Goal: Task Accomplishment & Management: Complete application form

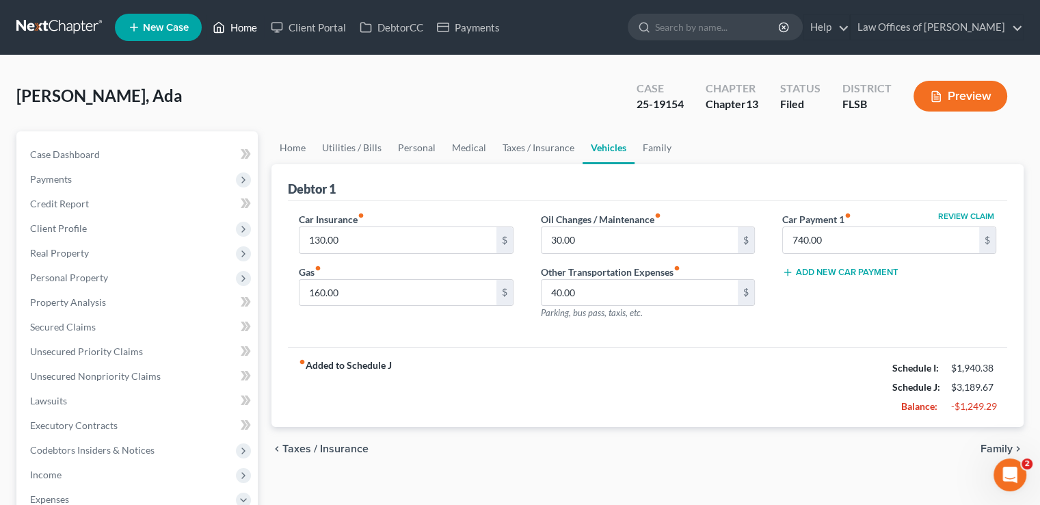
click at [239, 27] on link "Home" at bounding box center [235, 27] width 58 height 25
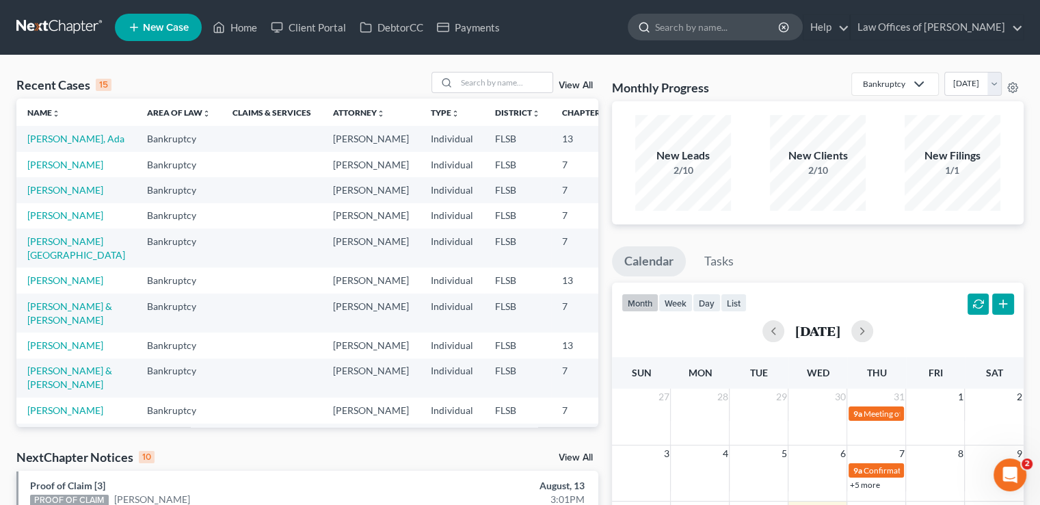
click at [702, 35] on input "search" at bounding box center [717, 26] width 125 height 25
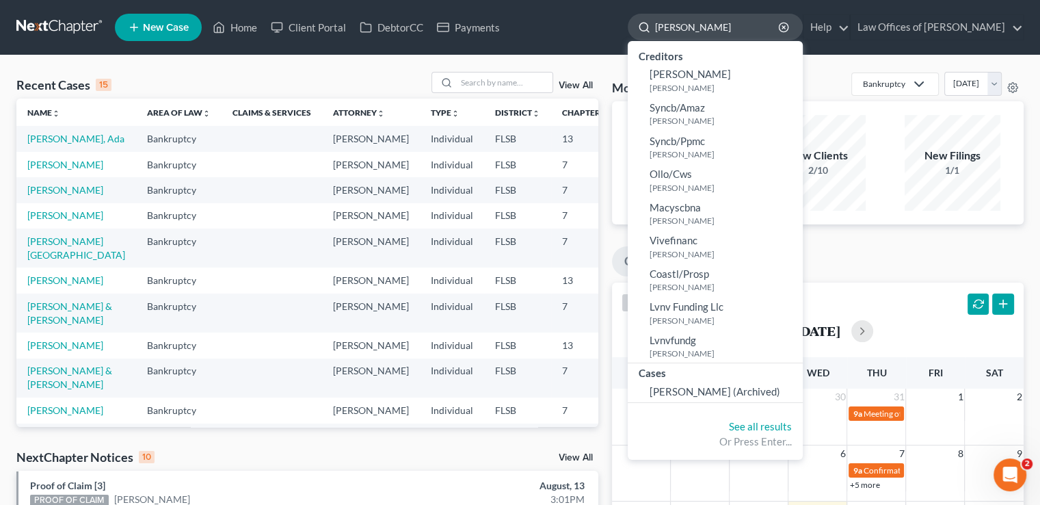
drag, startPoint x: 702, startPoint y: 35, endPoint x: 698, endPoint y: 23, distance: 12.6
click at [695, 23] on input "[PERSON_NAME]" at bounding box center [717, 26] width 125 height 25
drag, startPoint x: 697, startPoint y: 18, endPoint x: 625, endPoint y: 17, distance: 71.8
click at [625, 17] on ul "New Case Home Client Portal DebtorCC Payments [PERSON_NAME] - No Result - Credi…" at bounding box center [569, 28] width 909 height 36
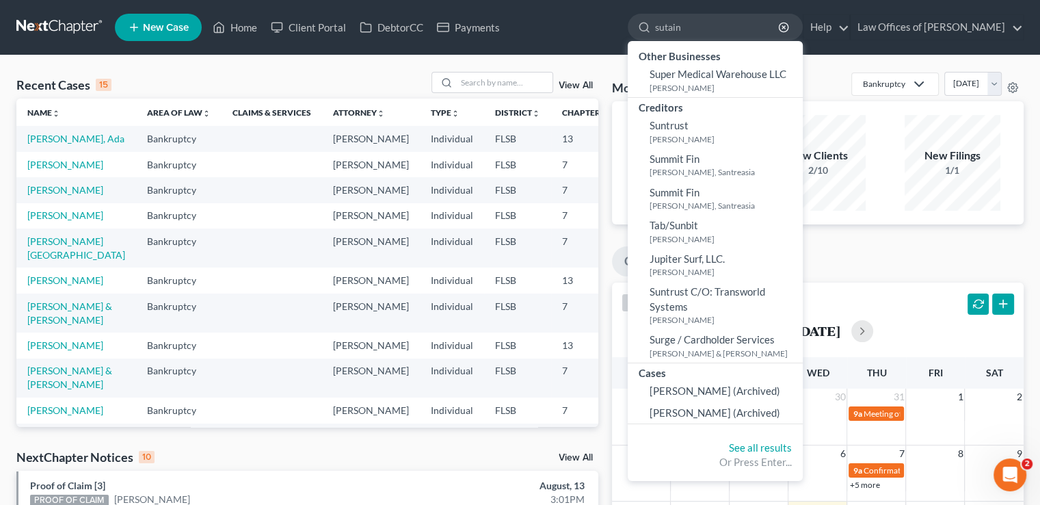
type input "sutain"
click at [159, 25] on span "New Case" at bounding box center [166, 28] width 46 height 10
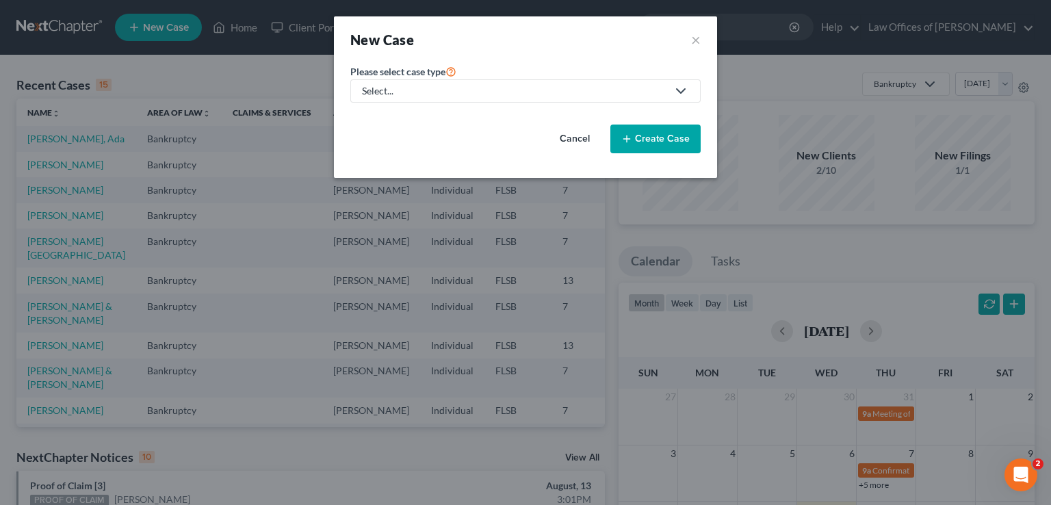
click at [455, 94] on div "Select..." at bounding box center [514, 91] width 305 height 14
click at [423, 118] on div "Bankruptcy" at bounding box center [423, 118] width 120 height 14
select select "17"
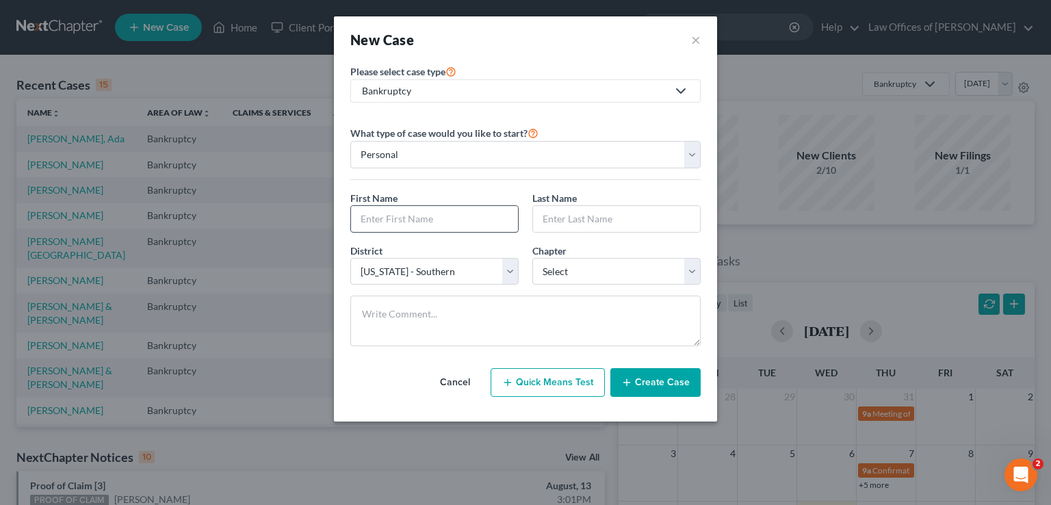
click at [432, 212] on input "text" at bounding box center [434, 219] width 167 height 26
type input "[PERSON_NAME]"
type input "Sutain"
click at [567, 269] on select "Select 7 11 12 13" at bounding box center [616, 271] width 168 height 27
select select "0"
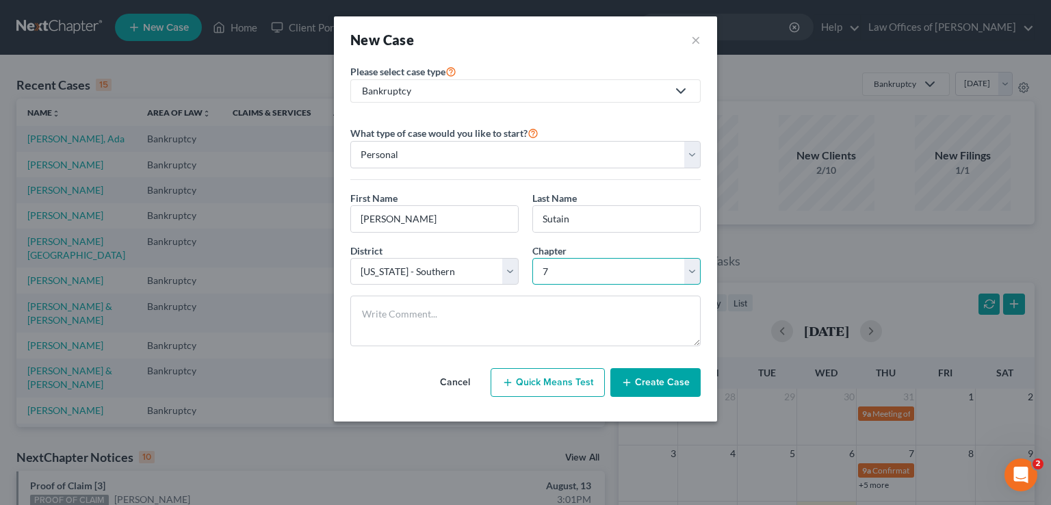
click at [532, 258] on select "Select 7 11 12 13" at bounding box center [616, 271] width 168 height 27
click at [640, 385] on button "Create Case" at bounding box center [655, 382] width 90 height 29
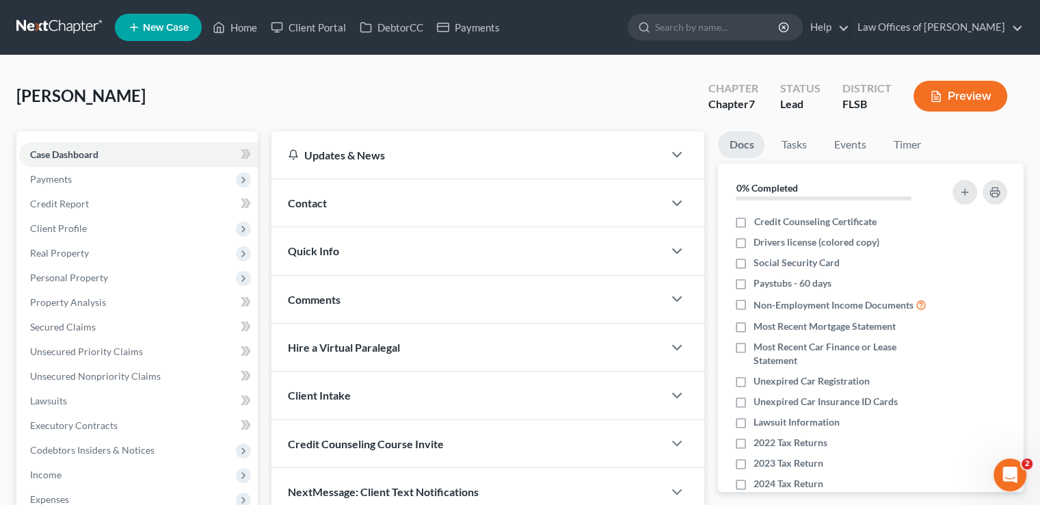
click at [337, 194] on div "Contact" at bounding box center [468, 202] width 392 height 47
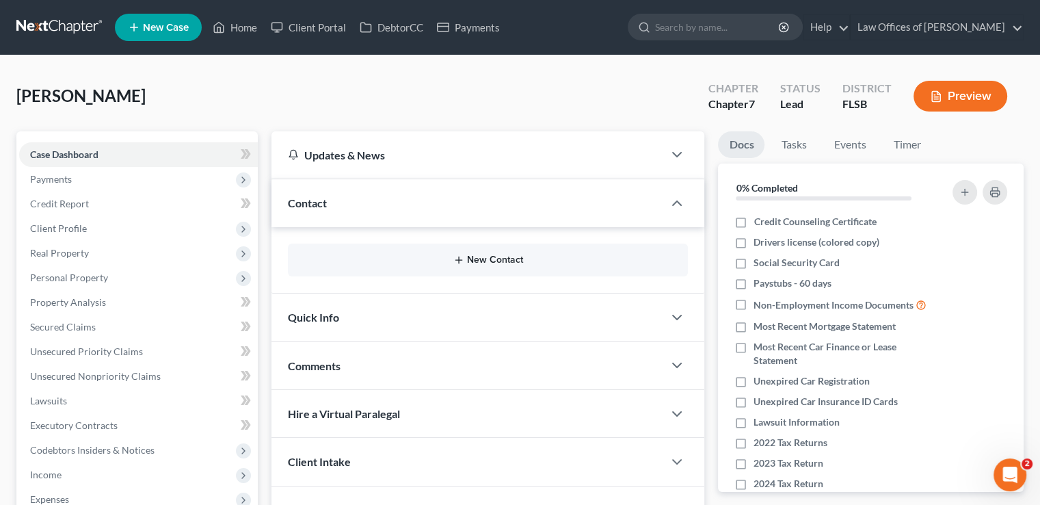
click at [401, 260] on button "New Contact" at bounding box center [488, 259] width 378 height 11
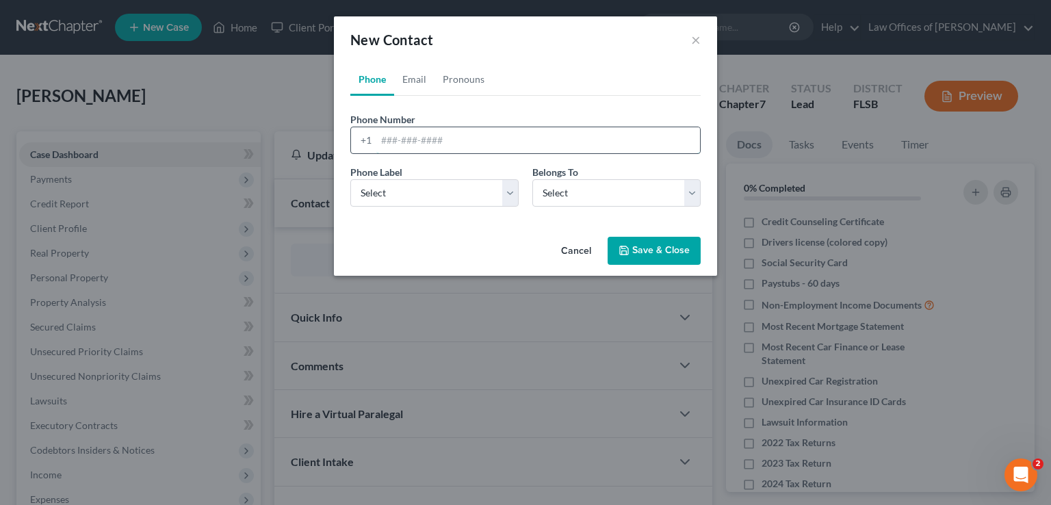
click at [412, 146] on input "tel" at bounding box center [538, 140] width 324 height 26
click at [588, 250] on button "Cancel" at bounding box center [576, 251] width 52 height 27
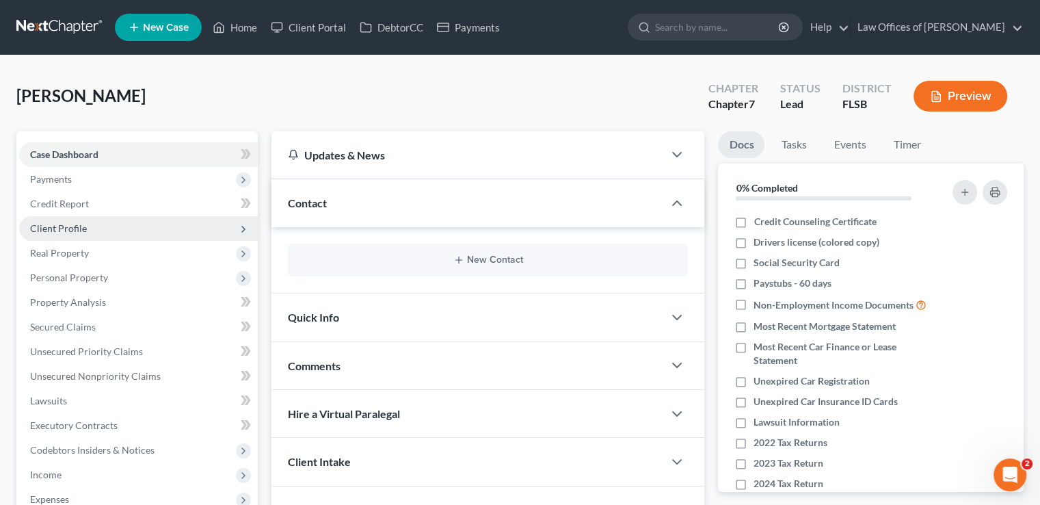
click at [44, 228] on span "Client Profile" at bounding box center [58, 228] width 57 height 12
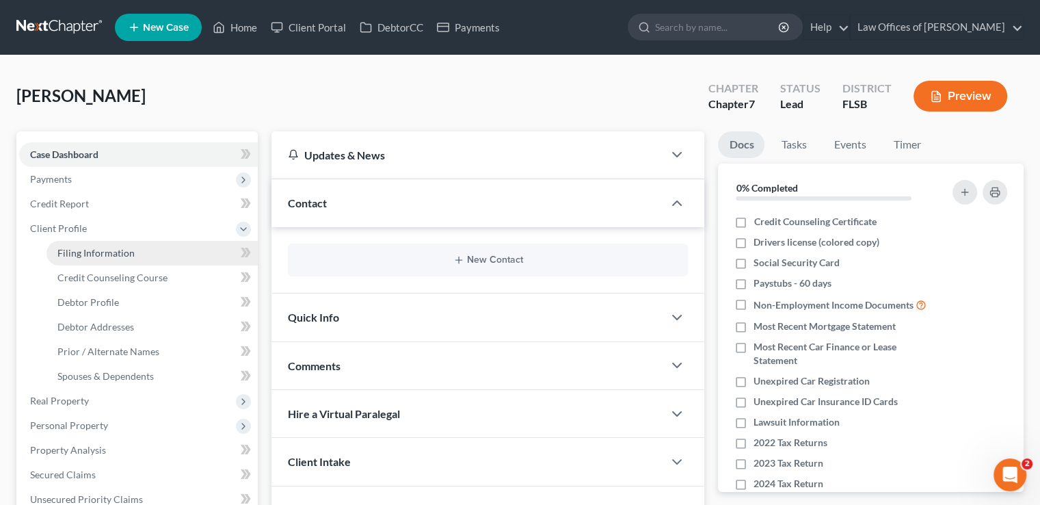
click at [118, 250] on span "Filing Information" at bounding box center [95, 253] width 77 height 12
select select "1"
select select "0"
select select "17"
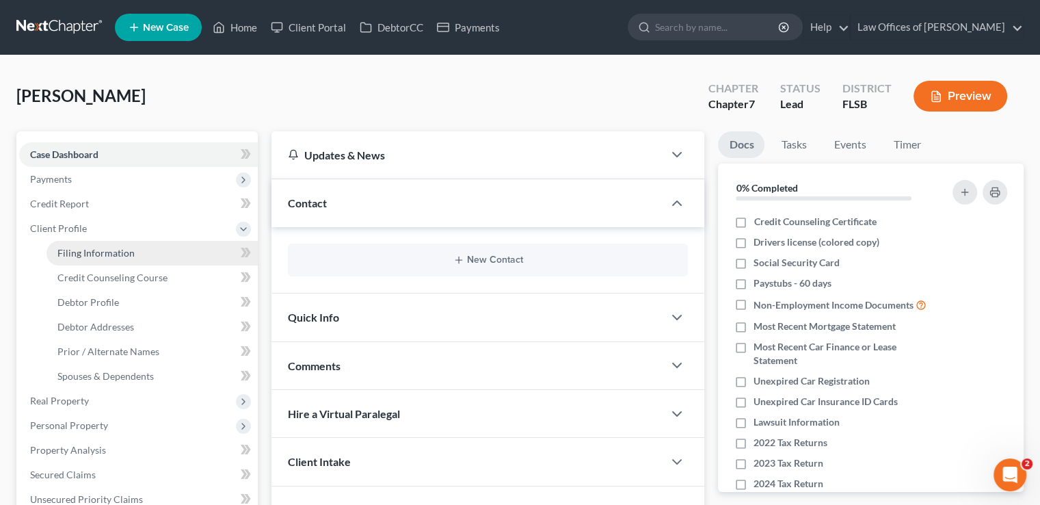
select select "9"
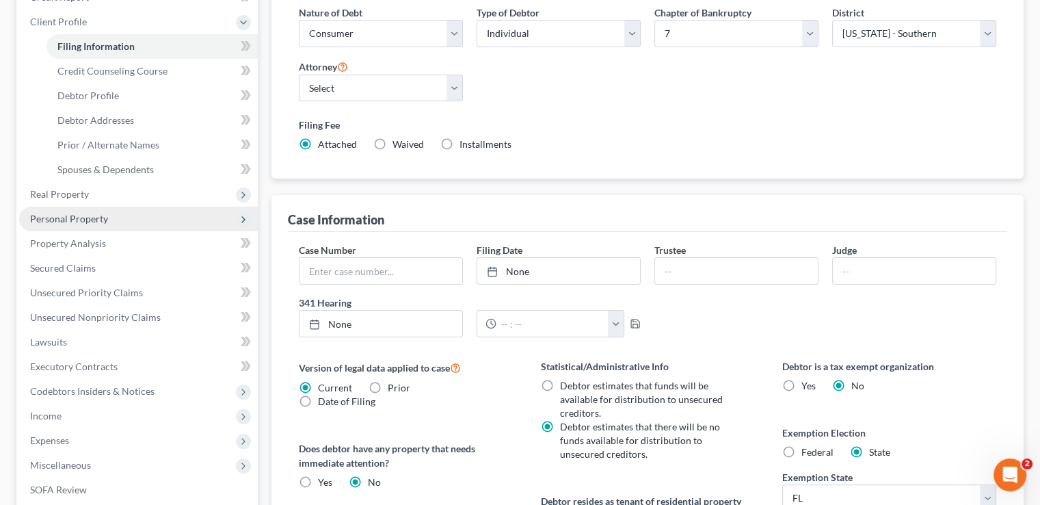
scroll to position [205, 0]
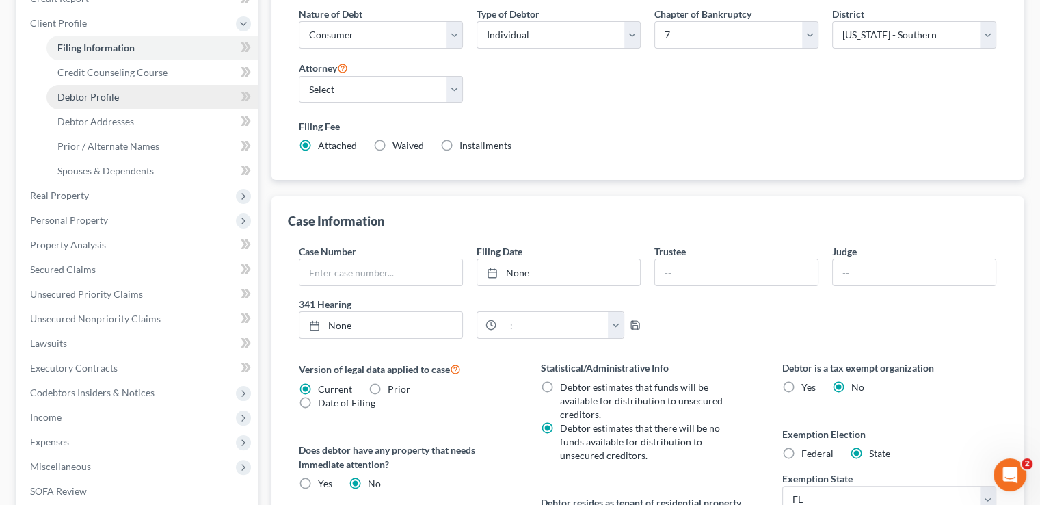
click at [95, 89] on link "Debtor Profile" at bounding box center [152, 97] width 211 height 25
select select "0"
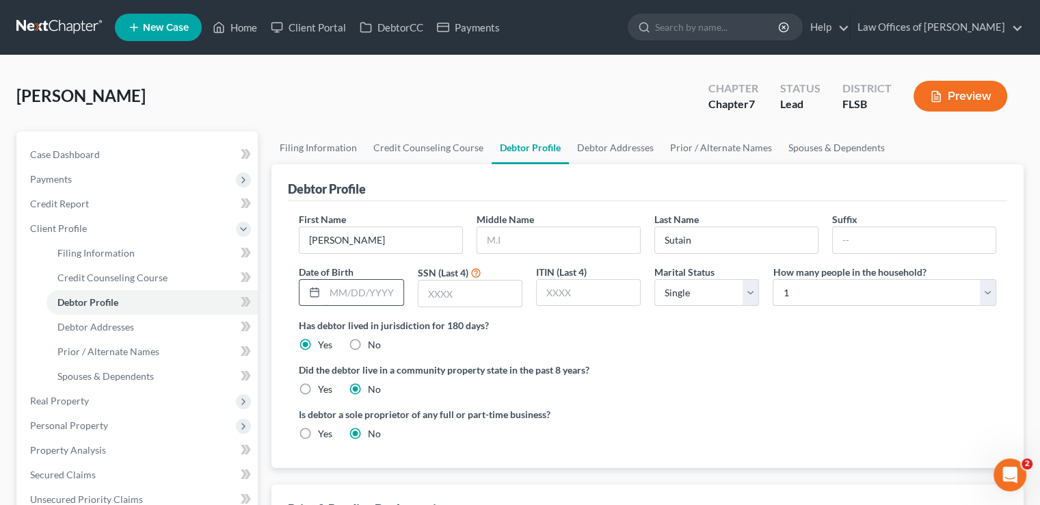
click at [337, 291] on input "text" at bounding box center [364, 293] width 78 height 26
type input "[DATE]"
click at [453, 300] on input "text" at bounding box center [470, 293] width 103 height 26
type input "2568"
click at [754, 300] on select "Select Single Married Separated Divorced Widowed" at bounding box center [707, 292] width 105 height 27
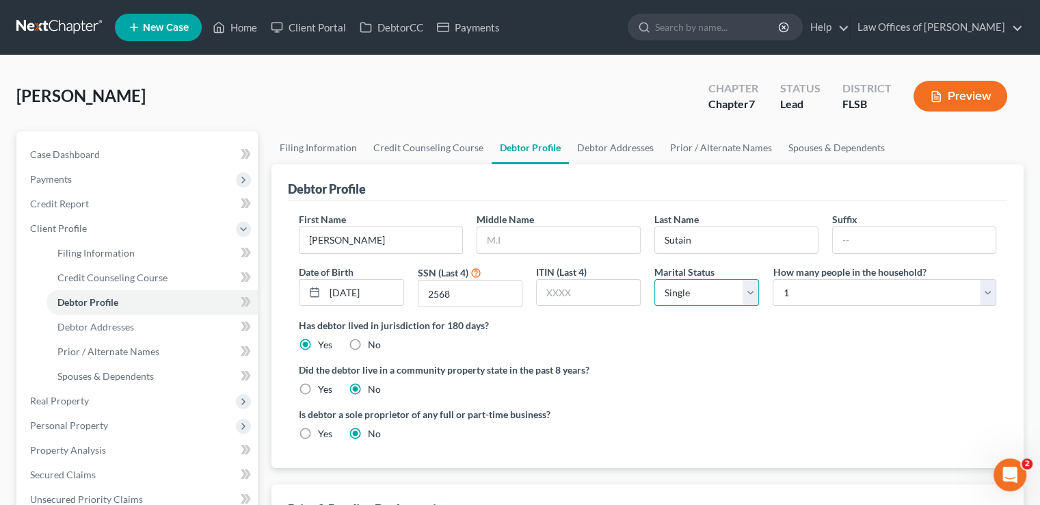
select select "4"
click at [655, 279] on select "Select Single Married Separated Divorced Widowed" at bounding box center [707, 292] width 105 height 27
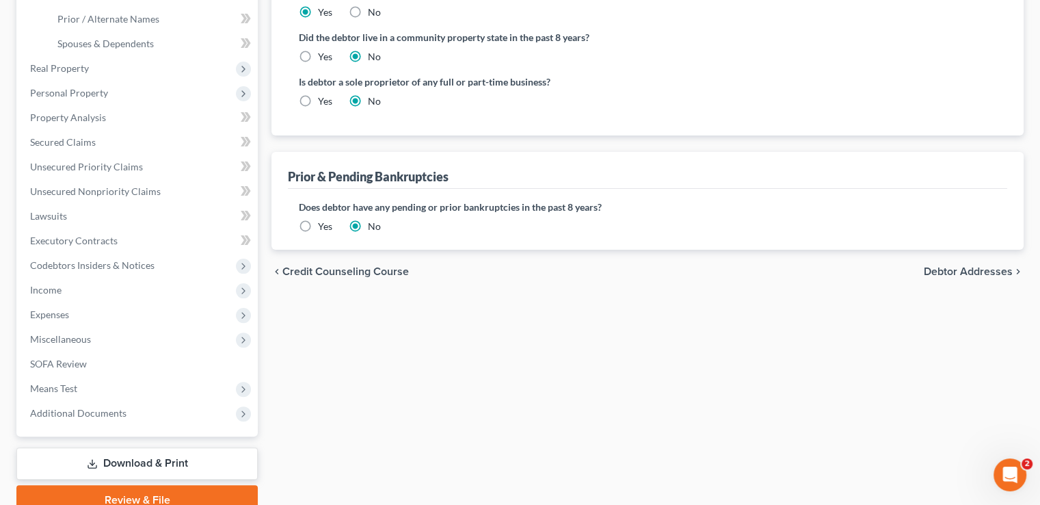
scroll to position [327, 0]
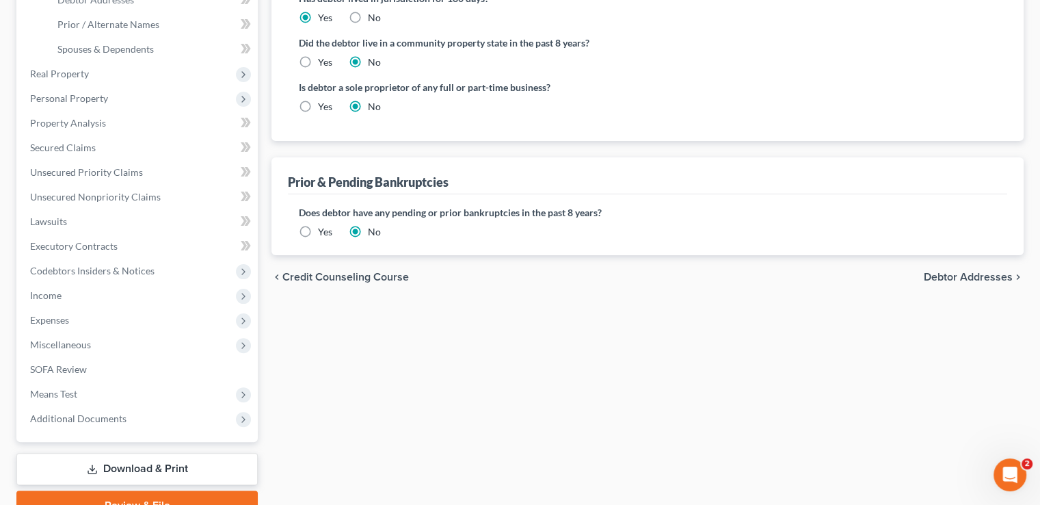
click at [930, 281] on span "Debtor Addresses" at bounding box center [968, 277] width 89 height 11
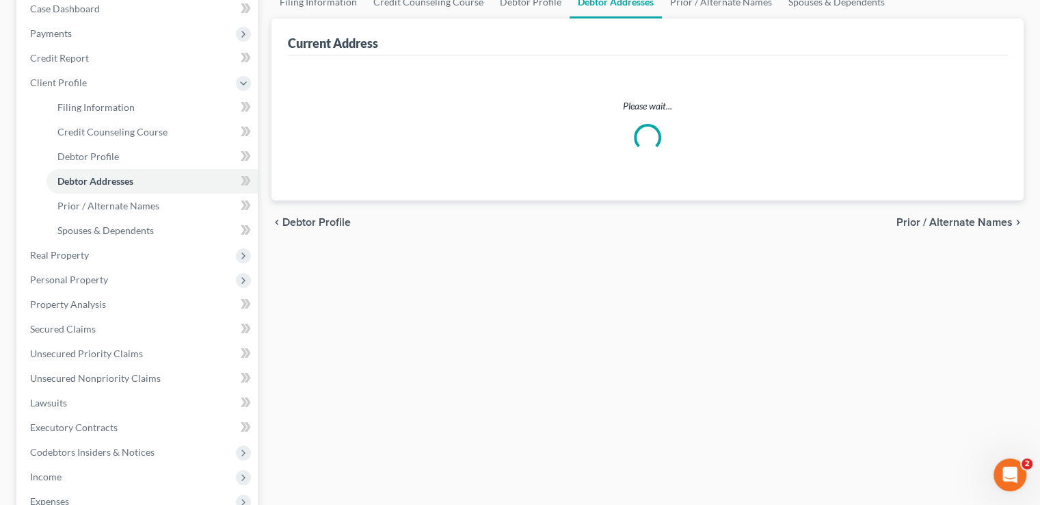
scroll to position [2, 0]
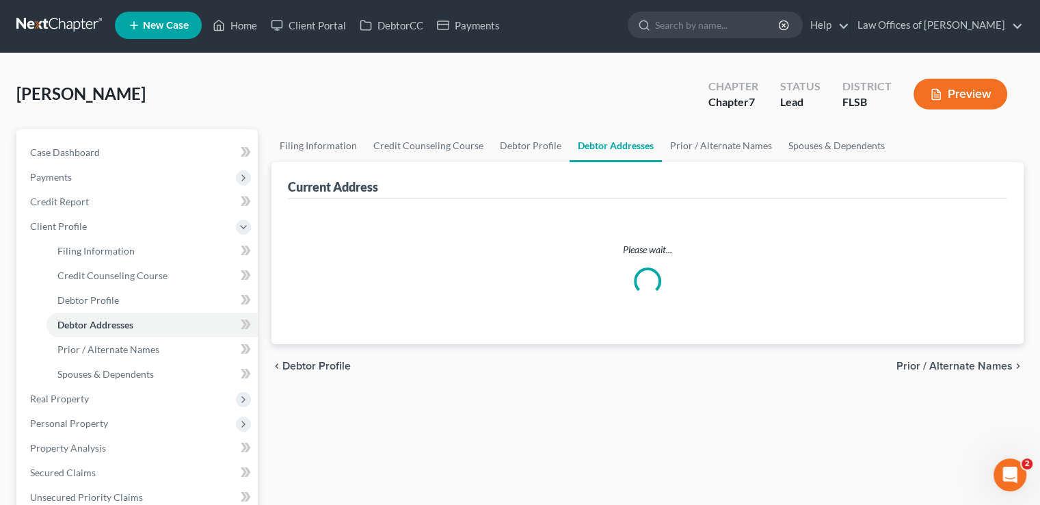
select select "0"
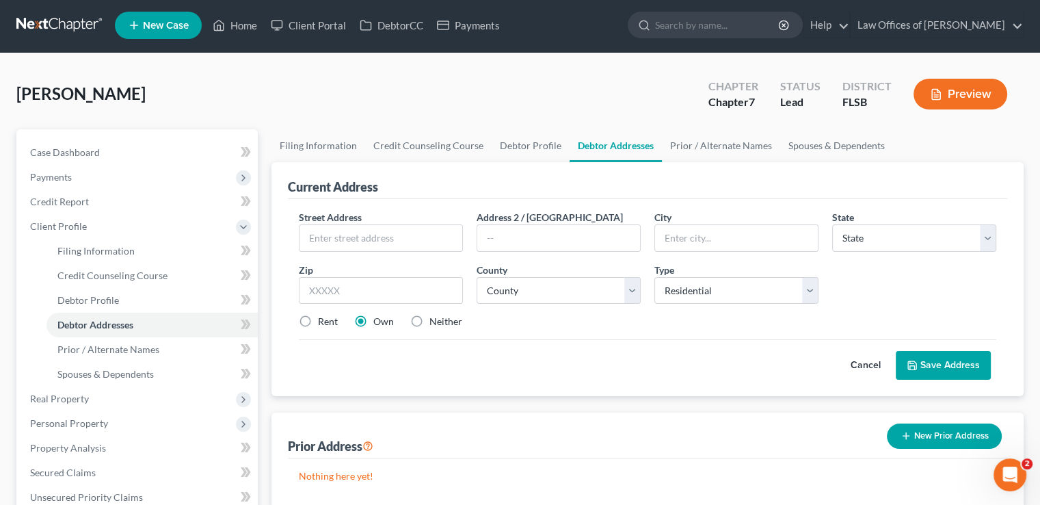
scroll to position [0, 0]
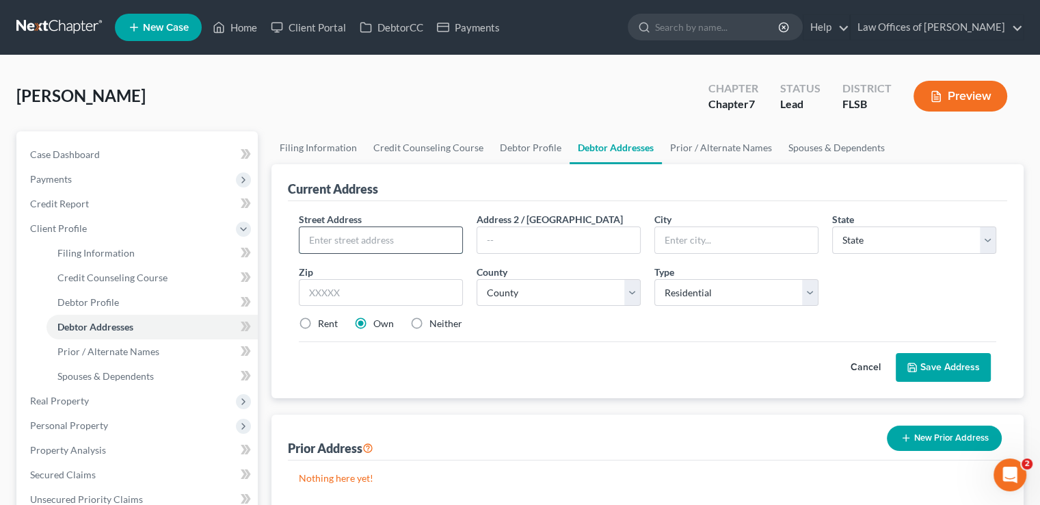
click at [411, 239] on input "text" at bounding box center [381, 240] width 163 height 26
type input "[STREET_ADDRESS]"
click at [353, 290] on input "text" at bounding box center [381, 292] width 164 height 27
type input "33437"
type input "[GEOGRAPHIC_DATA]"
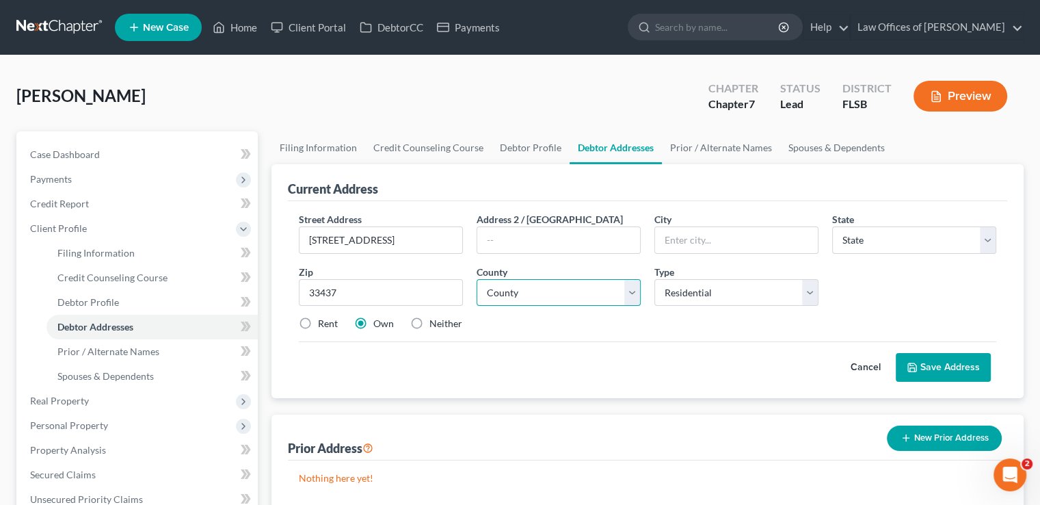
select select "9"
click at [566, 298] on select "County" at bounding box center [559, 292] width 164 height 27
click at [566, 298] on select "County [GEOGRAPHIC_DATA] [GEOGRAPHIC_DATA] [GEOGRAPHIC_DATA] [GEOGRAPHIC_DATA] …" at bounding box center [559, 292] width 164 height 27
select select "49"
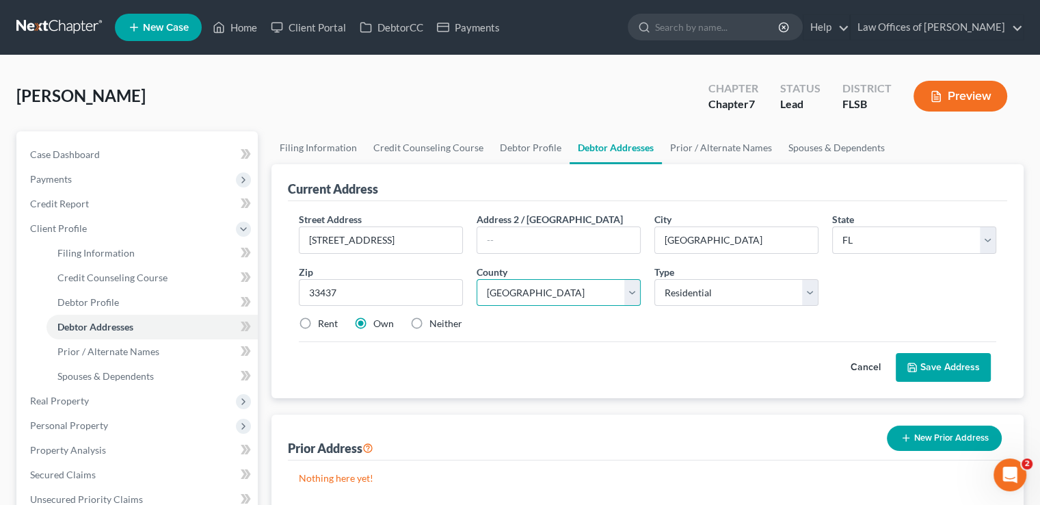
click at [477, 279] on select "County [GEOGRAPHIC_DATA] [GEOGRAPHIC_DATA] [GEOGRAPHIC_DATA] [GEOGRAPHIC_DATA] …" at bounding box center [559, 292] width 164 height 27
click at [941, 366] on button "Save Address" at bounding box center [943, 367] width 95 height 29
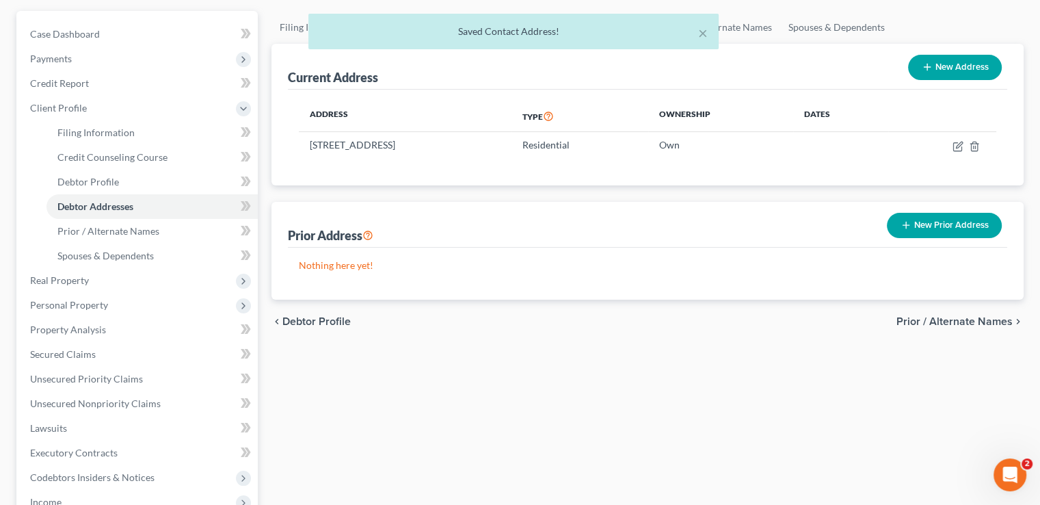
scroll to position [120, 0]
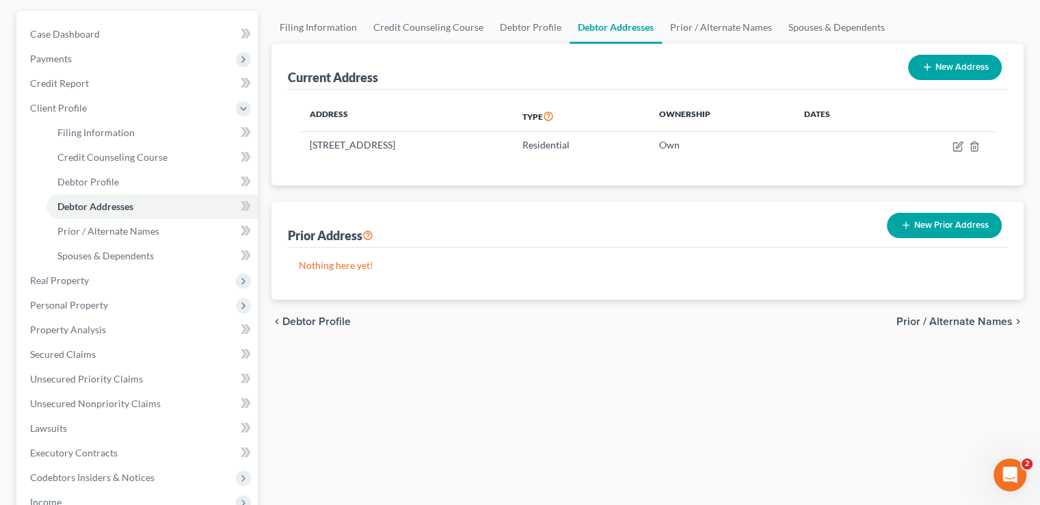
click at [936, 321] on span "Prior / Alternate Names" at bounding box center [955, 321] width 116 height 11
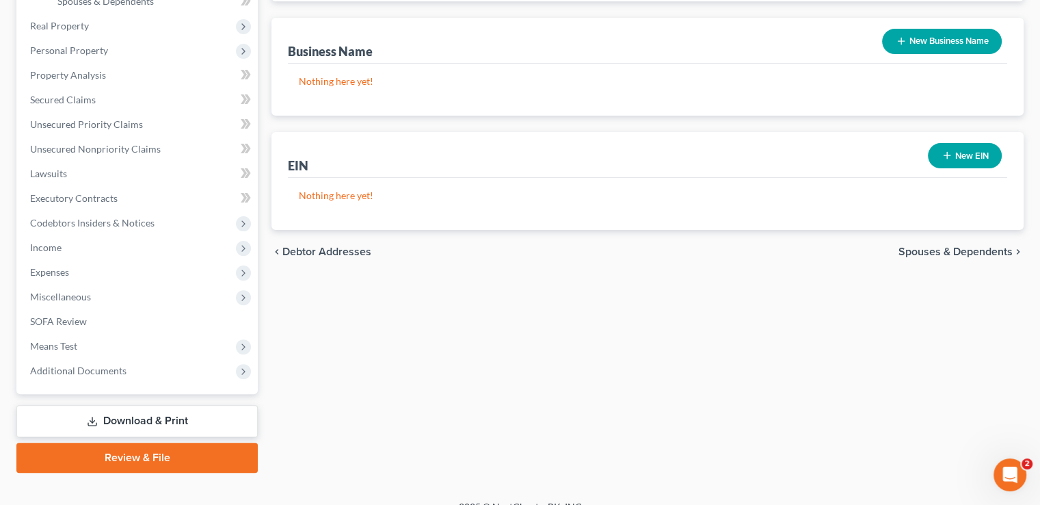
scroll to position [383, 0]
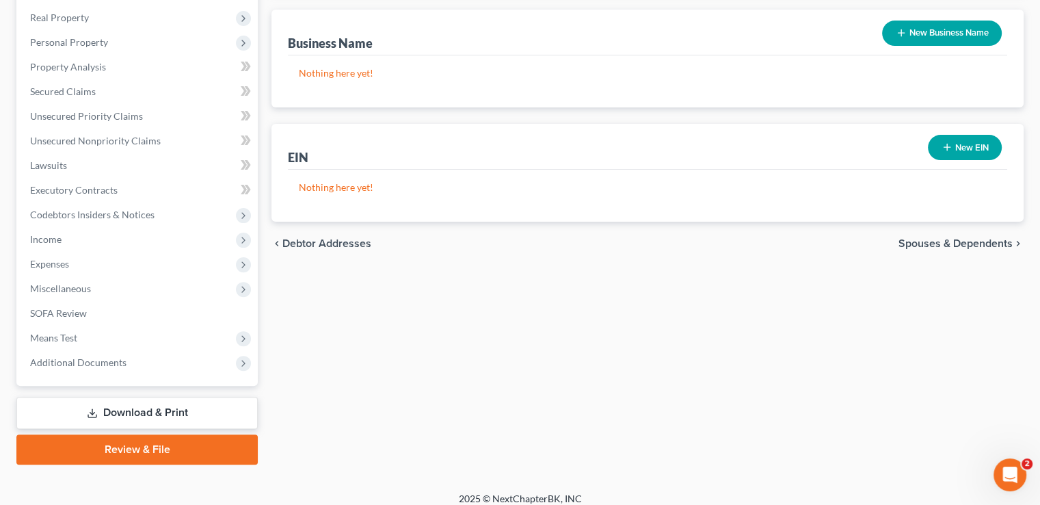
click at [917, 245] on span "Spouses & Dependents" at bounding box center [956, 243] width 114 height 11
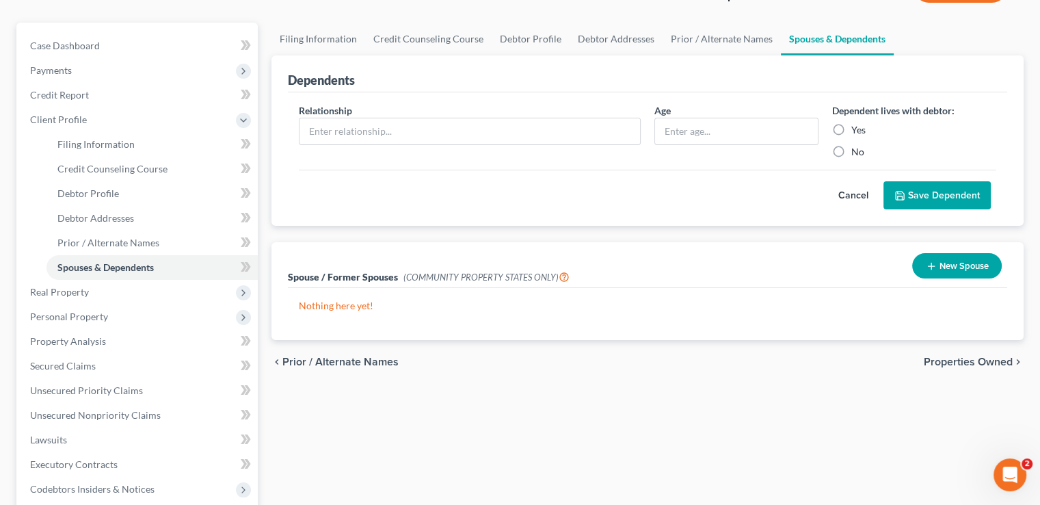
scroll to position [109, 0]
click at [962, 358] on span "Properties Owned" at bounding box center [968, 361] width 89 height 11
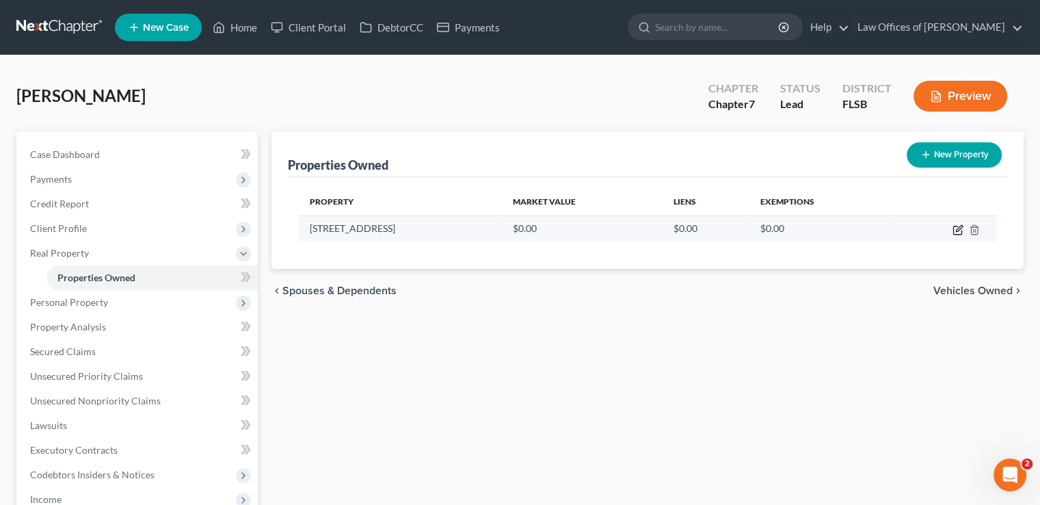
click at [955, 228] on icon "button" at bounding box center [958, 229] width 11 height 11
select select "9"
select select "49"
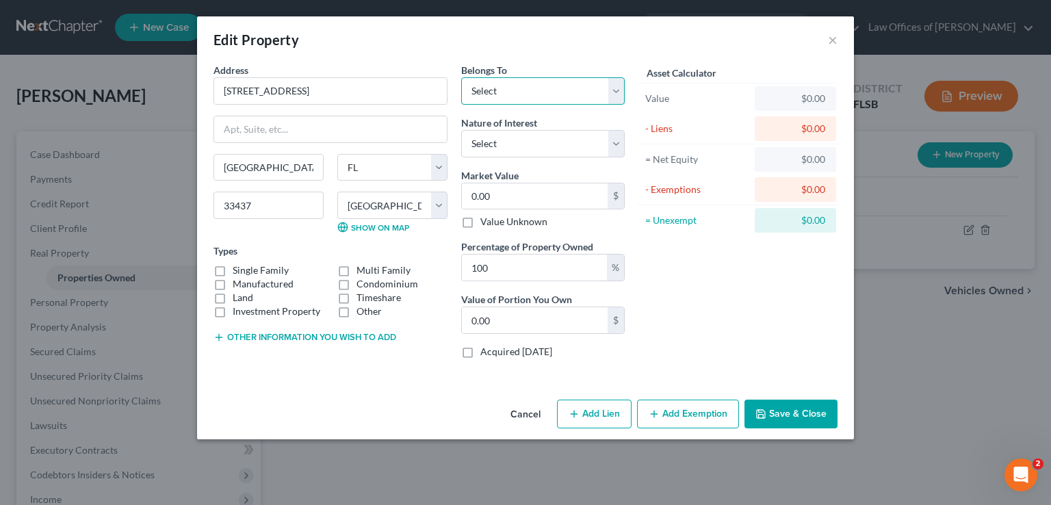
click at [554, 89] on select "Select Debtor 1 Only Debtor 2 Only Debtor 1 And Debtor 2 Only At Least One Of T…" at bounding box center [542, 90] width 163 height 27
select select "0"
click at [461, 77] on select "Select Debtor 1 Only Debtor 2 Only Debtor 1 And Debtor 2 Only At Least One Of T…" at bounding box center [542, 90] width 163 height 27
click at [233, 266] on label "Single Family" at bounding box center [261, 270] width 56 height 14
click at [238, 266] on input "Single Family" at bounding box center [242, 267] width 9 height 9
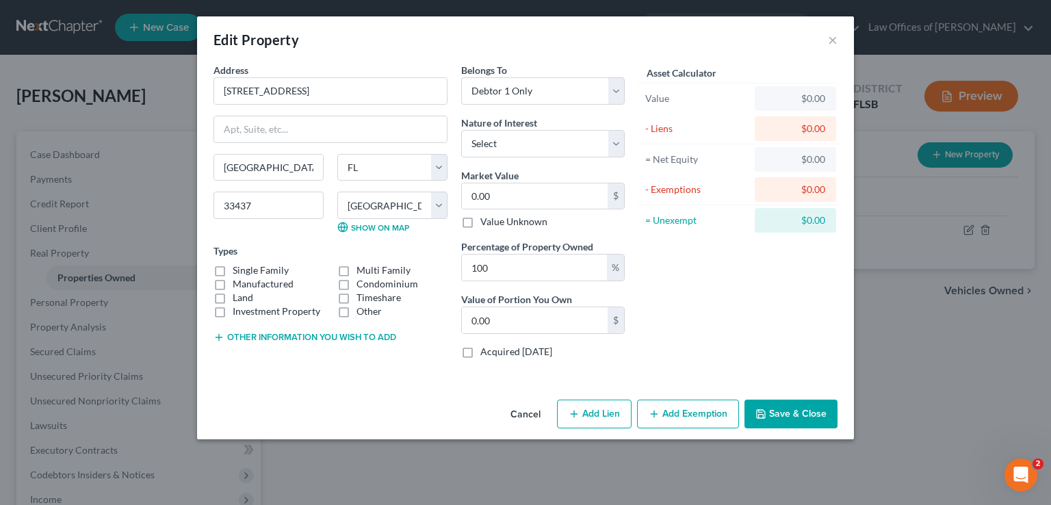
checkbox input "true"
click at [508, 146] on select "Select Fee Simple Joint Tenant Life Estate Equitable Interest Future Interest T…" at bounding box center [542, 143] width 163 height 27
select select "0"
click at [461, 130] on select "Select Fee Simple Joint Tenant Life Estate Equitable Interest Future Interest T…" at bounding box center [542, 143] width 163 height 27
type input "3"
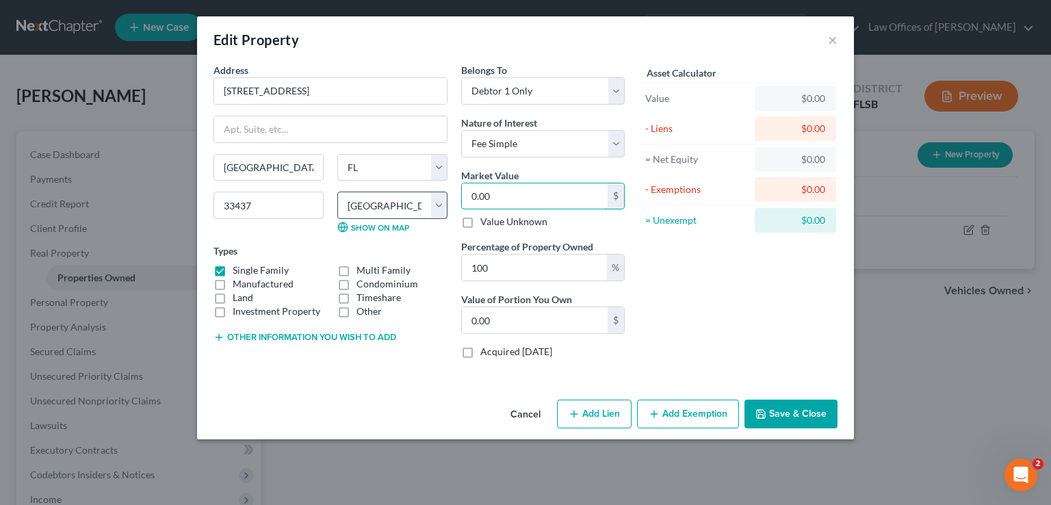
type input "3.00"
type input "39"
type input "39.00"
type input "397"
type input "397.00"
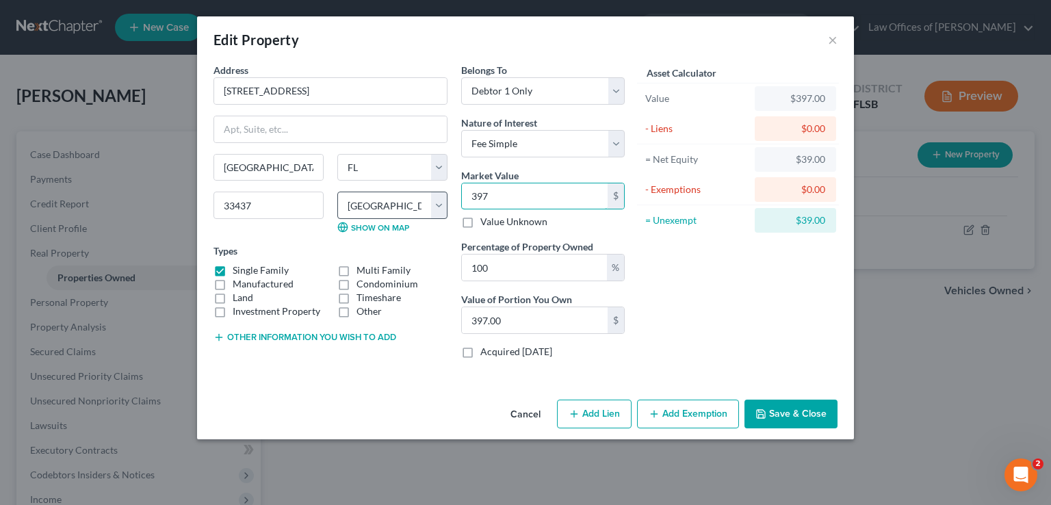
type input "3971"
type input "3,971.00"
type input "3,9712"
type input "39,712.00"
type input "39,7128"
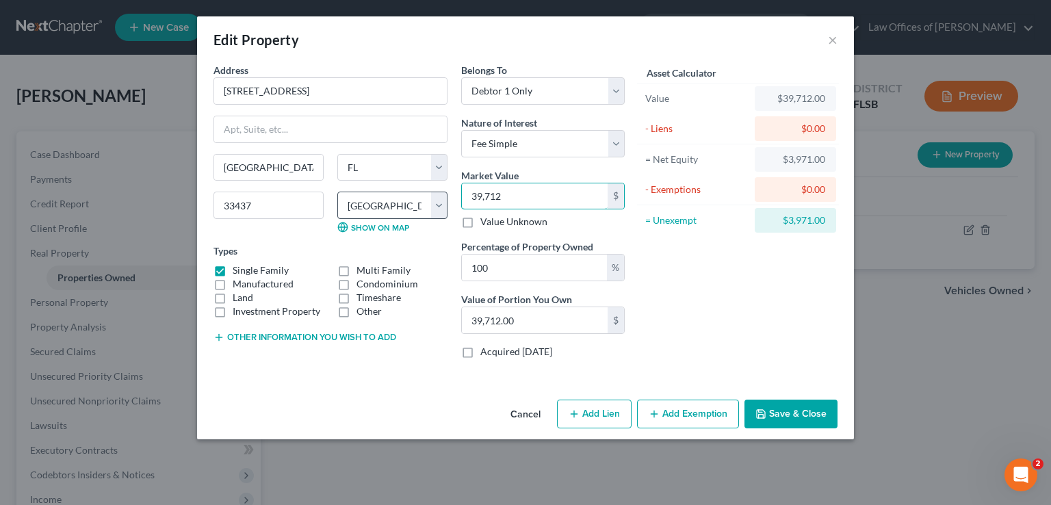
type input "397,128.00"
type input "397,128"
click at [752, 409] on button "Save & Close" at bounding box center [790, 413] width 93 height 29
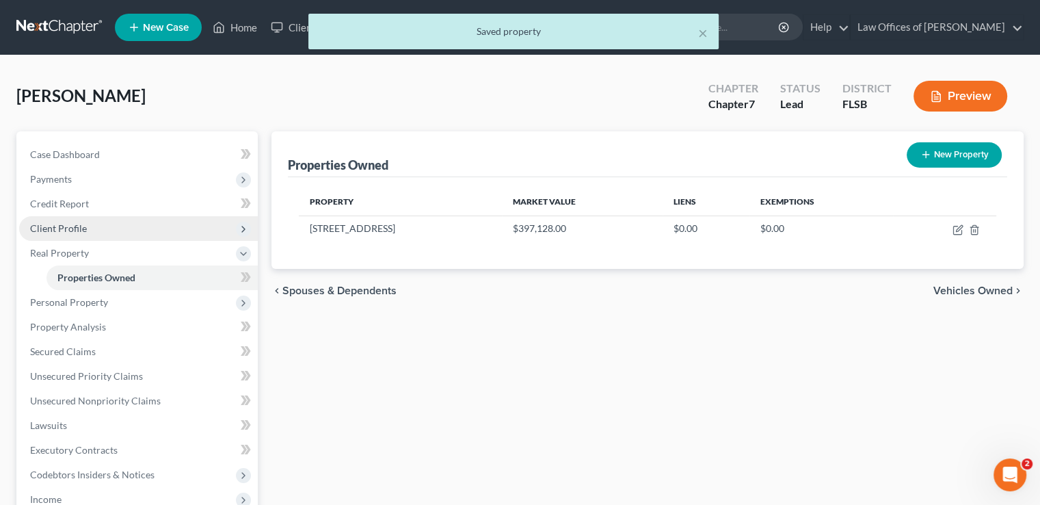
click at [116, 234] on span "Client Profile" at bounding box center [138, 228] width 239 height 25
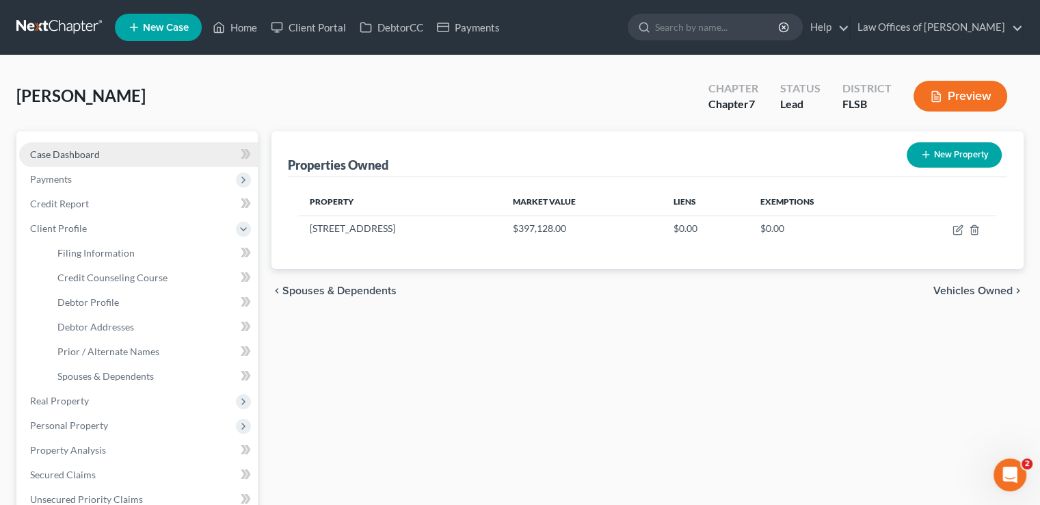
click at [93, 156] on span "Case Dashboard" at bounding box center [65, 154] width 70 height 12
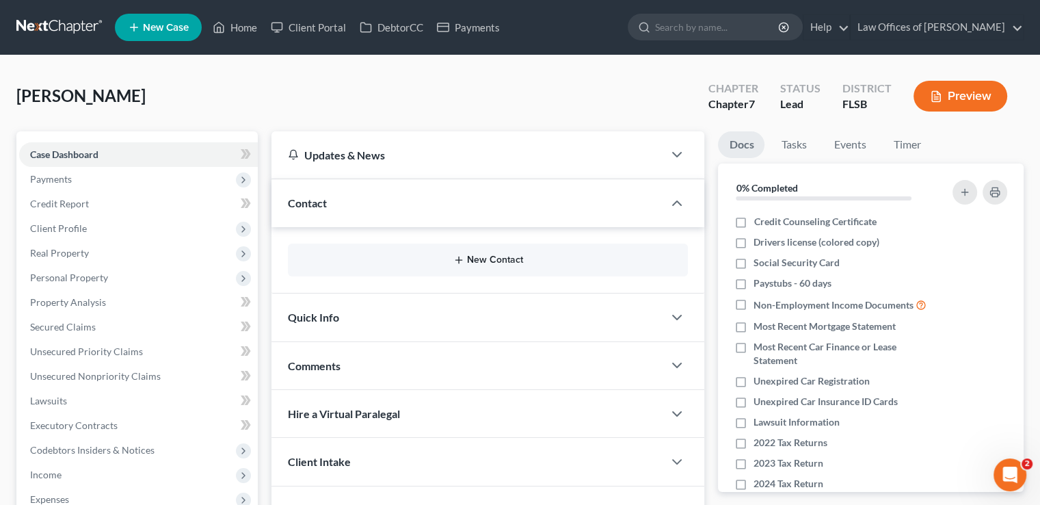
click at [487, 263] on button "New Contact" at bounding box center [488, 259] width 378 height 11
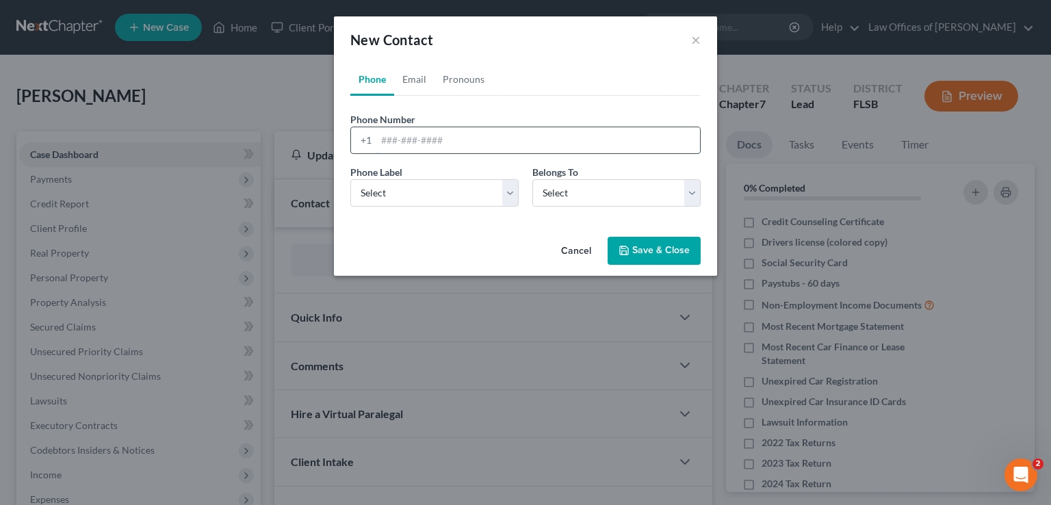
click at [415, 148] on input "tel" at bounding box center [538, 140] width 324 height 26
type input "5613293050"
click at [497, 187] on select "Select Mobile Home Work Other" at bounding box center [434, 192] width 168 height 27
select select "0"
click at [350, 179] on select "Select Mobile Home Work Other" at bounding box center [434, 192] width 168 height 27
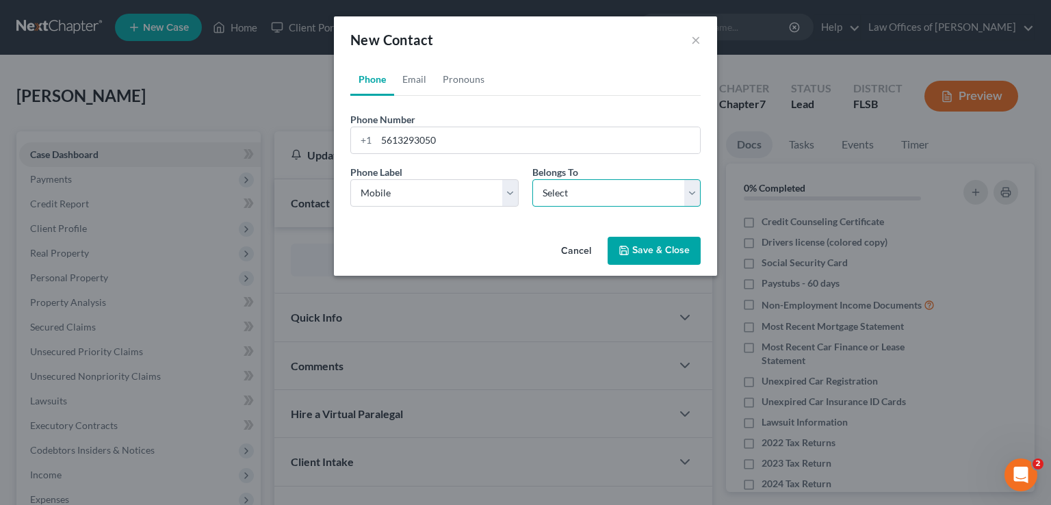
click at [564, 196] on select "Select Client Other" at bounding box center [616, 192] width 168 height 27
select select "0"
click at [532, 179] on select "Select Client Other" at bounding box center [616, 192] width 168 height 27
select select "0"
click at [410, 86] on link "Email" at bounding box center [414, 79] width 40 height 33
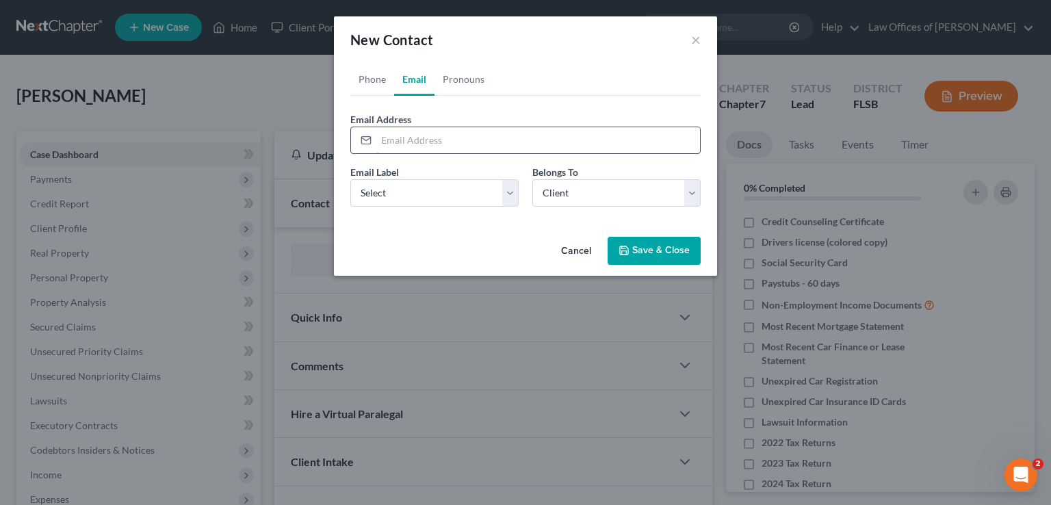
click at [386, 145] on input "email" at bounding box center [538, 140] width 324 height 26
type input "[PERSON_NAME][EMAIL_ADDRESS][DOMAIN_NAME]"
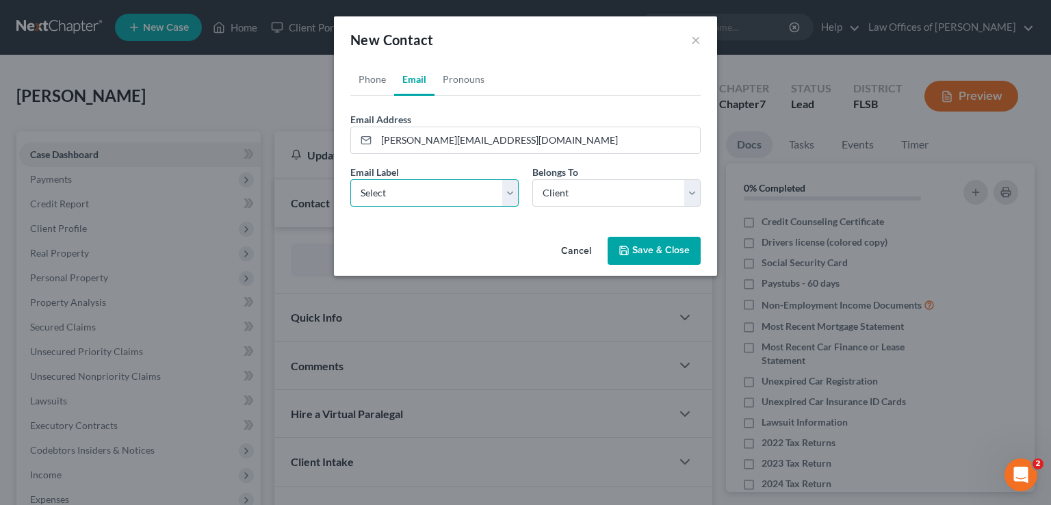
click at [416, 187] on select "Select Home Work Other" at bounding box center [434, 192] width 168 height 27
select select "0"
click at [350, 179] on select "Select Home Work Other" at bounding box center [434, 192] width 168 height 27
click at [655, 252] on button "Save & Close" at bounding box center [653, 251] width 93 height 29
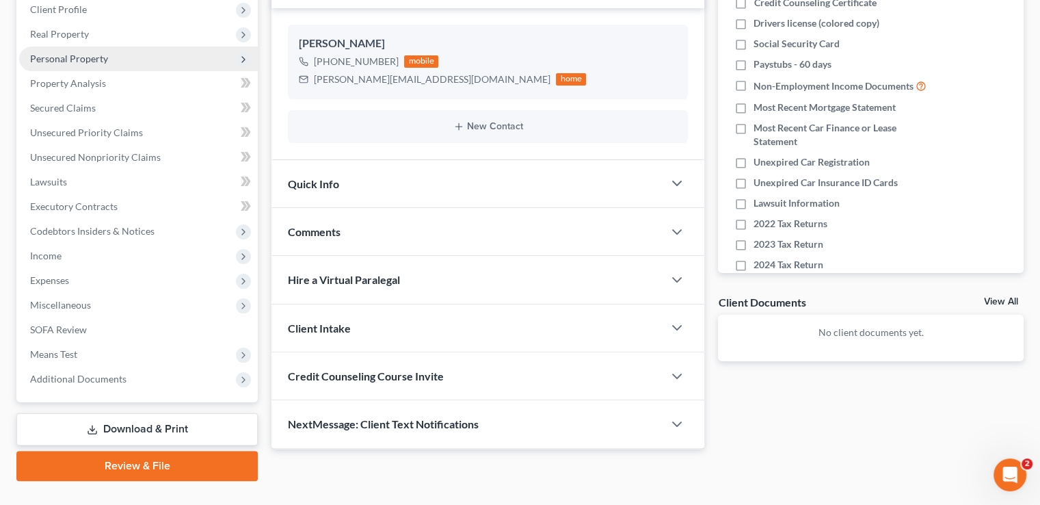
scroll to position [246, 0]
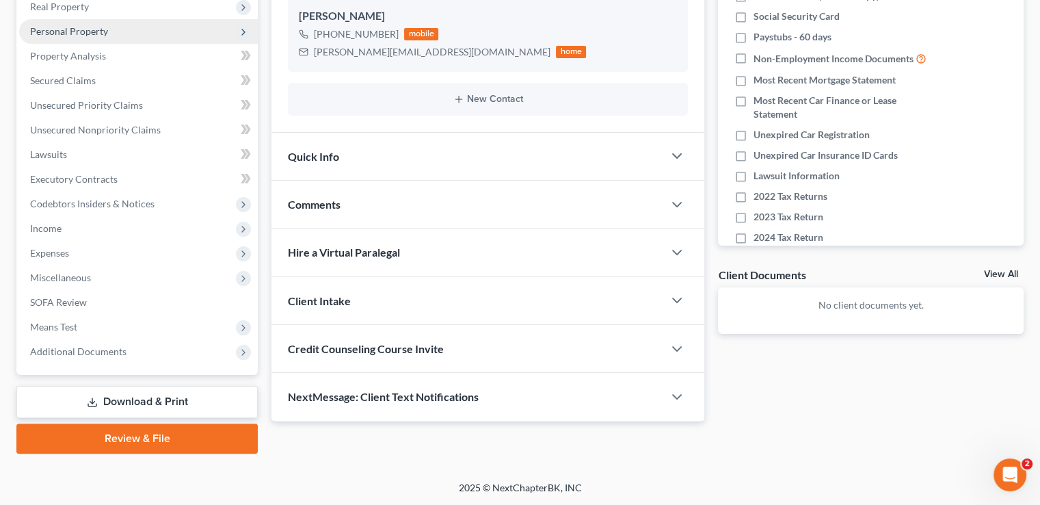
click at [85, 31] on span "Personal Property" at bounding box center [69, 31] width 78 height 12
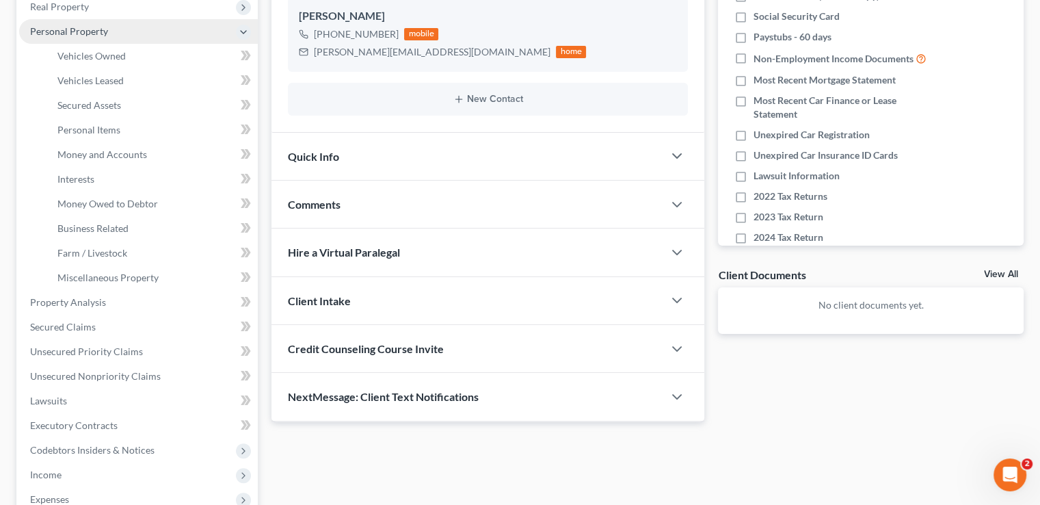
click at [96, 31] on span "Personal Property" at bounding box center [69, 31] width 78 height 12
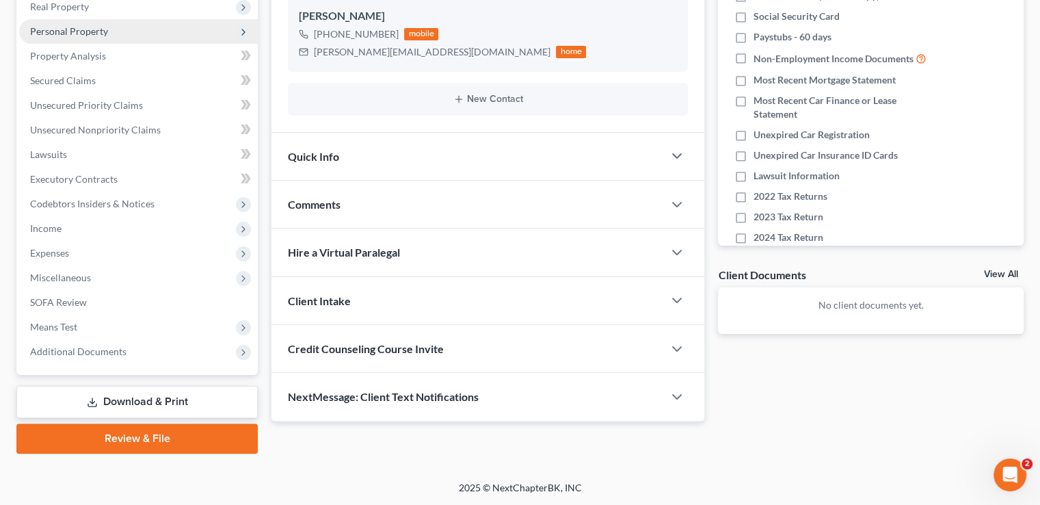
click at [96, 31] on span "Personal Property" at bounding box center [69, 31] width 78 height 12
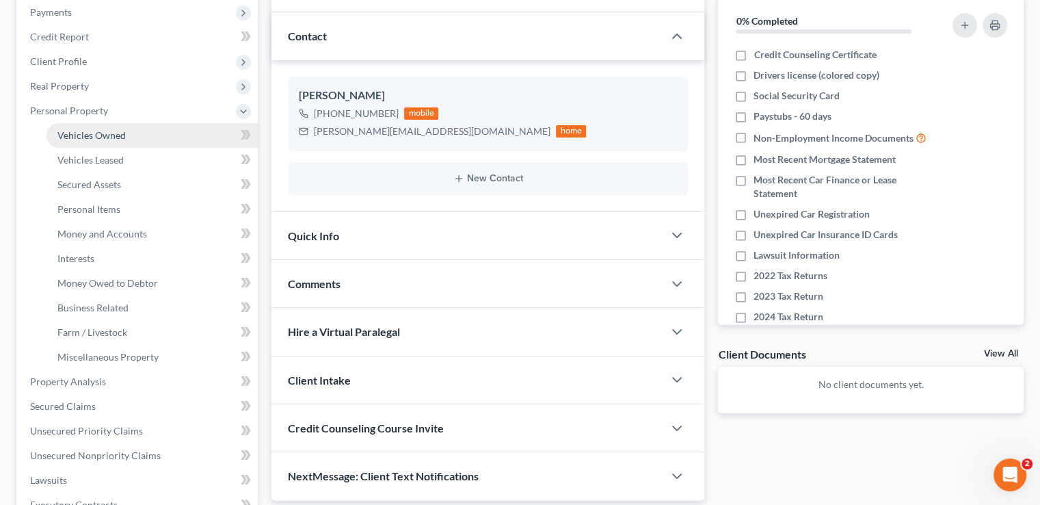
scroll to position [161, 0]
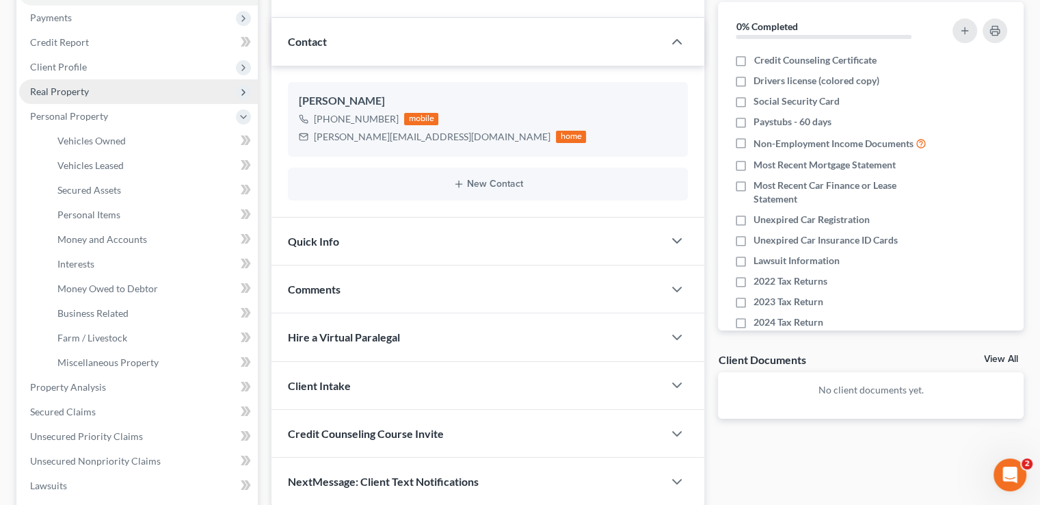
click at [81, 90] on span "Real Property" at bounding box center [59, 92] width 59 height 12
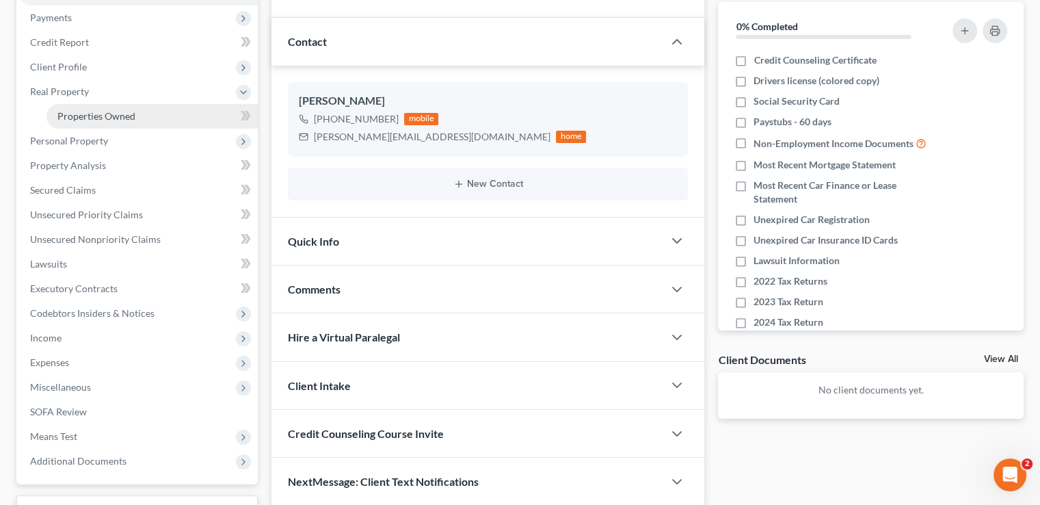
click at [88, 111] on span "Properties Owned" at bounding box center [96, 116] width 78 height 12
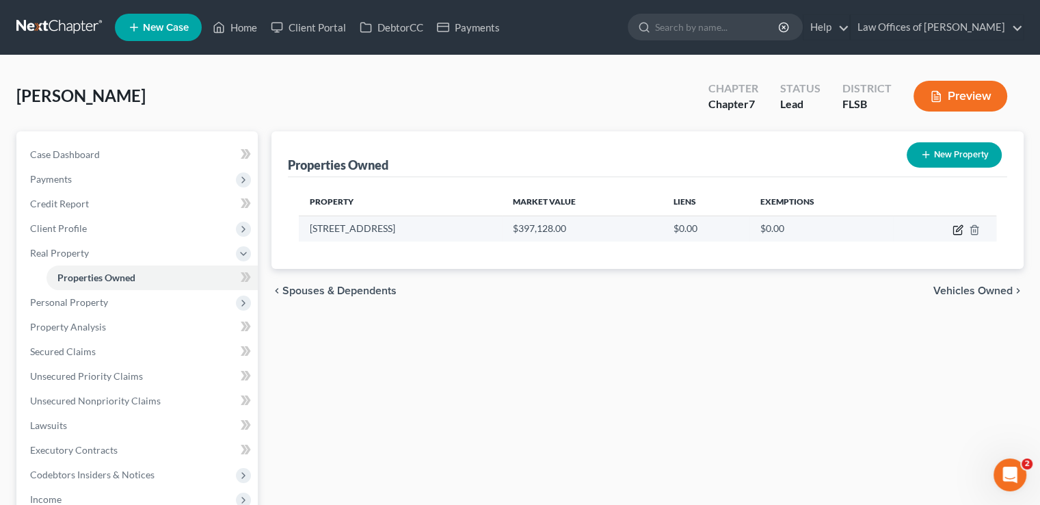
click at [955, 226] on icon "button" at bounding box center [958, 230] width 8 height 8
select select "9"
select select "49"
select select "0"
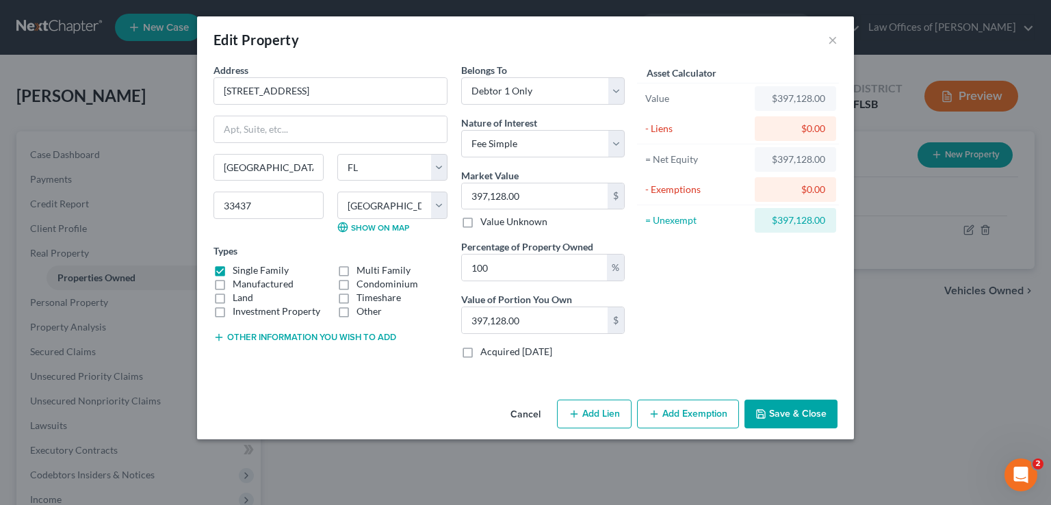
click at [774, 412] on button "Save & Close" at bounding box center [790, 413] width 93 height 29
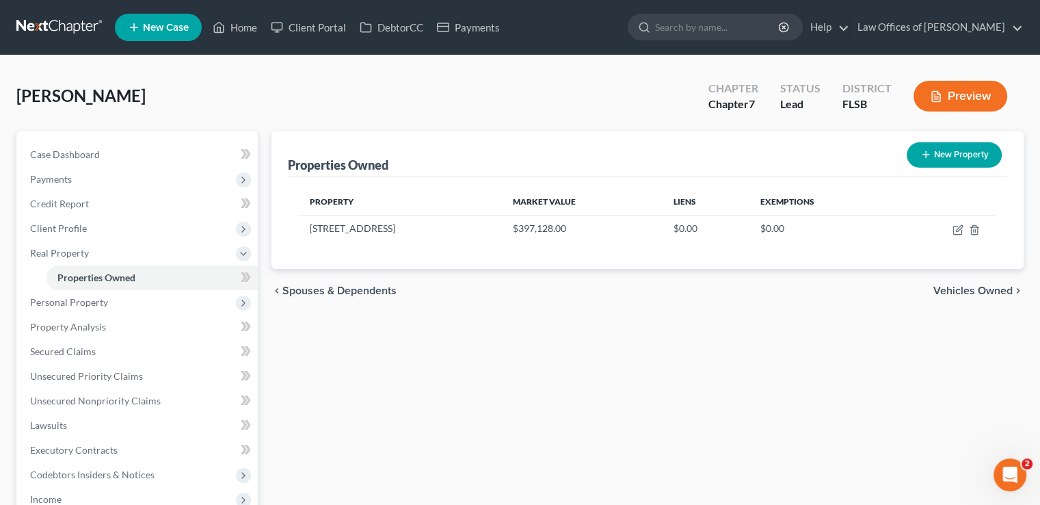
click at [992, 286] on span "Vehicles Owned" at bounding box center [973, 290] width 79 height 11
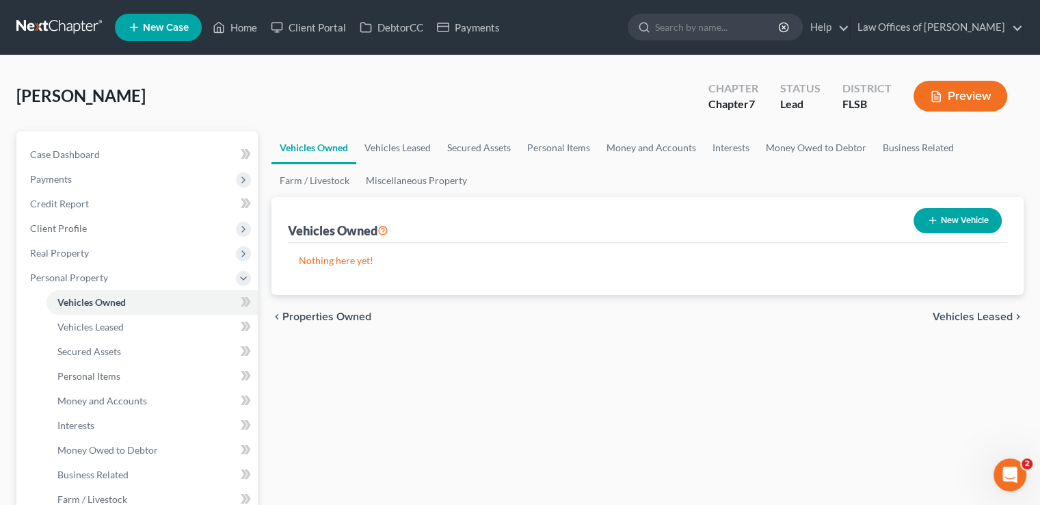
click at [968, 222] on button "New Vehicle" at bounding box center [958, 220] width 88 height 25
select select "0"
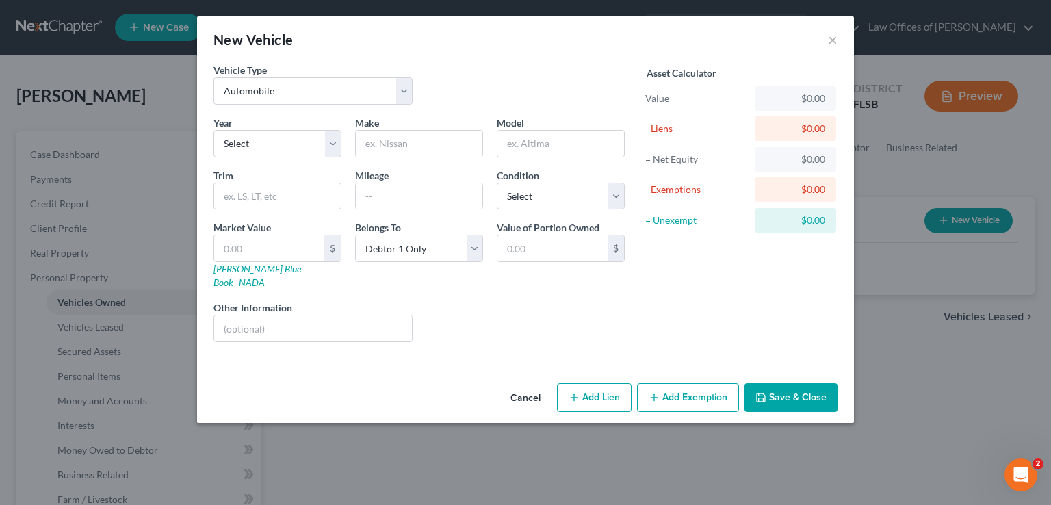
click at [524, 384] on button "Cancel" at bounding box center [525, 397] width 52 height 27
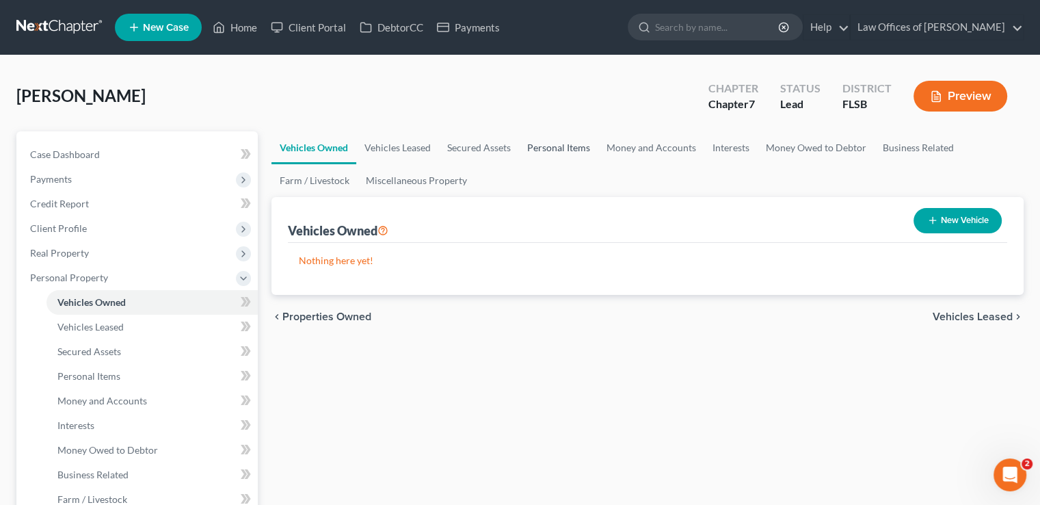
click at [546, 142] on link "Personal Items" at bounding box center [558, 147] width 79 height 33
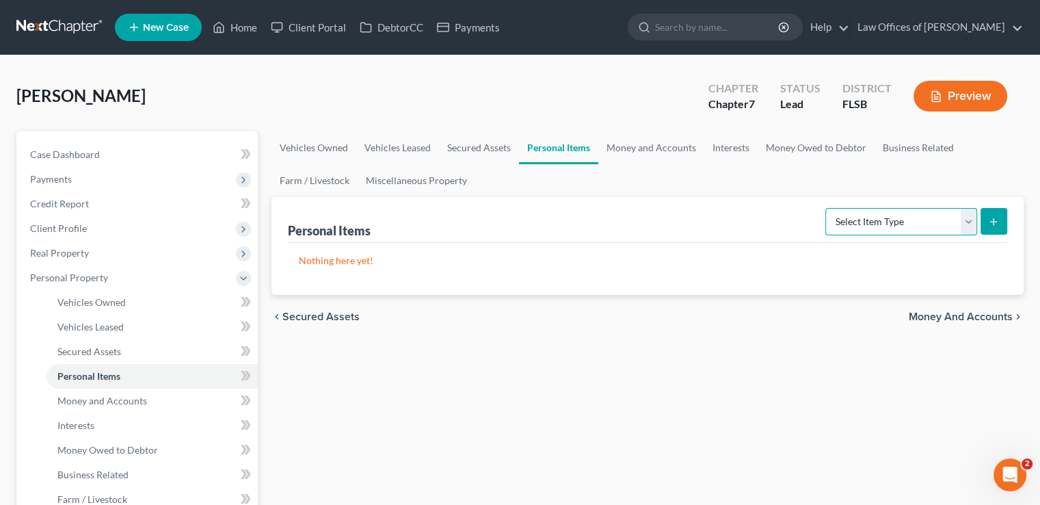
click at [905, 222] on select "Select Item Type Clothing Collectibles Of Value Electronics Firearms Household …" at bounding box center [902, 221] width 152 height 27
select select "household_goods"
click at [827, 208] on select "Select Item Type Clothing Collectibles Of Value Electronics Firearms Household …" at bounding box center [902, 221] width 152 height 27
click at [992, 226] on button "submit" at bounding box center [994, 221] width 27 height 27
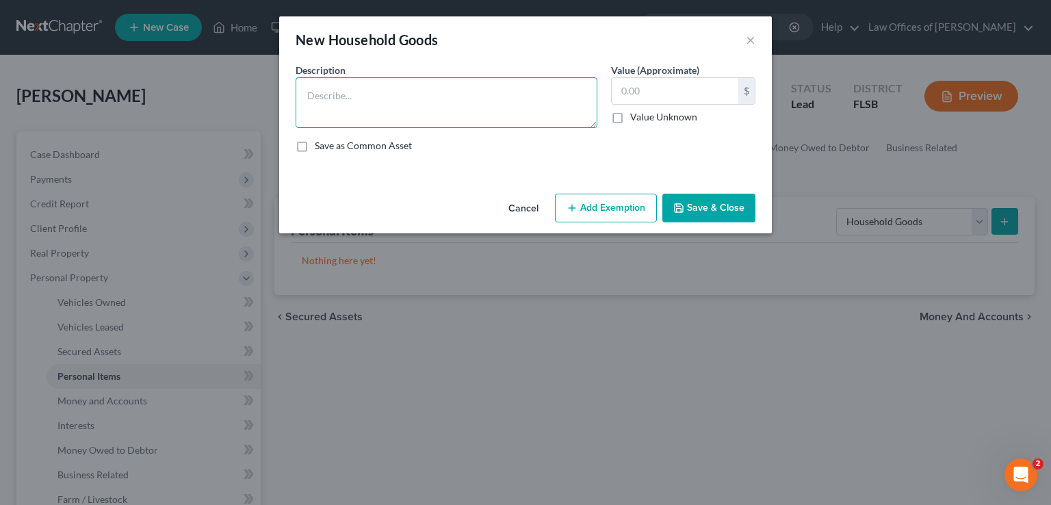
click at [392, 96] on textarea at bounding box center [446, 102] width 302 height 51
click at [482, 94] on textarea "Couch, Coffee Table, TV Stand, King Bed, 2 Dressers, 2 End Tables, 1 Full Bed, …" at bounding box center [446, 102] width 302 height 51
click at [432, 111] on textarea "Couch, Coffee Table, TV Stand, King Bed, 3 Dressers, 2 End Tables, 1 Full Bed, …" at bounding box center [446, 102] width 302 height 51
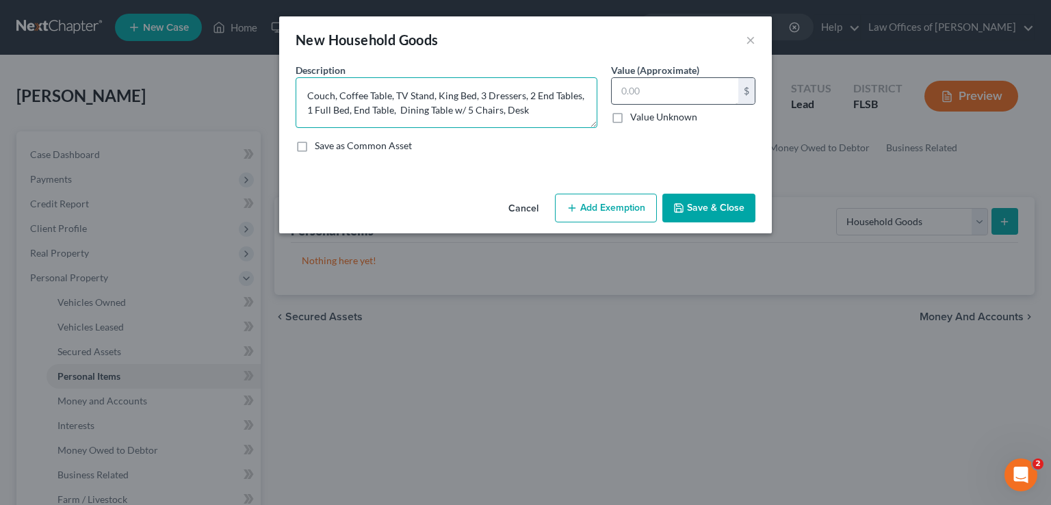
type textarea "Couch, Coffee Table, TV Stand, King Bed, 3 Dressers, 2 End Tables, 1 Full Bed, …"
click at [643, 91] on input "text" at bounding box center [675, 91] width 127 height 26
type input "500"
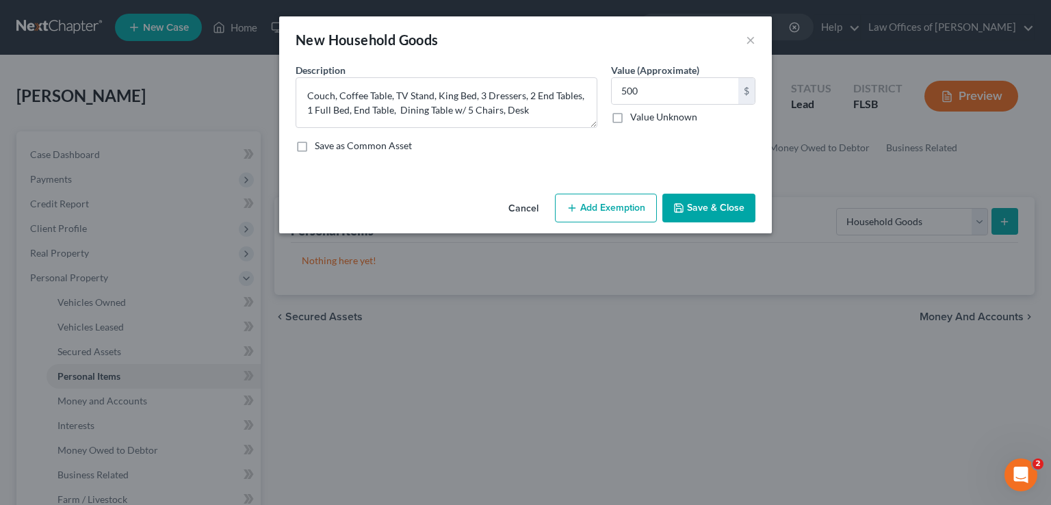
click at [713, 209] on button "Save & Close" at bounding box center [708, 208] width 93 height 29
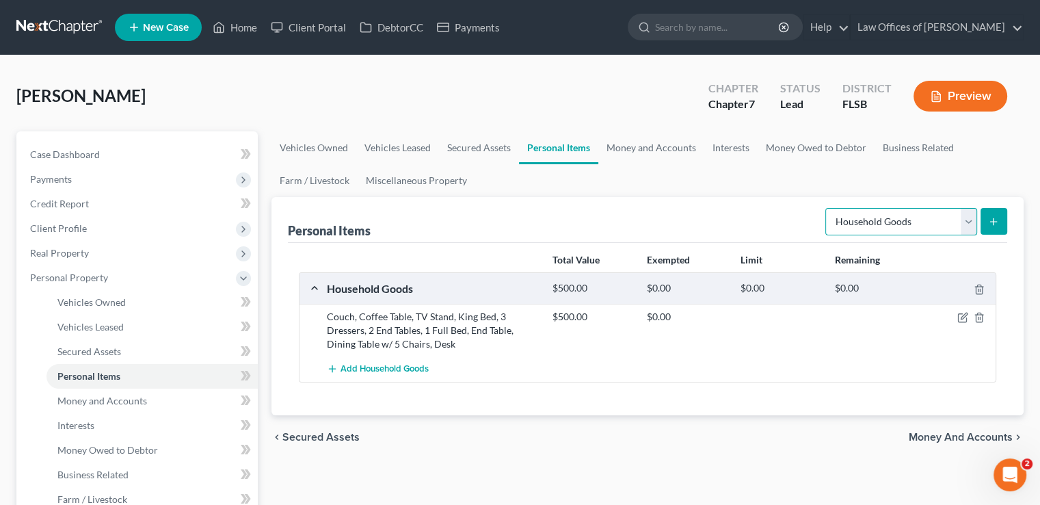
click at [878, 218] on select "Select Item Type Clothing Collectibles Of Value Electronics Firearms Household …" at bounding box center [902, 221] width 152 height 27
select select "electronics"
click at [827, 208] on select "Select Item Type Clothing Collectibles Of Value Electronics Firearms Household …" at bounding box center [902, 221] width 152 height 27
click at [990, 217] on icon "submit" at bounding box center [993, 221] width 11 height 11
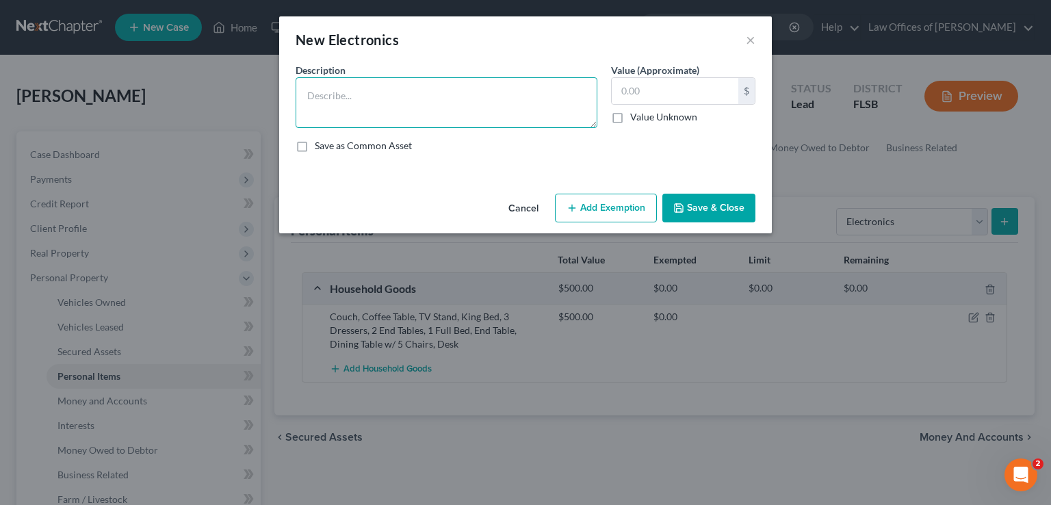
click at [344, 91] on textarea at bounding box center [446, 102] width 302 height 51
type textarea "2"
type textarea "3 TV's"
click at [667, 92] on input "text" at bounding box center [675, 91] width 127 height 26
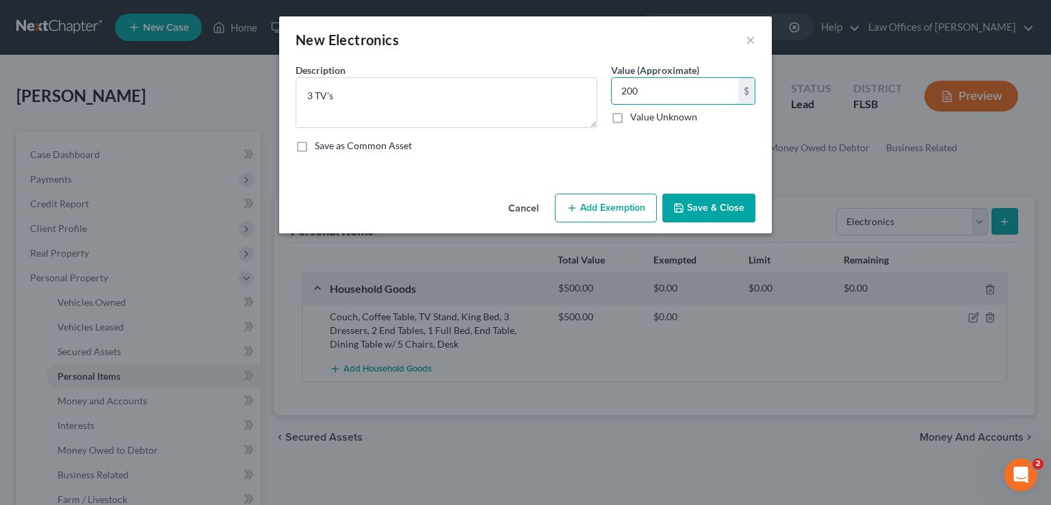
type input "200"
click at [684, 207] on icon "button" at bounding box center [678, 207] width 11 height 11
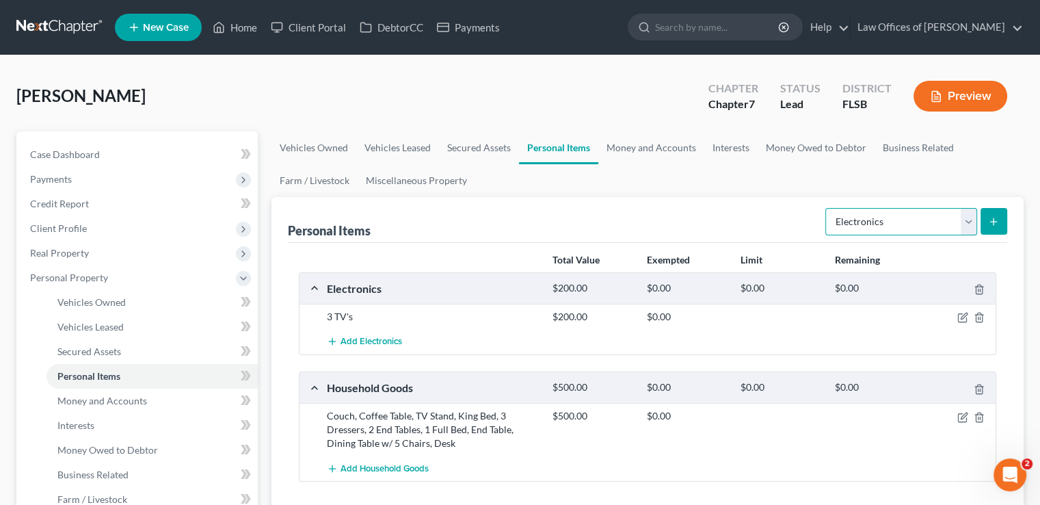
click at [861, 229] on select "Select Item Type Clothing Collectibles Of Value Electronics Firearms Household …" at bounding box center [902, 221] width 152 height 27
select select "jewelry"
click at [827, 208] on select "Select Item Type Clothing Collectibles Of Value Electronics Firearms Household …" at bounding box center [902, 221] width 152 height 27
click at [989, 228] on button "submit" at bounding box center [994, 221] width 27 height 27
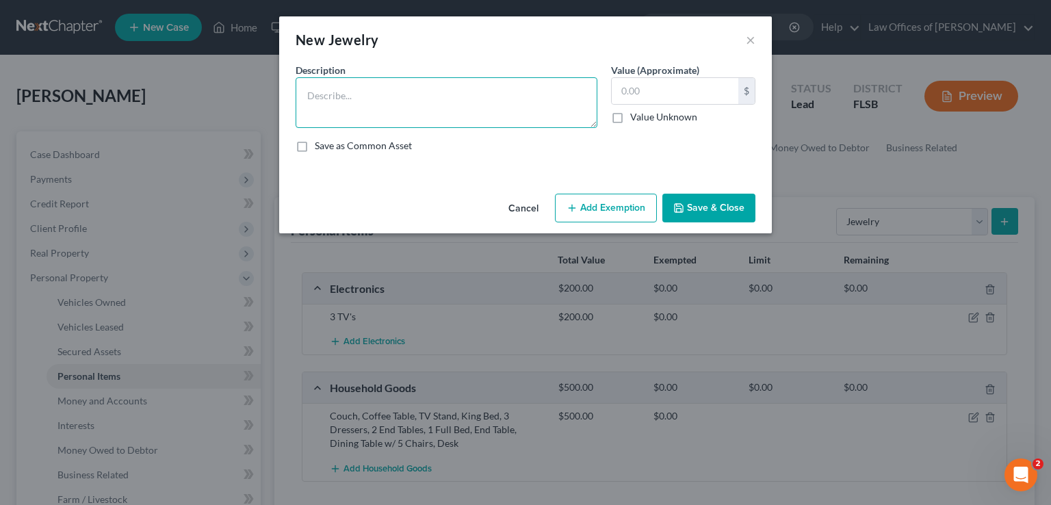
click at [398, 111] on textarea at bounding box center [446, 102] width 302 height 51
type textarea "Wedding Band"
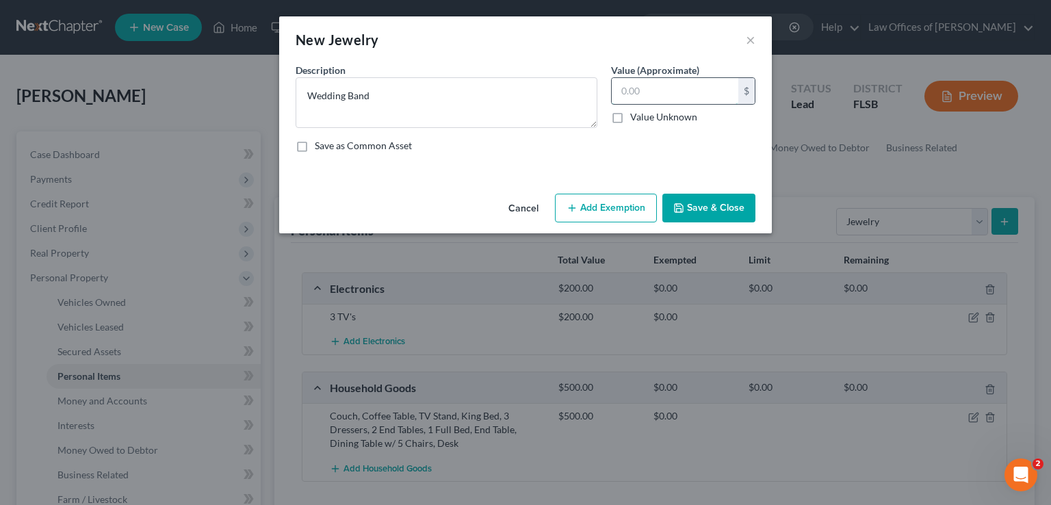
click at [658, 94] on input "text" at bounding box center [675, 91] width 127 height 26
type input "100"
click at [698, 200] on button "Save & Close" at bounding box center [708, 208] width 93 height 29
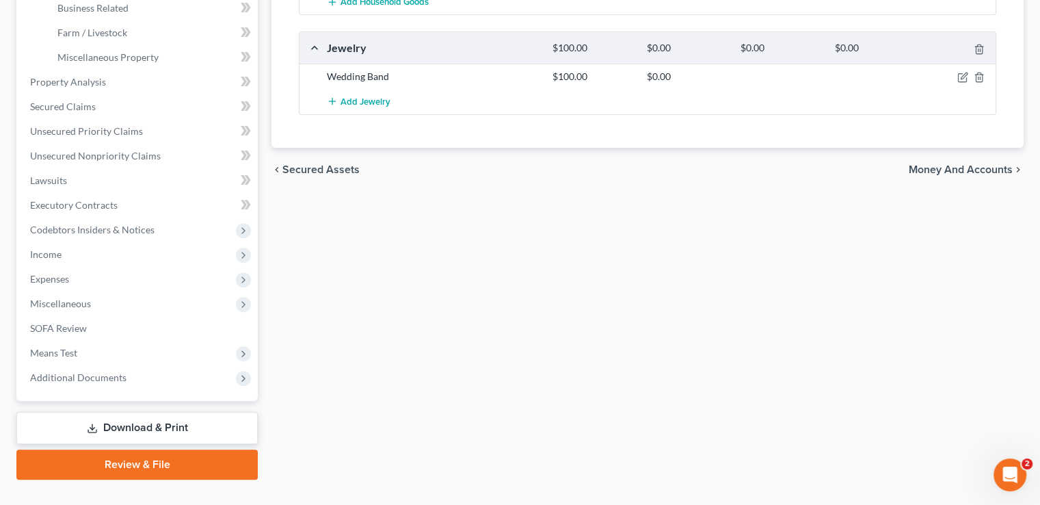
scroll to position [467, 0]
click at [919, 167] on span "Money and Accounts" at bounding box center [961, 168] width 104 height 11
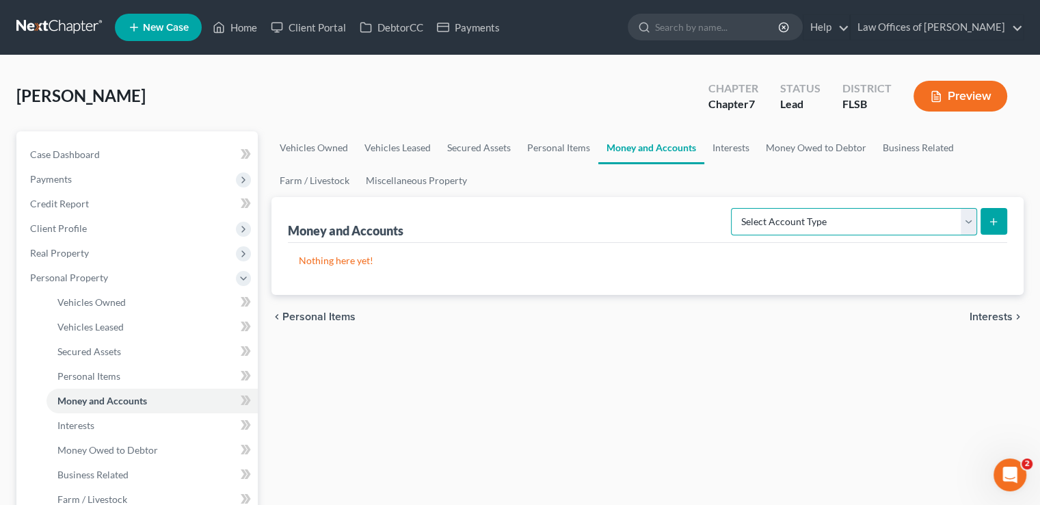
click at [897, 217] on select "Select Account Type Brokerage Cash on Hand Certificates of Deposit Checking Acc…" at bounding box center [854, 221] width 246 height 27
select select "checking"
click at [734, 208] on select "Select Account Type Brokerage Cash on Hand Certificates of Deposit Checking Acc…" at bounding box center [854, 221] width 246 height 27
click at [986, 226] on button "submit" at bounding box center [994, 221] width 27 height 27
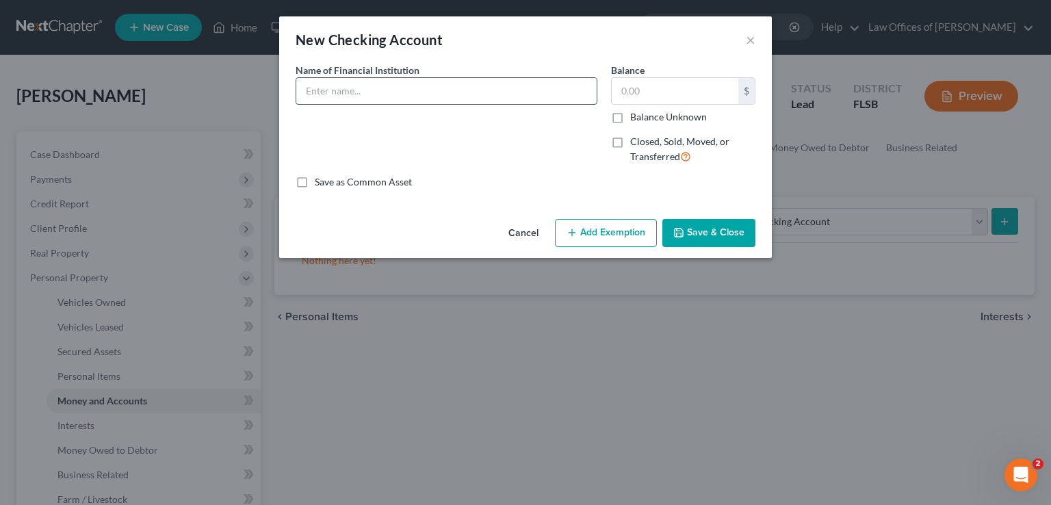
click at [321, 94] on input "text" at bounding box center [446, 91] width 300 height 26
type input "Chase - 7449"
click at [657, 96] on input "text" at bounding box center [675, 91] width 127 height 26
type input "92"
click at [720, 221] on button "Save & Close" at bounding box center [708, 233] width 93 height 29
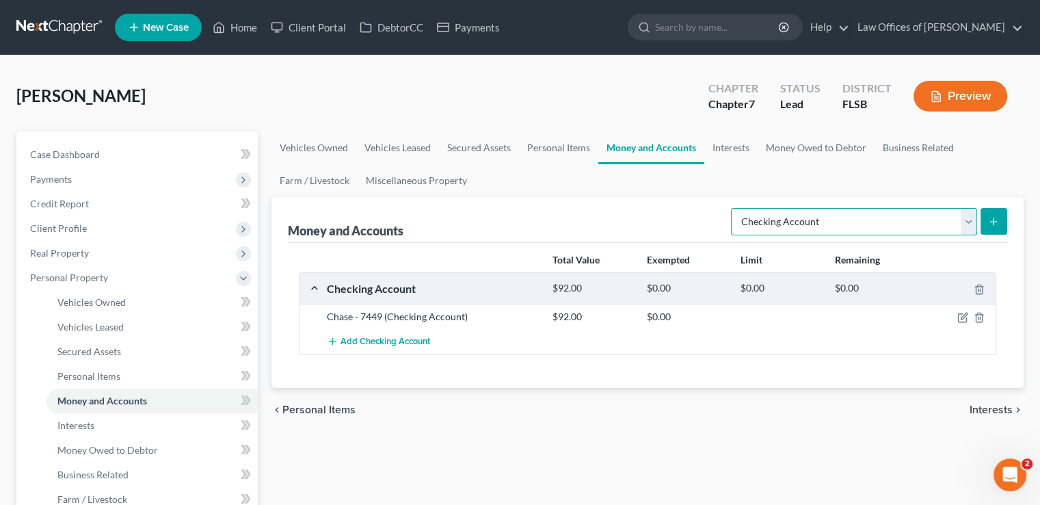
click at [810, 225] on select "Select Account Type Brokerage Cash on Hand Certificates of Deposit Checking Acc…" at bounding box center [854, 221] width 246 height 27
select select "savings"
click at [734, 208] on select "Select Account Type Brokerage Cash on Hand Certificates of Deposit Checking Acc…" at bounding box center [854, 221] width 246 height 27
click at [985, 220] on button "submit" at bounding box center [994, 221] width 27 height 27
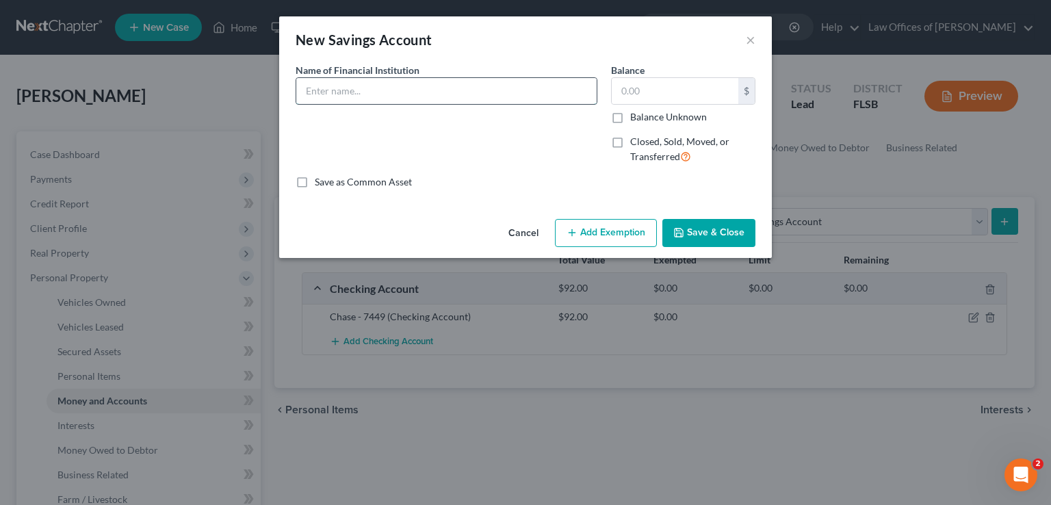
click at [324, 98] on input "text" at bounding box center [446, 91] width 300 height 26
type input "Chase - 3072"
click at [684, 86] on input "text" at bounding box center [675, 91] width 127 height 26
type input "0"
click at [712, 235] on button "Save & Close" at bounding box center [708, 233] width 93 height 29
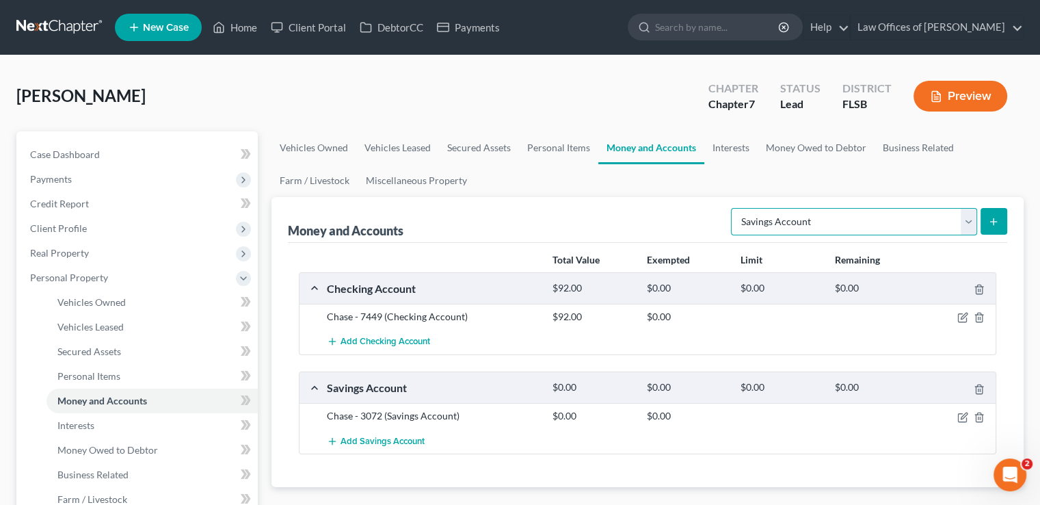
click at [804, 227] on select "Select Account Type Brokerage Cash on Hand Certificates of Deposit Checking Acc…" at bounding box center [854, 221] width 246 height 27
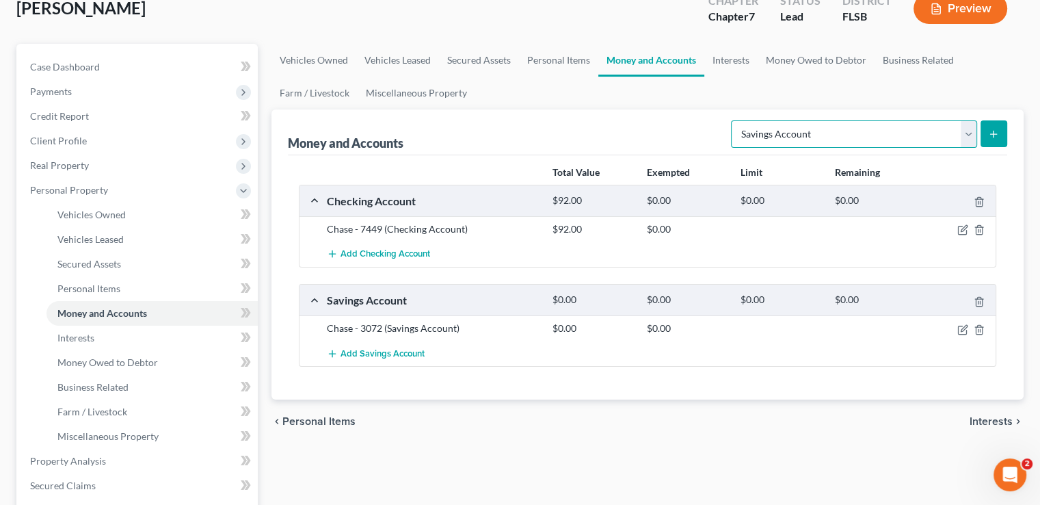
scroll to position [90, 0]
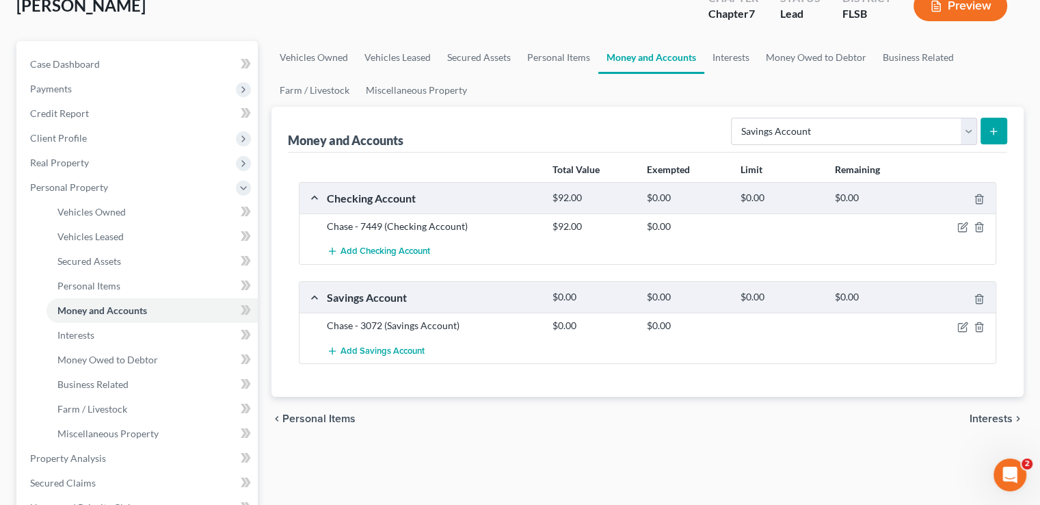
click at [991, 421] on span "Interests" at bounding box center [991, 418] width 43 height 11
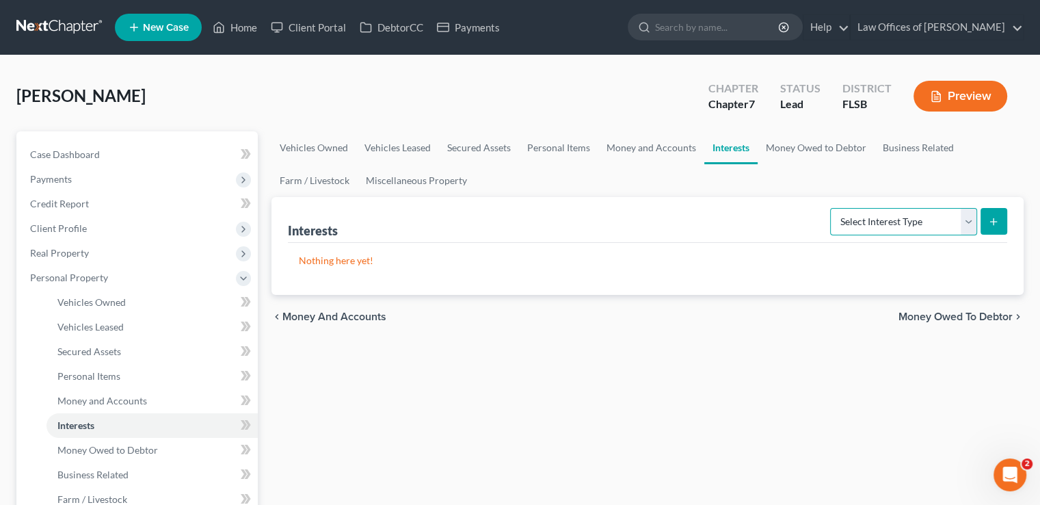
click at [848, 220] on select "Select Interest Type 401K Annuity Bond Education IRA Government Bond Government…" at bounding box center [903, 221] width 147 height 27
select select "401k"
click at [832, 208] on select "Select Interest Type 401K Annuity Bond Education IRA Government Bond Government…" at bounding box center [903, 221] width 147 height 27
click at [993, 218] on icon "submit" at bounding box center [993, 221] width 11 height 11
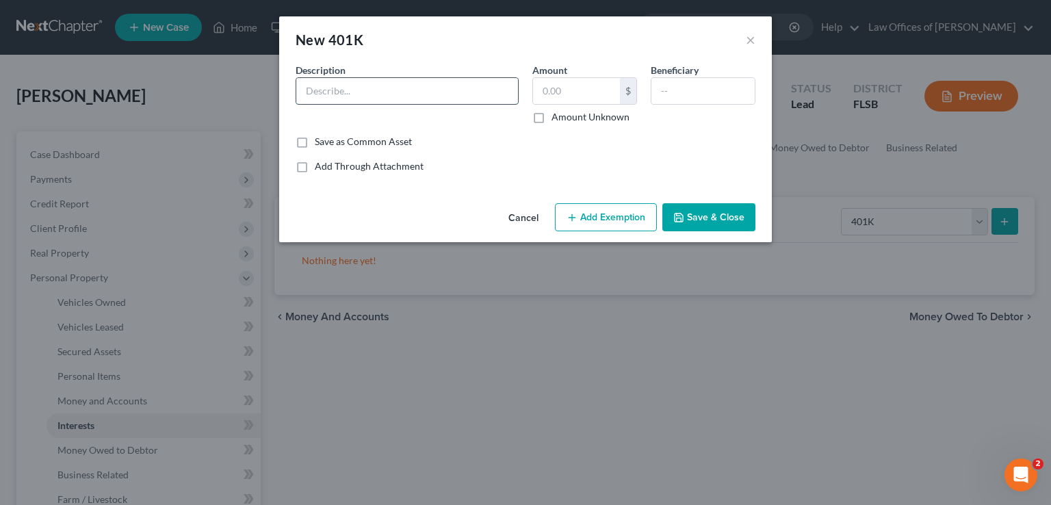
click at [345, 88] on input "text" at bounding box center [407, 91] width 222 height 26
type input "Empower Cetera Financial Group Inc."
click at [583, 80] on input "text" at bounding box center [576, 91] width 87 height 26
type input "39,652.13"
click at [700, 91] on input "text" at bounding box center [702, 91] width 103 height 26
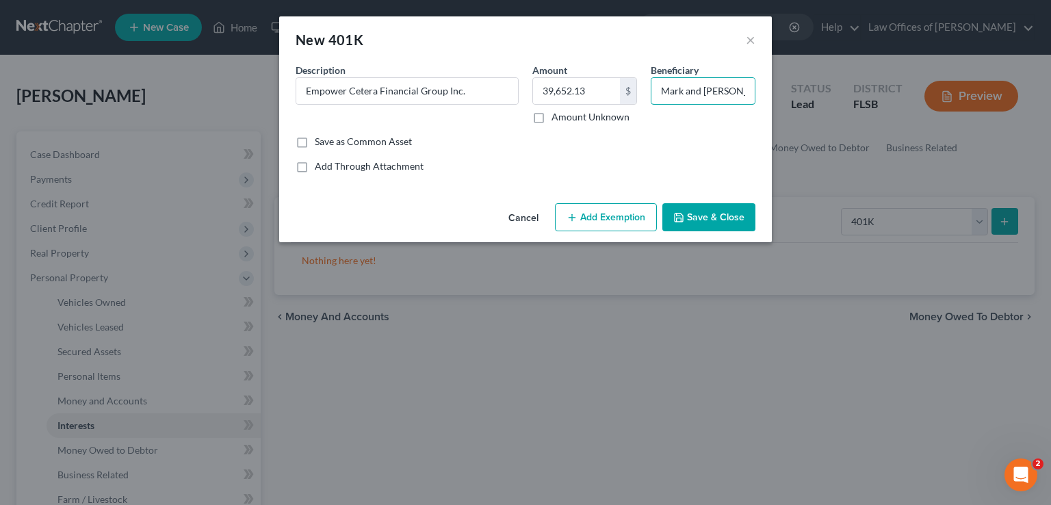
type input "Mark and [PERSON_NAME]"
click at [703, 220] on button "Save & Close" at bounding box center [708, 217] width 93 height 29
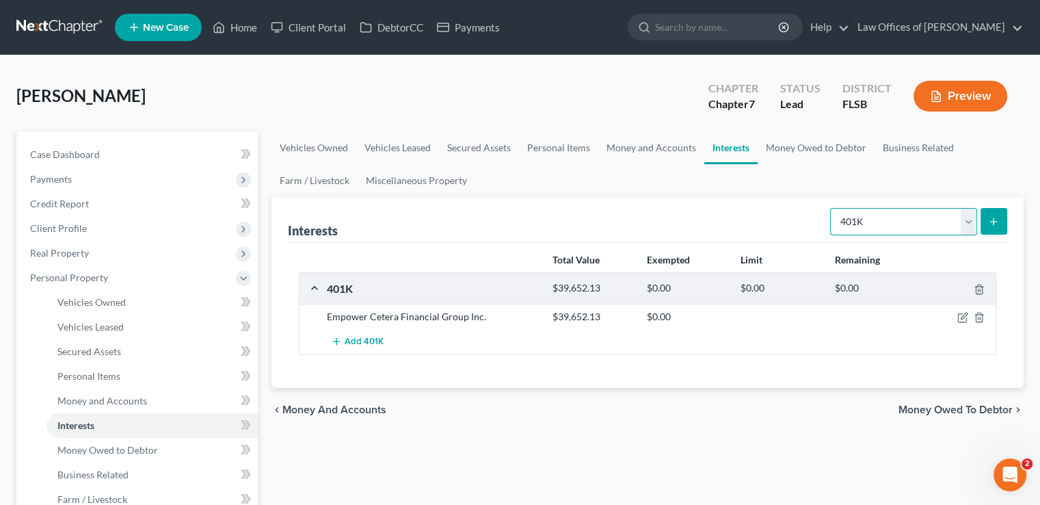
click at [887, 230] on select "Select Interest Type 401K Annuity Bond Education IRA Government Bond Government…" at bounding box center [903, 221] width 147 height 27
select select "ira"
click at [832, 208] on select "Select Interest Type 401K Annuity Bond Education IRA Government Bond Government…" at bounding box center [903, 221] width 147 height 27
click at [989, 221] on icon "submit" at bounding box center [993, 221] width 11 height 11
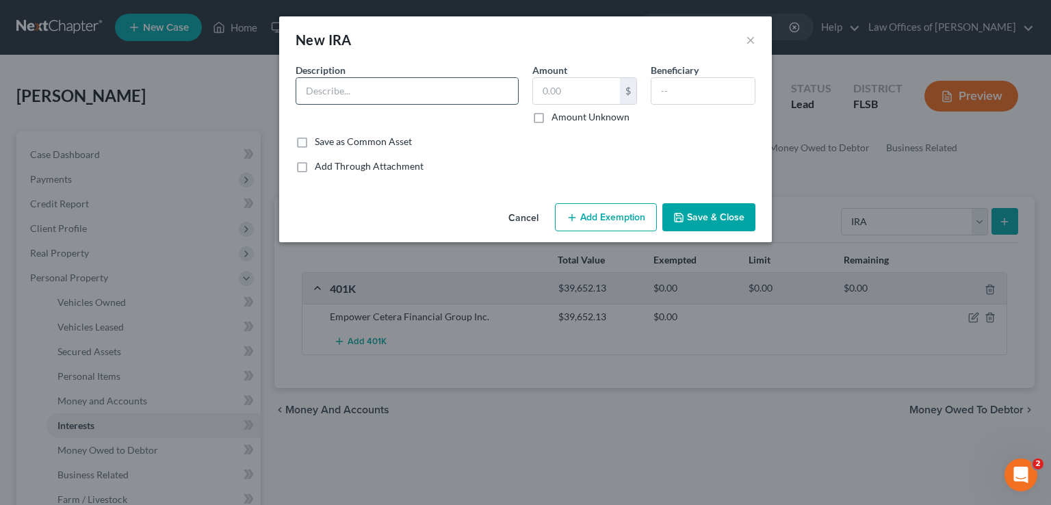
click at [352, 98] on input "text" at bounding box center [407, 91] width 222 height 26
type input "Fidelity - 9445"
click at [588, 88] on input "text" at bounding box center [576, 91] width 87 height 26
type input "1,092.24"
click at [665, 91] on input "text" at bounding box center [702, 91] width 103 height 26
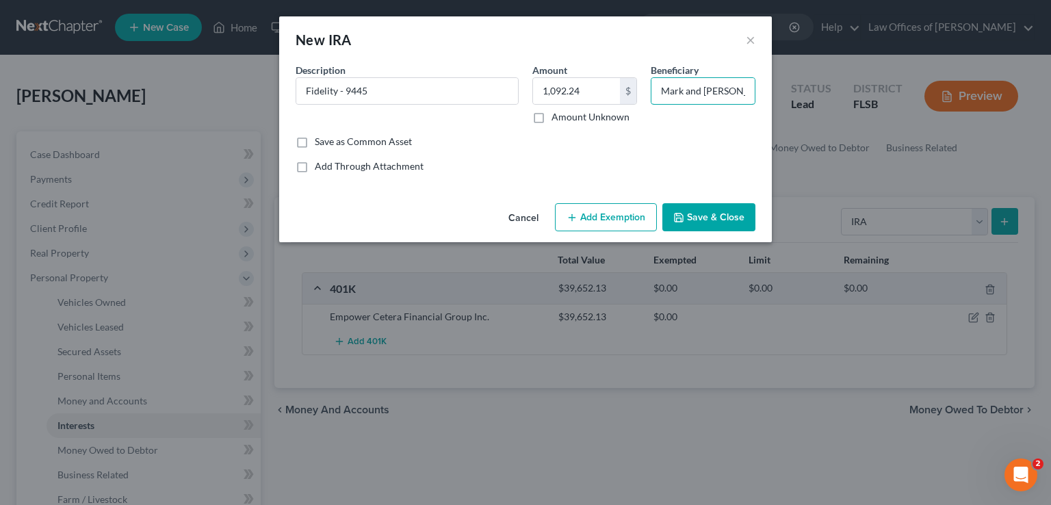
type input "Mark and [PERSON_NAME]"
click at [694, 215] on button "Save & Close" at bounding box center [708, 217] width 93 height 29
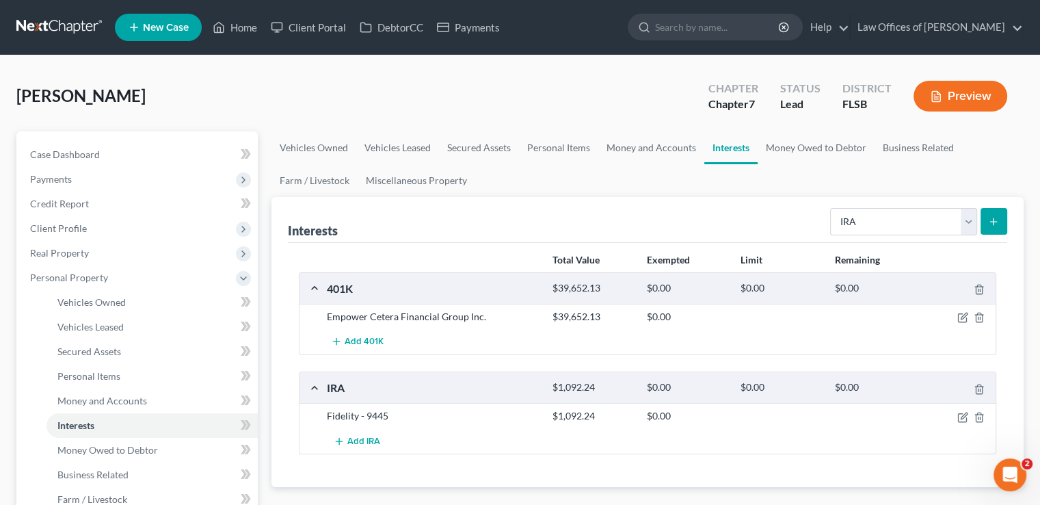
click at [412, 252] on div "Total Value Exempted Limit Remaining" at bounding box center [647, 260] width 711 height 24
click at [879, 226] on select "Select Interest Type 401K Annuity Bond Education IRA Government Bond Government…" at bounding box center [903, 221] width 147 height 27
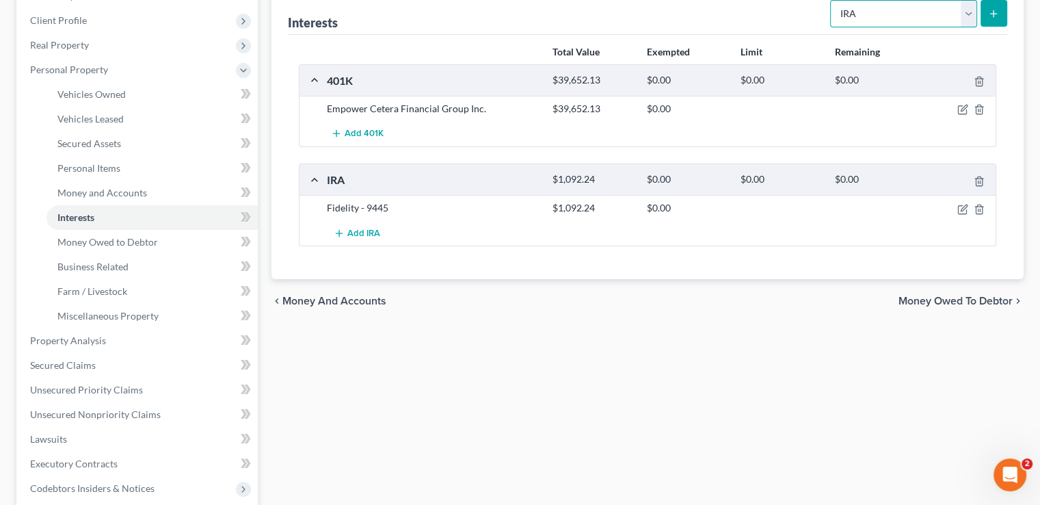
scroll to position [156, 0]
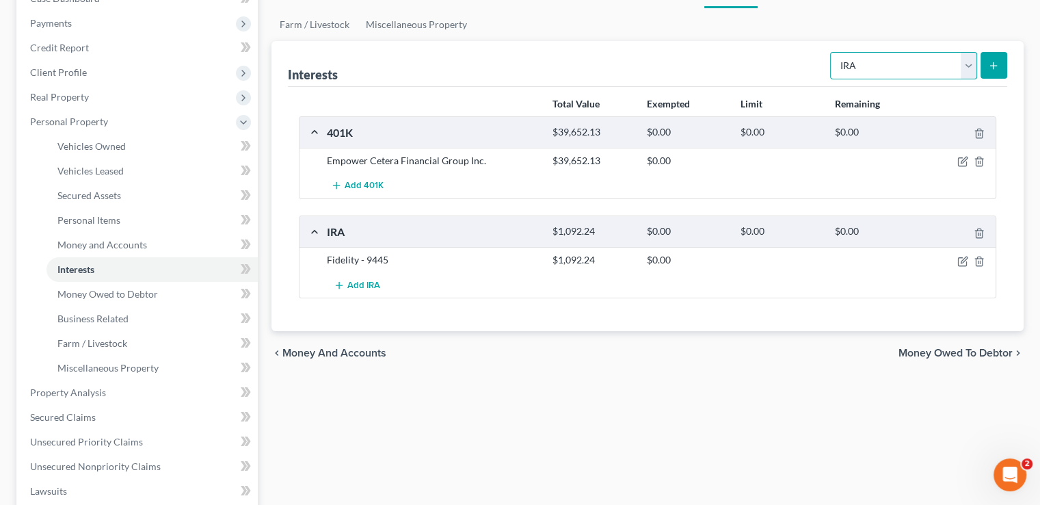
click at [910, 60] on select "Select Interest Type 401K Annuity Bond Education IRA Government Bond Government…" at bounding box center [903, 65] width 147 height 27
click at [609, 322] on div "Total Value Exempted Limit Remaining 401K $39,652.13 $0.00 $0.00 $0.00 Empower …" at bounding box center [648, 209] width 720 height 245
click at [933, 348] on span "Money Owed to Debtor" at bounding box center [956, 352] width 114 height 11
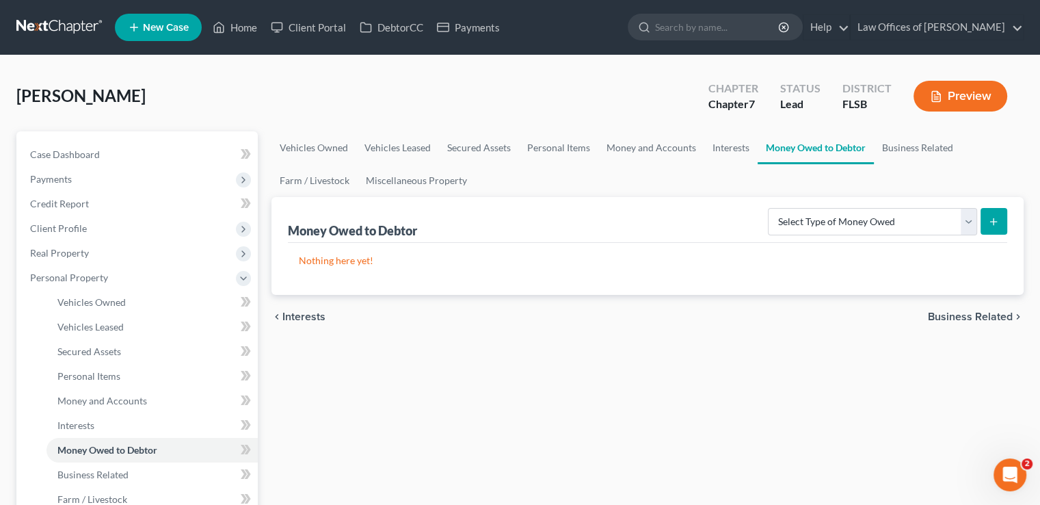
click at [955, 315] on span "Business Related" at bounding box center [970, 316] width 85 height 11
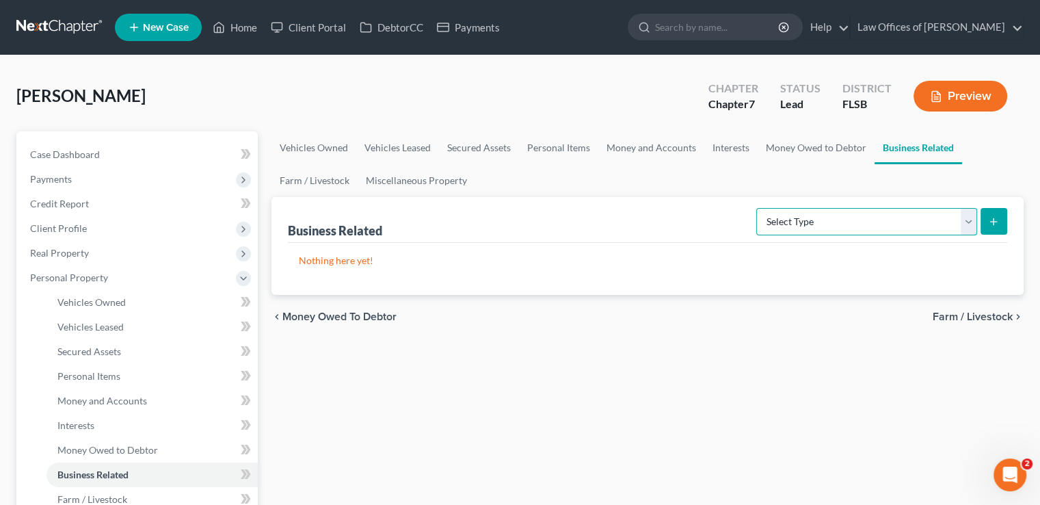
click at [799, 219] on select "Select Type Customer Lists Franchises Inventory Licenses Machinery Office Equip…" at bounding box center [867, 221] width 221 height 27
click at [997, 315] on span "Farm / Livestock" at bounding box center [973, 316] width 80 height 11
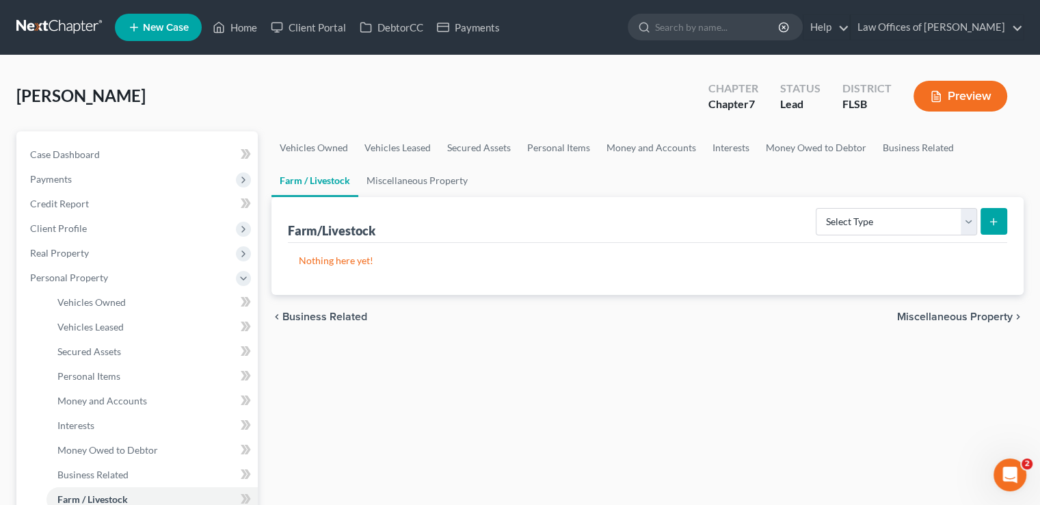
click at [997, 315] on span "Miscellaneous Property" at bounding box center [955, 316] width 116 height 11
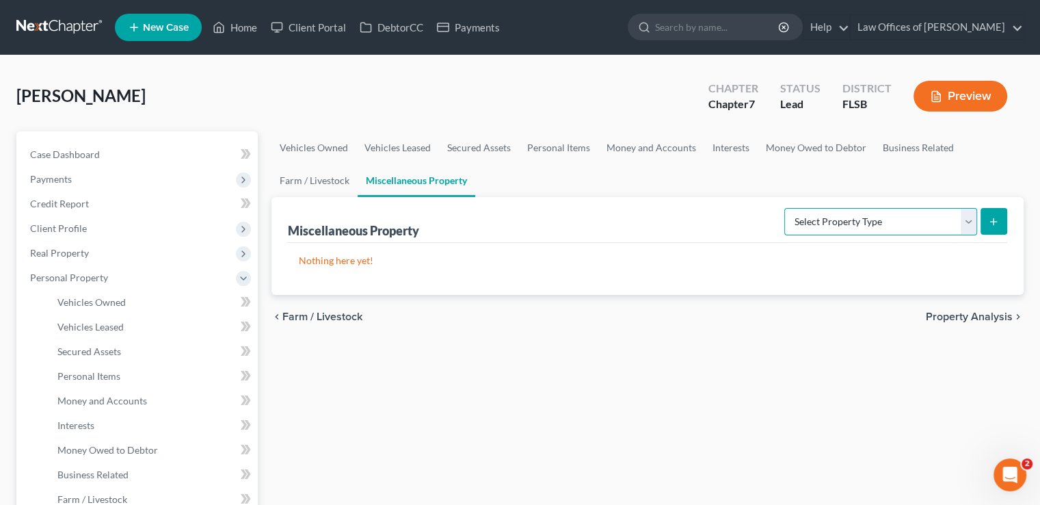
click at [840, 225] on select "Select Property Type Assigned for Creditor Benefit [DATE] Holding for Another N…" at bounding box center [881, 221] width 193 height 27
click at [643, 148] on link "Money and Accounts" at bounding box center [652, 147] width 106 height 33
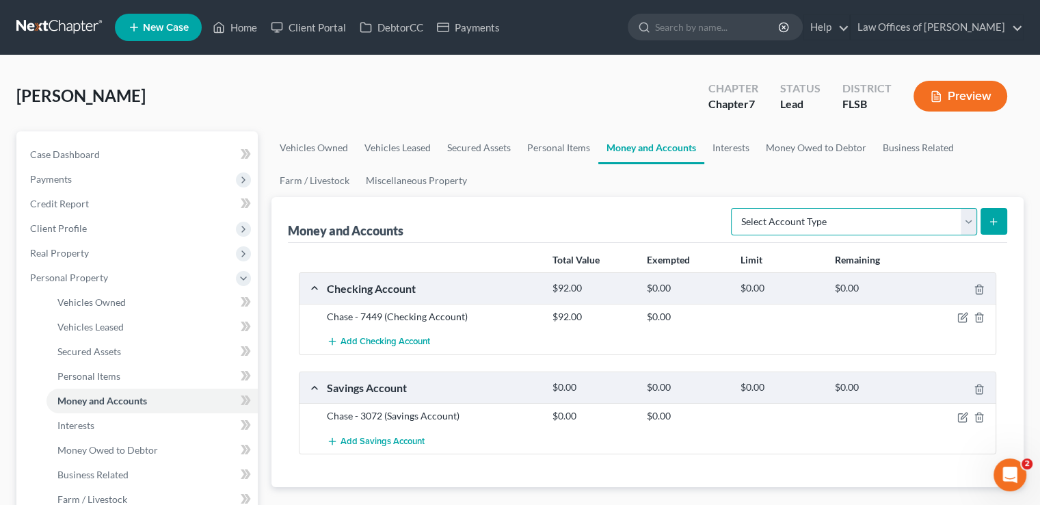
click at [804, 228] on select "Select Account Type Brokerage Cash on Hand Certificates of Deposit Checking Acc…" at bounding box center [854, 221] width 246 height 27
select select "brokerage"
click at [734, 208] on select "Select Account Type Brokerage Cash on Hand Certificates of Deposit Checking Acc…" at bounding box center [854, 221] width 246 height 27
click at [999, 220] on button "submit" at bounding box center [994, 221] width 27 height 27
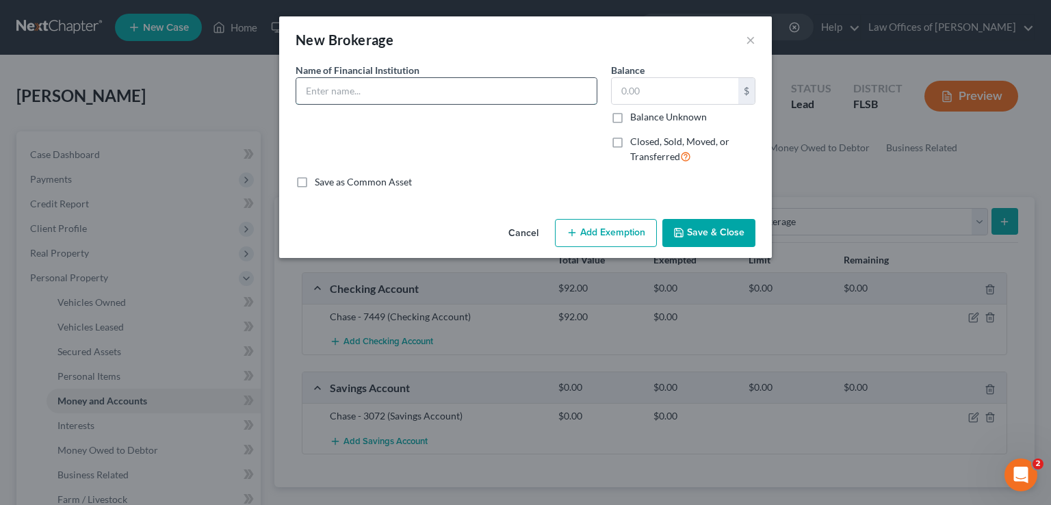
click at [401, 88] on input "text" at bounding box center [446, 91] width 300 height 26
type input "Coinbase"
click at [635, 102] on input "text" at bounding box center [675, 91] width 127 height 26
type input "427"
click at [707, 233] on button "Save & Close" at bounding box center [708, 233] width 93 height 29
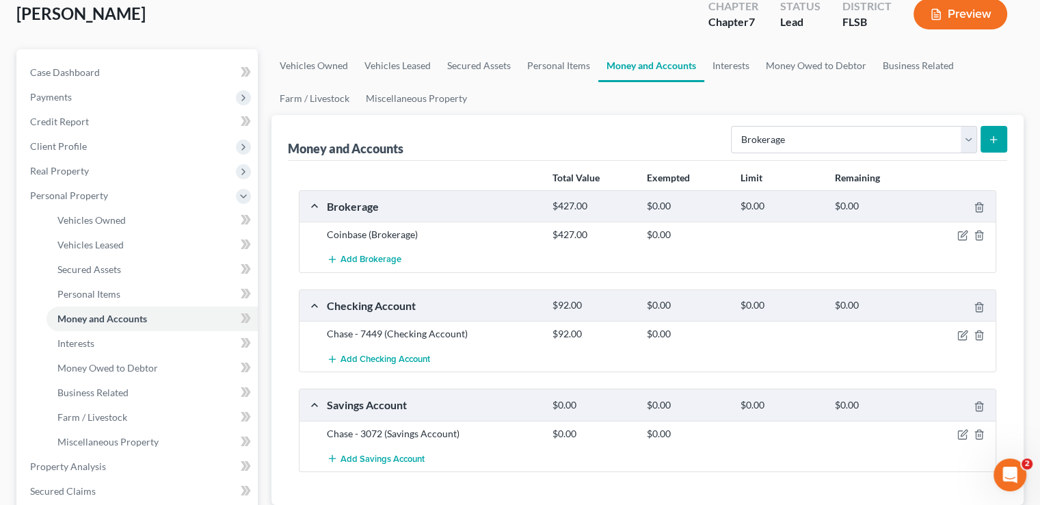
scroll to position [83, 0]
click at [769, 150] on select "Select Account Type Brokerage Cash on Hand Certificates of Deposit Checking Acc…" at bounding box center [854, 137] width 246 height 27
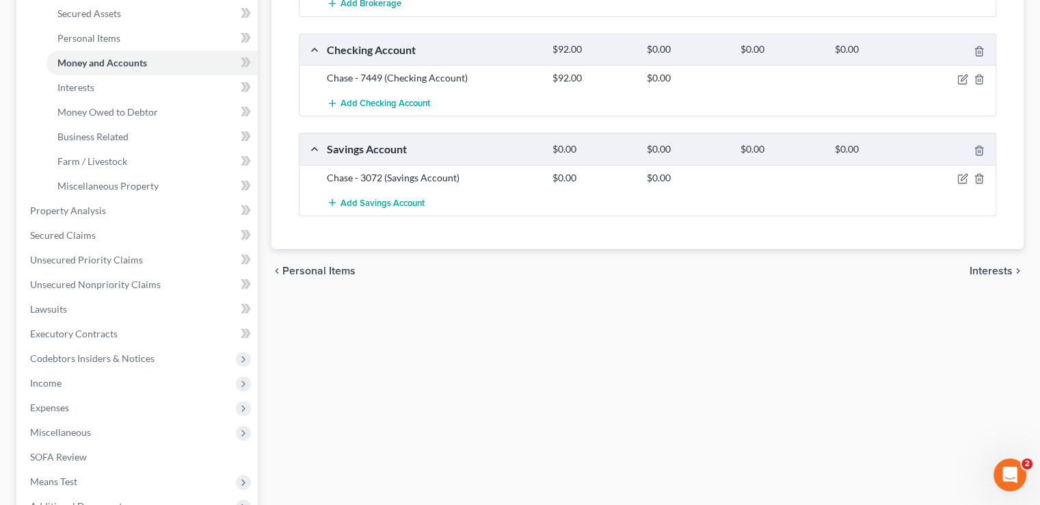
scroll to position [339, 0]
click at [1000, 271] on span "Interests" at bounding box center [991, 270] width 43 height 11
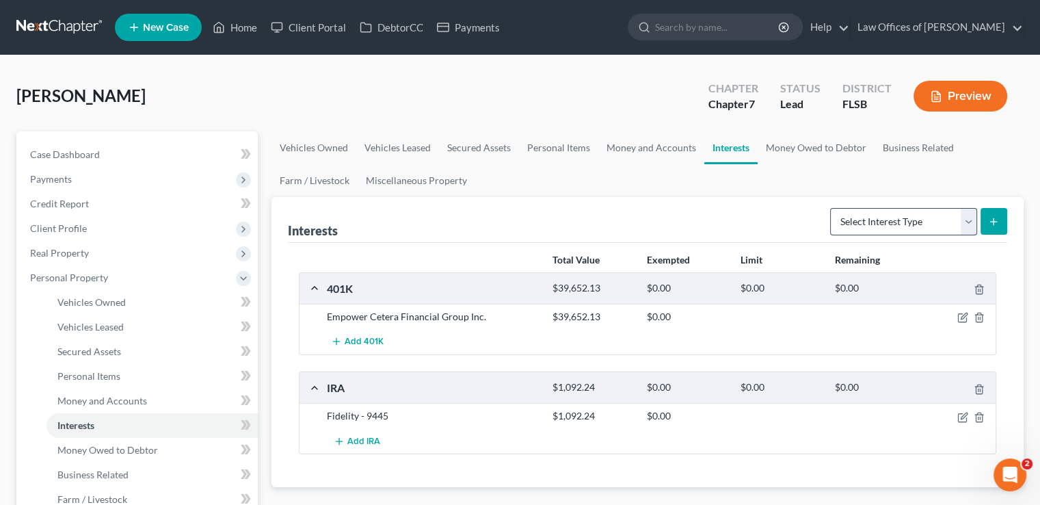
scroll to position [182, 0]
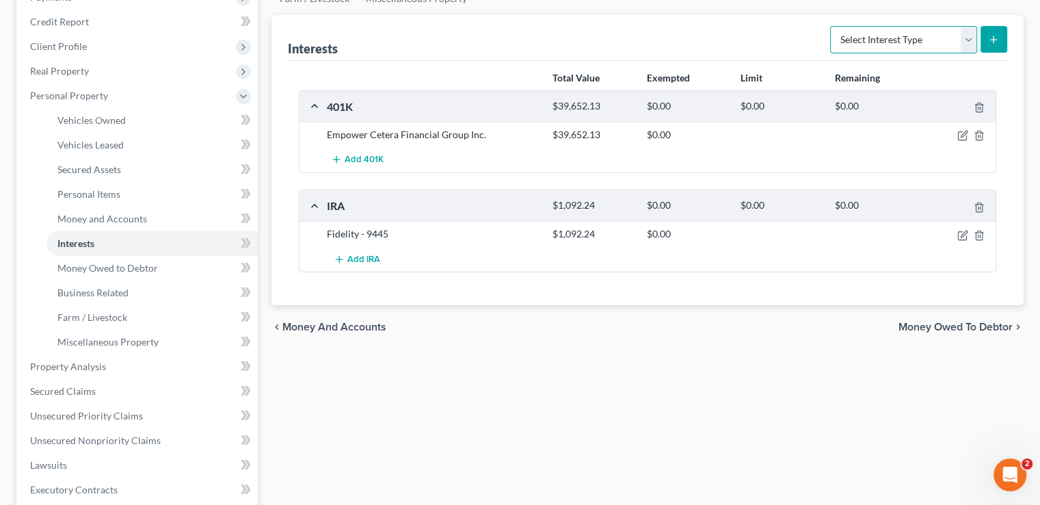
click at [969, 39] on select "Select Interest Type 401K Annuity Bond Education IRA Government Bond Government…" at bounding box center [903, 39] width 147 height 27
select select "unincorporated_business"
click at [832, 26] on select "Select Interest Type 401K Annuity Bond Education IRA Government Bond Government…" at bounding box center [903, 39] width 147 height 27
click at [995, 40] on line "submit" at bounding box center [994, 40] width 6 height 0
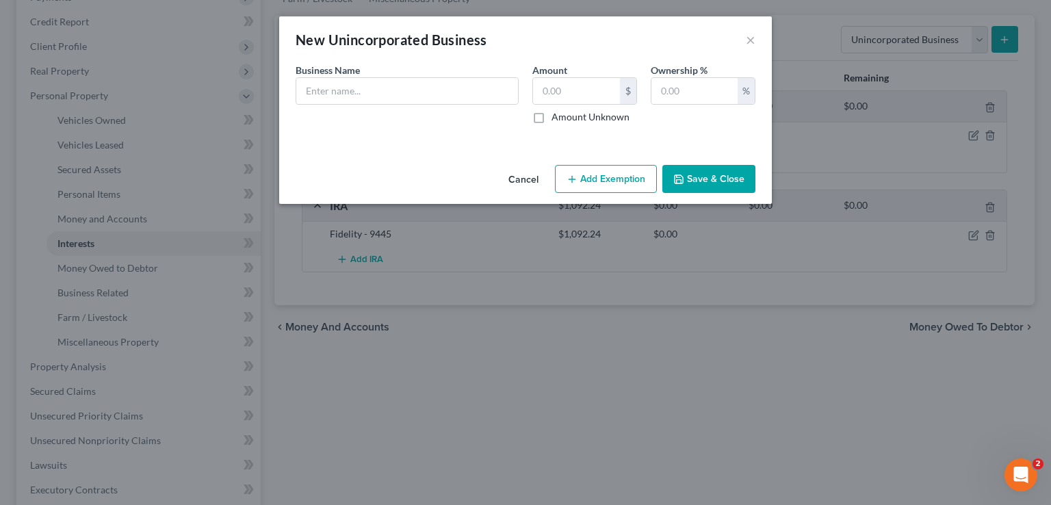
click at [528, 173] on button "Cancel" at bounding box center [523, 179] width 52 height 27
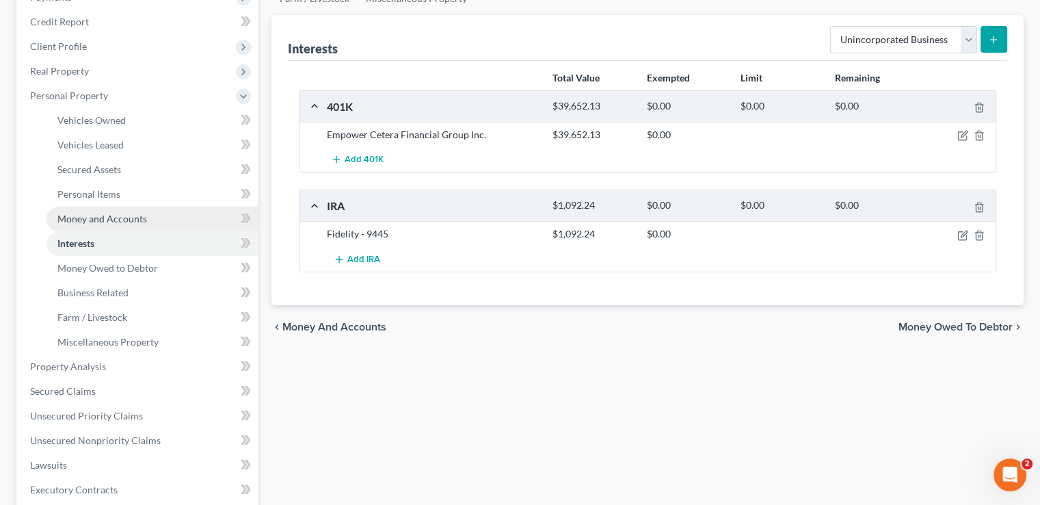
scroll to position [492, 0]
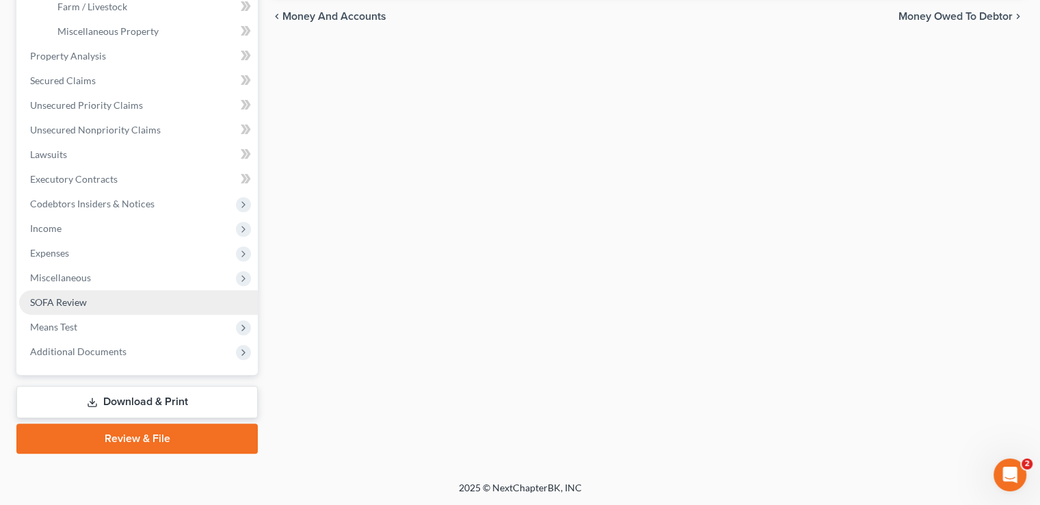
click at [77, 302] on span "SOFA Review" at bounding box center [58, 302] width 57 height 12
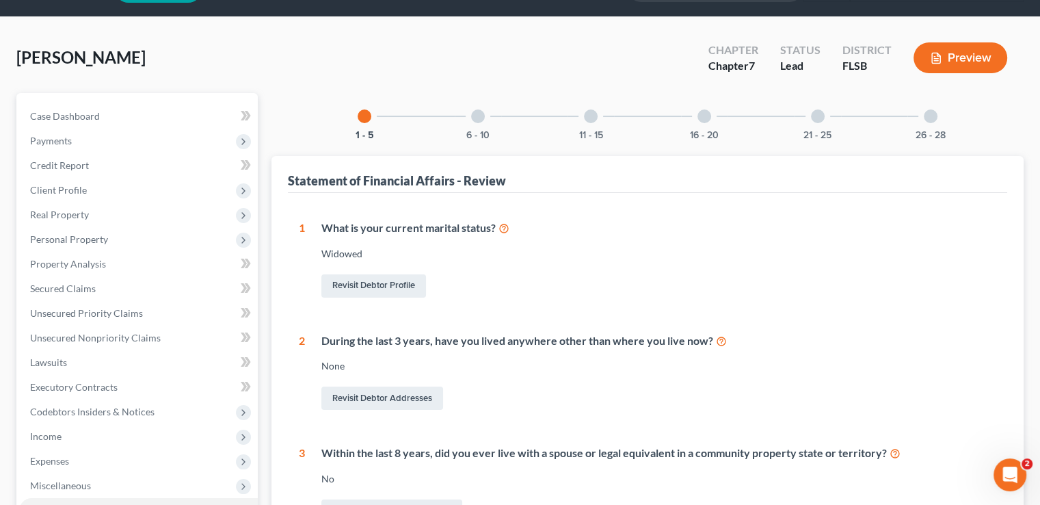
scroll to position [38, 0]
click at [705, 118] on div at bounding box center [705, 116] width 14 height 14
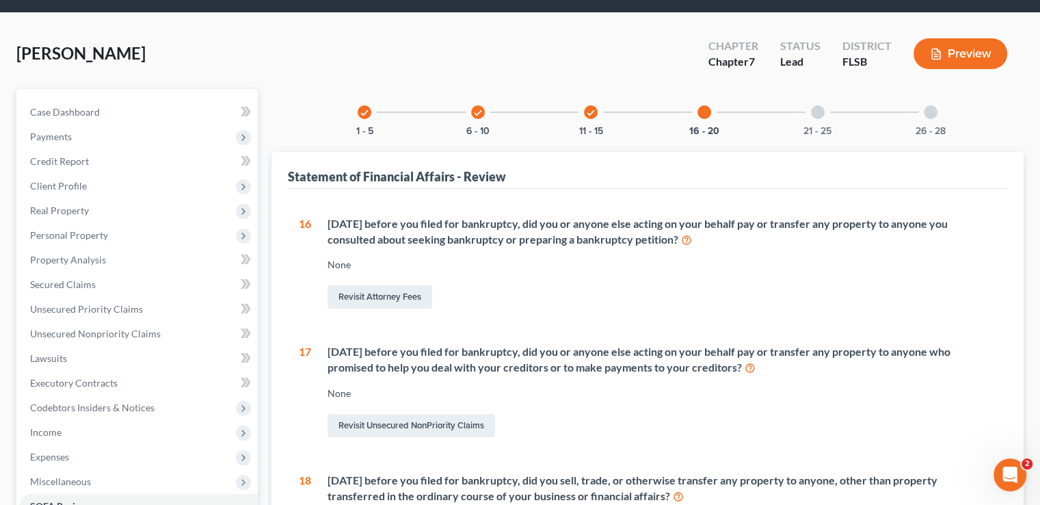
scroll to position [41, 0]
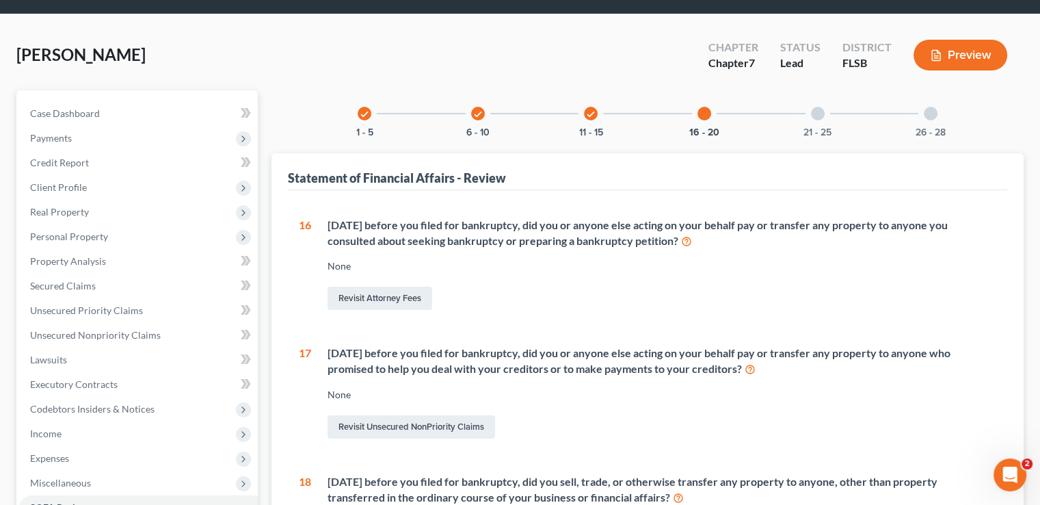
click at [591, 122] on div "check 11 - 15" at bounding box center [591, 113] width 47 height 47
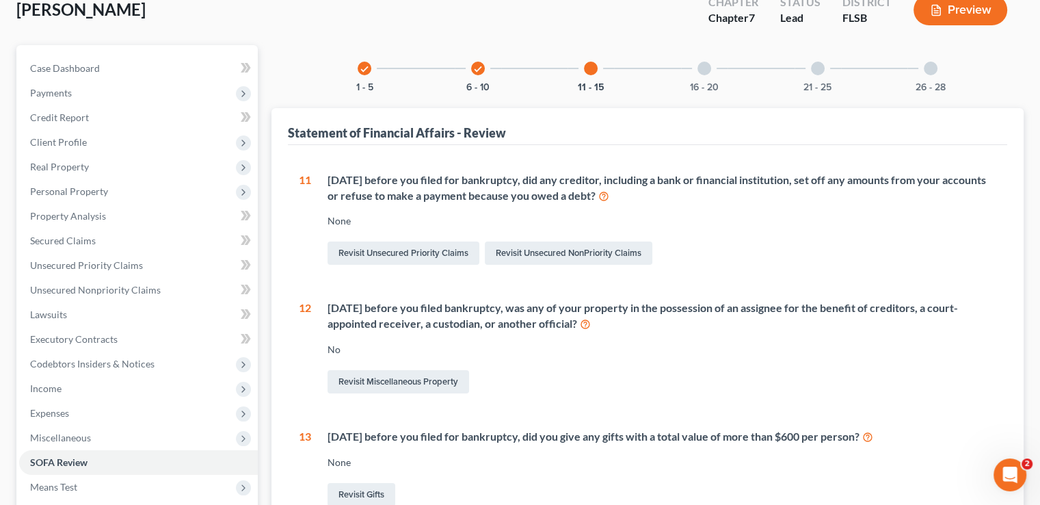
scroll to position [84, 0]
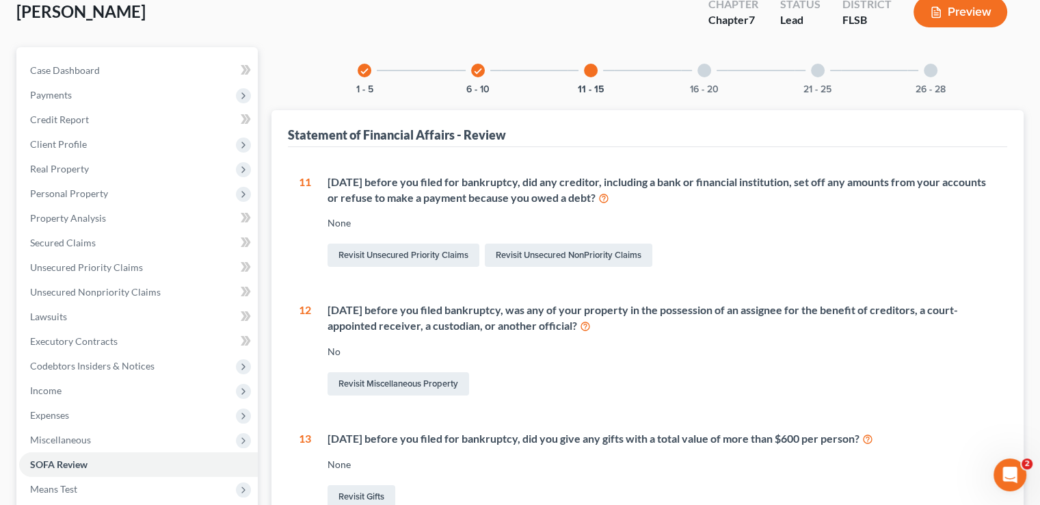
click at [813, 75] on div at bounding box center [818, 71] width 14 height 14
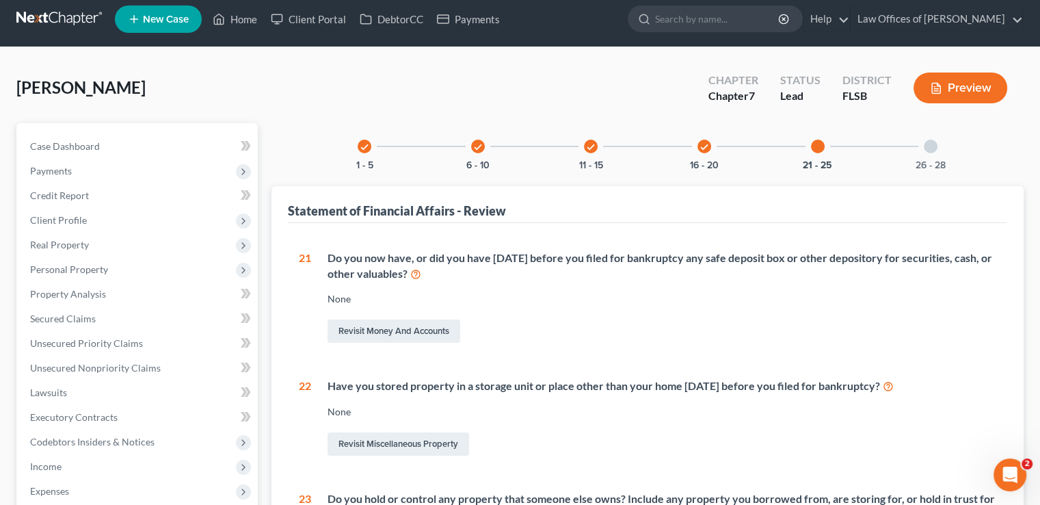
scroll to position [0, 0]
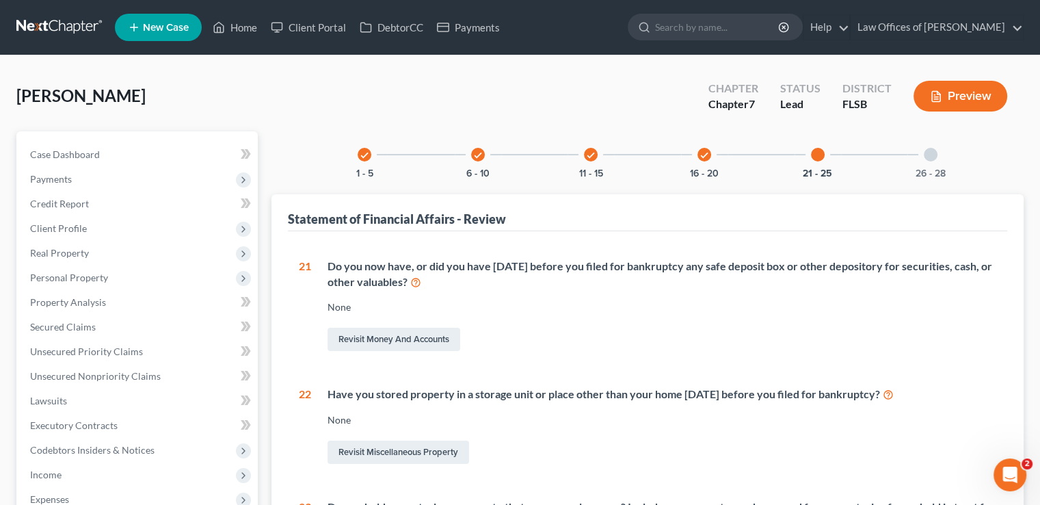
click at [482, 164] on div "check 6 - 10" at bounding box center [478, 154] width 47 height 47
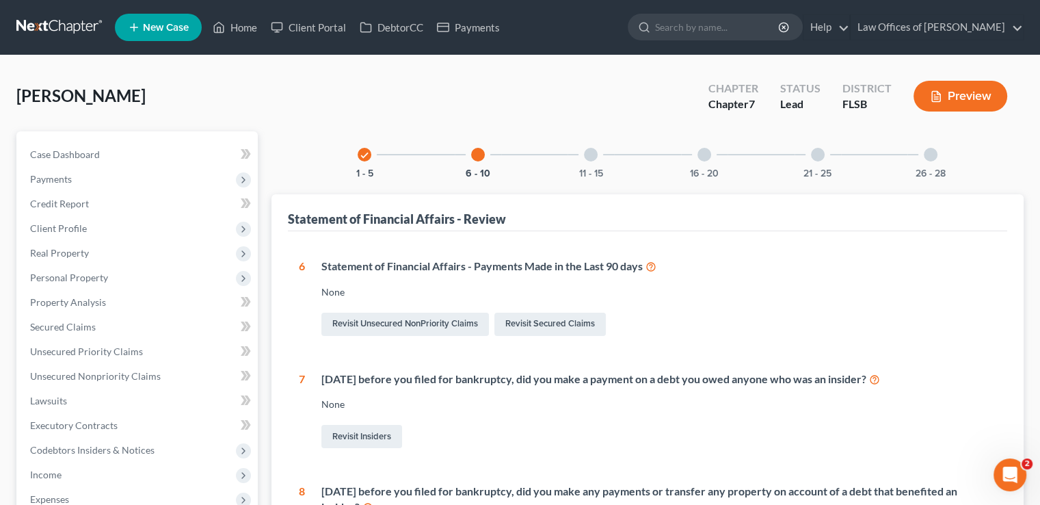
click at [366, 155] on icon "check" at bounding box center [365, 155] width 10 height 10
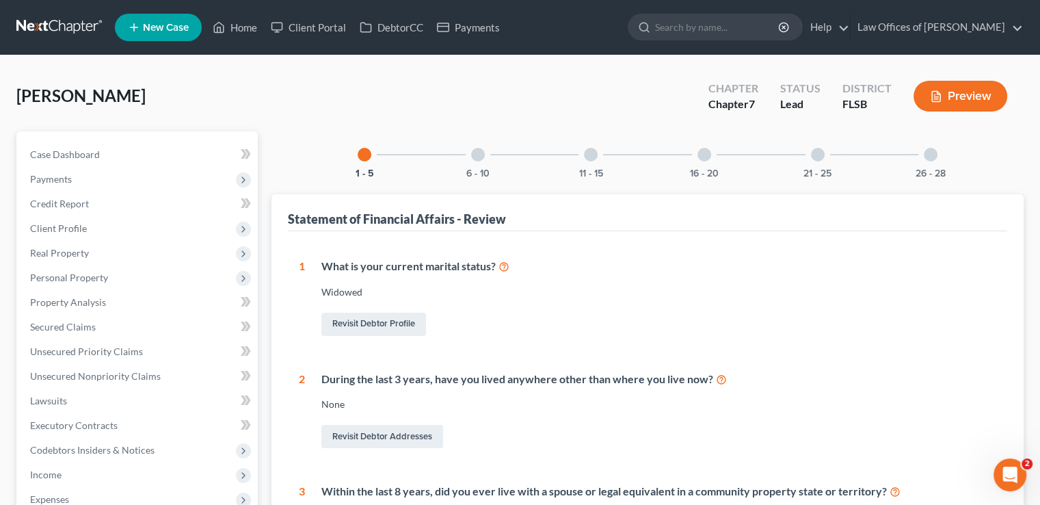
click at [932, 157] on div at bounding box center [931, 155] width 14 height 14
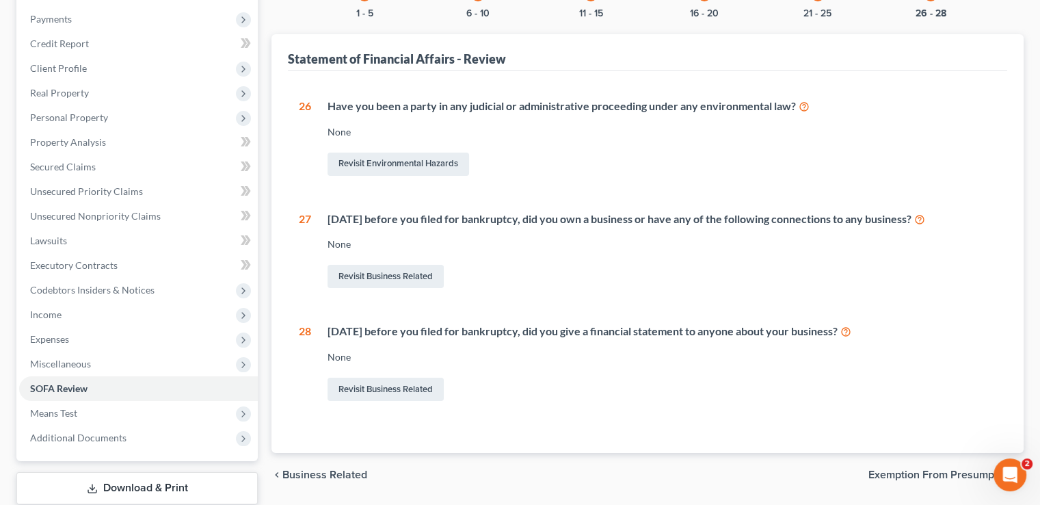
scroll to position [161, 0]
click at [410, 276] on link "Revisit Business Related" at bounding box center [386, 274] width 116 height 23
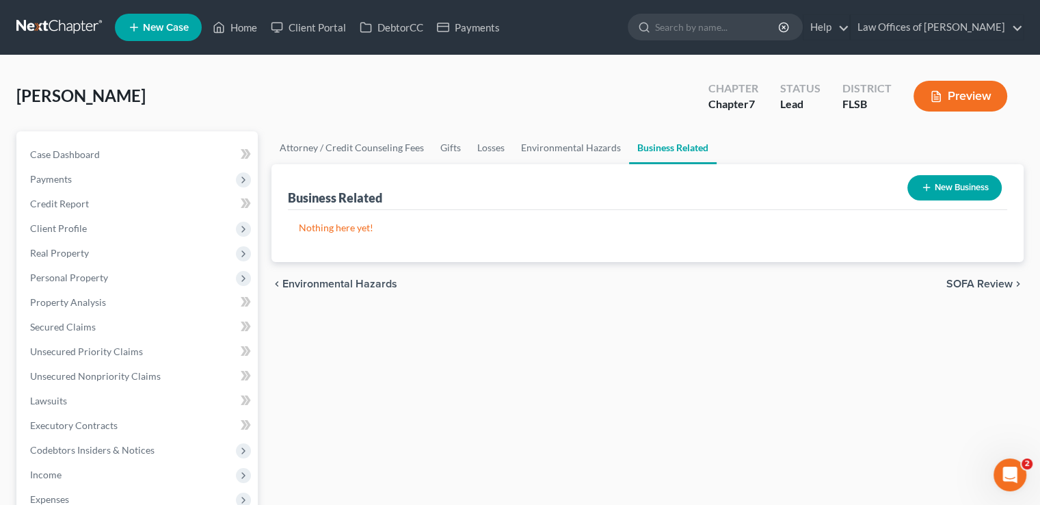
click at [930, 182] on icon "button" at bounding box center [926, 187] width 11 height 11
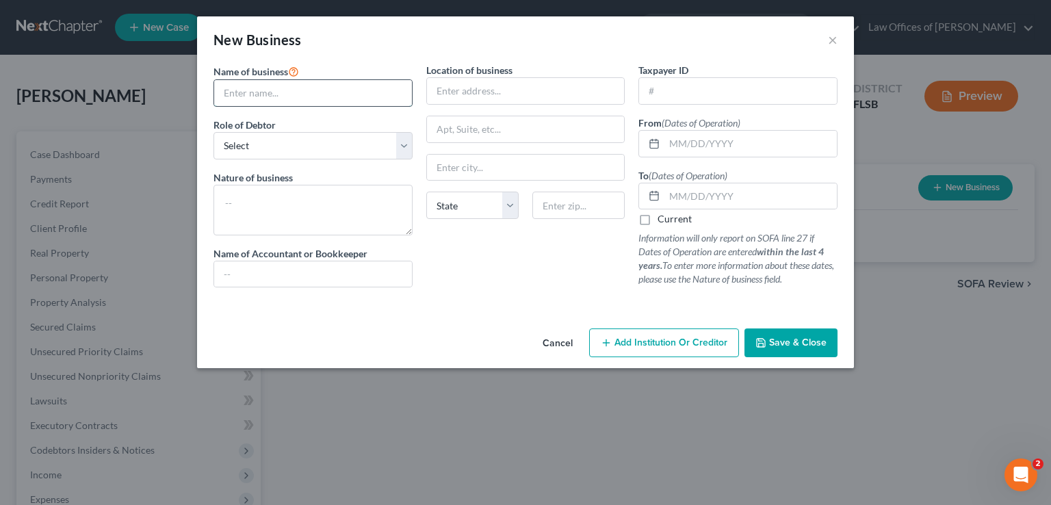
click at [273, 94] on input "text" at bounding box center [313, 93] width 198 height 26
type input "Perfect 10 Inc."
click at [410, 153] on select "Select A member of a limited liability company (LLC) or limited liability partn…" at bounding box center [312, 145] width 199 height 27
select select "officer"
click at [213, 132] on select "Select A member of a limited liability company (LLC) or limited liability partn…" at bounding box center [312, 145] width 199 height 27
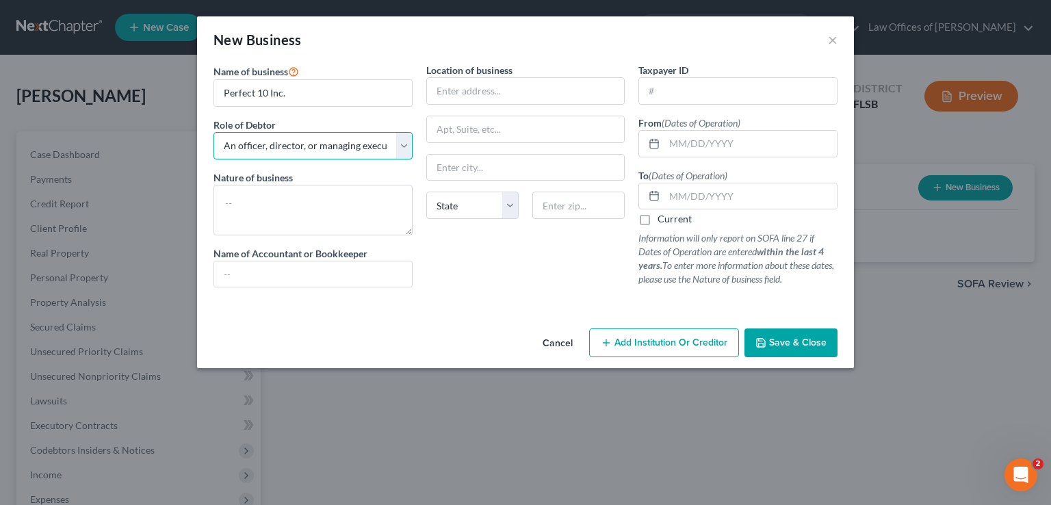
click at [378, 144] on select "Select A member of a limited liability company (LLC) or limited liability partn…" at bounding box center [312, 145] width 199 height 27
click at [213, 132] on select "Select A member of a limited liability company (LLC) or limited liability partn…" at bounding box center [312, 145] width 199 height 27
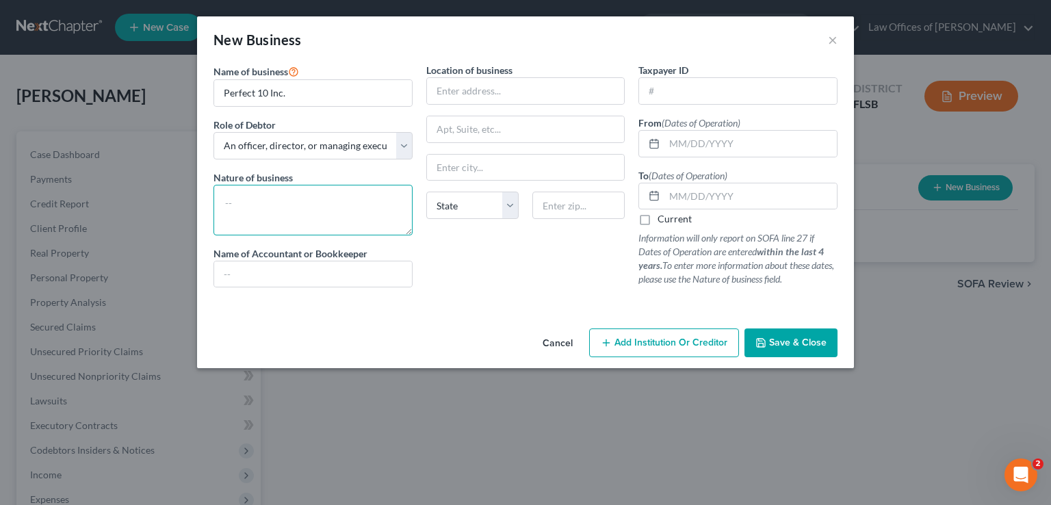
click at [271, 205] on textarea at bounding box center [312, 210] width 199 height 51
type textarea "R"
type textarea "Home Renovation"
click at [456, 86] on input "text" at bounding box center [526, 91] width 198 height 26
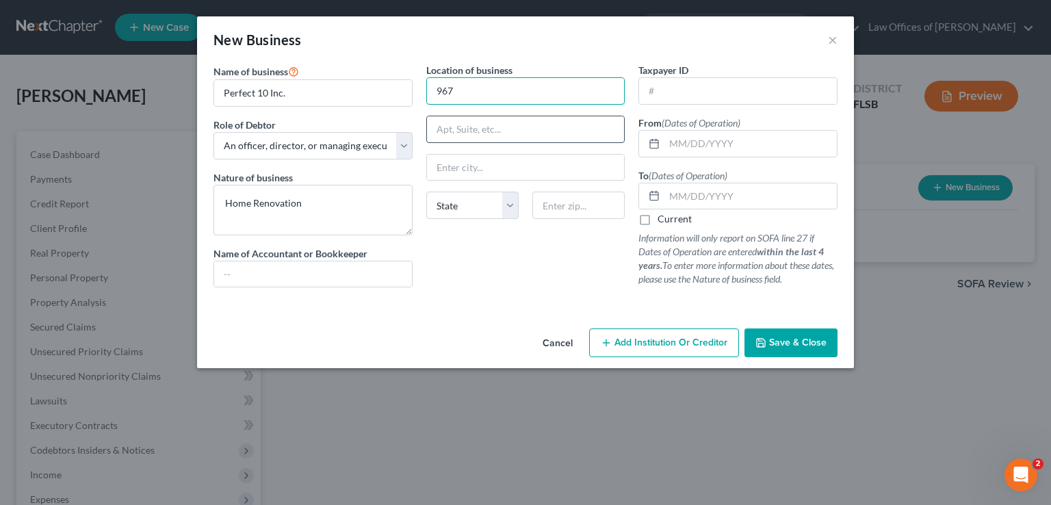
type input "[STREET_ADDRESS]"
click at [554, 212] on input "text" at bounding box center [578, 205] width 92 height 27
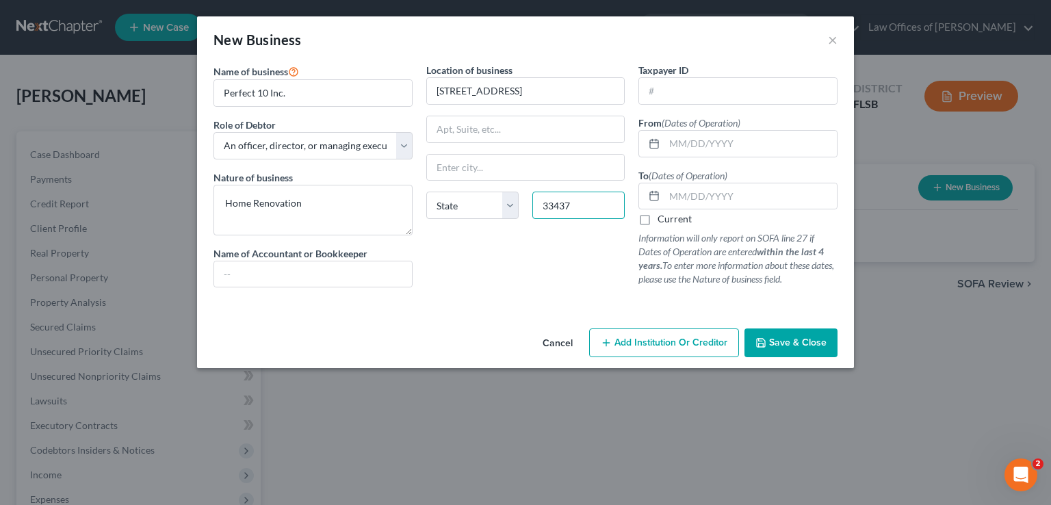
type input "33437"
click at [583, 274] on div "Location of business [GEOGRAPHIC_DATA] [US_STATE][GEOGRAPHIC_DATA] [GEOGRAPHIC_…" at bounding box center [525, 180] width 213 height 235
type input "[GEOGRAPHIC_DATA]"
select select "9"
click at [659, 98] on input "text" at bounding box center [738, 91] width 198 height 26
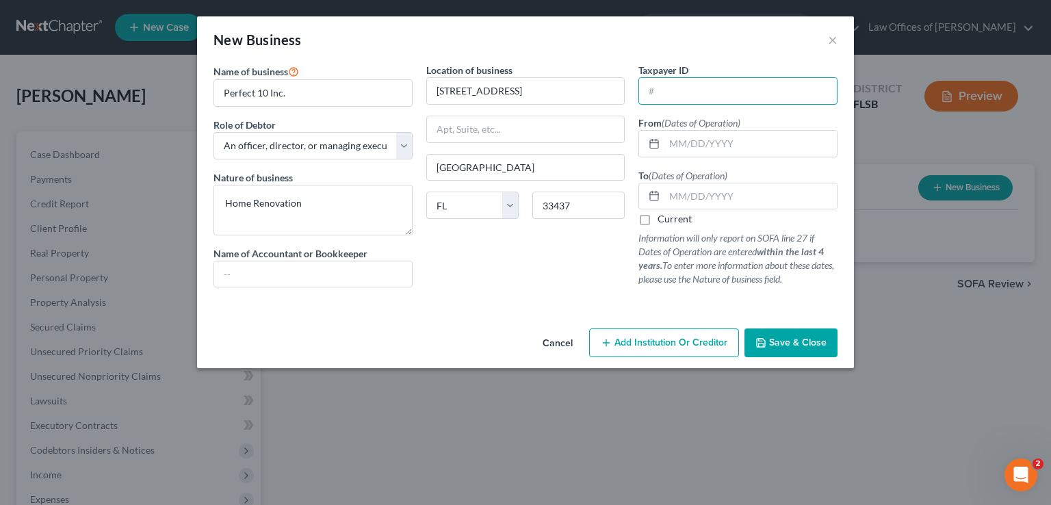
paste input "[US_EMPLOYER_IDENTIFICATION_NUMBER]"
type input "[US_EMPLOYER_IDENTIFICATION_NUMBER]"
click at [683, 136] on input "text" at bounding box center [750, 144] width 172 height 26
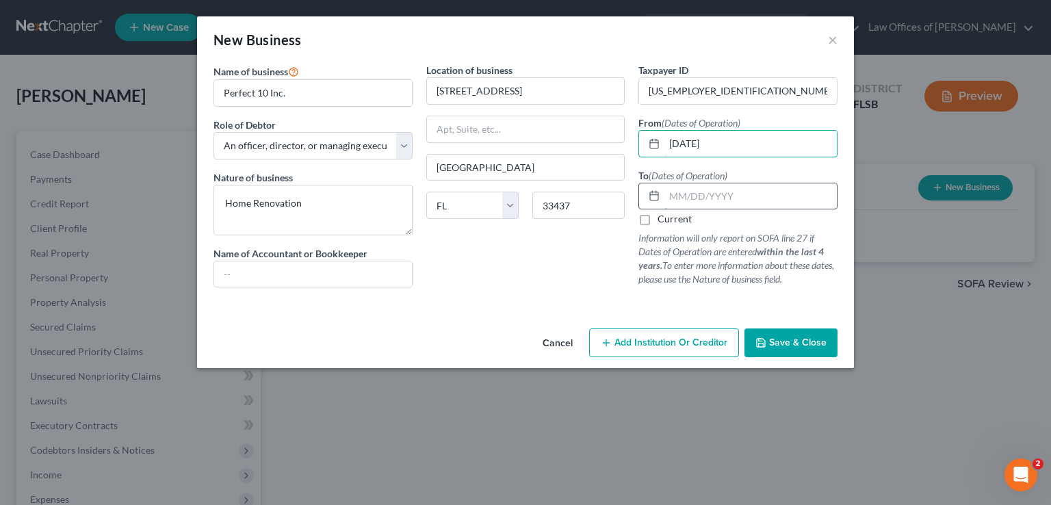
type input "[DATE]"
click at [693, 197] on input "text" at bounding box center [750, 196] width 172 height 26
click at [657, 219] on label "Current" at bounding box center [674, 219] width 34 height 14
click at [663, 219] on input "Current" at bounding box center [667, 216] width 9 height 9
checkbox input "true"
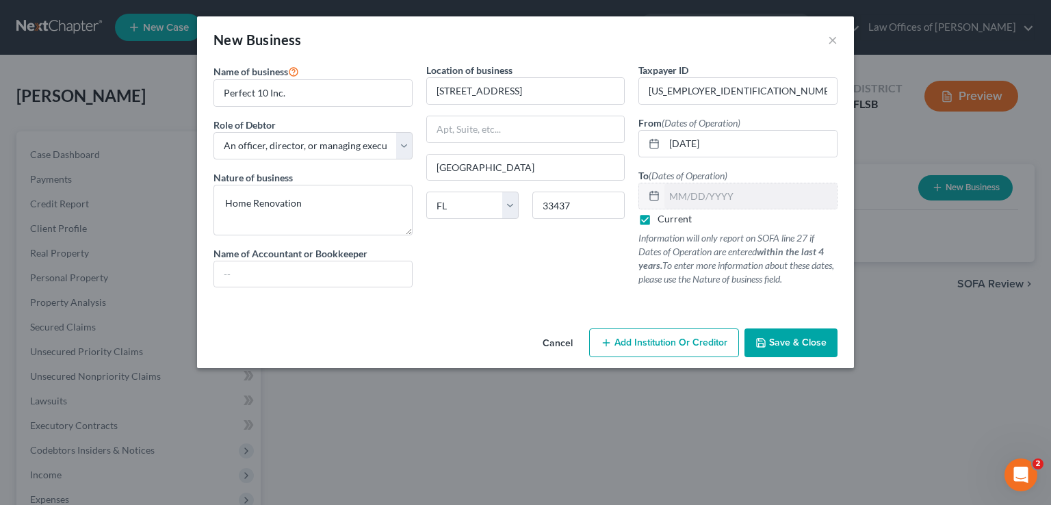
click at [783, 347] on button "Save & Close" at bounding box center [790, 342] width 93 height 29
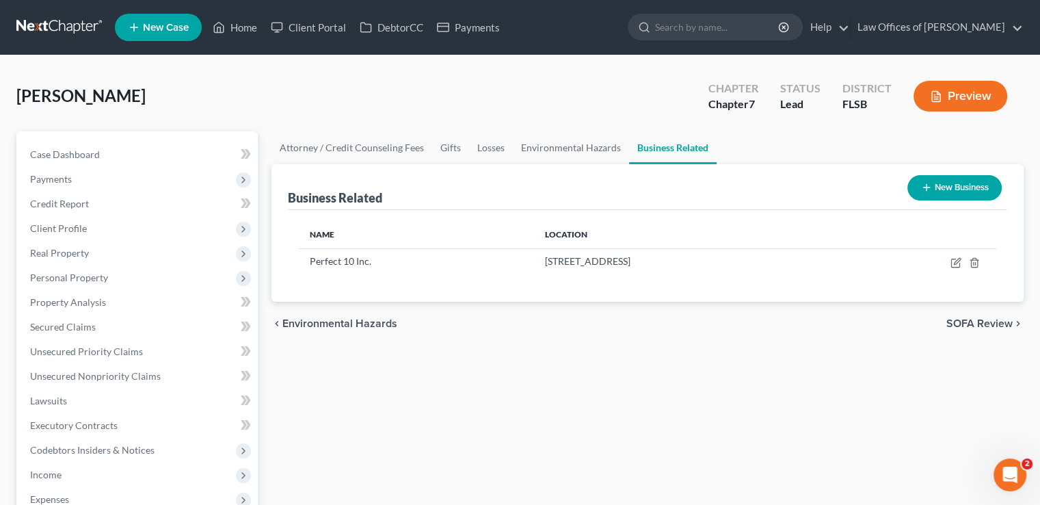
click at [973, 189] on button "New Business" at bounding box center [955, 187] width 94 height 25
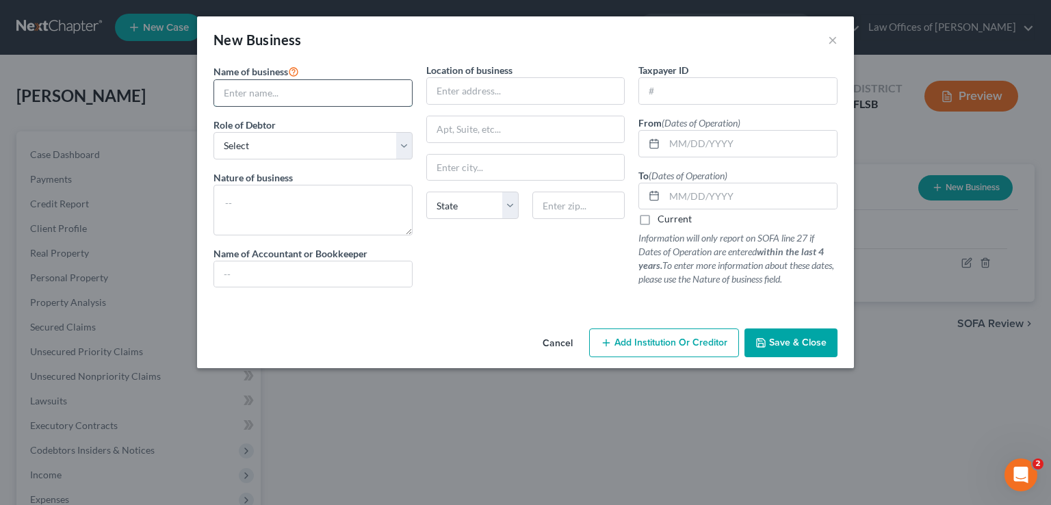
click at [311, 94] on input "text" at bounding box center [313, 93] width 198 height 26
type input "Sissas Bake Shopp"
click at [292, 149] on select "Select A member of a limited liability company (LLC) or limited liability partn…" at bounding box center [312, 145] width 199 height 27
select select "sole_proprietor"
click at [213, 132] on select "Select A member of a limited liability company (LLC) or limited liability partn…" at bounding box center [312, 145] width 199 height 27
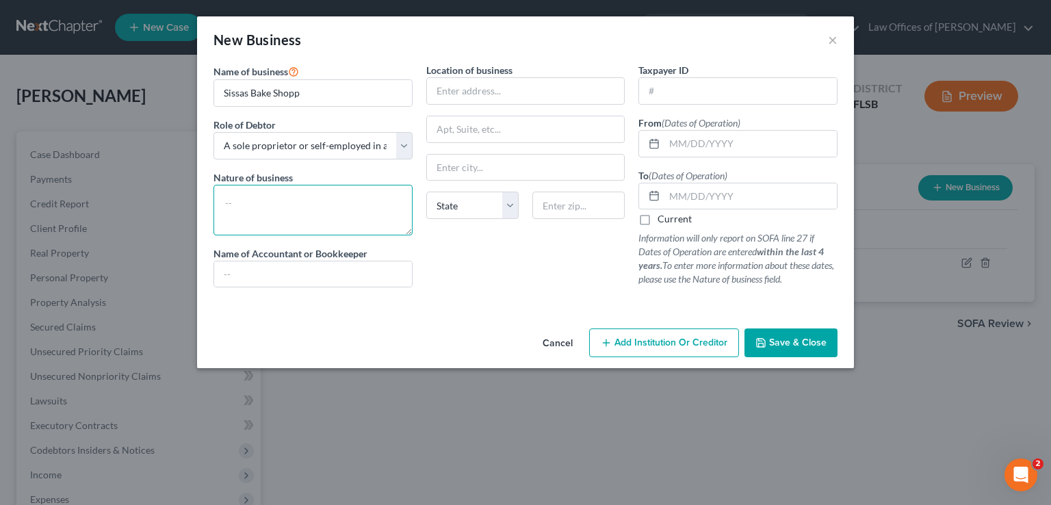
click at [320, 195] on textarea at bounding box center [312, 210] width 199 height 51
type textarea "Bakery"
click at [772, 341] on span "Save & Close" at bounding box center [797, 343] width 57 height 12
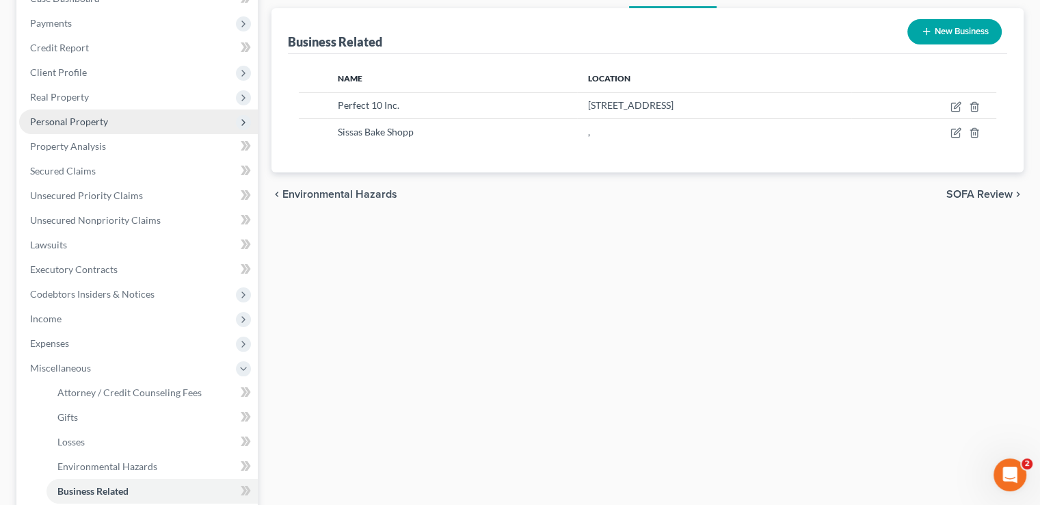
scroll to position [172, 0]
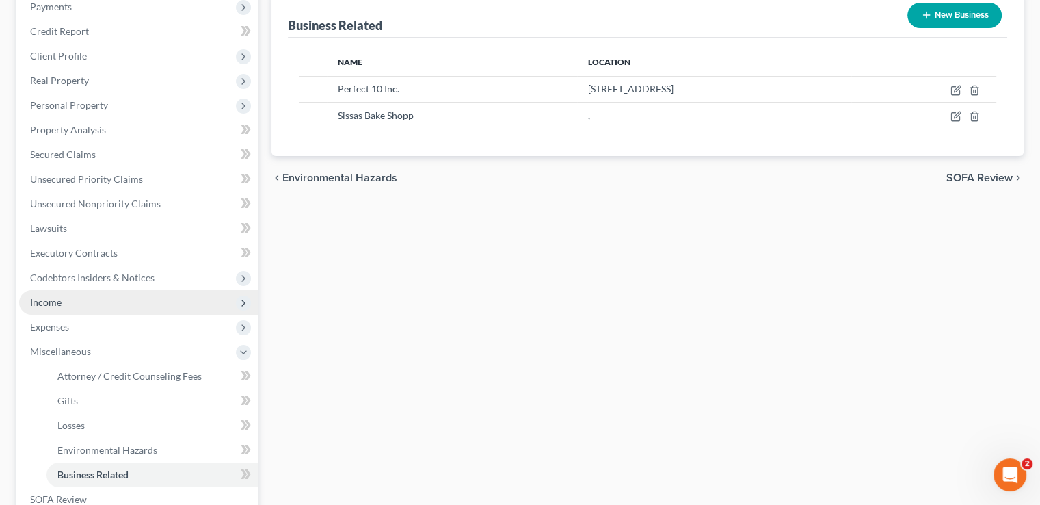
click at [62, 298] on span "Income" at bounding box center [138, 302] width 239 height 25
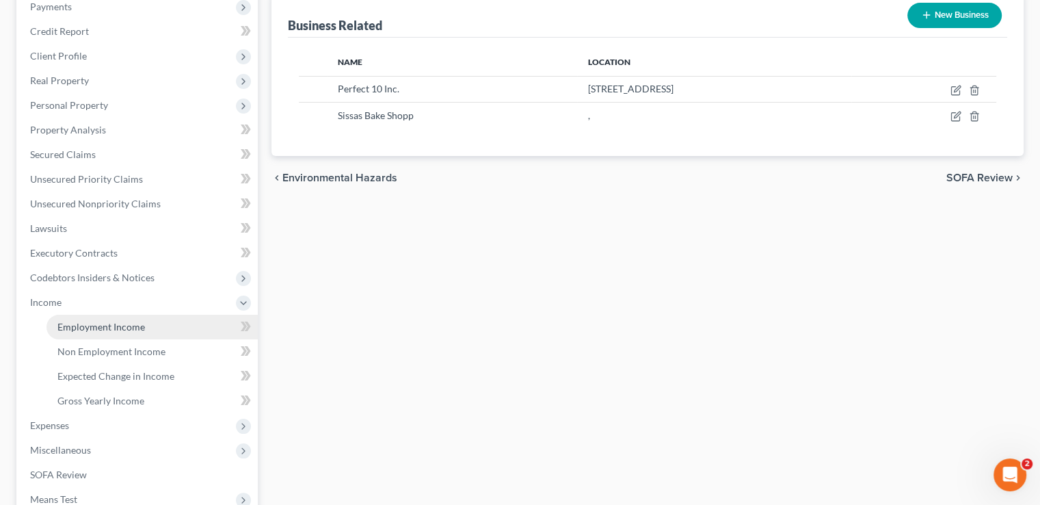
click at [122, 317] on link "Employment Income" at bounding box center [152, 327] width 211 height 25
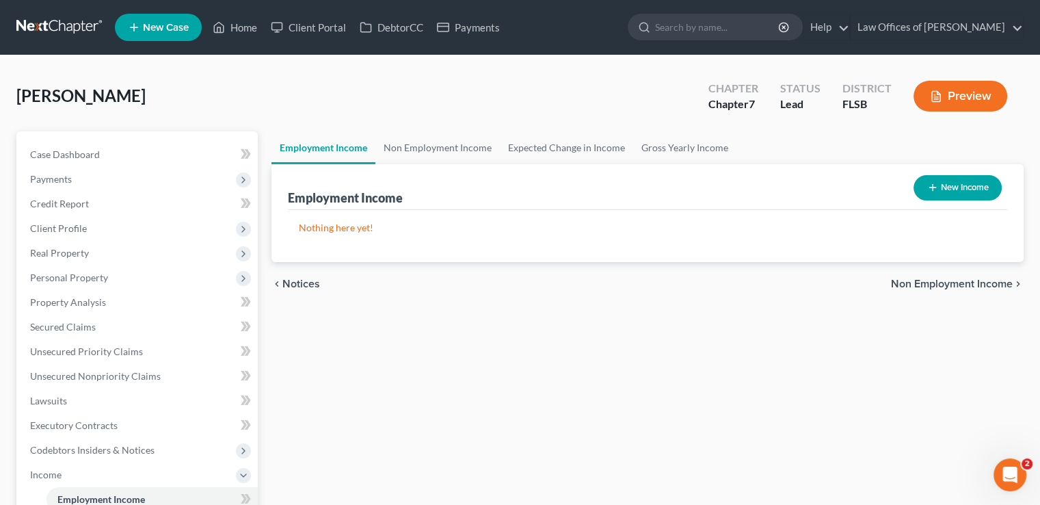
click at [947, 184] on button "New Income" at bounding box center [958, 187] width 88 height 25
select select "0"
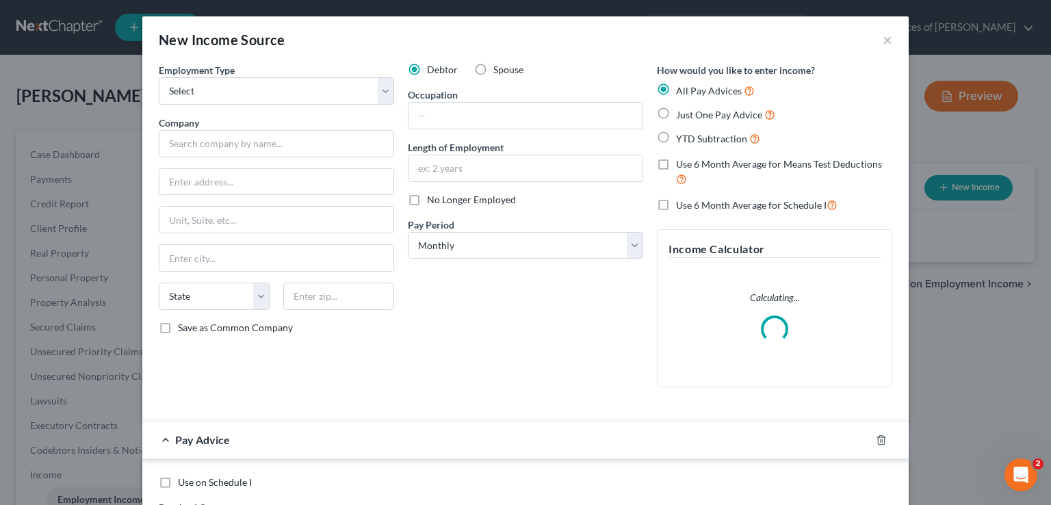
click at [442, 183] on div "Debtor Spouse Occupation Length of Employment No Longer Employed Pay Period * S…" at bounding box center [525, 230] width 249 height 335
click at [220, 94] on select "Select Full or [DEMOGRAPHIC_DATA] Employment Self Employment" at bounding box center [276, 90] width 235 height 27
select select "0"
click at [159, 77] on select "Select Full or [DEMOGRAPHIC_DATA] Employment Self Employment" at bounding box center [276, 90] width 235 height 27
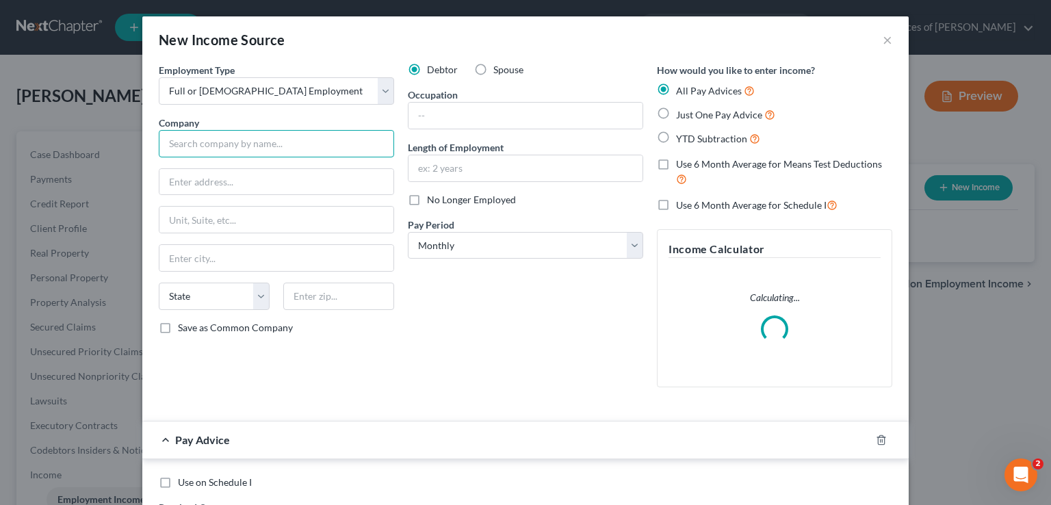
click at [192, 146] on input "text" at bounding box center [276, 143] width 235 height 27
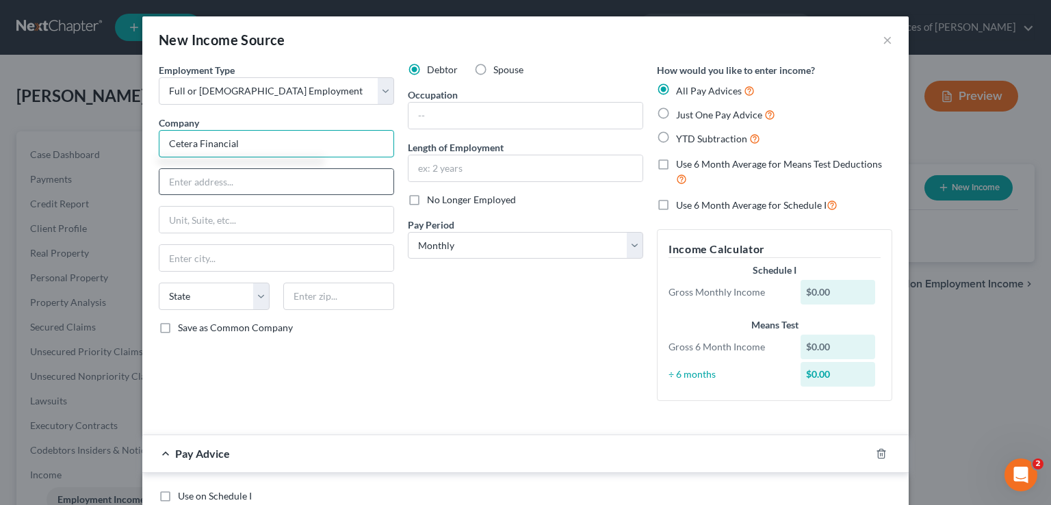
type input "Cetera Financial"
click at [225, 184] on input "text" at bounding box center [276, 182] width 234 height 26
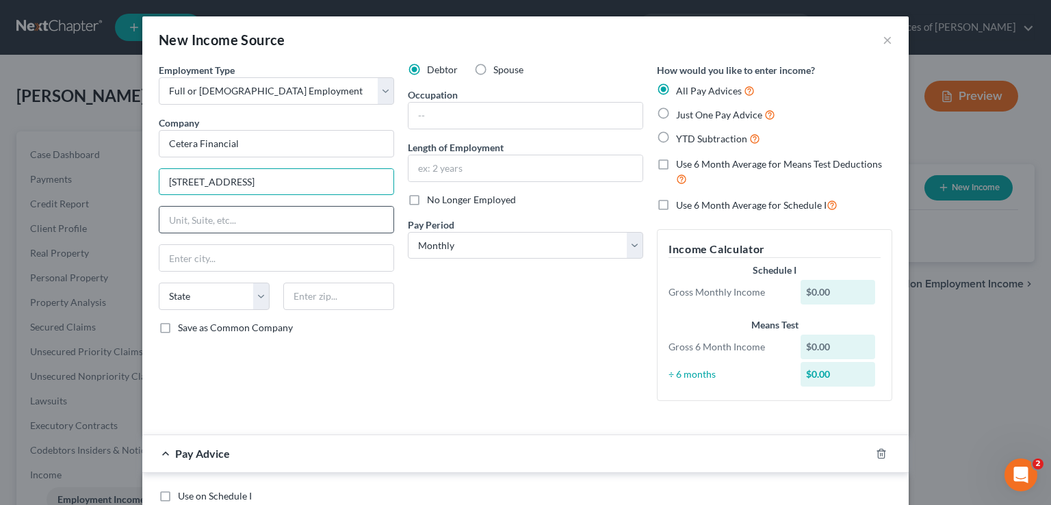
type input "[STREET_ADDRESS]"
click at [224, 212] on input "text" at bounding box center [276, 220] width 234 height 26
type input "#5100"
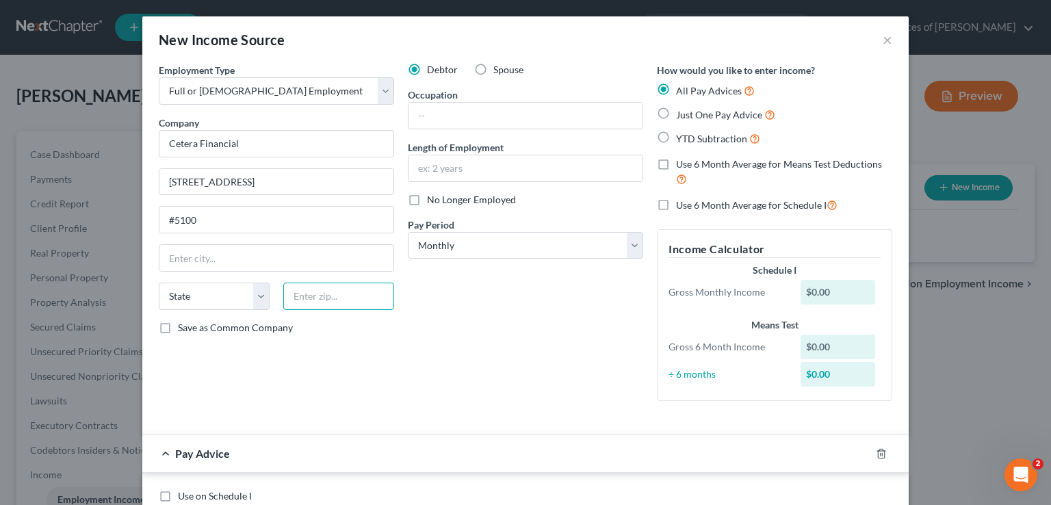
click at [311, 292] on input "text" at bounding box center [338, 295] width 111 height 27
type input "90245"
type input "El Segundo"
select select "4"
click at [452, 105] on input "text" at bounding box center [525, 116] width 234 height 26
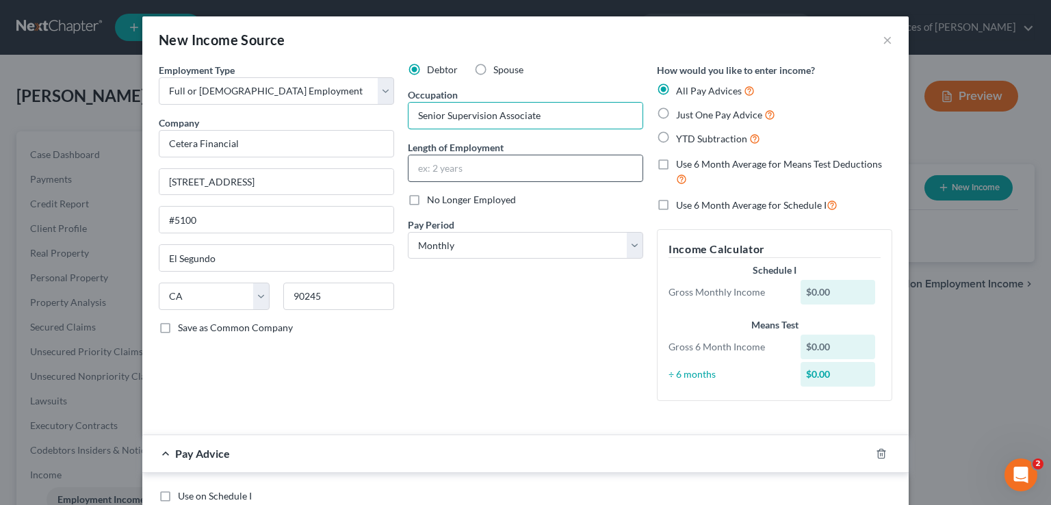
type input "Senior Supervision Associate"
click at [443, 162] on input "text" at bounding box center [525, 168] width 234 height 26
type input "16 years"
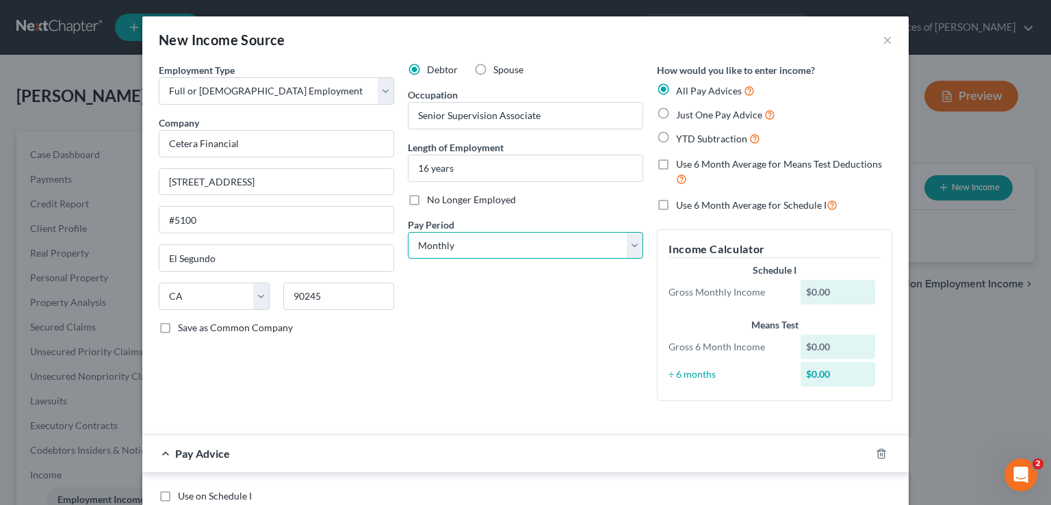
click at [473, 247] on select "Select Monthly Twice Monthly Every Other Week Weekly" at bounding box center [525, 245] width 235 height 27
select select "1"
click at [408, 232] on select "Select Monthly Twice Monthly Every Other Week Weekly" at bounding box center [525, 245] width 235 height 27
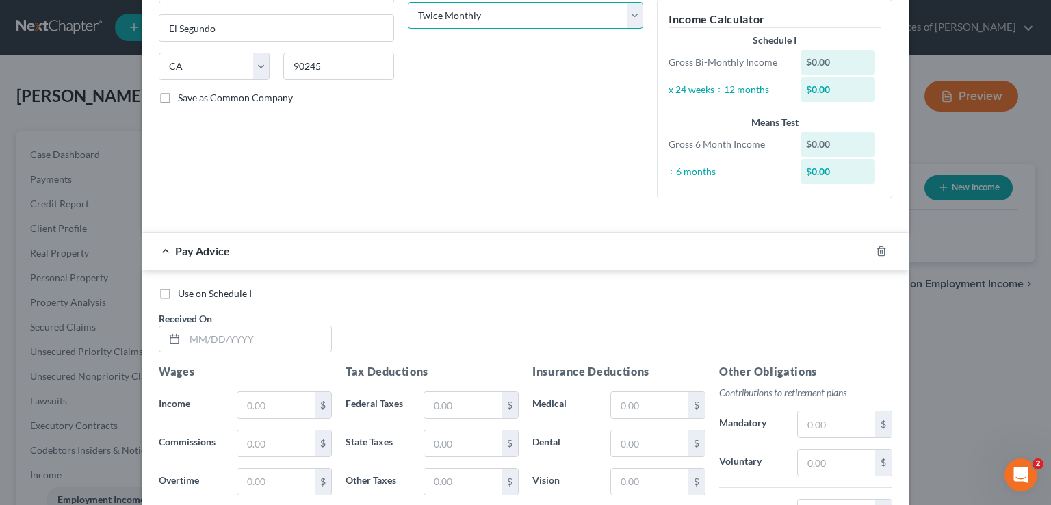
scroll to position [231, 0]
click at [878, 246] on icon "button" at bounding box center [881, 249] width 6 height 9
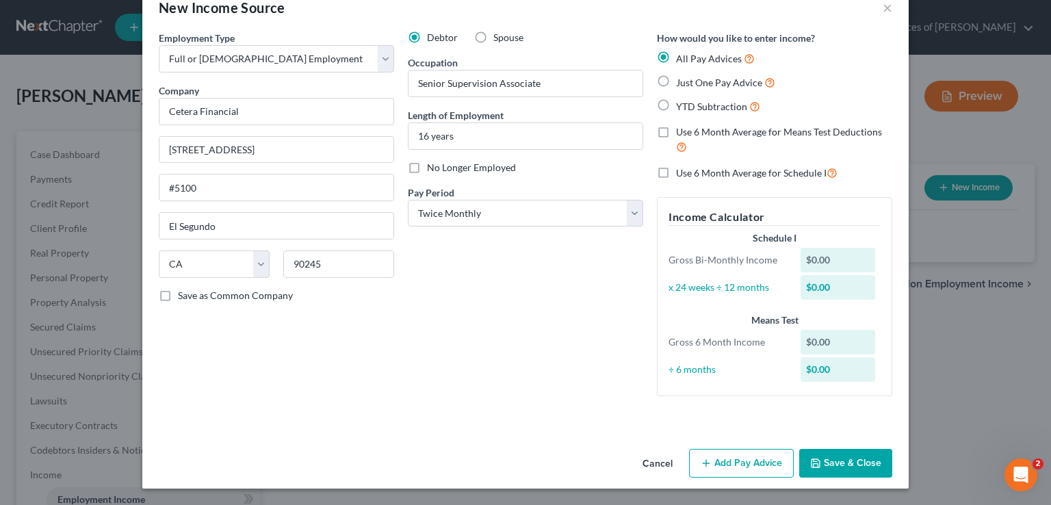
scroll to position [31, 0]
click at [847, 460] on button "Save & Close" at bounding box center [845, 463] width 93 height 29
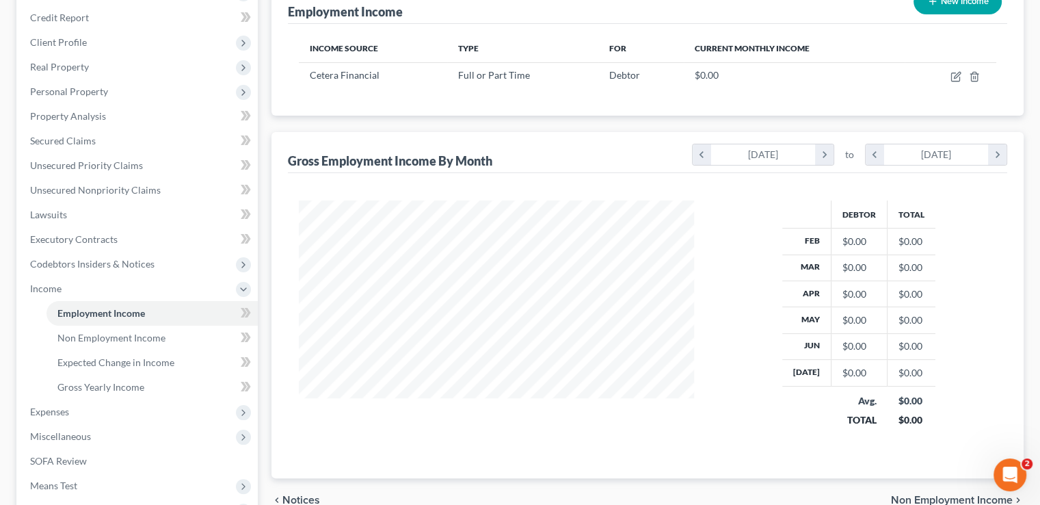
scroll to position [345, 0]
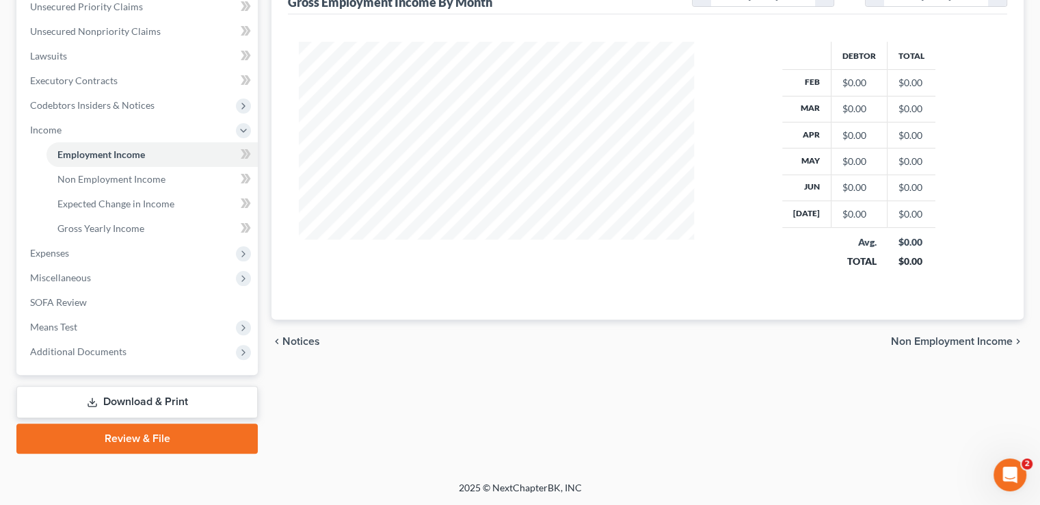
click at [914, 338] on span "Non Employment Income" at bounding box center [952, 341] width 122 height 11
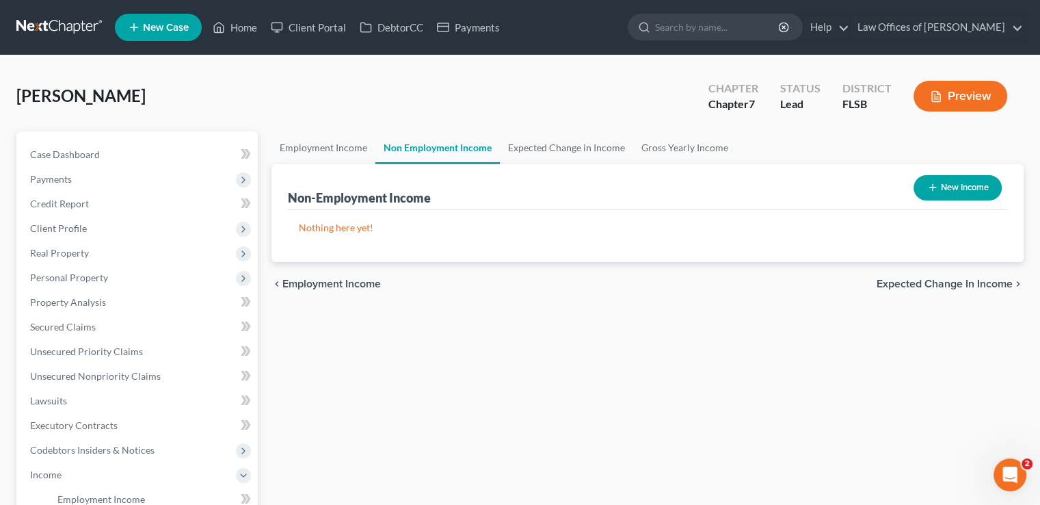
click at [912, 285] on span "Expected Change in Income" at bounding box center [945, 283] width 136 height 11
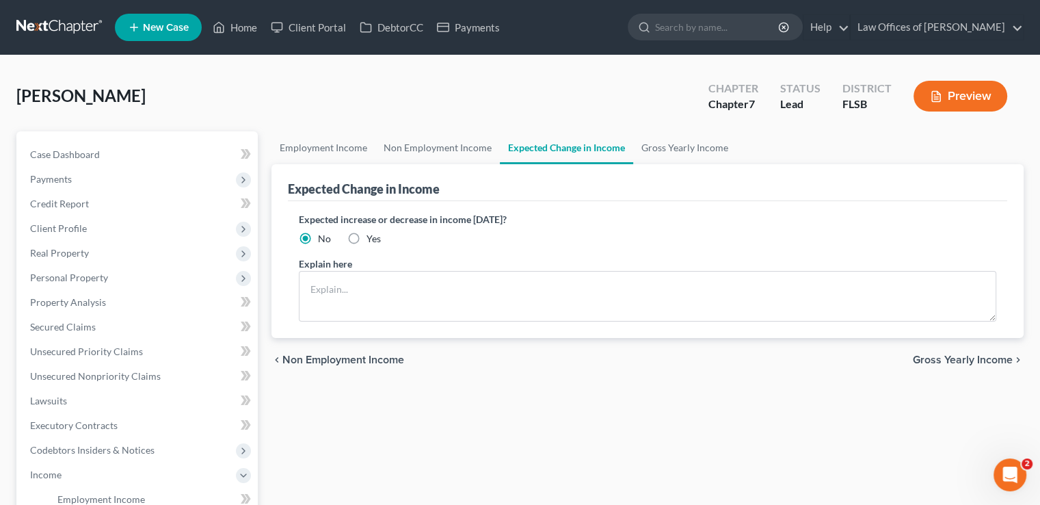
click at [925, 363] on span "Gross Yearly Income" at bounding box center [963, 359] width 100 height 11
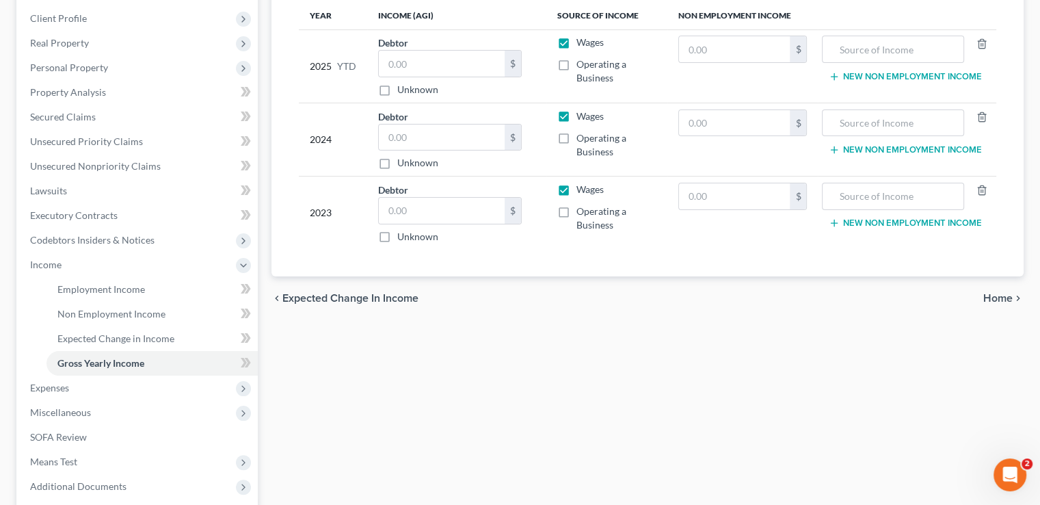
scroll to position [211, 0]
click at [1003, 301] on span "Home" at bounding box center [998, 297] width 29 height 11
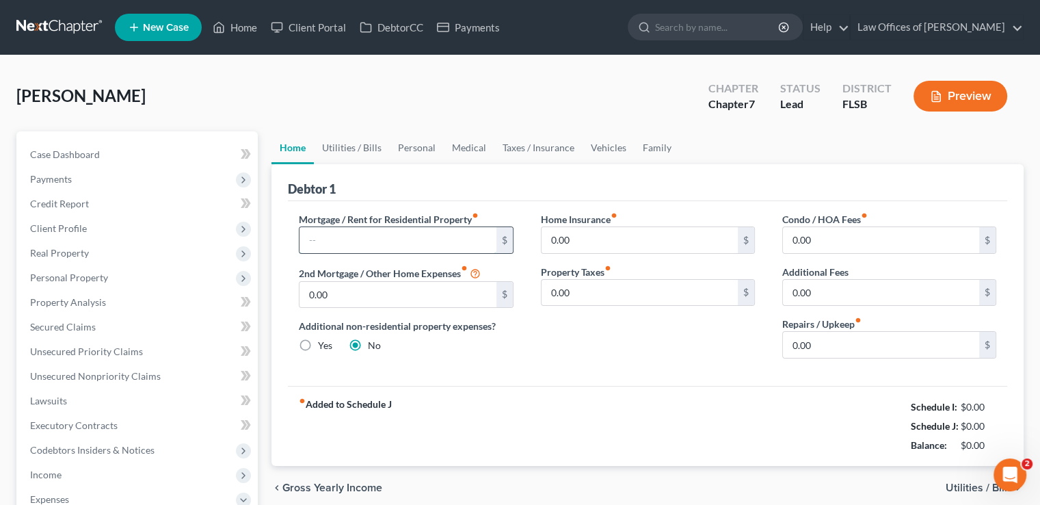
click at [313, 245] on input "text" at bounding box center [398, 240] width 196 height 26
type input "1,632"
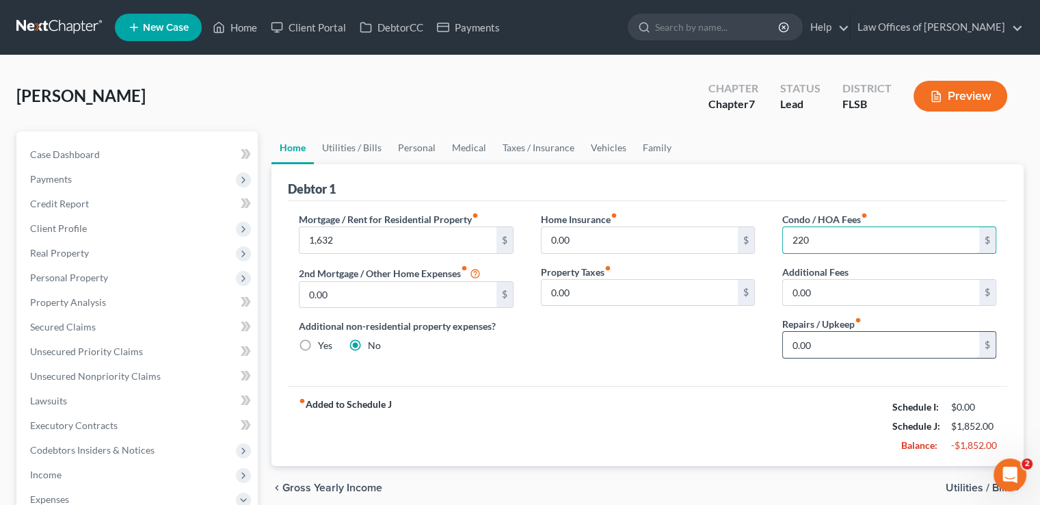
type input "220"
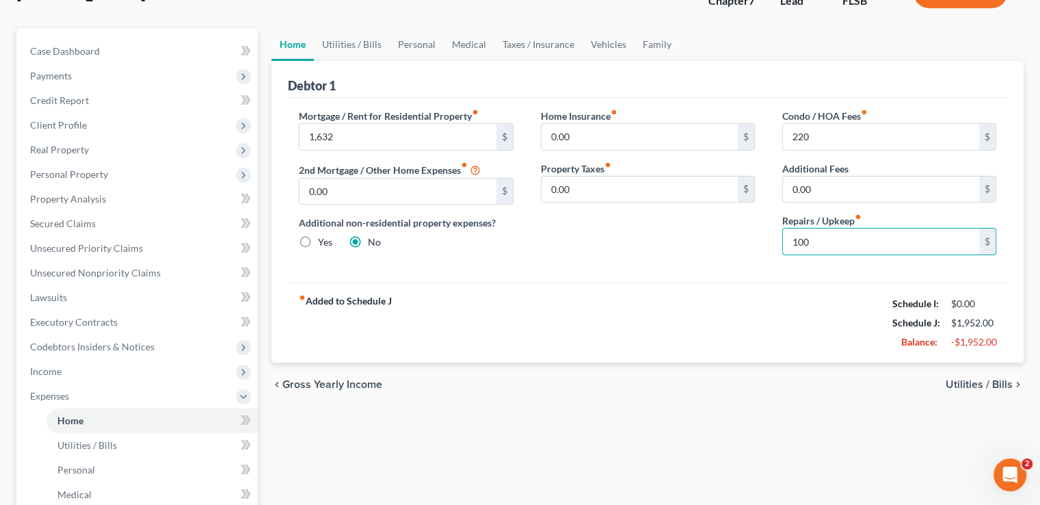
scroll to position [104, 0]
type input "100"
click at [1007, 386] on span "Utilities / Bills" at bounding box center [979, 383] width 67 height 11
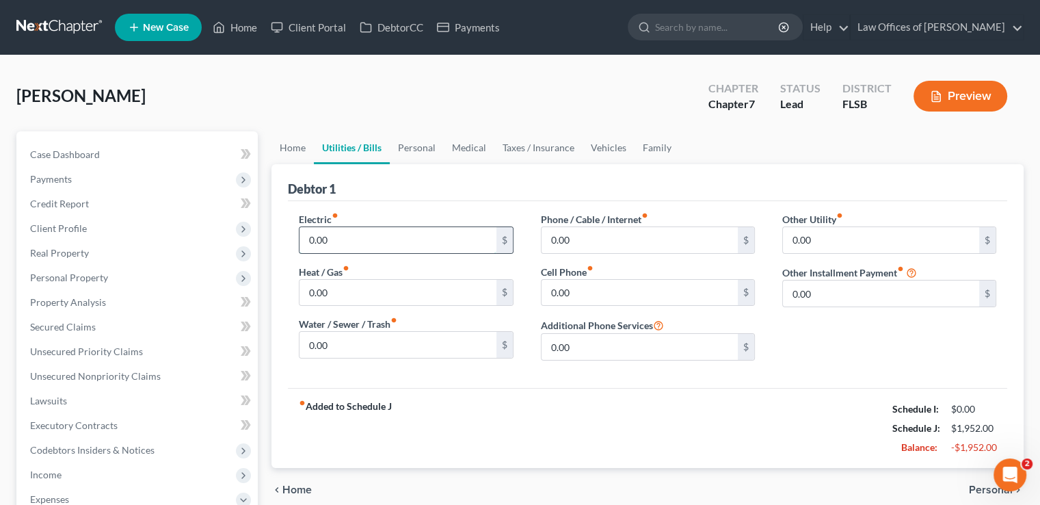
click at [301, 231] on input "0.00" at bounding box center [398, 240] width 196 height 26
type input "2,200.00"
type input "3"
type input "45"
type input "20"
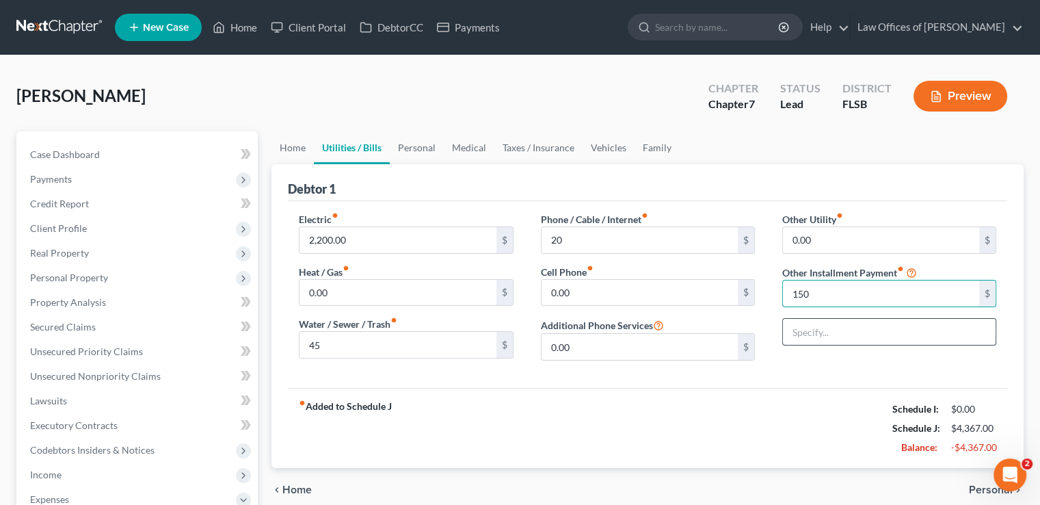
type input "150"
click at [820, 324] on input "text" at bounding box center [889, 332] width 213 height 26
type input "Windows"
click at [769, 341] on div "Other Utility fiber_manual_record 0.00 $ Other Installment Payment fiber_manual…" at bounding box center [889, 291] width 241 height 159
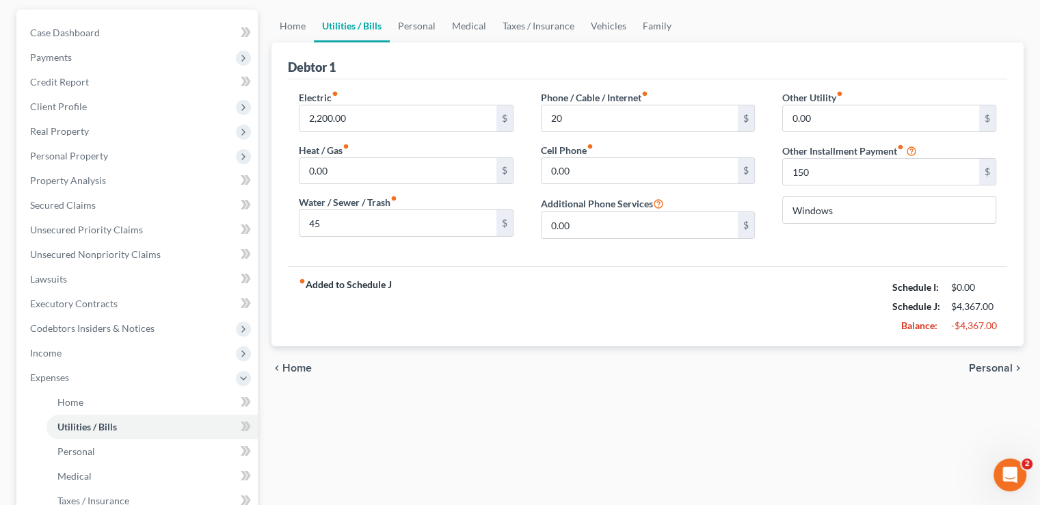
scroll to position [125, 0]
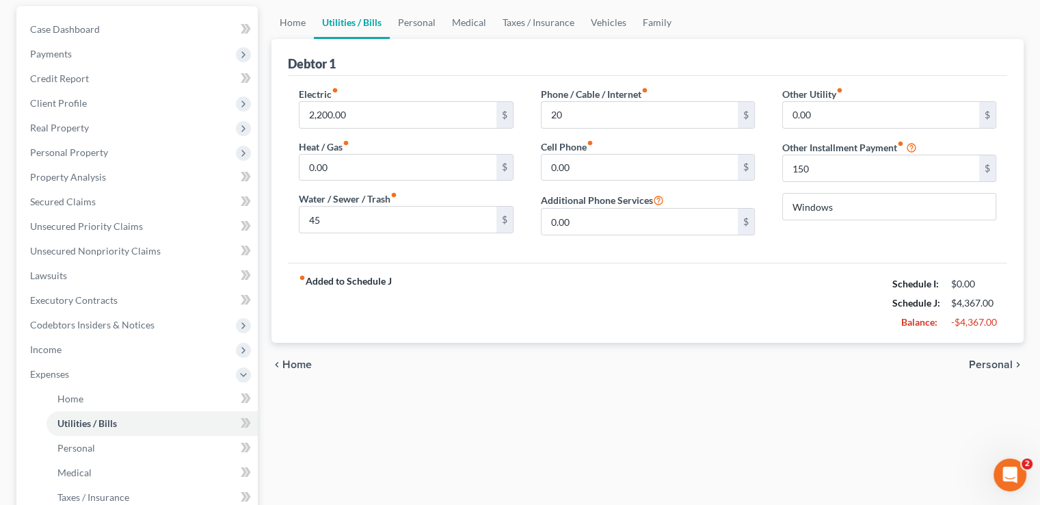
click at [1009, 368] on span "Personal" at bounding box center [991, 364] width 44 height 11
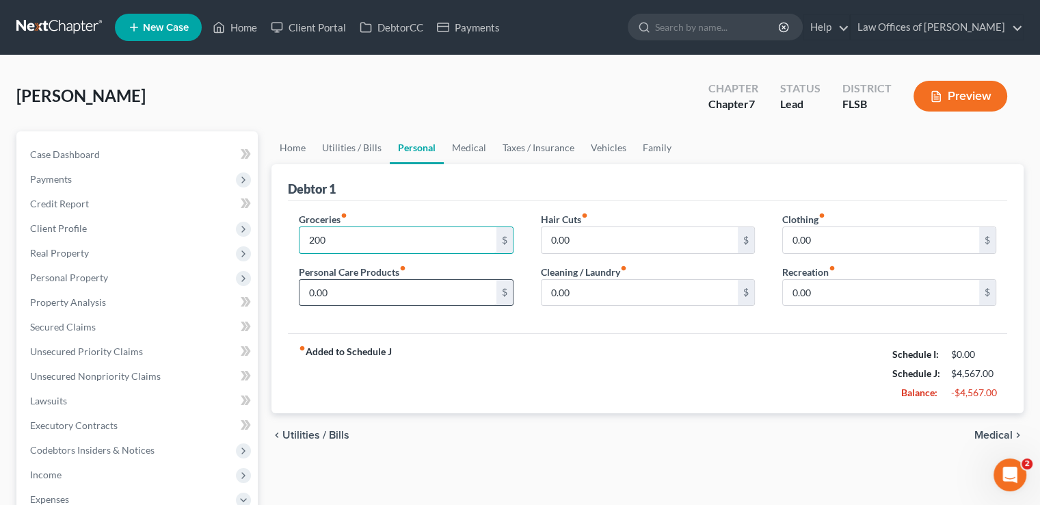
type input "200"
click at [359, 287] on input "0.00" at bounding box center [398, 293] width 196 height 26
type input "20"
click at [601, 233] on input "0.00" at bounding box center [640, 240] width 196 height 26
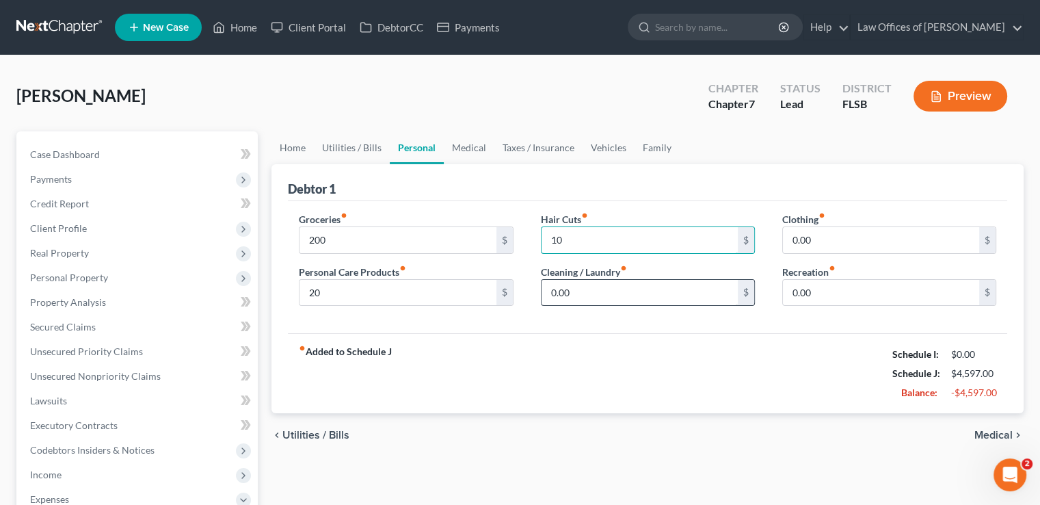
type input "10"
click at [607, 287] on input "0.00" at bounding box center [640, 293] width 196 height 26
type input "20"
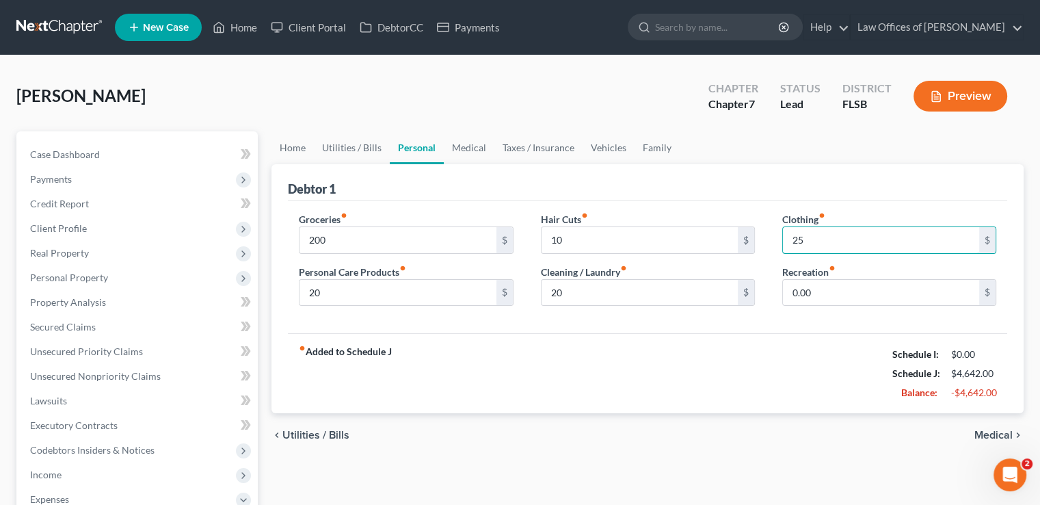
type input "25"
click at [987, 432] on span "Medical" at bounding box center [994, 435] width 38 height 11
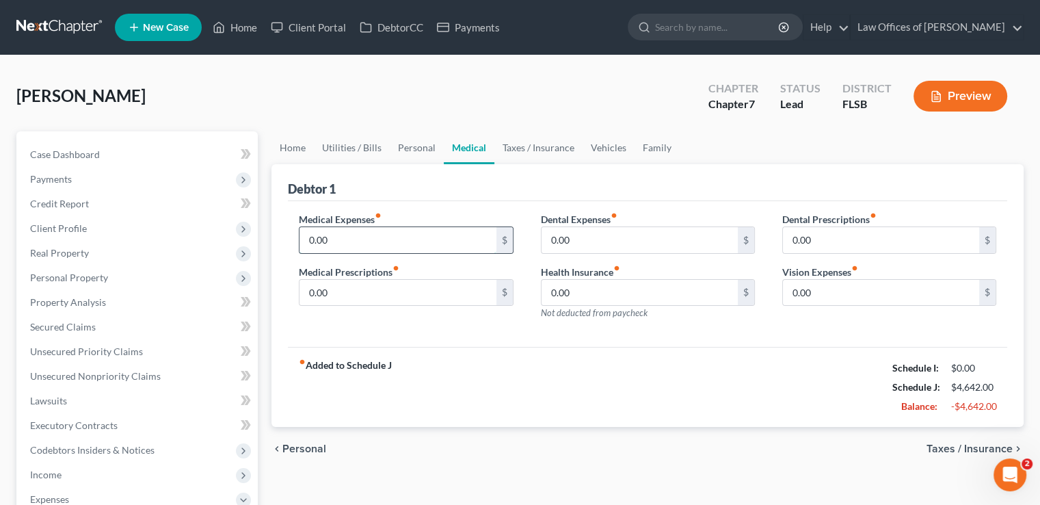
click at [358, 244] on input "0.00" at bounding box center [398, 240] width 196 height 26
type input "8.33"
type input "5"
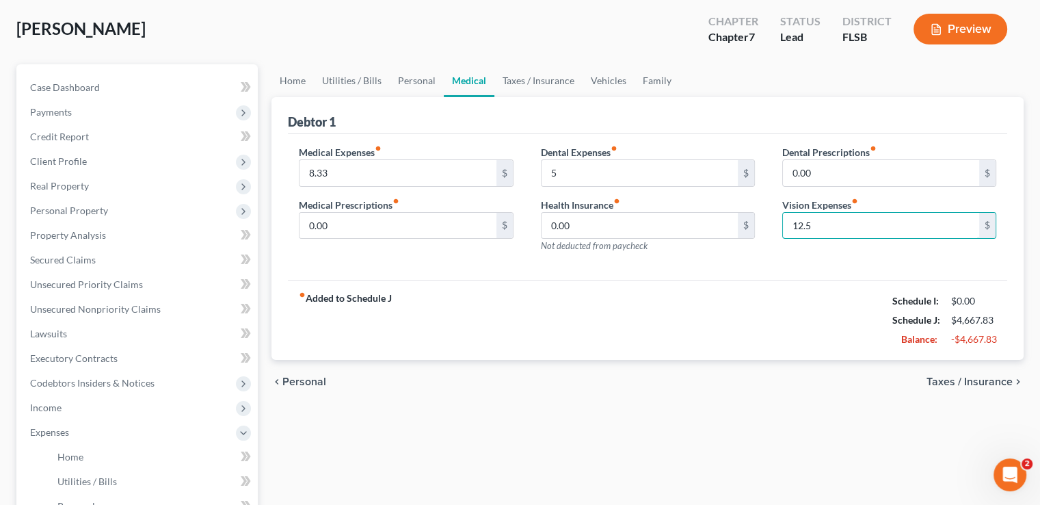
scroll to position [68, 0]
type input "12.5"
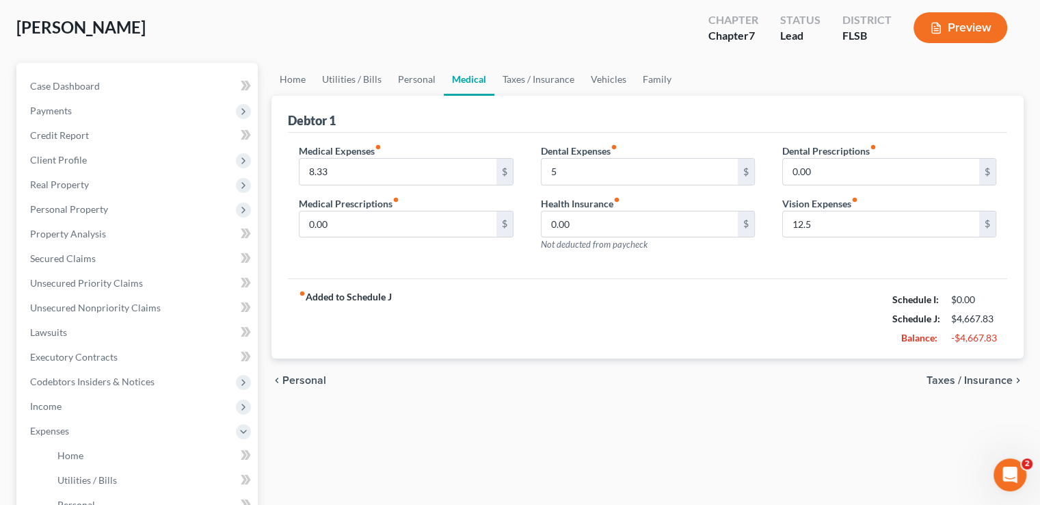
click at [964, 376] on span "Taxes / Insurance" at bounding box center [970, 380] width 86 height 11
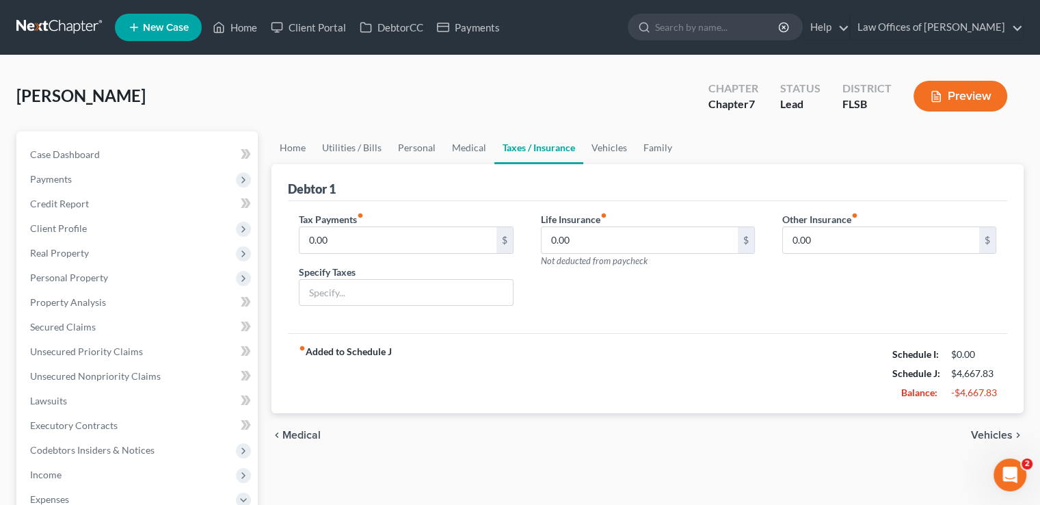
click at [989, 437] on span "Vehicles" at bounding box center [992, 435] width 42 height 11
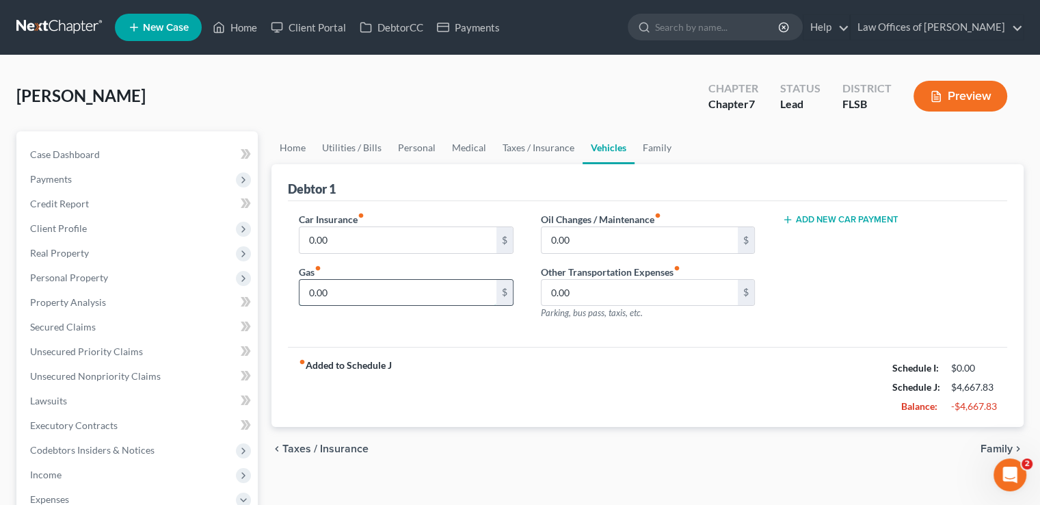
click at [361, 293] on input "0.00" at bounding box center [398, 293] width 196 height 26
type input "100"
click at [590, 303] on input "0.00" at bounding box center [640, 293] width 196 height 26
type input "30"
click at [990, 444] on span "Family" at bounding box center [997, 448] width 32 height 11
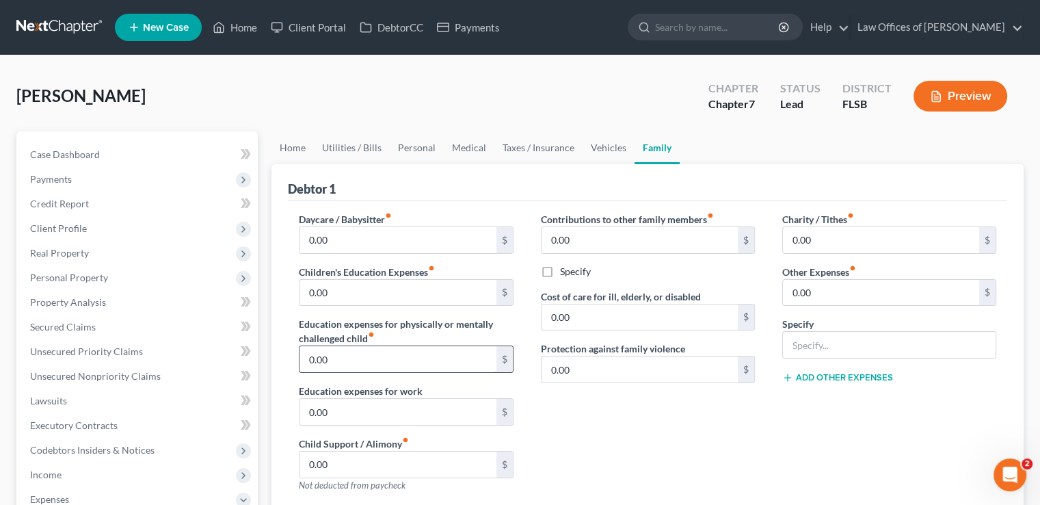
scroll to position [85, 0]
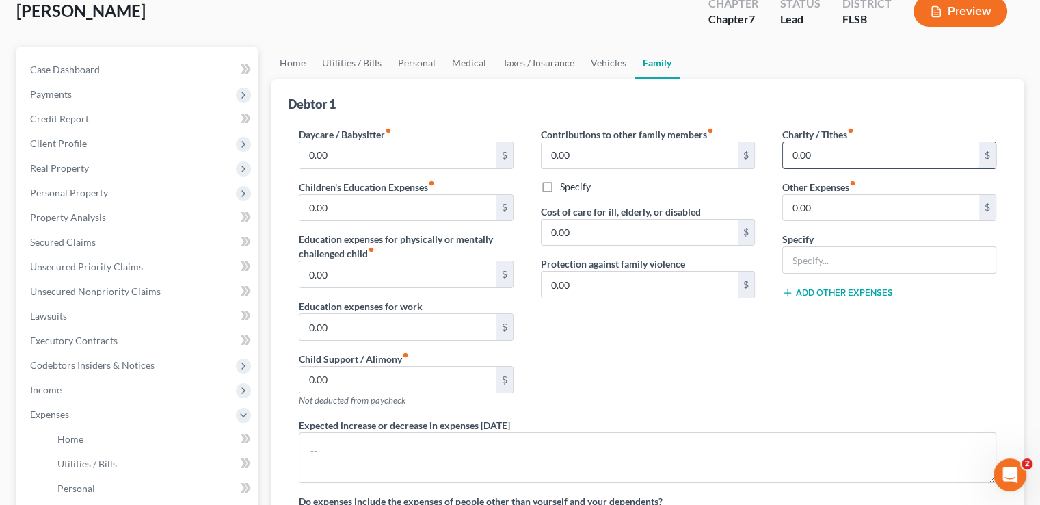
click at [830, 156] on input "0.00" at bounding box center [881, 155] width 196 height 26
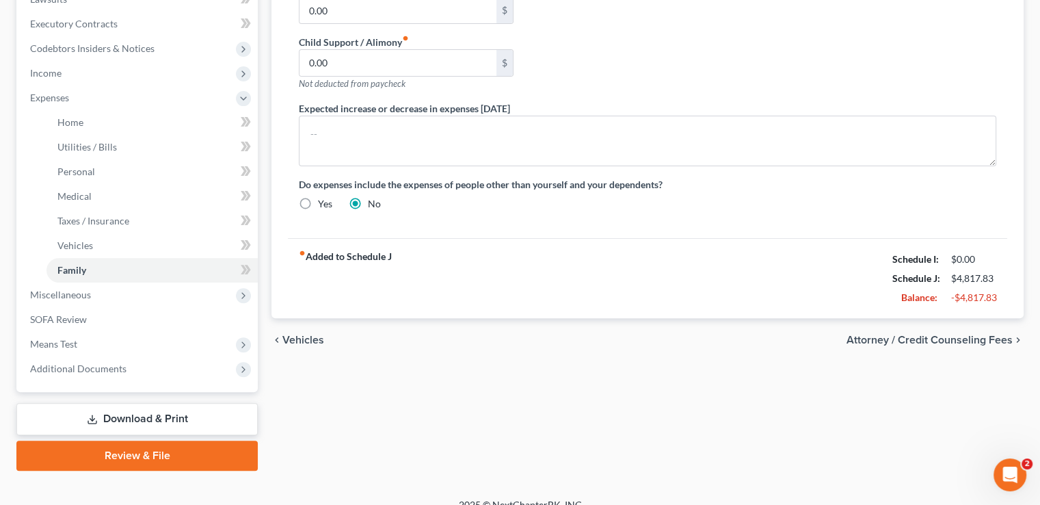
scroll to position [408, 0]
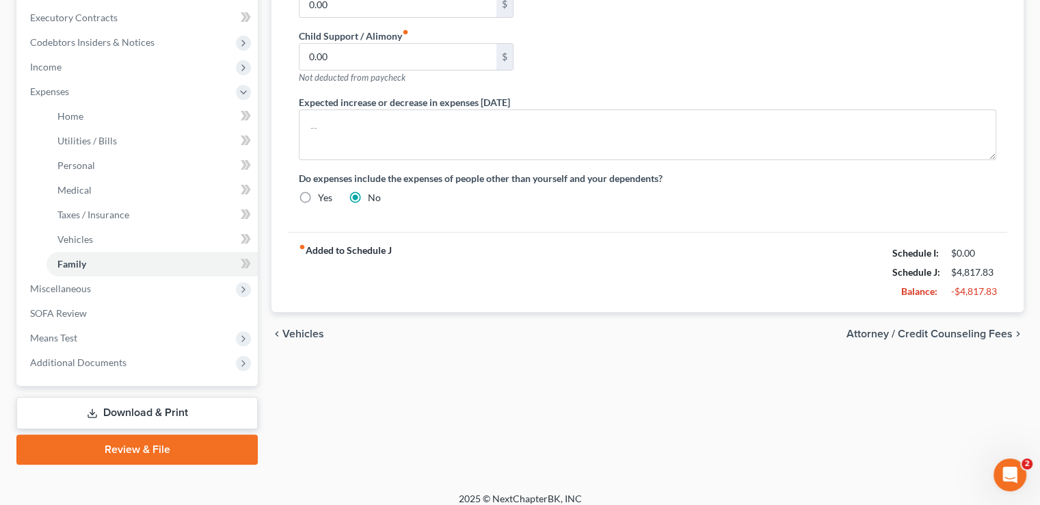
click at [892, 332] on span "Attorney / Credit Counseling Fees" at bounding box center [930, 333] width 166 height 11
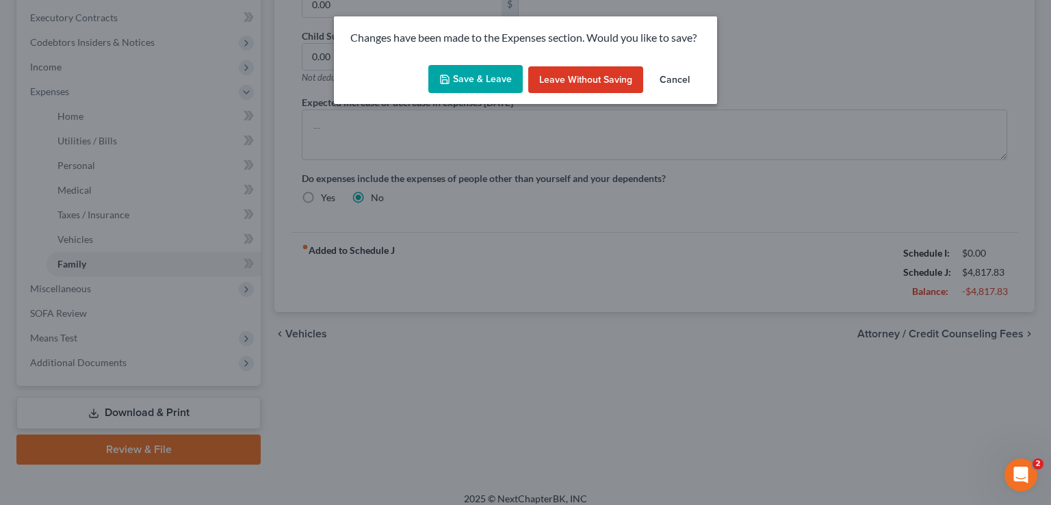
click at [489, 86] on button "Save & Leave" at bounding box center [475, 79] width 94 height 29
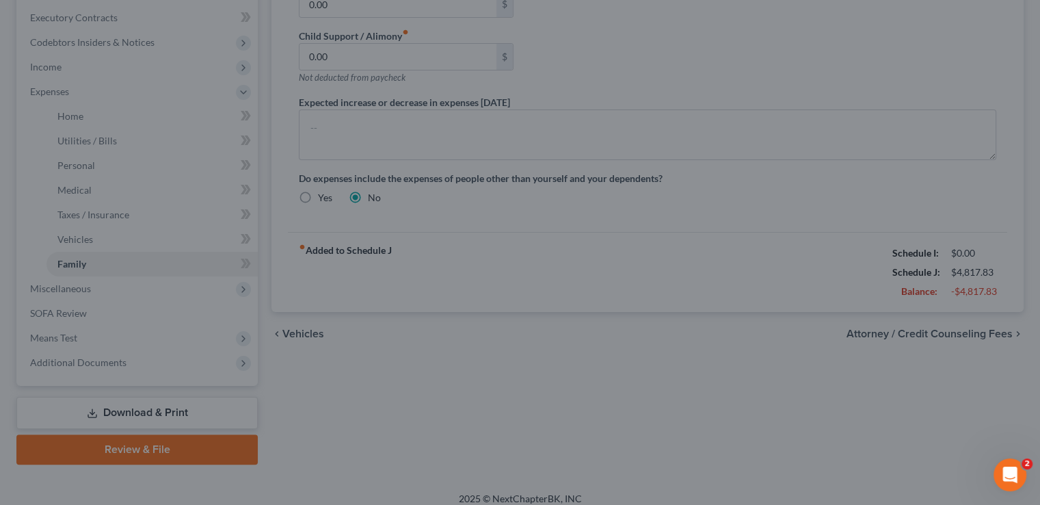
type input "20.00"
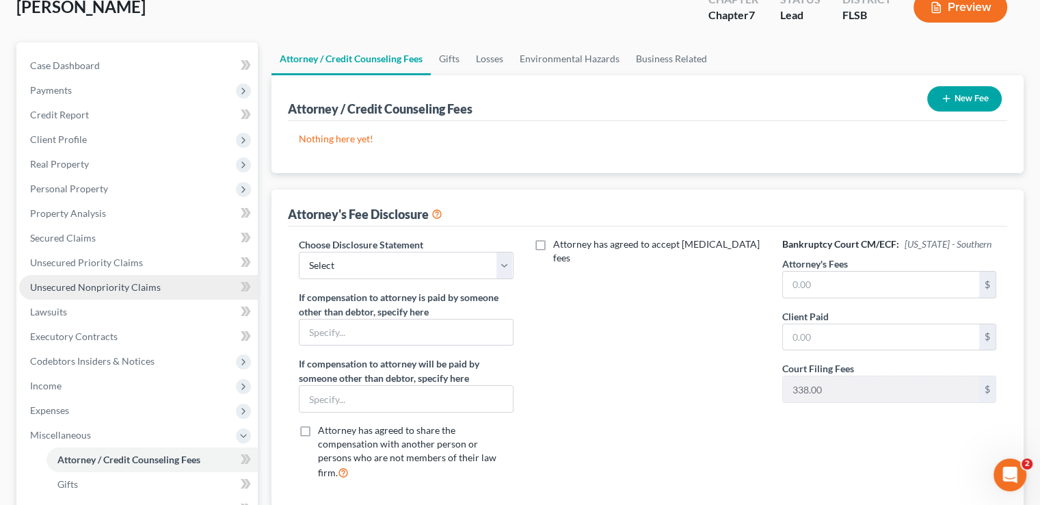
scroll to position [88, 0]
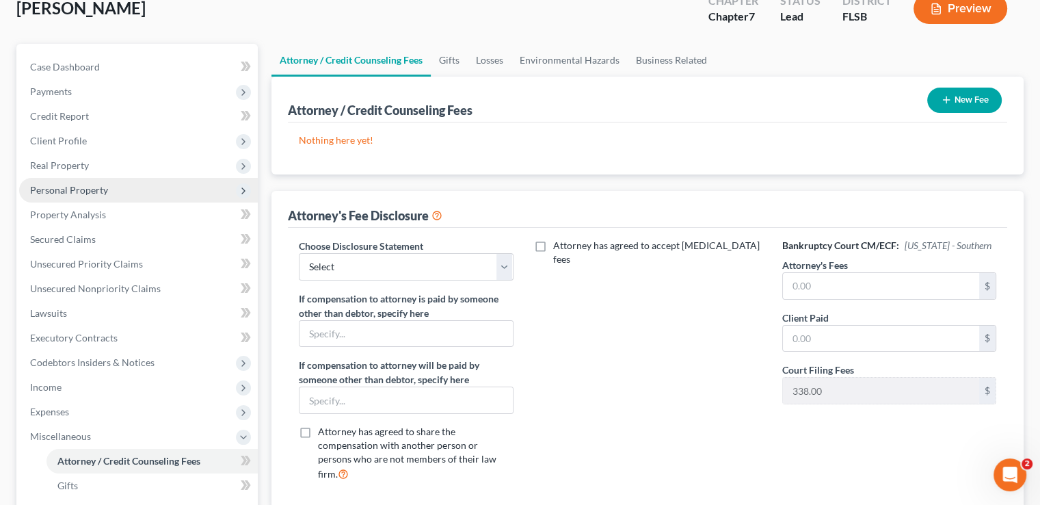
click at [129, 190] on span "Personal Property" at bounding box center [138, 190] width 239 height 25
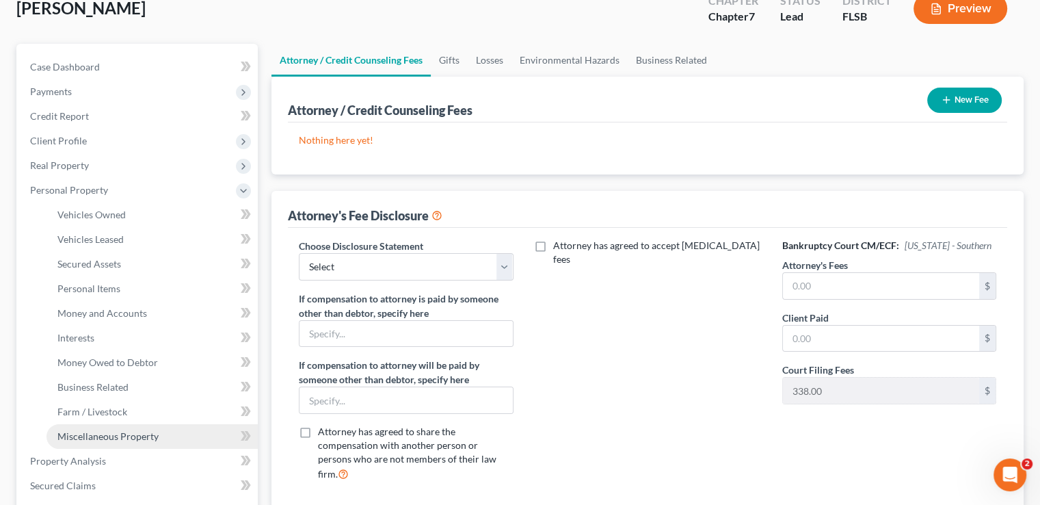
click at [136, 435] on span "Miscellaneous Property" at bounding box center [107, 436] width 101 height 12
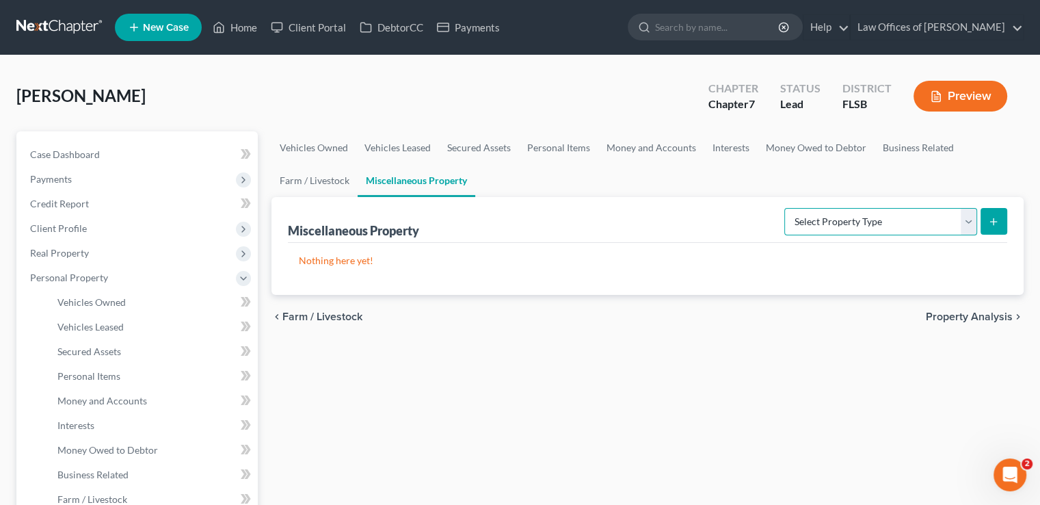
click at [912, 214] on select "Select Property Type Assigned for Creditor Benefit [DATE] Holding for Another N…" at bounding box center [881, 221] width 193 height 27
select select "transferred"
click at [785, 208] on select "Select Property Type Assigned for Creditor Benefit [DATE] Holding for Another N…" at bounding box center [881, 221] width 193 height 27
click at [1003, 222] on button "submit" at bounding box center [994, 221] width 27 height 27
select select "Ordinary ([DATE])"
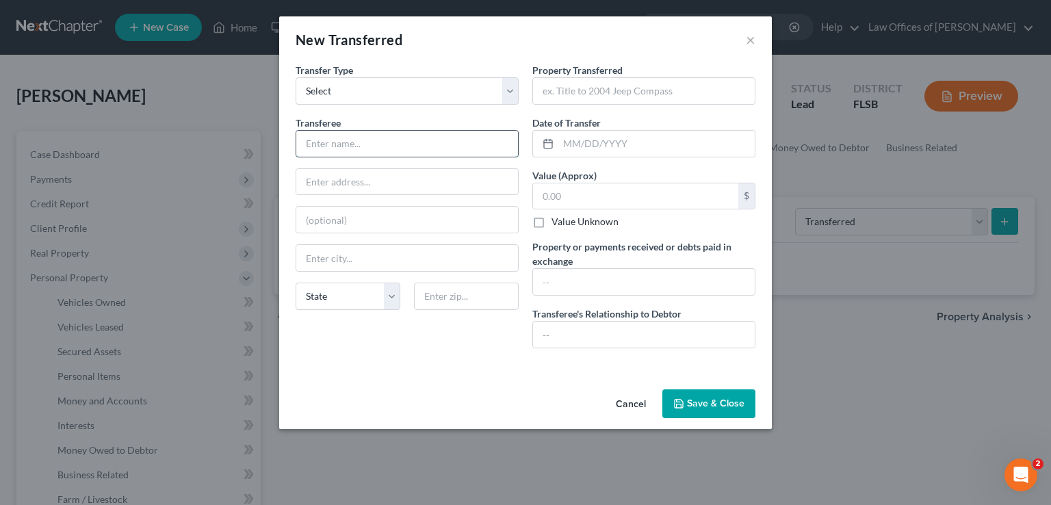
click at [350, 135] on input "text" at bounding box center [407, 144] width 222 height 26
type input "unknown"
click at [560, 277] on input "text" at bounding box center [644, 282] width 222 height 26
type input "3000"
click at [411, 118] on div "Transferee * unknown" at bounding box center [406, 137] width 223 height 42
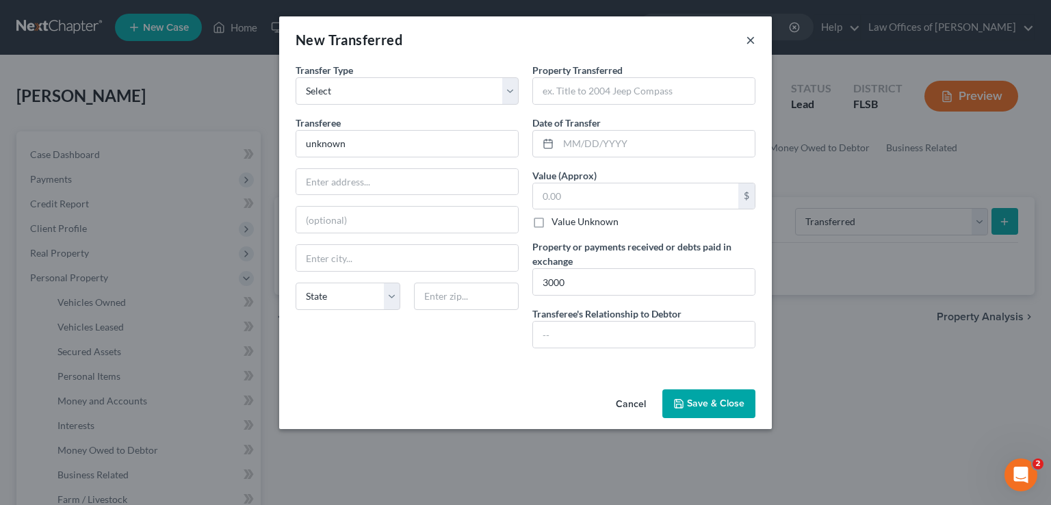
click at [750, 40] on button "×" at bounding box center [751, 39] width 10 height 16
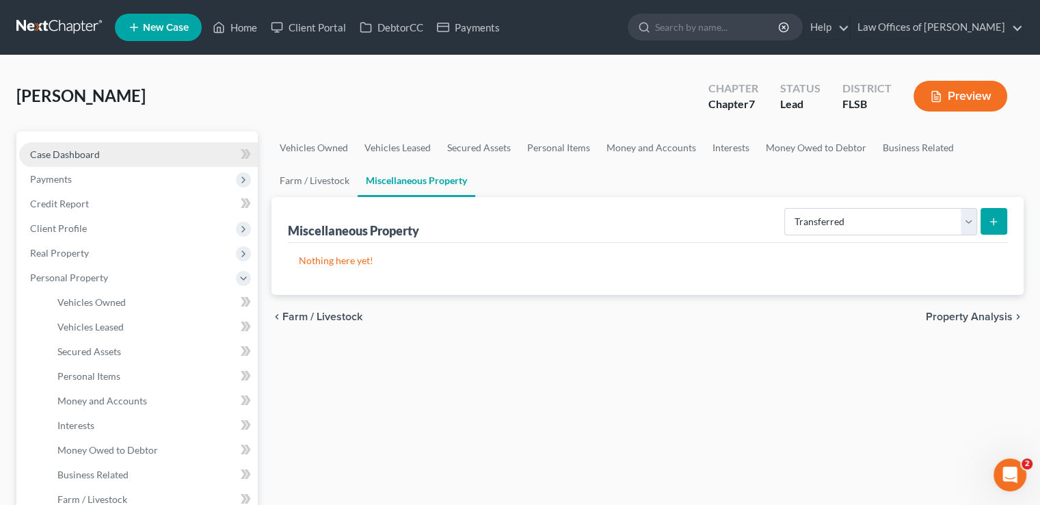
click at [101, 150] on link "Case Dashboard" at bounding box center [138, 154] width 239 height 25
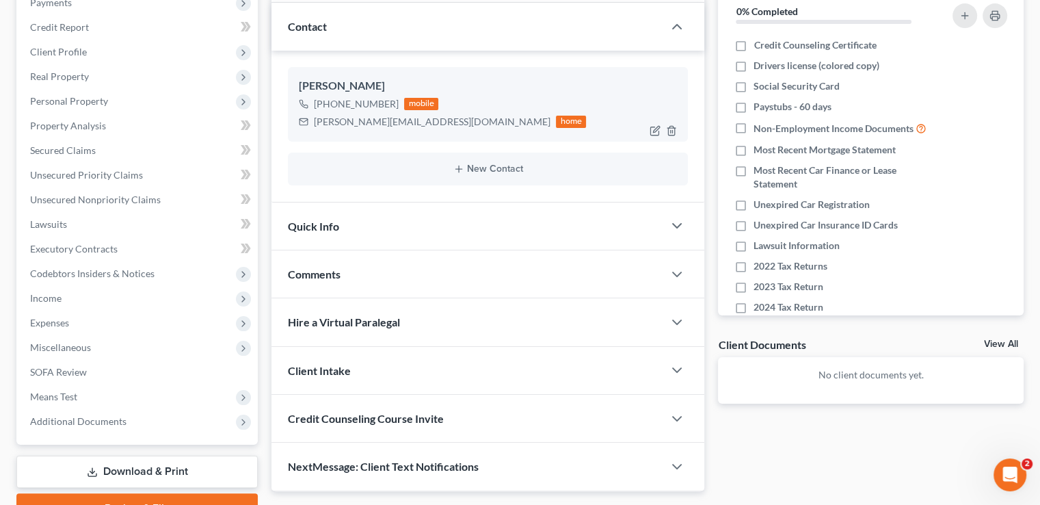
scroll to position [246, 0]
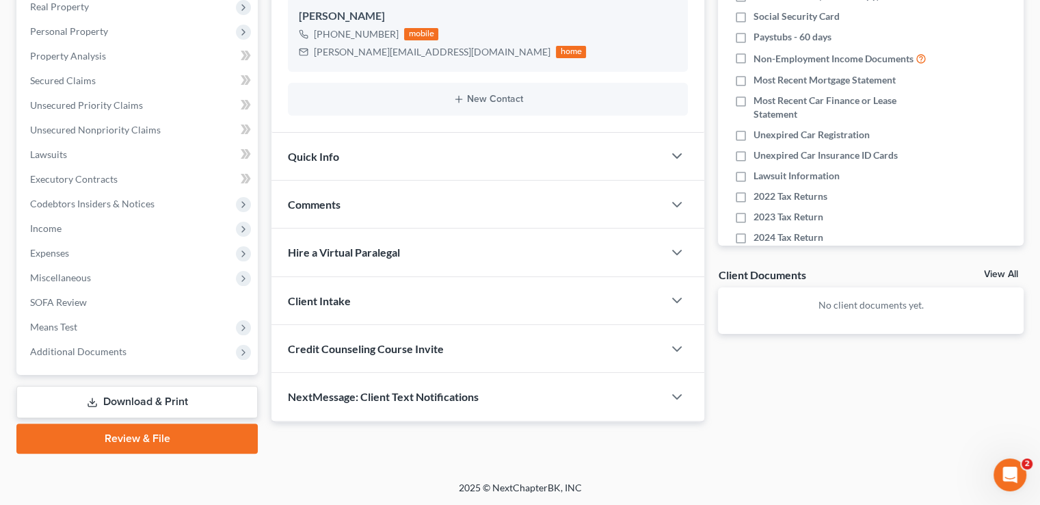
click at [362, 199] on div "Comments" at bounding box center [468, 204] width 392 height 47
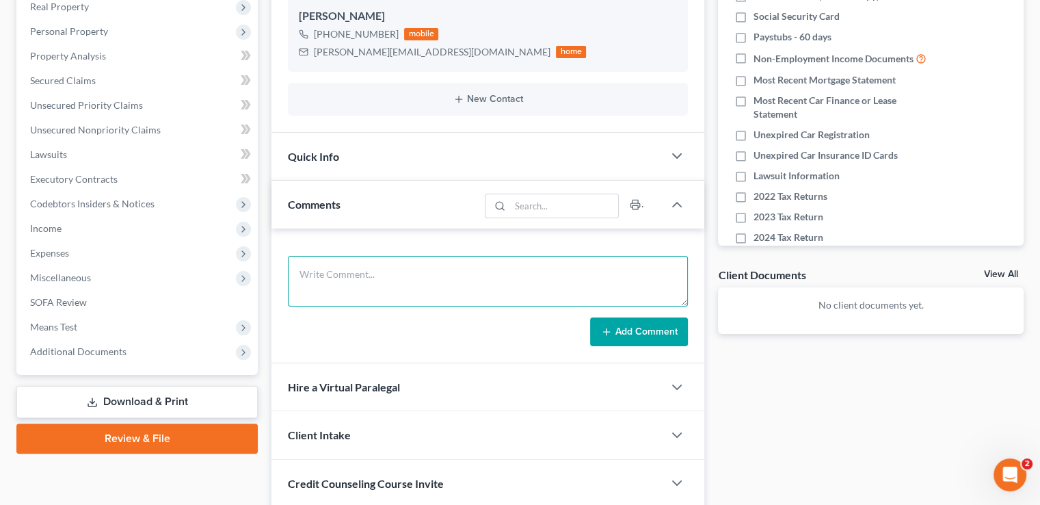
click at [390, 291] on textarea at bounding box center [488, 281] width 400 height 51
type textarea "E"
type textarea "Debtor Questionnaire - Entered - [DATE] except the truck that was traded in wai…"
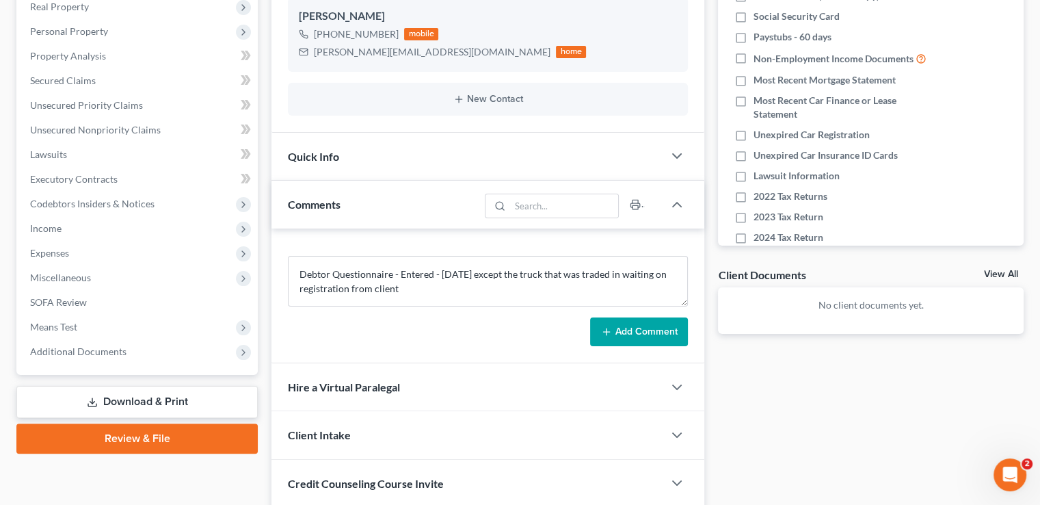
click at [613, 330] on button "Add Comment" at bounding box center [639, 331] width 98 height 29
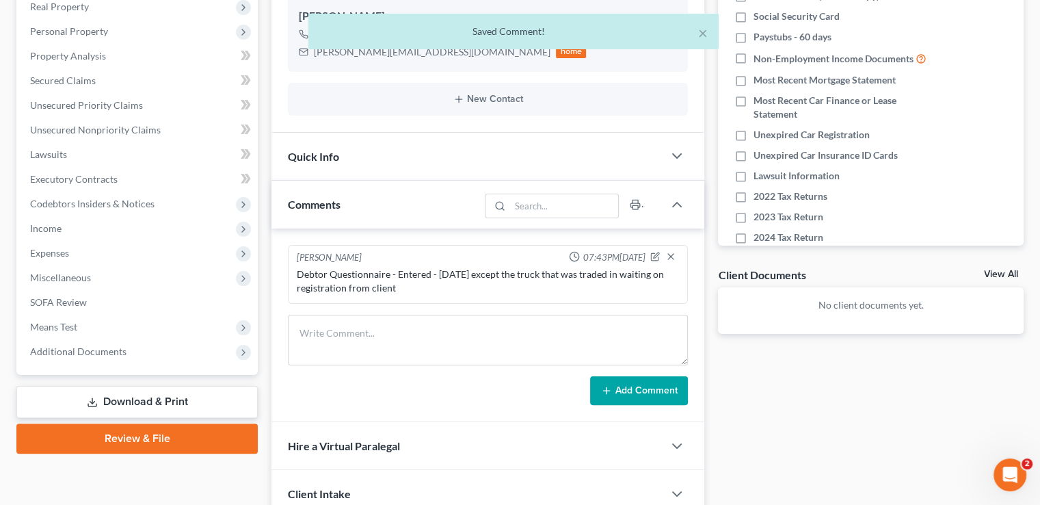
scroll to position [0, 0]
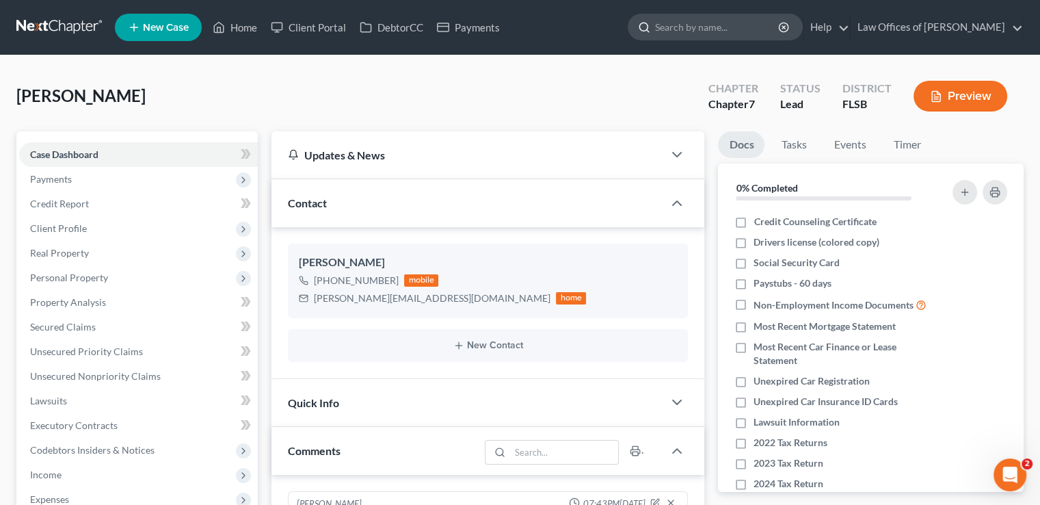
click at [727, 23] on input "search" at bounding box center [717, 26] width 125 height 25
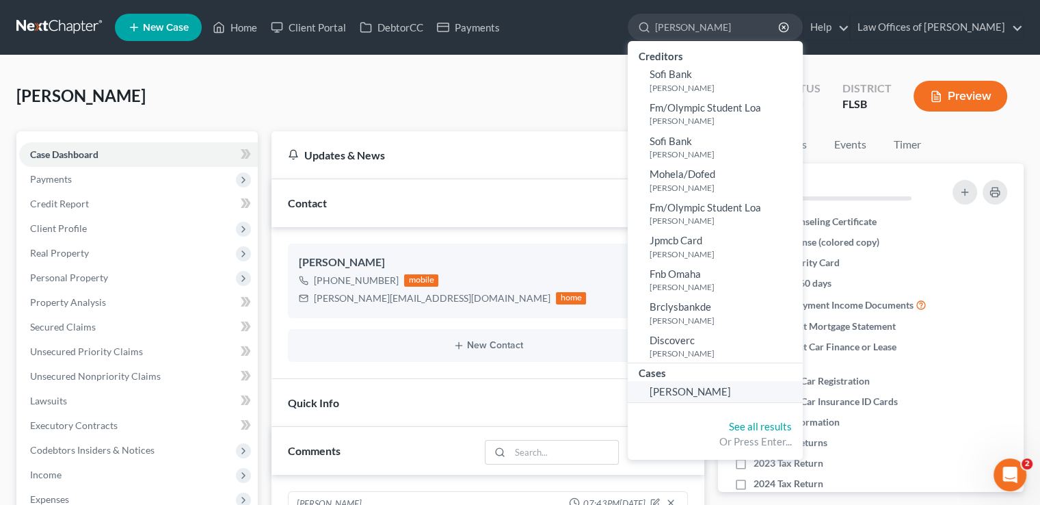
type input "[PERSON_NAME]"
click at [709, 385] on span "[PERSON_NAME]" at bounding box center [690, 391] width 81 height 12
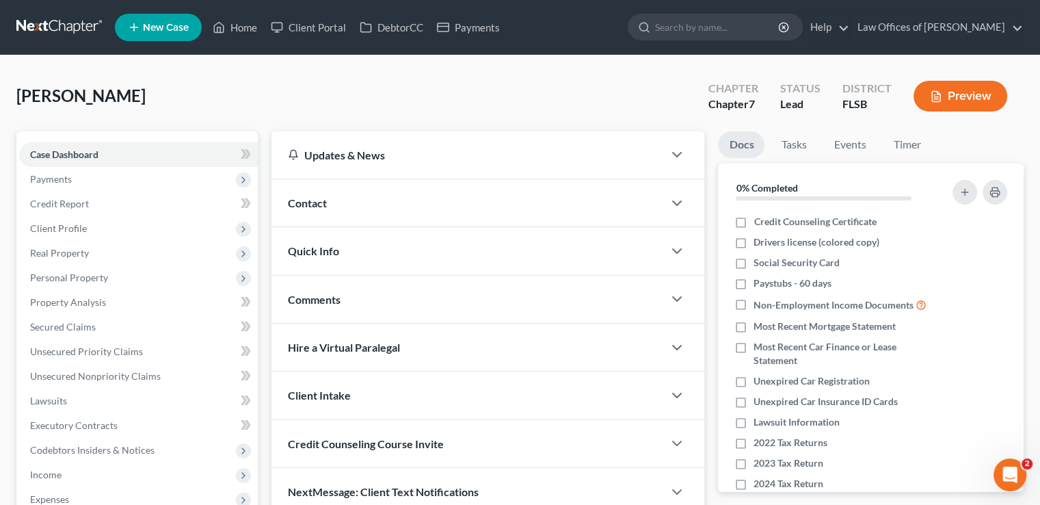
click at [343, 210] on div "Contact" at bounding box center [468, 202] width 392 height 47
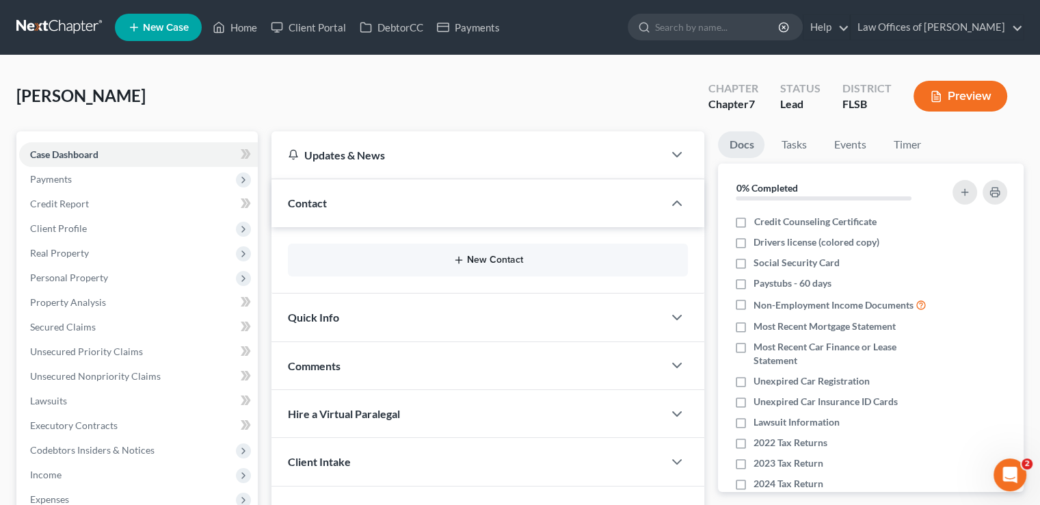
click at [479, 263] on button "New Contact" at bounding box center [488, 259] width 378 height 11
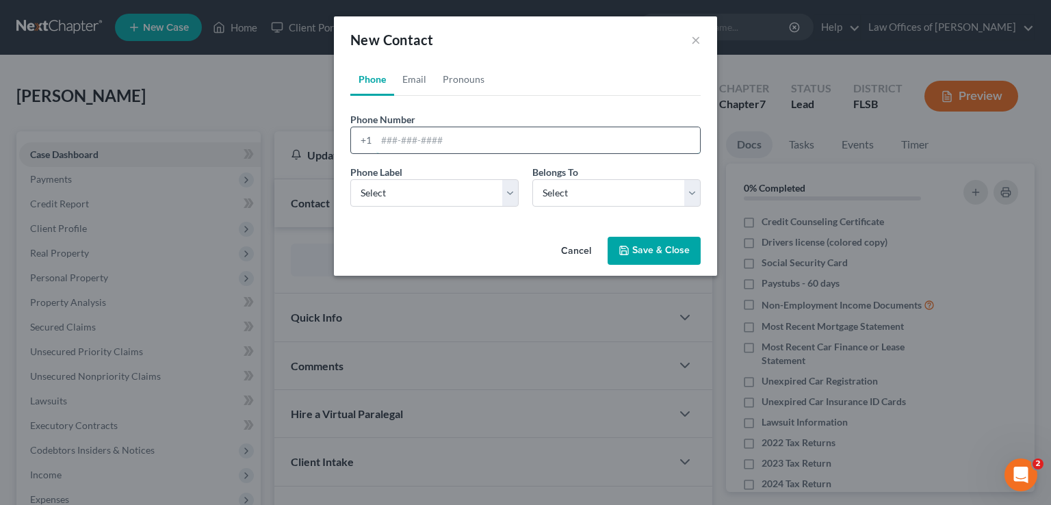
click at [399, 137] on input "tel" at bounding box center [538, 140] width 324 height 26
type input "5165268700"
click at [396, 179] on label "Phone Label *" at bounding box center [376, 172] width 52 height 14
click at [397, 188] on select "Select Mobile Home Work Other" at bounding box center [434, 192] width 168 height 27
select select "0"
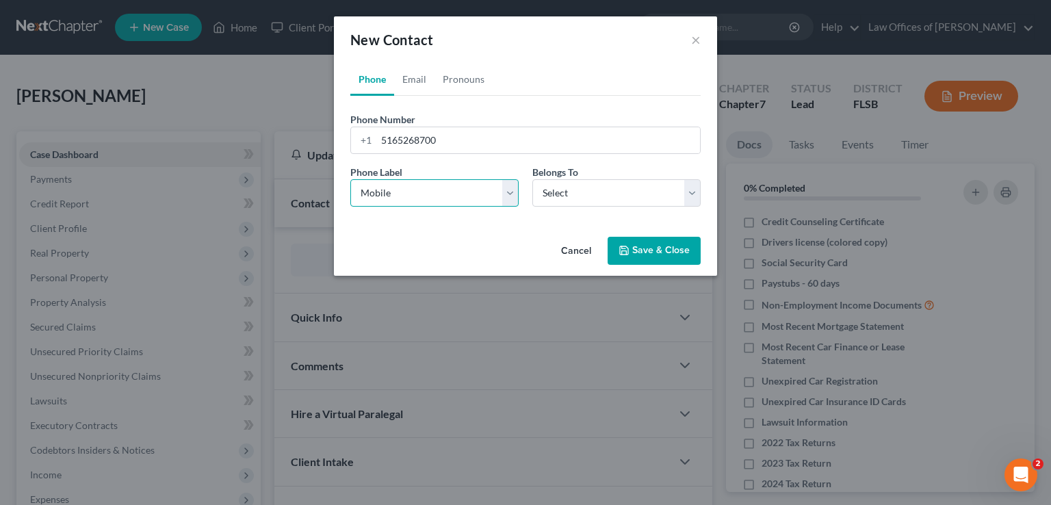
click at [350, 179] on select "Select Mobile Home Work Other" at bounding box center [434, 192] width 168 height 27
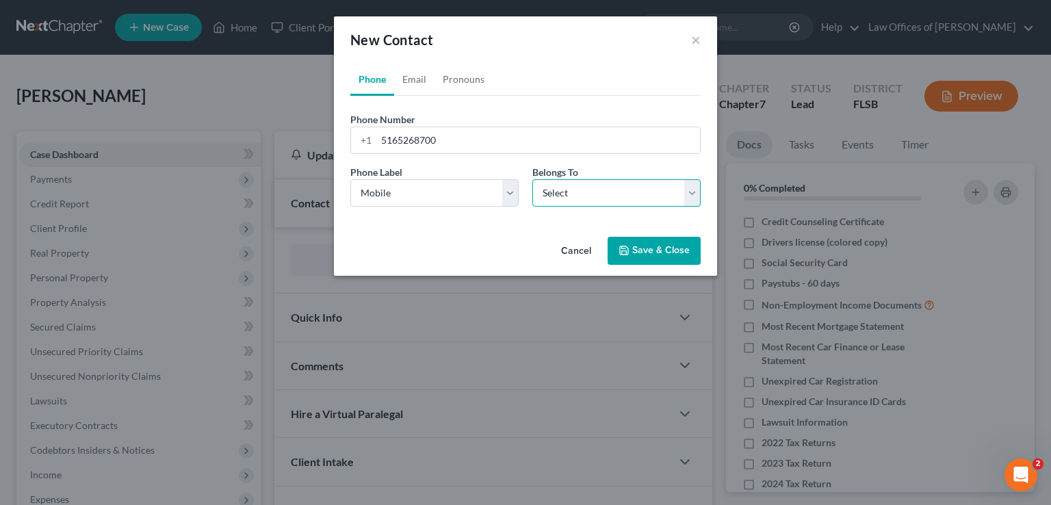
click at [570, 192] on select "Select Client Other" at bounding box center [616, 192] width 168 height 27
select select "0"
click at [532, 179] on select "Select Client Other" at bounding box center [616, 192] width 168 height 27
click at [654, 263] on button "Save & Close" at bounding box center [653, 251] width 93 height 29
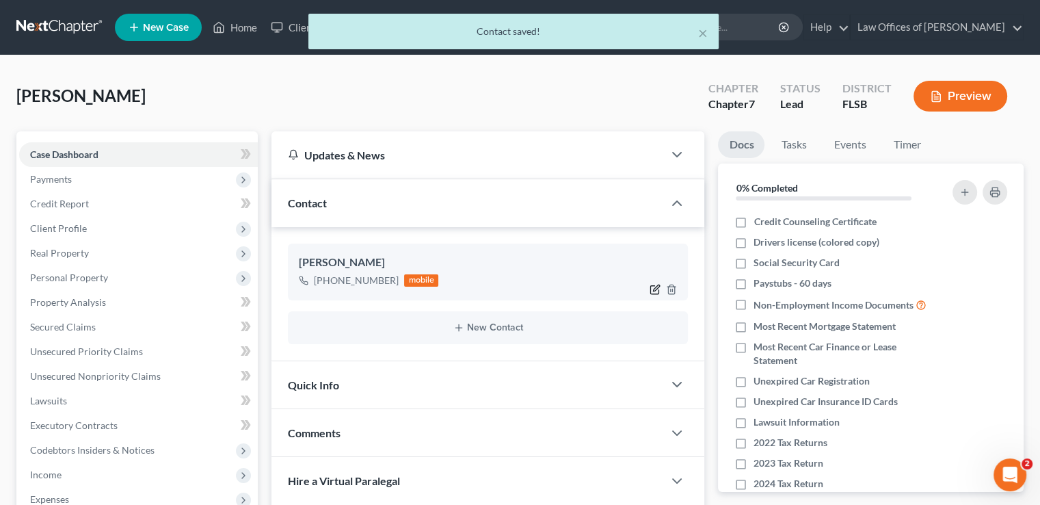
click at [651, 288] on icon "button" at bounding box center [655, 289] width 11 height 11
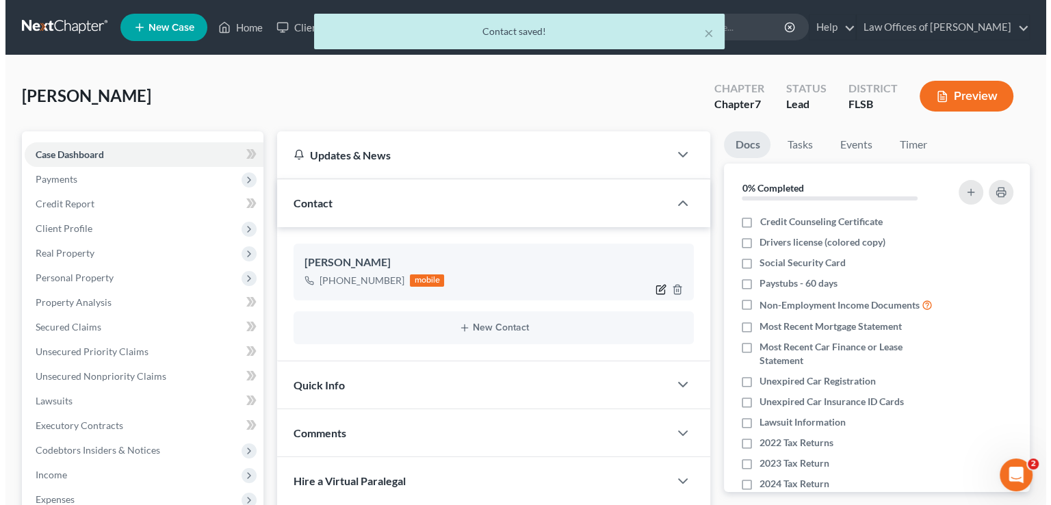
select select "0"
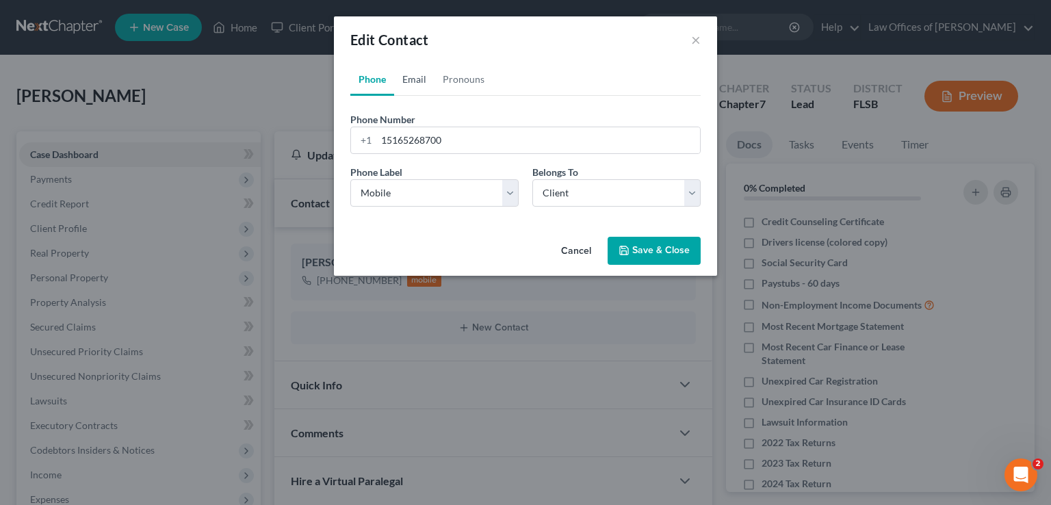
click at [417, 78] on link "Email" at bounding box center [414, 79] width 40 height 33
click at [419, 145] on input "email" at bounding box center [538, 140] width 324 height 26
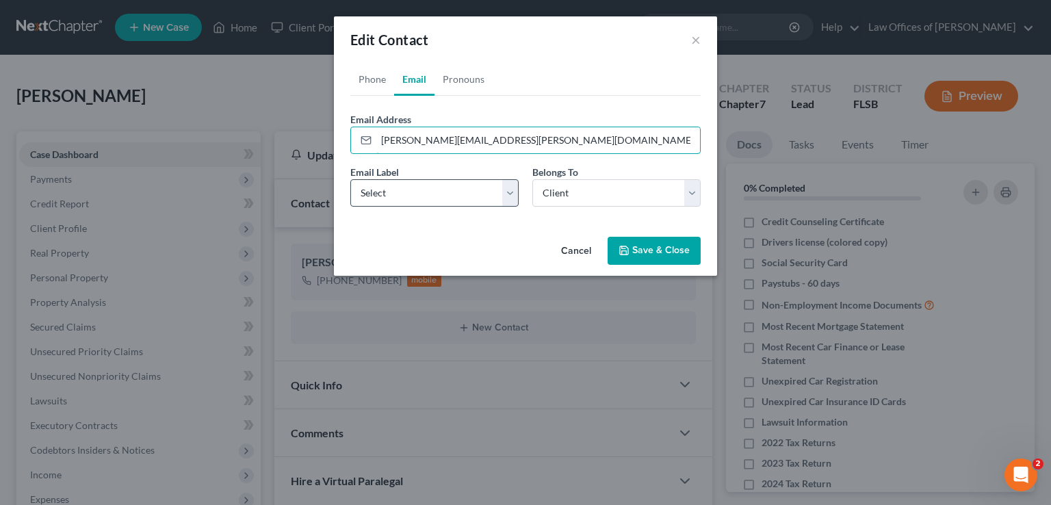
type input "[PERSON_NAME][EMAIL_ADDRESS][PERSON_NAME][DOMAIN_NAME]"
click at [453, 187] on select "Select Home Work Other" at bounding box center [434, 192] width 168 height 27
select select "0"
click at [350, 179] on select "Select Home Work Other" at bounding box center [434, 192] width 168 height 27
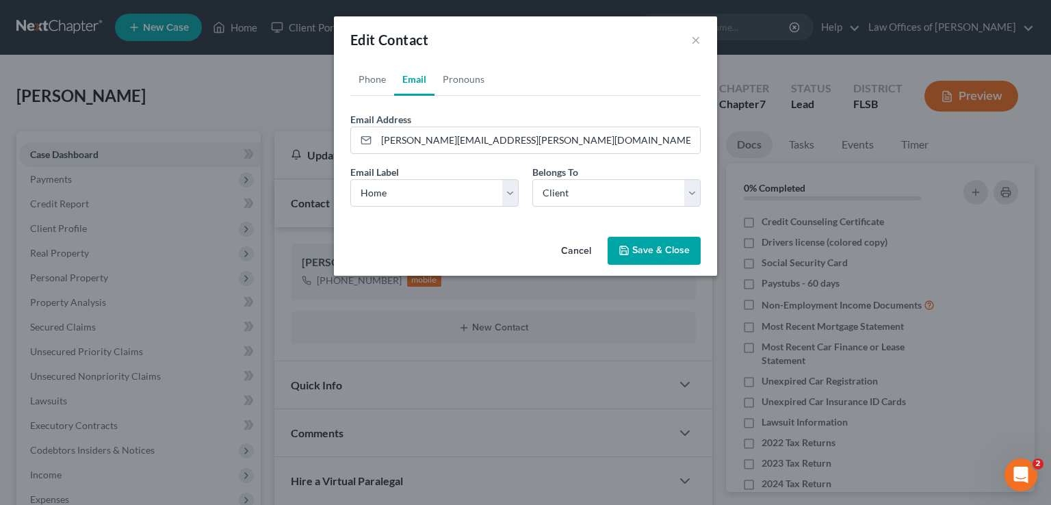
click at [637, 254] on button "Save & Close" at bounding box center [653, 251] width 93 height 29
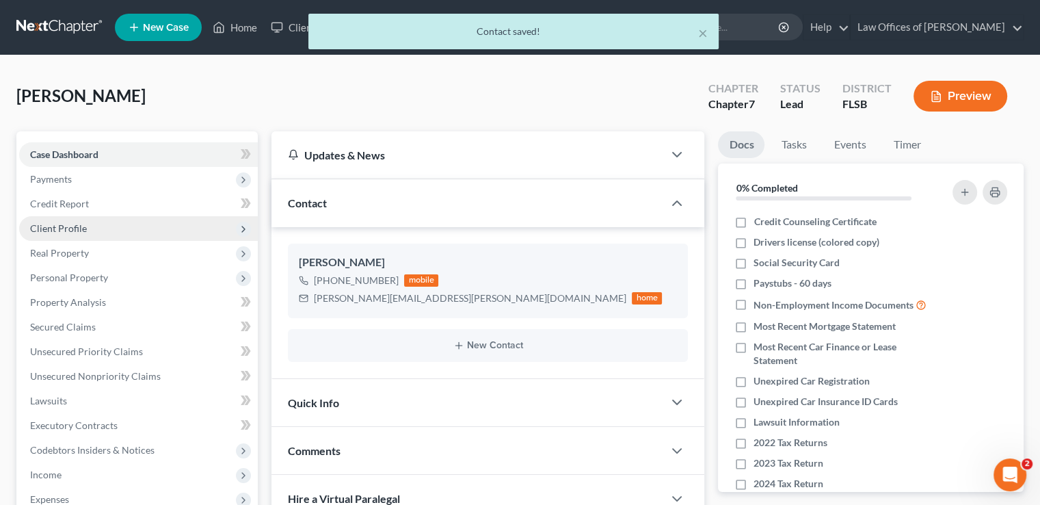
click at [82, 229] on span "Client Profile" at bounding box center [58, 228] width 57 height 12
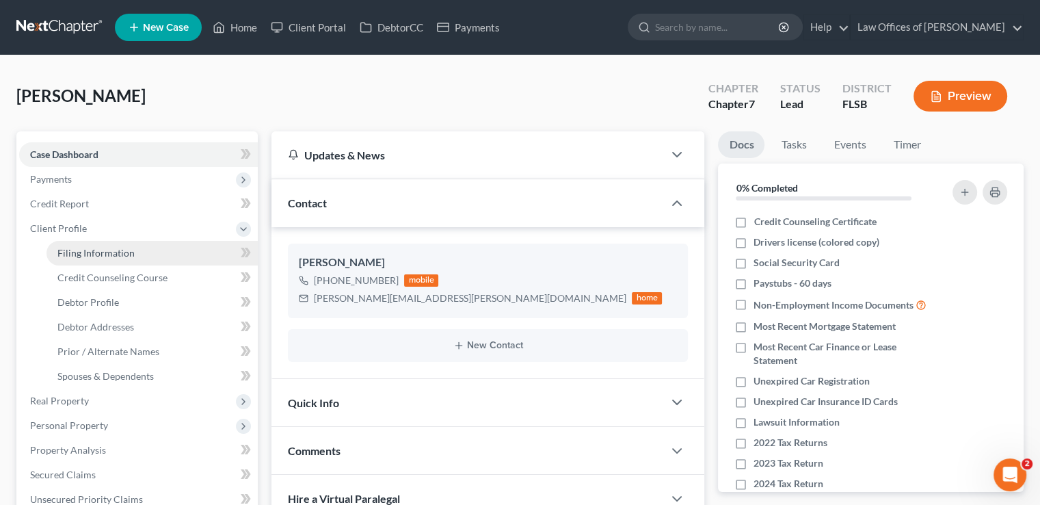
click at [107, 258] on span "Filing Information" at bounding box center [95, 253] width 77 height 12
select select "1"
select select "0"
select select "17"
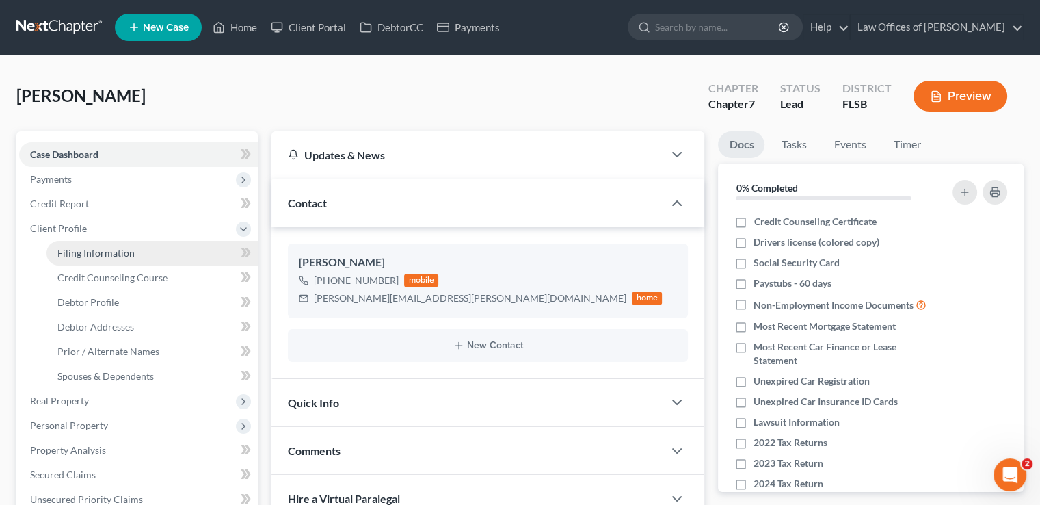
select select "0"
select select "9"
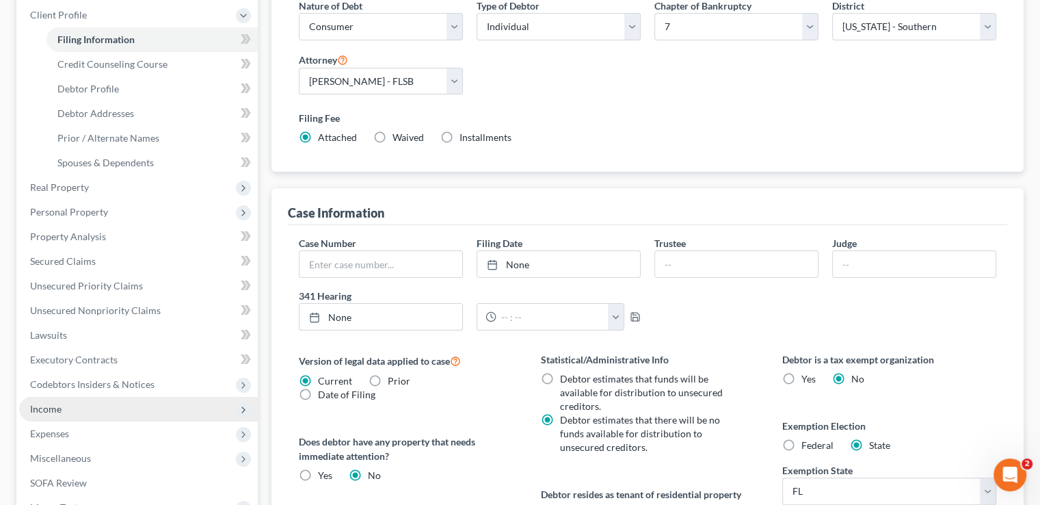
scroll to position [58, 0]
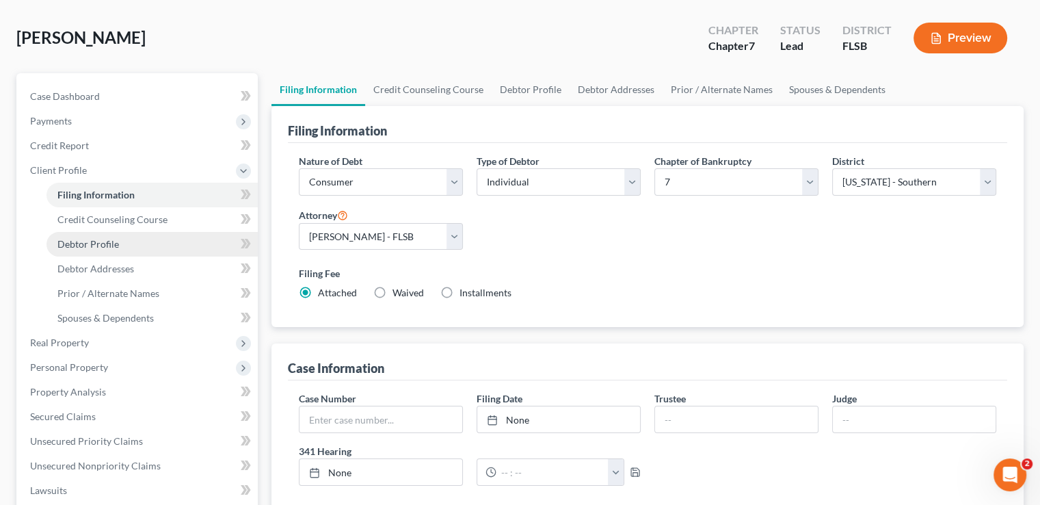
click at [127, 245] on link "Debtor Profile" at bounding box center [152, 244] width 211 height 25
select select "0"
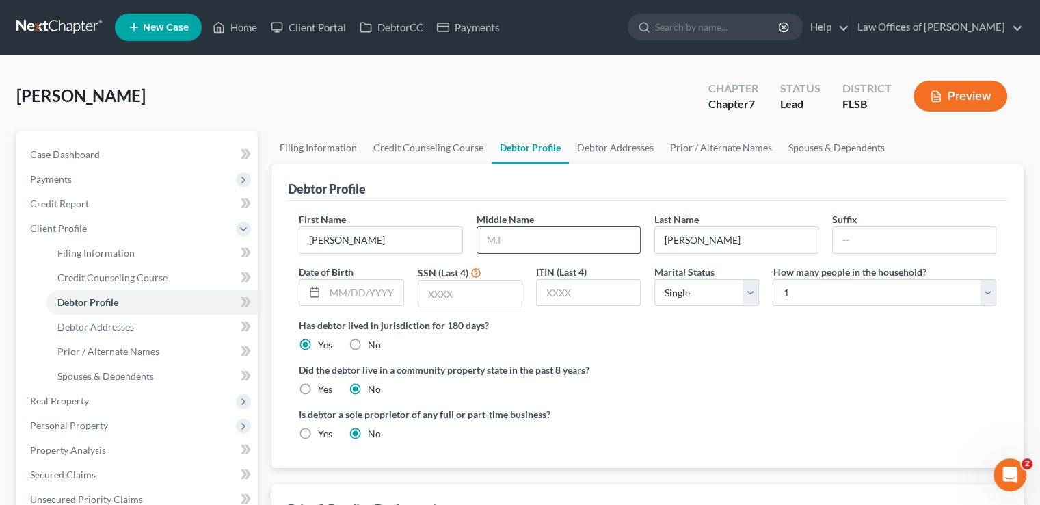
click at [528, 241] on input "text" at bounding box center [558, 240] width 163 height 26
type input "[PERSON_NAME]"
click at [356, 280] on input "text" at bounding box center [364, 293] width 78 height 26
type input "[DATE]"
click at [434, 293] on input "text" at bounding box center [470, 293] width 103 height 26
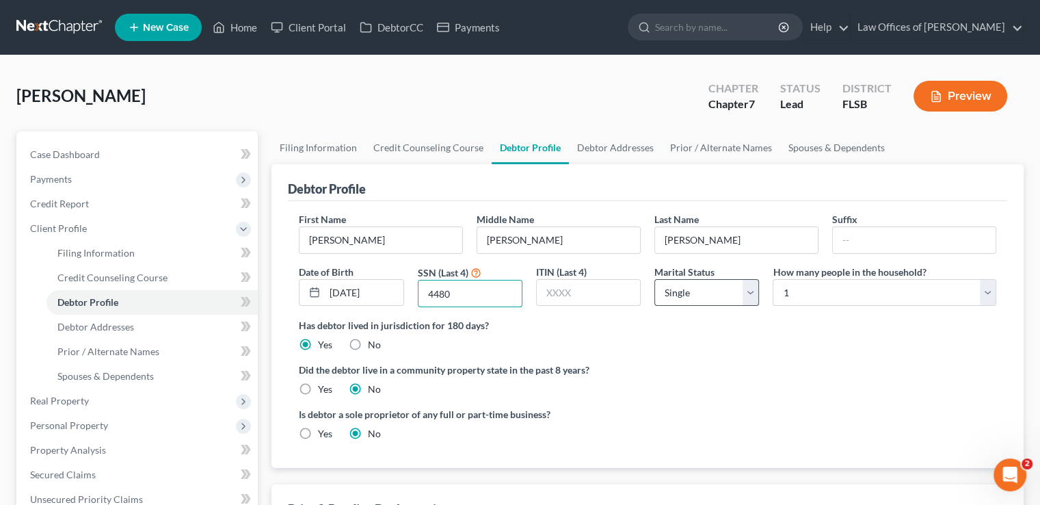
type input "4480"
click at [698, 287] on select "Select Single Married Separated Divorced Widowed" at bounding box center [707, 292] width 105 height 27
select select "1"
click at [655, 279] on select "Select Single Married Separated Divorced Widowed" at bounding box center [707, 292] width 105 height 27
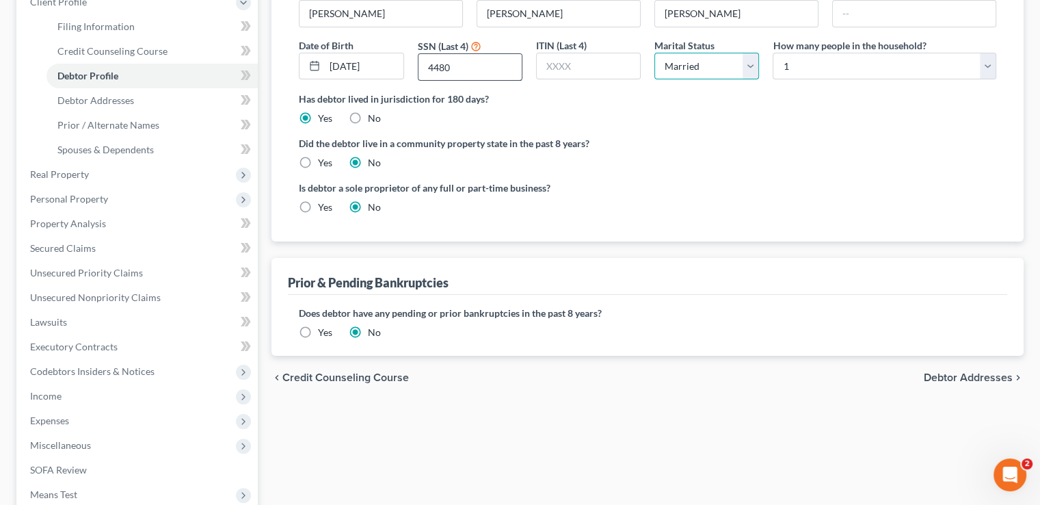
scroll to position [235, 0]
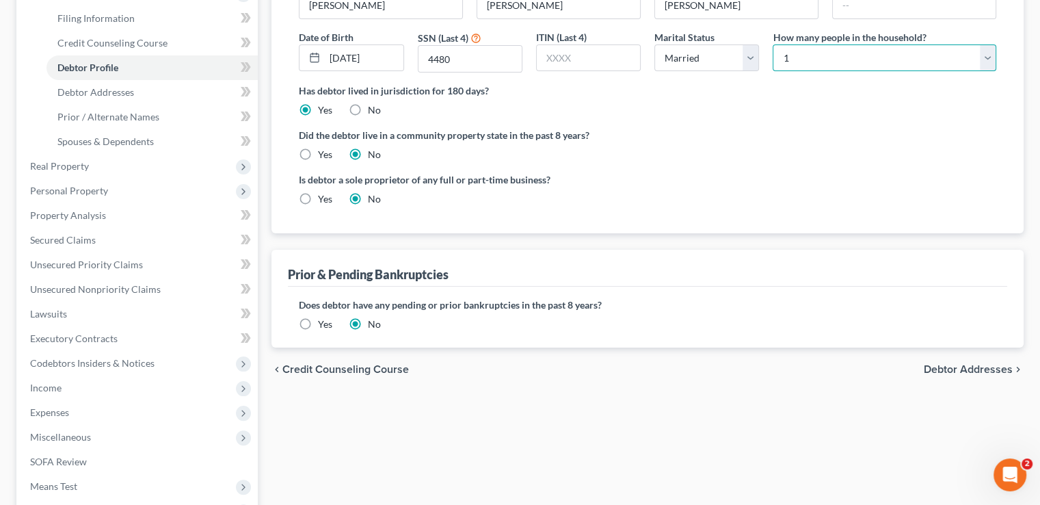
click at [818, 45] on select "Select 1 2 3 4 5 6 7 8 9 10 11 12 13 14 15 16 17 18 19 20" at bounding box center [885, 57] width 224 height 27
select select "2"
click at [773, 44] on select "Select 1 2 3 4 5 6 7 8 9 10 11 12 13 14 15 16 17 18 19 20" at bounding box center [885, 57] width 224 height 27
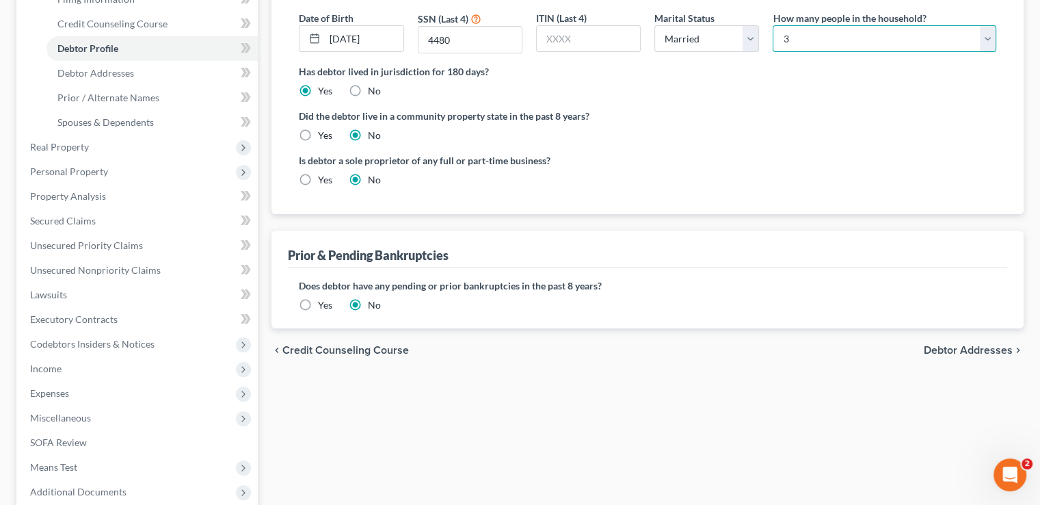
scroll to position [256, 0]
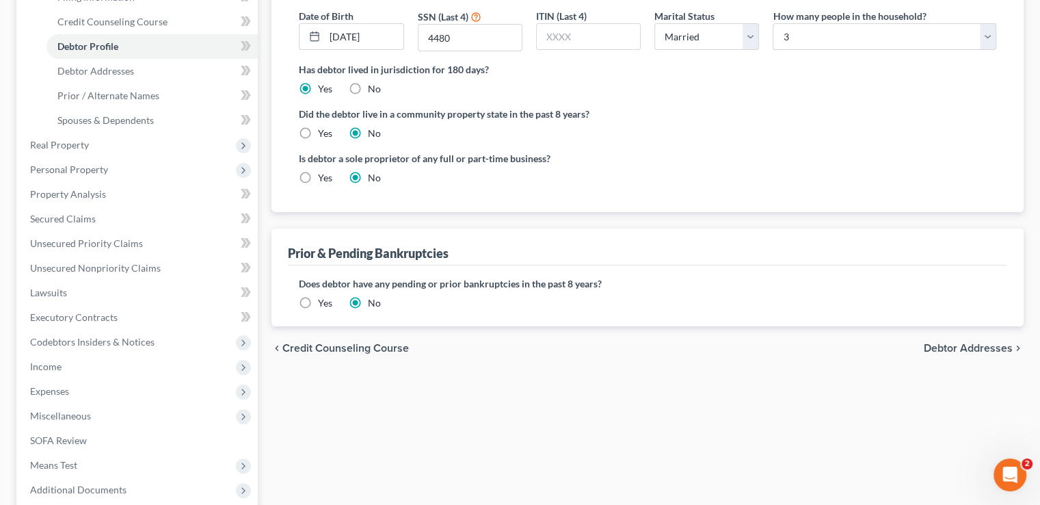
click at [981, 343] on span "Debtor Addresses" at bounding box center [968, 348] width 89 height 11
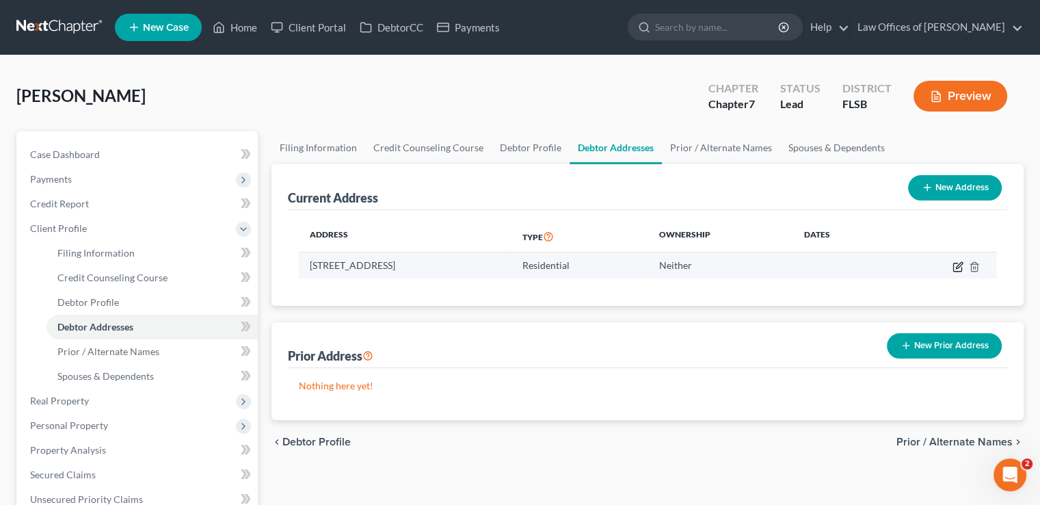
click at [959, 264] on icon "button" at bounding box center [958, 266] width 11 height 11
select select "9"
select select "49"
select select "0"
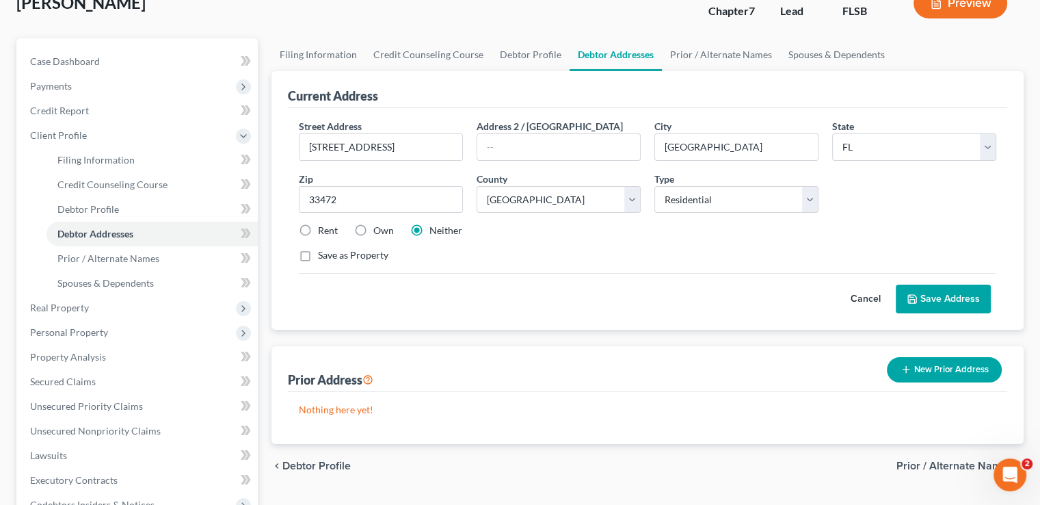
scroll to position [95, 0]
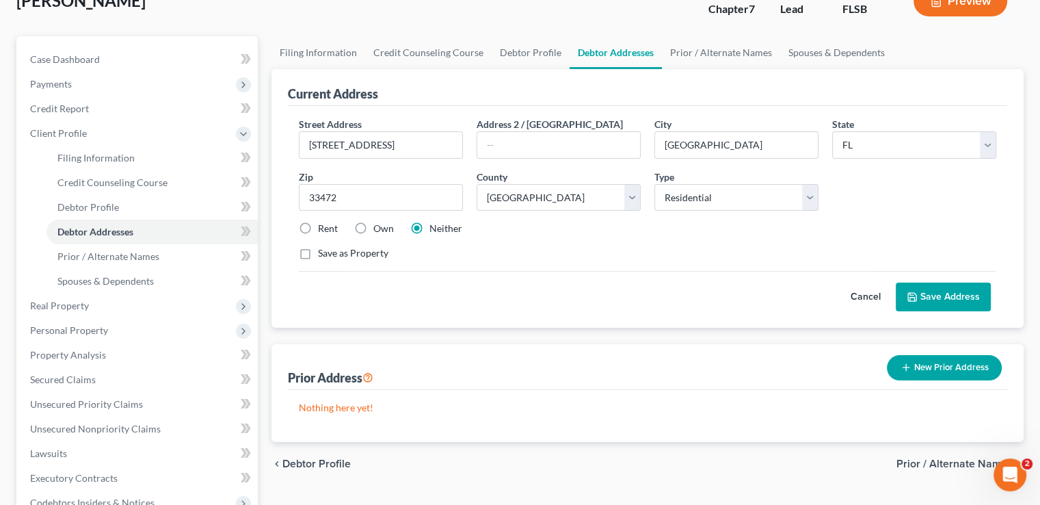
click at [928, 367] on button "New Prior Address" at bounding box center [944, 367] width 115 height 25
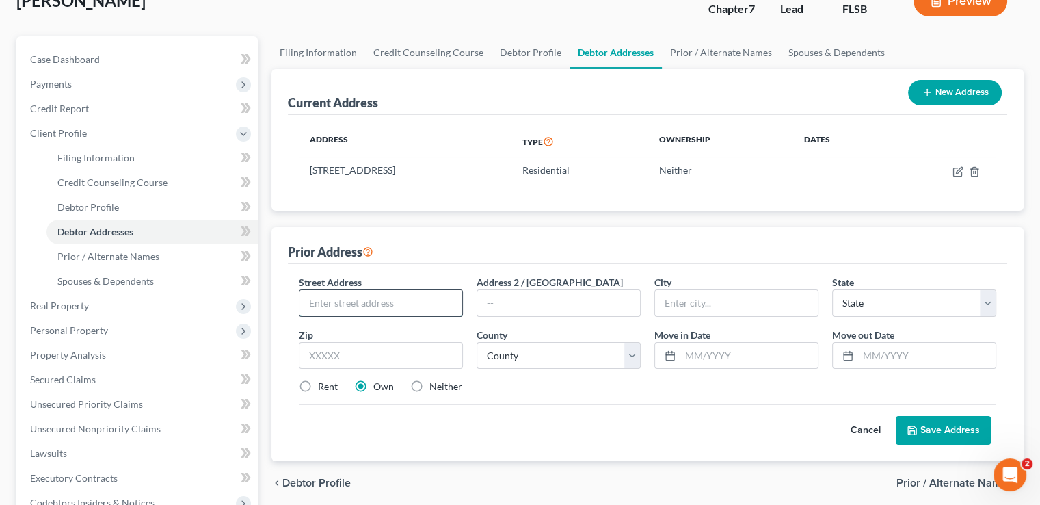
click at [355, 308] on input "text" at bounding box center [381, 303] width 163 height 26
type input "[STREET_ADDRESS]"
click at [402, 350] on input "text" at bounding box center [381, 355] width 164 height 27
type input "11021"
click at [700, 356] on input "text" at bounding box center [749, 356] width 137 height 26
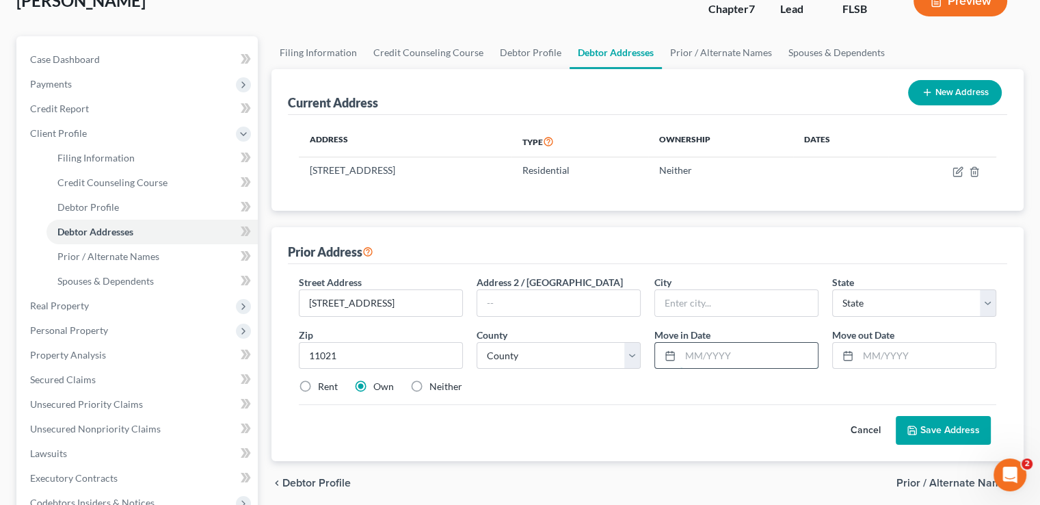
type input "Great Neck"
select select "35"
type input "09/2000"
click at [862, 358] on input "text" at bounding box center [926, 356] width 137 height 26
type input "11/2023"
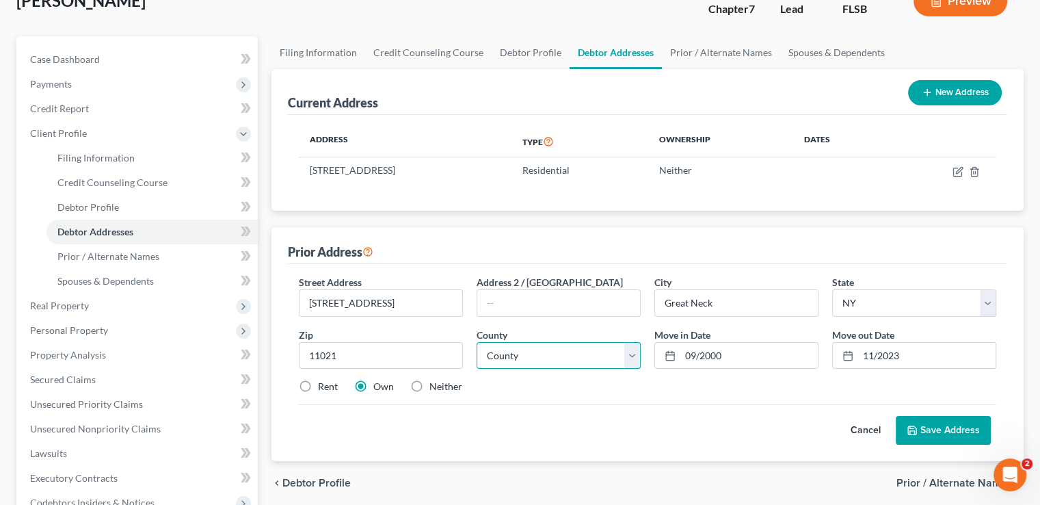
click at [536, 365] on select "County [GEOGRAPHIC_DATA] [GEOGRAPHIC_DATA] [GEOGRAPHIC_DATA] [GEOGRAPHIC_DATA] …" at bounding box center [559, 355] width 164 height 27
click at [569, 365] on select "County [GEOGRAPHIC_DATA] [GEOGRAPHIC_DATA] [GEOGRAPHIC_DATA] [GEOGRAPHIC_DATA] …" at bounding box center [559, 355] width 164 height 27
select select "29"
click at [477, 342] on select "County [GEOGRAPHIC_DATA] [GEOGRAPHIC_DATA] [GEOGRAPHIC_DATA] [GEOGRAPHIC_DATA] …" at bounding box center [559, 355] width 164 height 27
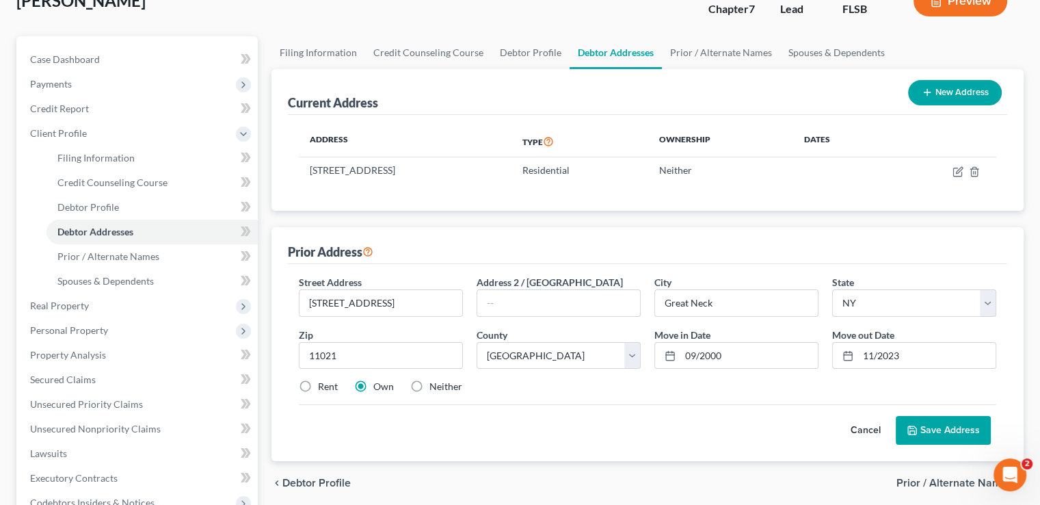
click at [918, 425] on icon at bounding box center [912, 430] width 11 height 11
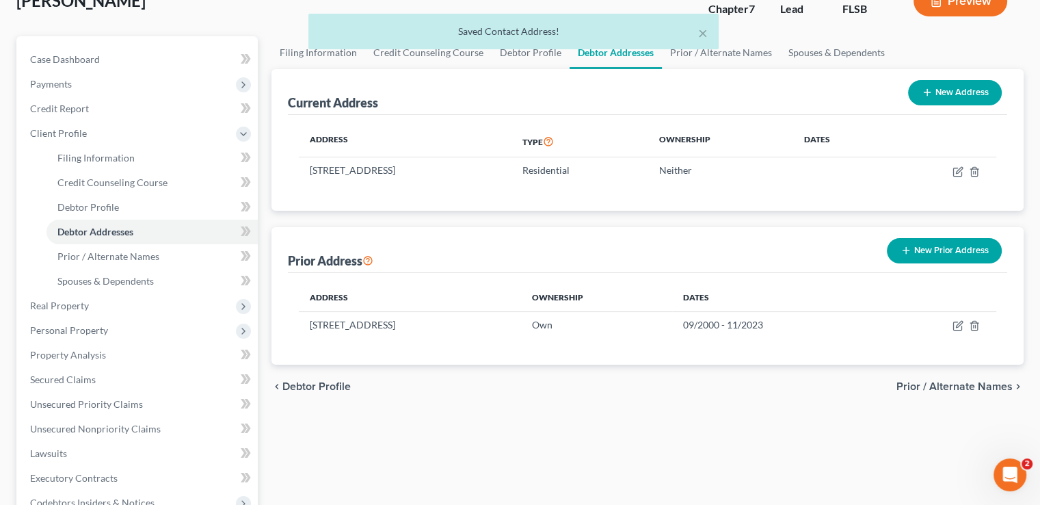
click at [919, 378] on div "chevron_left Debtor Profile Prior / Alternate Names chevron_right" at bounding box center [648, 387] width 752 height 44
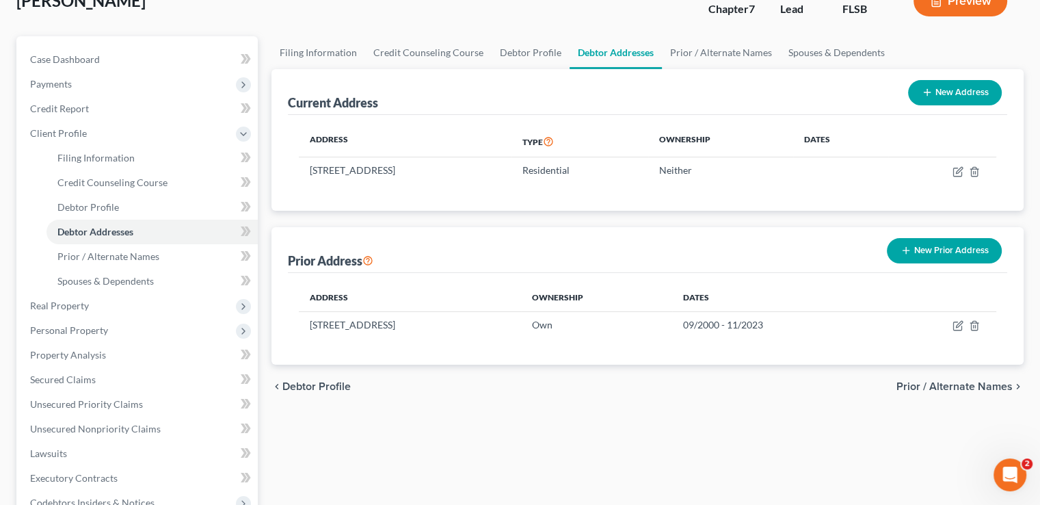
click at [922, 392] on div "chevron_left Debtor Profile Prior / Alternate Names chevron_right" at bounding box center [648, 387] width 752 height 44
click at [920, 389] on span "Prior / Alternate Names" at bounding box center [955, 386] width 116 height 11
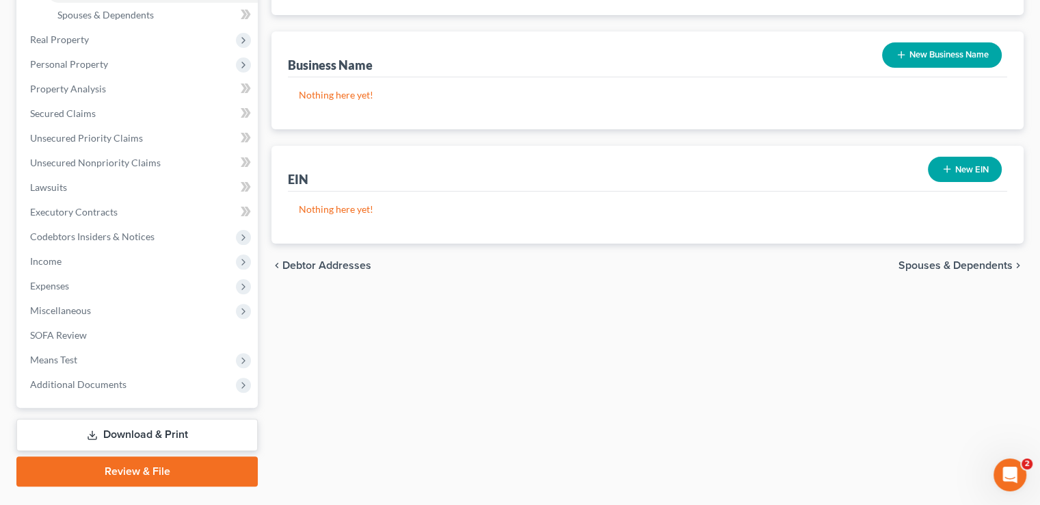
scroll to position [366, 0]
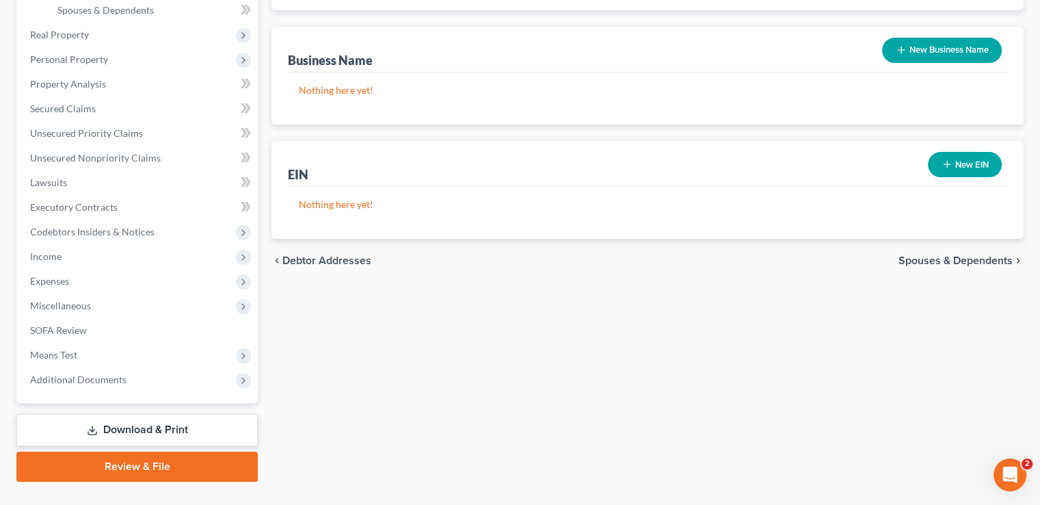
click at [919, 258] on span "Spouses & Dependents" at bounding box center [956, 260] width 114 height 11
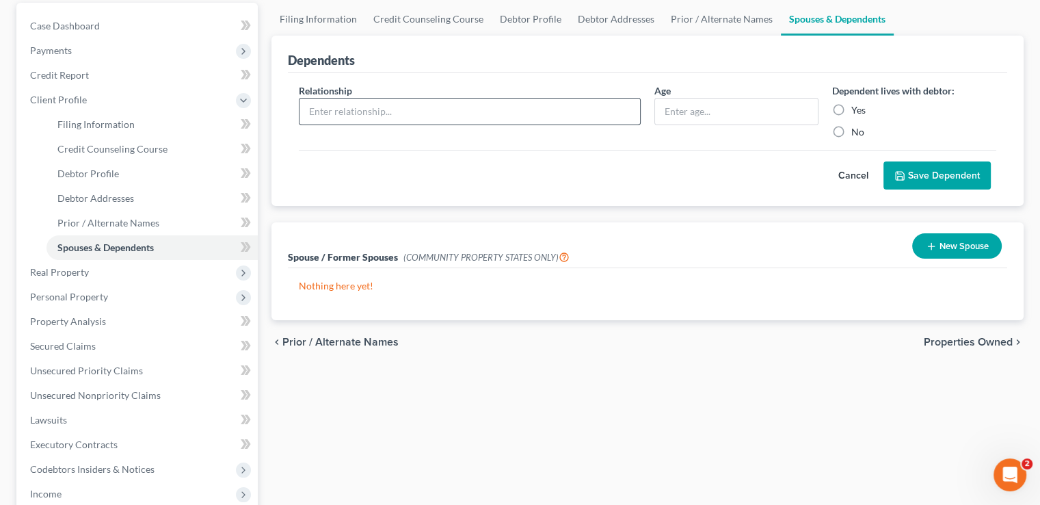
scroll to position [156, 0]
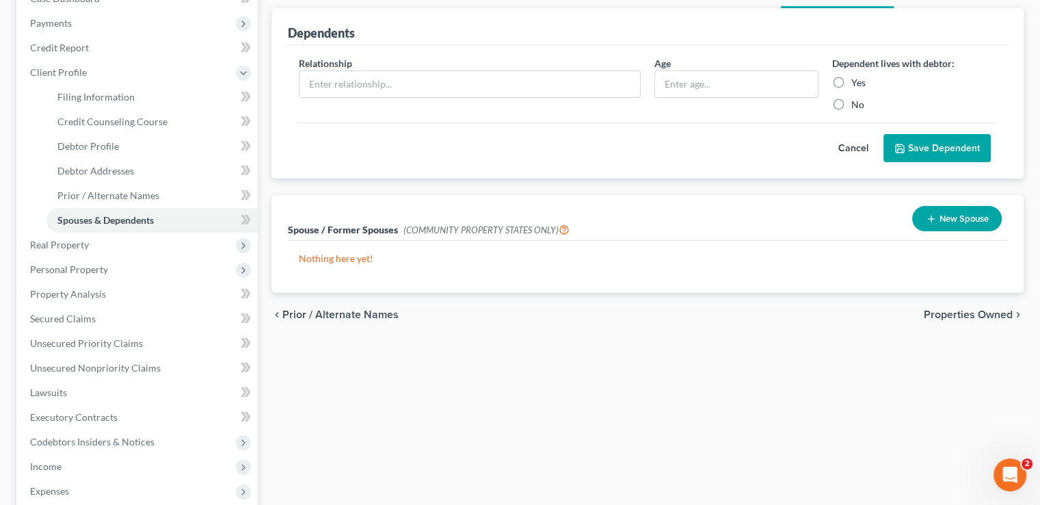
click at [996, 309] on span "Properties Owned" at bounding box center [968, 314] width 89 height 11
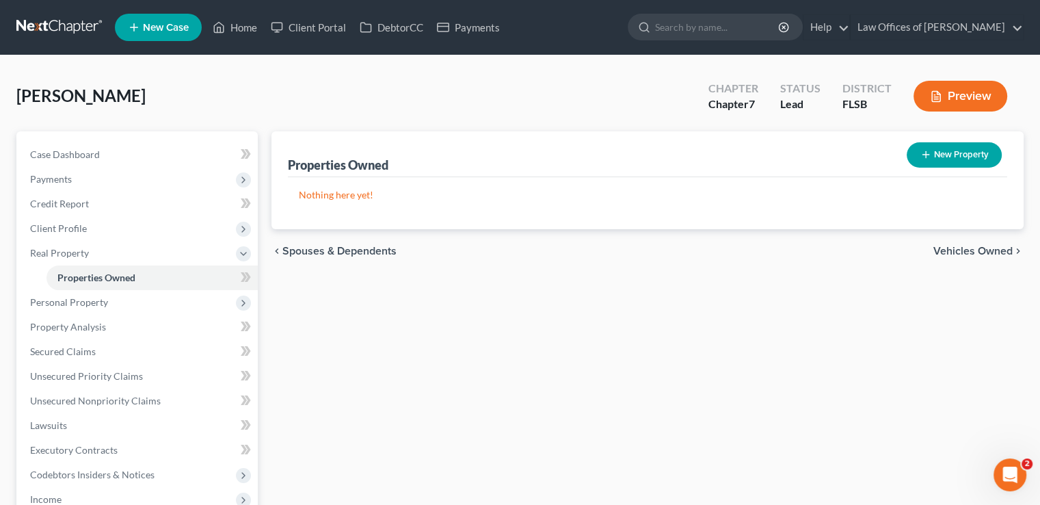
click at [996, 308] on div "Properties Owned New Property Nothing here yet! Property Market Value Liens Exe…" at bounding box center [648, 427] width 766 height 593
click at [106, 250] on span "Real Property" at bounding box center [138, 253] width 239 height 25
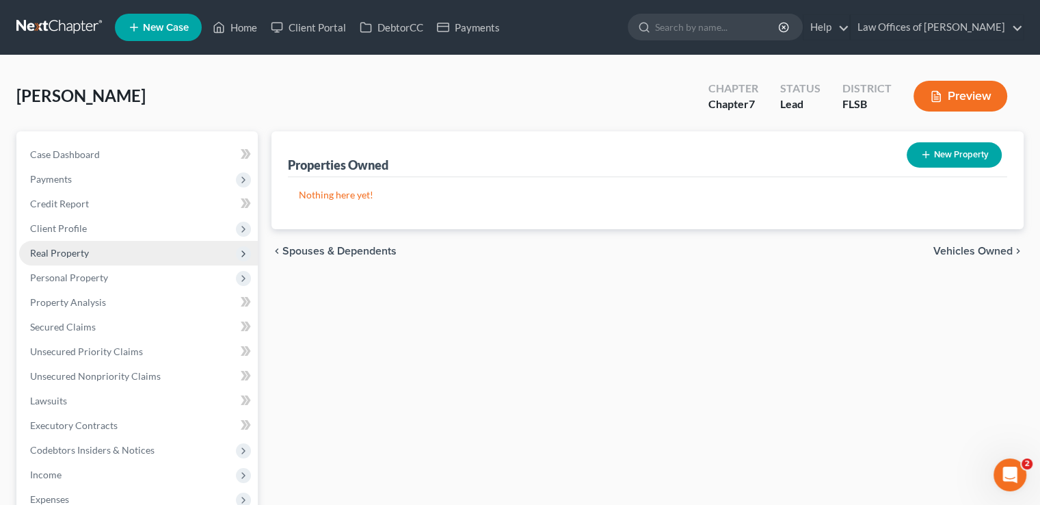
click at [106, 250] on span "Real Property" at bounding box center [138, 253] width 239 height 25
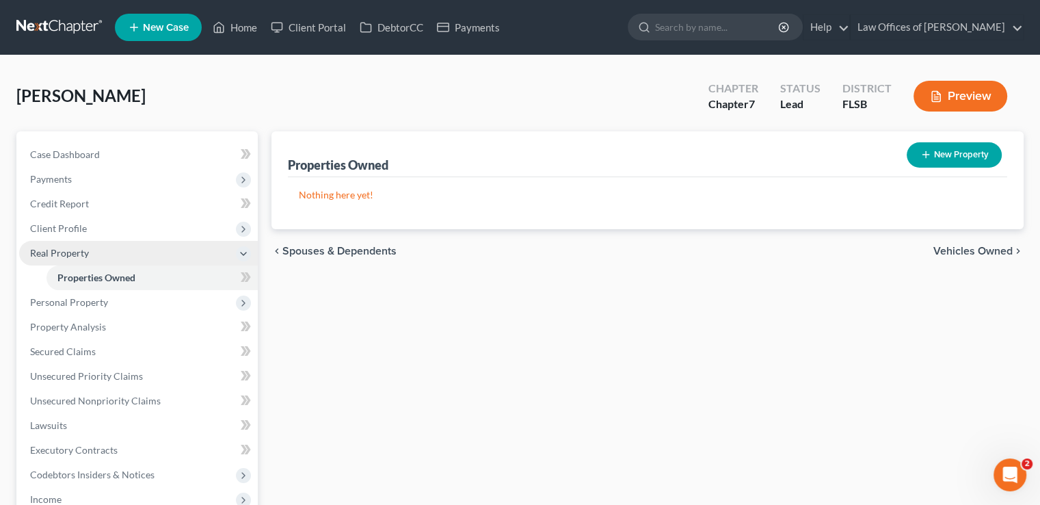
click at [106, 250] on span "Real Property" at bounding box center [138, 253] width 239 height 25
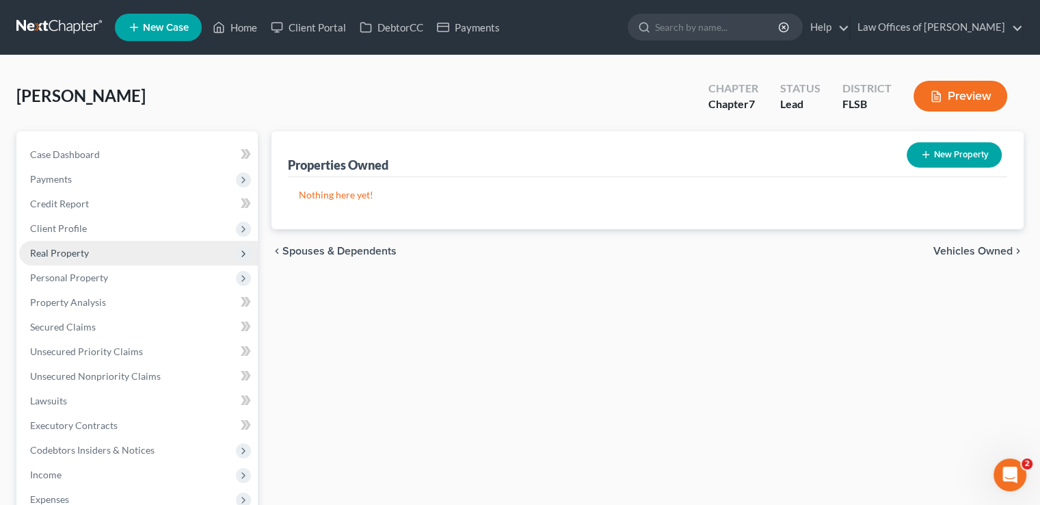
click at [106, 256] on span "Real Property" at bounding box center [138, 253] width 239 height 25
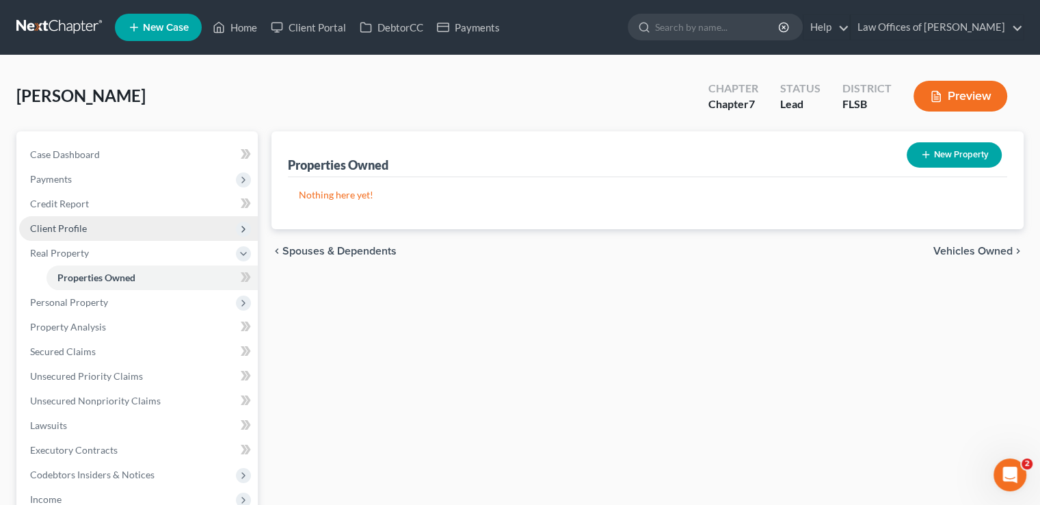
click at [60, 231] on span "Client Profile" at bounding box center [58, 228] width 57 height 12
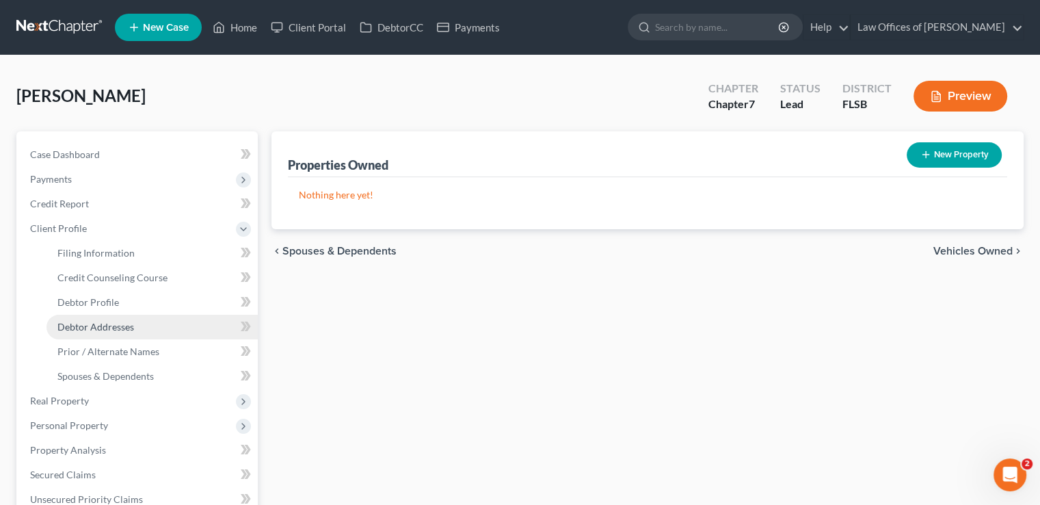
click at [96, 330] on span "Debtor Addresses" at bounding box center [95, 327] width 77 height 12
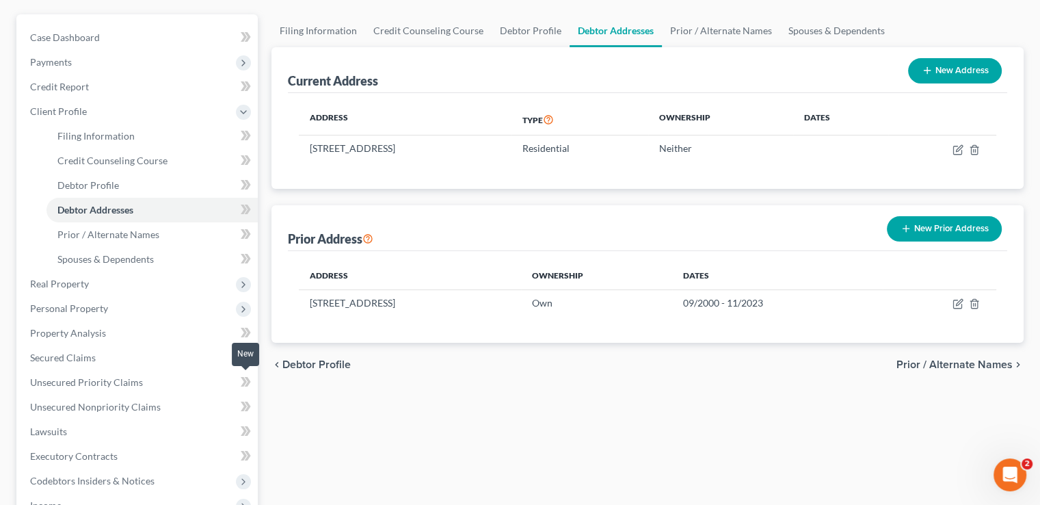
scroll to position [118, 0]
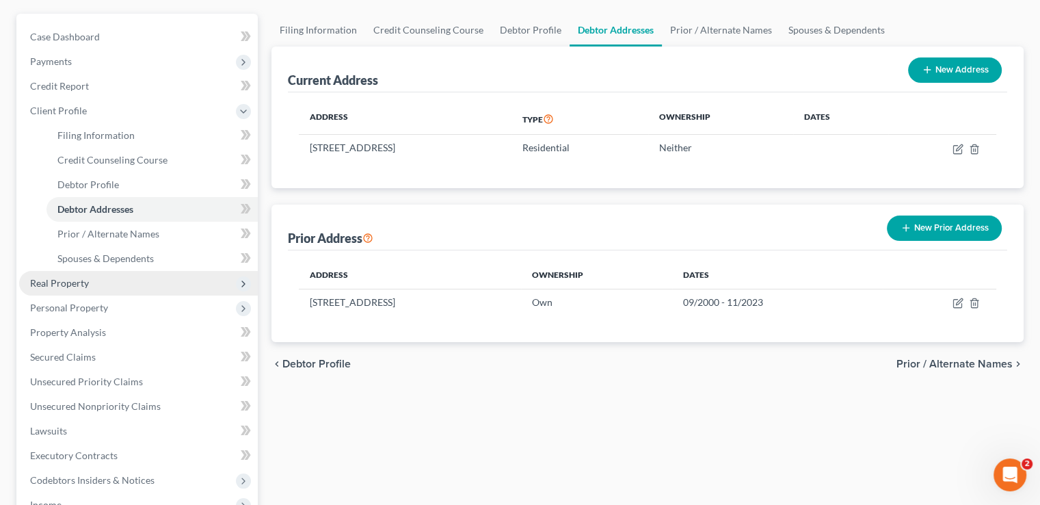
click at [71, 287] on span "Real Property" at bounding box center [59, 283] width 59 height 12
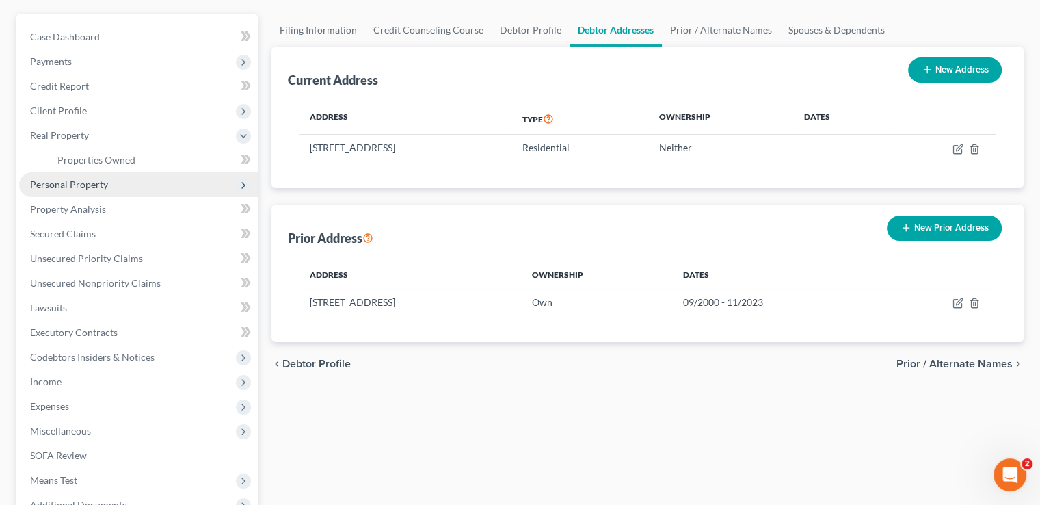
click at [74, 189] on span "Personal Property" at bounding box center [69, 185] width 78 height 12
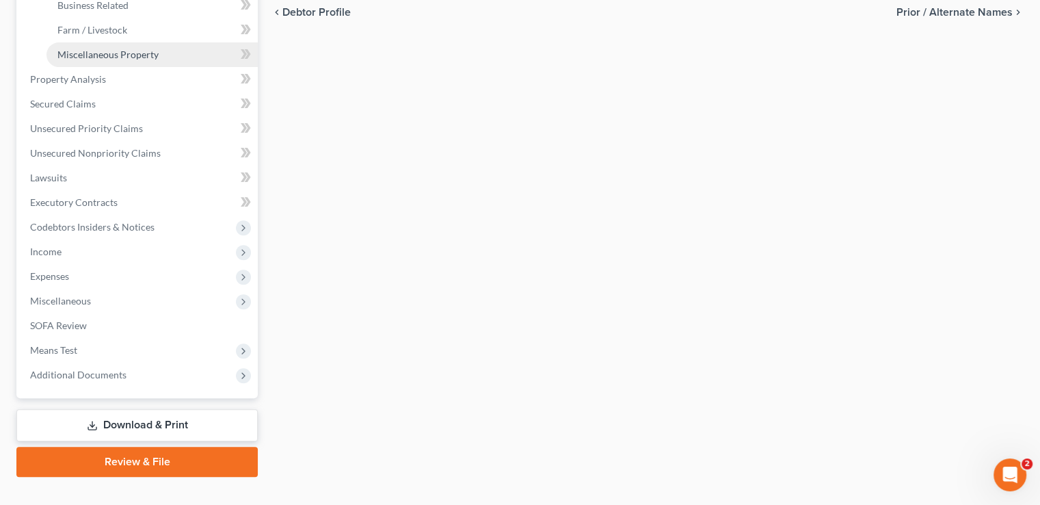
scroll to position [473, 0]
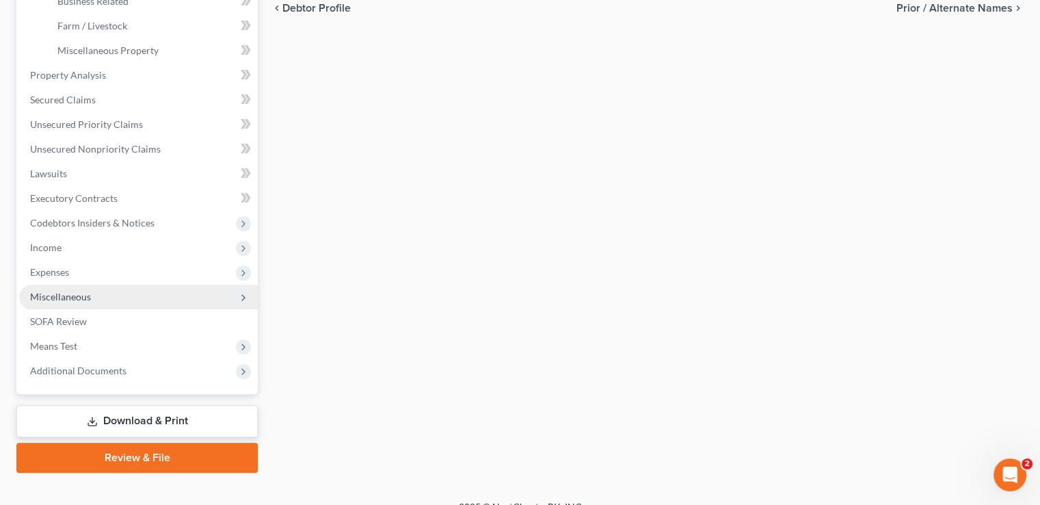
click at [88, 296] on span "Miscellaneous" at bounding box center [60, 297] width 61 height 12
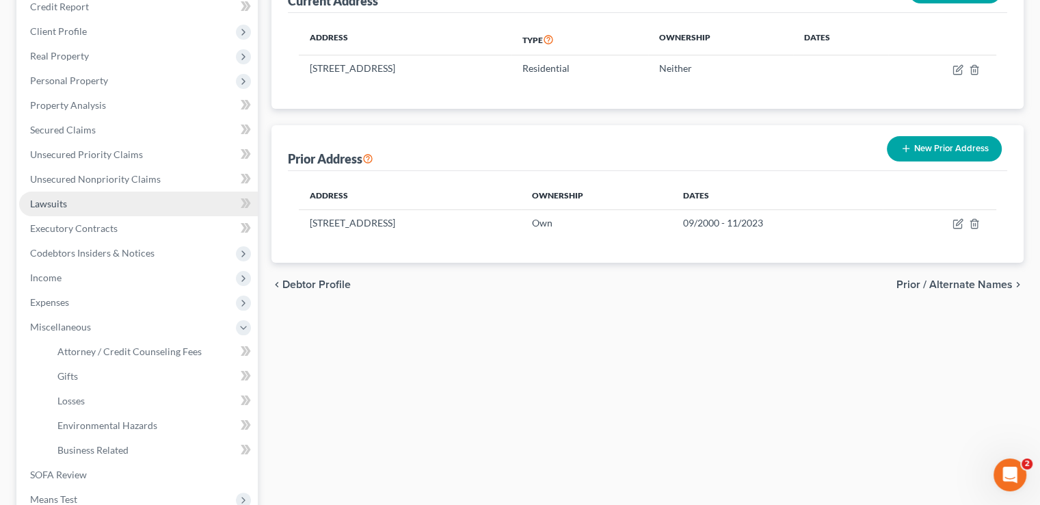
scroll to position [176, 0]
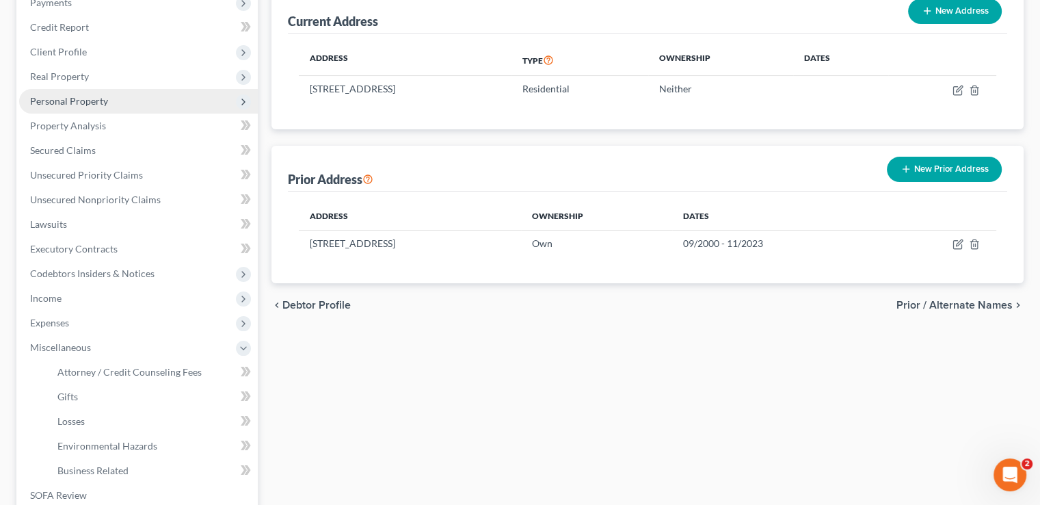
click at [81, 105] on span "Personal Property" at bounding box center [69, 101] width 78 height 12
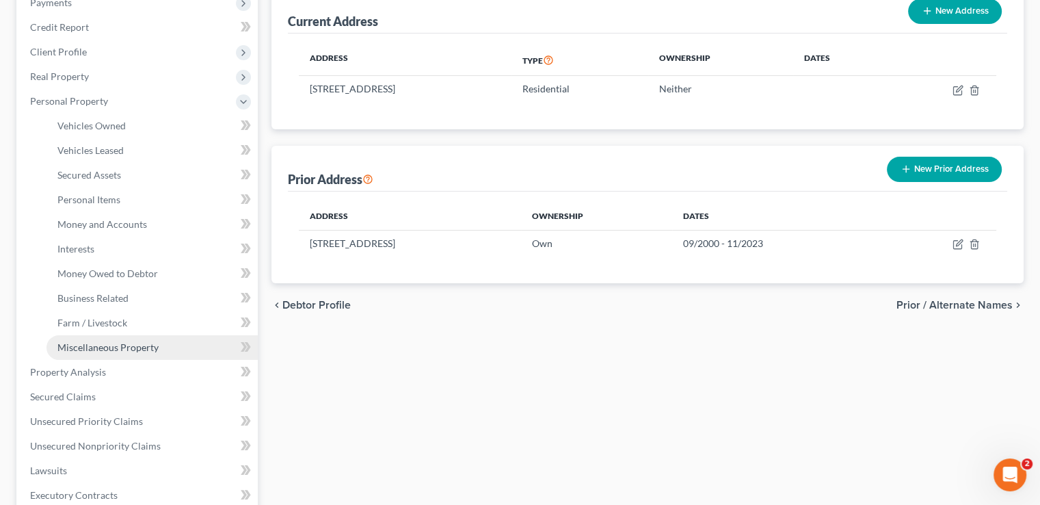
click at [109, 348] on span "Miscellaneous Property" at bounding box center [107, 347] width 101 height 12
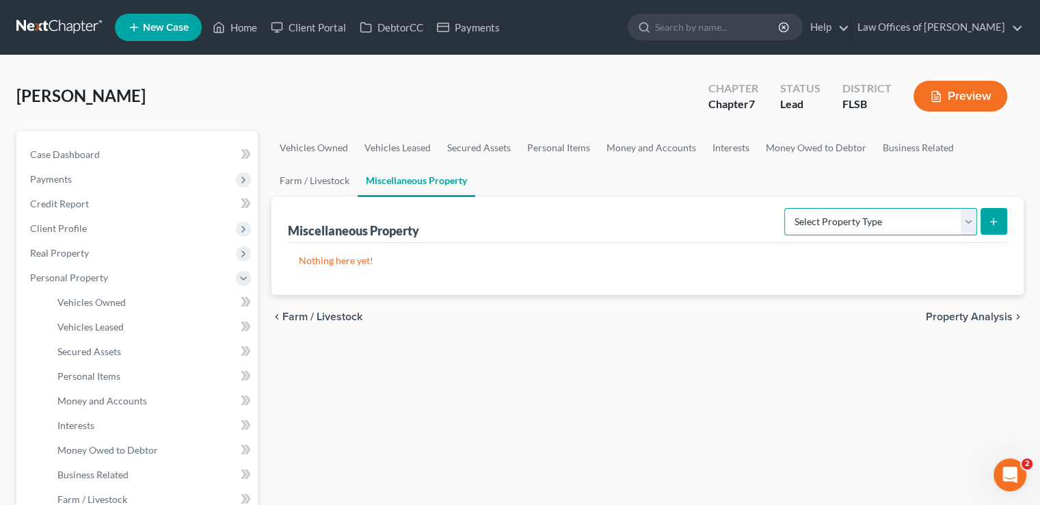
click at [945, 228] on select "Select Property Type Assigned for Creditor Benefit [DATE] Holding for Another N…" at bounding box center [881, 221] width 193 height 27
select select "transferred"
click at [785, 208] on select "Select Property Type Assigned for Creditor Benefit [DATE] Holding for Another N…" at bounding box center [881, 221] width 193 height 27
click at [989, 218] on icon "submit" at bounding box center [993, 221] width 11 height 11
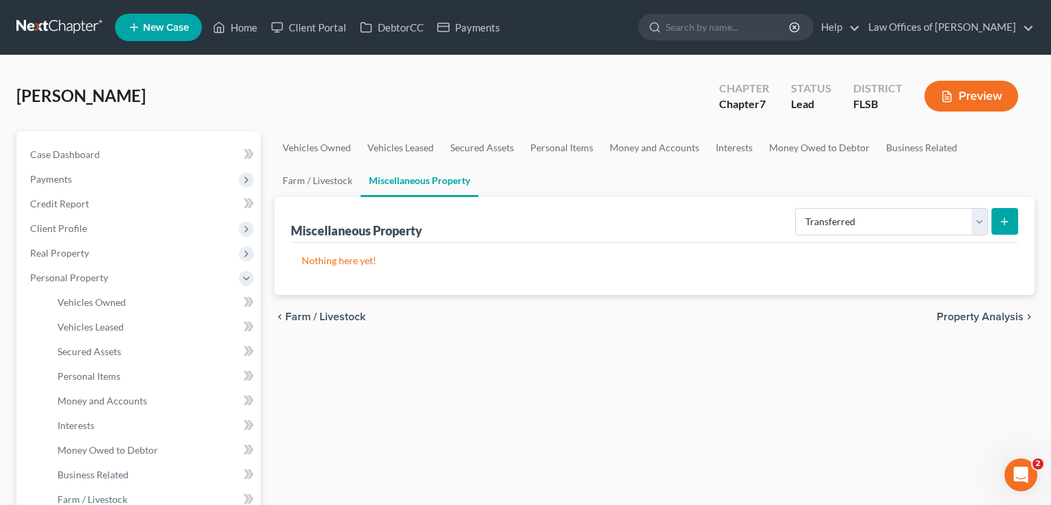
select select "Ordinary ([DATE])"
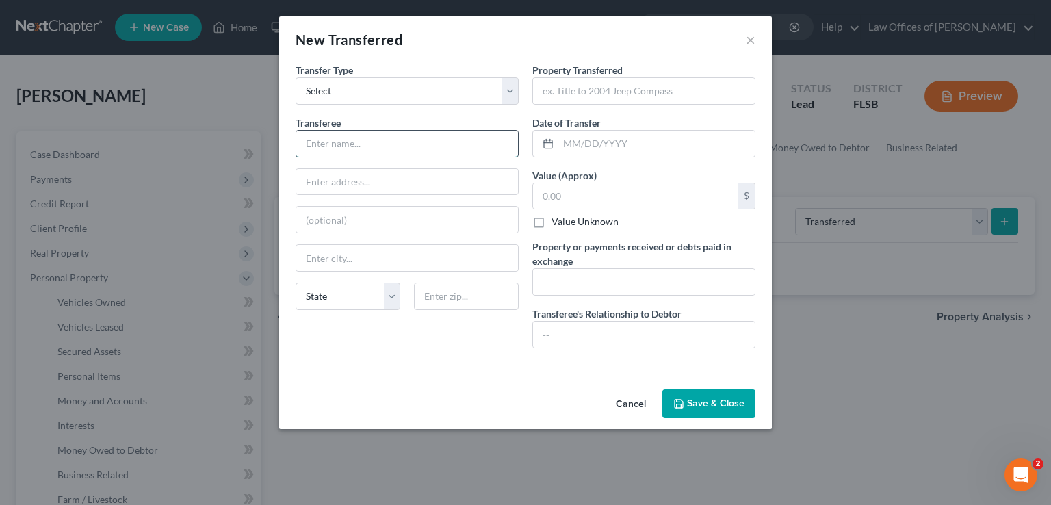
click at [352, 140] on input "text" at bounding box center [407, 144] width 222 height 26
click at [337, 146] on input "[PERSON_NAME]" at bounding box center [407, 144] width 222 height 26
type input "[PERSON_NAME]"
click at [359, 185] on input "text" at bounding box center [407, 182] width 222 height 26
type input "[STREET_ADDRESS]"
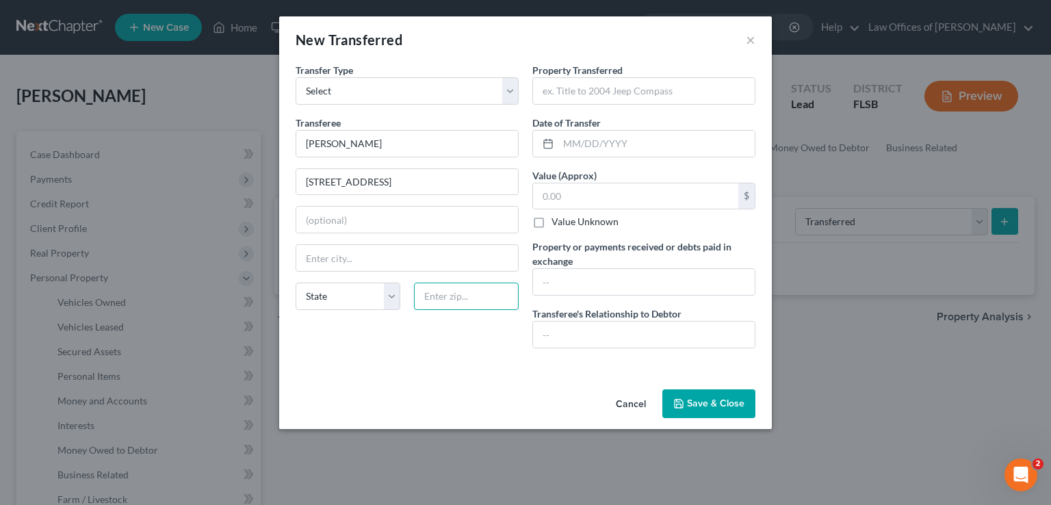
click at [447, 288] on input "text" at bounding box center [466, 295] width 105 height 27
type input "33472"
click at [572, 83] on input "text" at bounding box center [644, 91] width 222 height 26
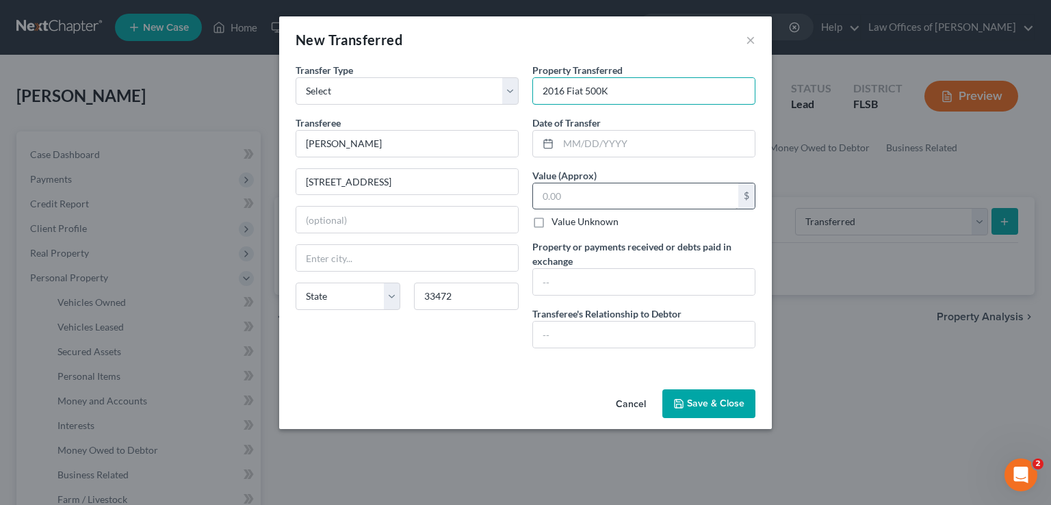
type input "2016 Fiat 500K"
click at [562, 207] on input "text" at bounding box center [635, 196] width 205 height 26
type input "5,000"
click at [570, 285] on input "text" at bounding box center [644, 282] width 222 height 26
click at [593, 331] on input "text" at bounding box center [644, 334] width 222 height 26
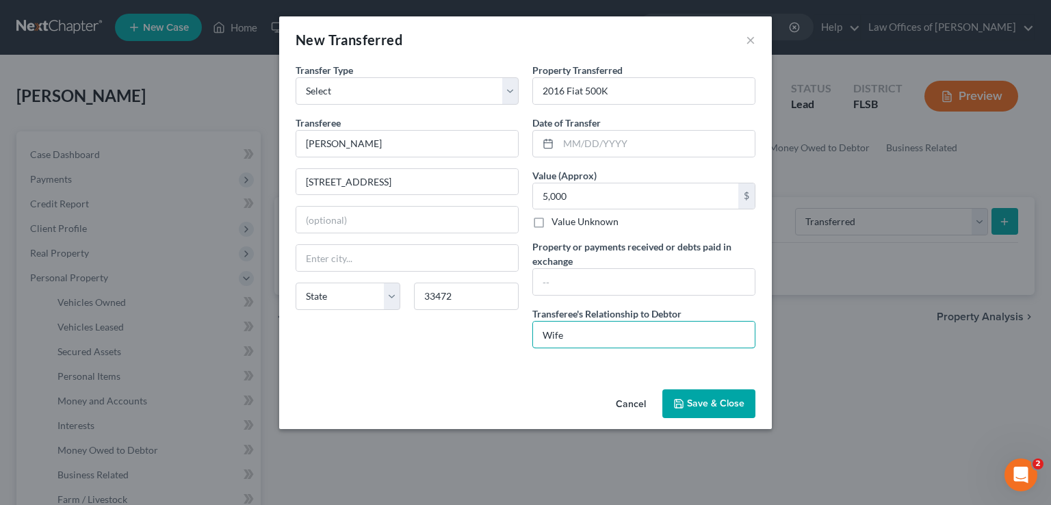
type input "Wife"
click at [725, 399] on button "Save & Close" at bounding box center [708, 403] width 93 height 29
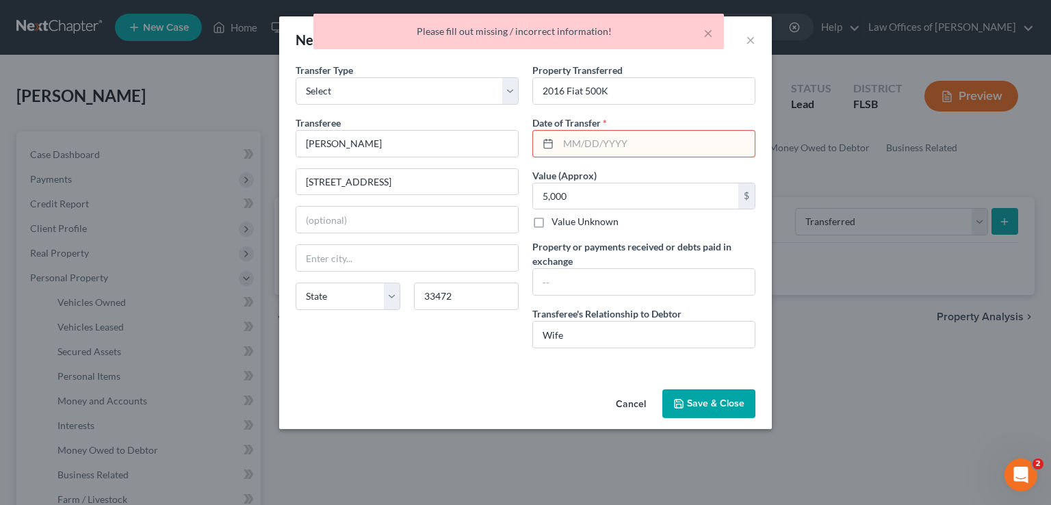
click at [575, 133] on input "text" at bounding box center [656, 144] width 196 height 26
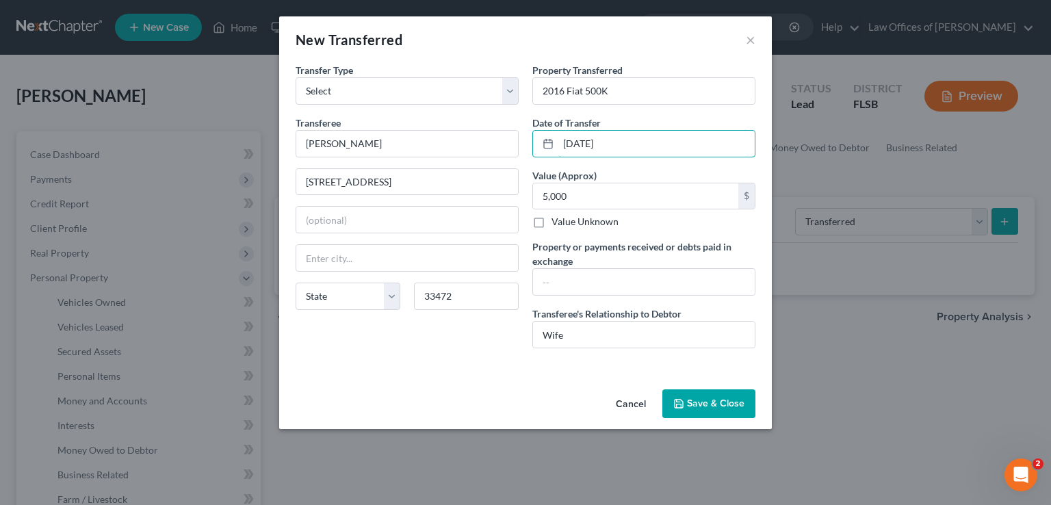
type input "[DATE]"
click at [700, 400] on button "Save & Close" at bounding box center [708, 403] width 93 height 29
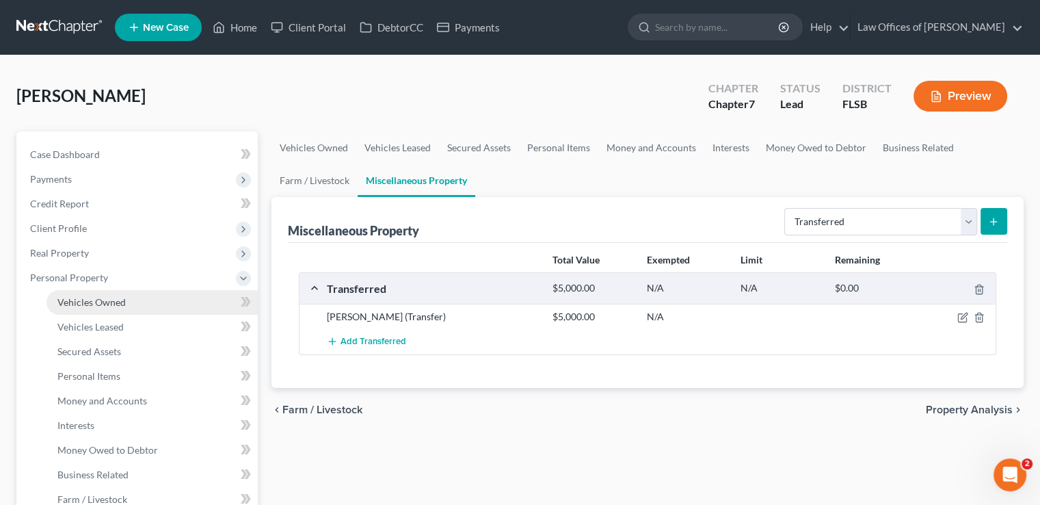
click at [125, 293] on link "Vehicles Owned" at bounding box center [152, 302] width 211 height 25
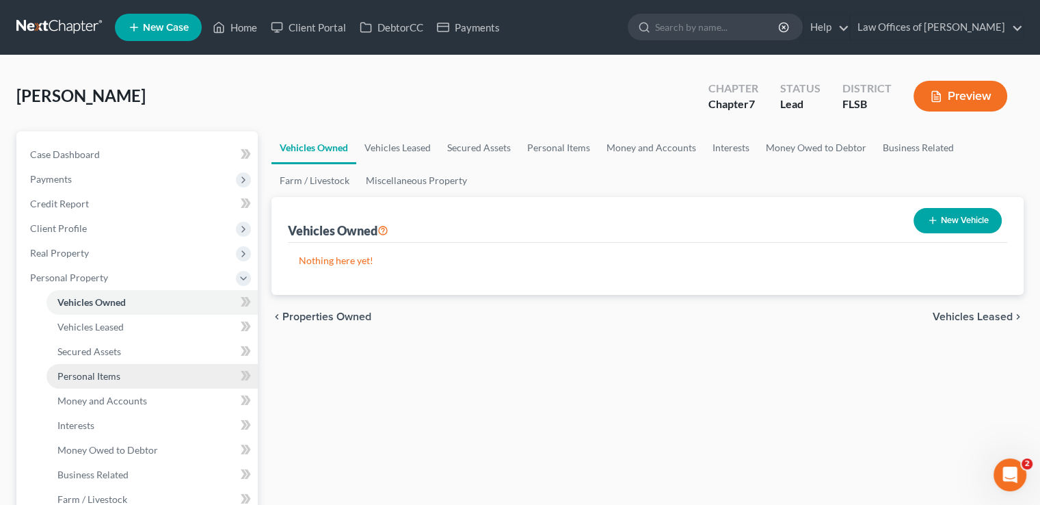
click at [105, 376] on span "Personal Items" at bounding box center [88, 376] width 63 height 12
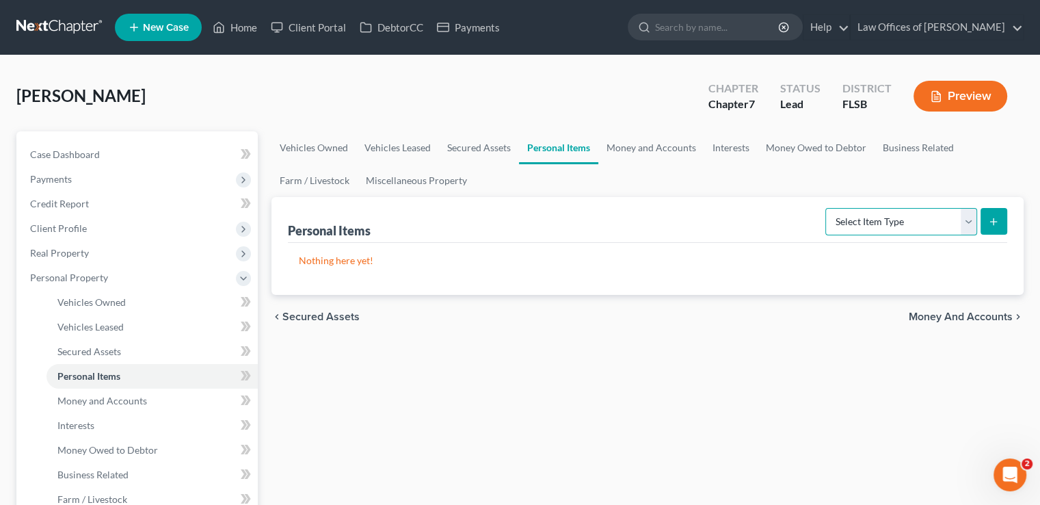
click at [865, 224] on select "Select Item Type Clothing Collectibles Of Value Electronics Firearms Household …" at bounding box center [902, 221] width 152 height 27
select select "household_goods"
click at [827, 208] on select "Select Item Type Clothing Collectibles Of Value Electronics Firearms Household …" at bounding box center [902, 221] width 152 height 27
click at [995, 208] on button "submit" at bounding box center [994, 221] width 27 height 27
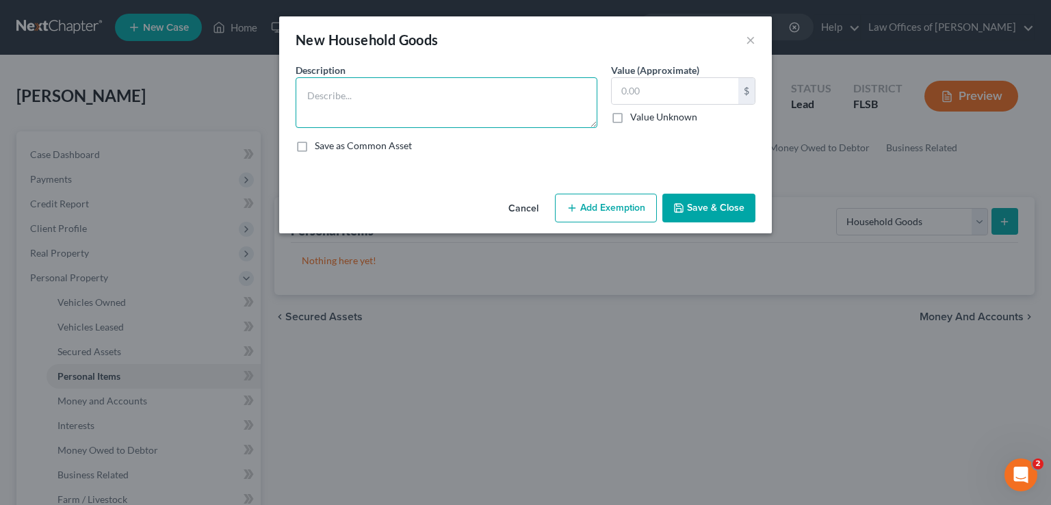
click at [405, 100] on textarea at bounding box center [446, 102] width 302 height 51
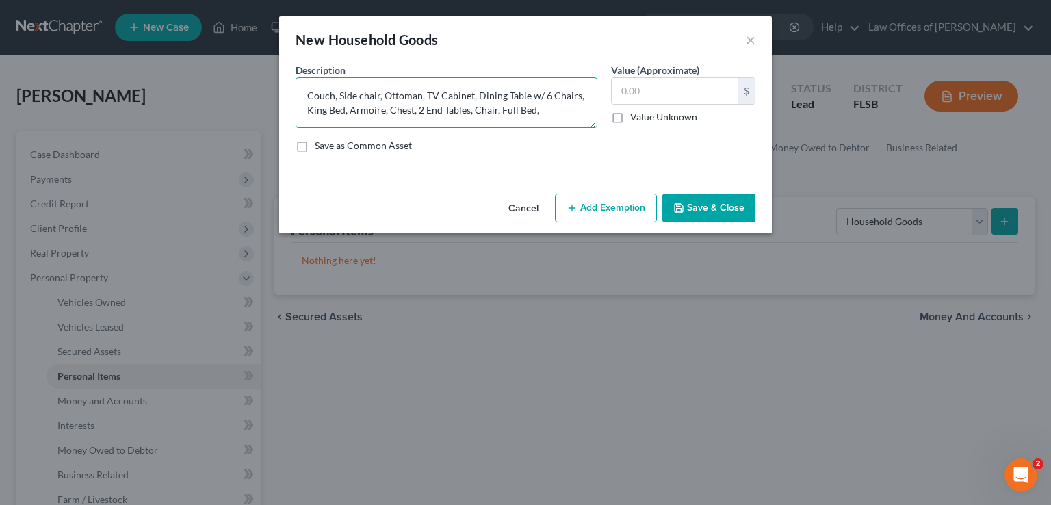
click at [405, 100] on textarea "Couch, Side chair, Ottoman, TV Cabinet, Dining Table w/ 6 Chairs, King Bed, Arm…" at bounding box center [446, 102] width 302 height 51
click at [541, 109] on textarea "Couch, Side chair, Ottoman, TV Cabinet, Dining Table w/ 6 Chairs, King Bed, Arm…" at bounding box center [446, 102] width 302 height 51
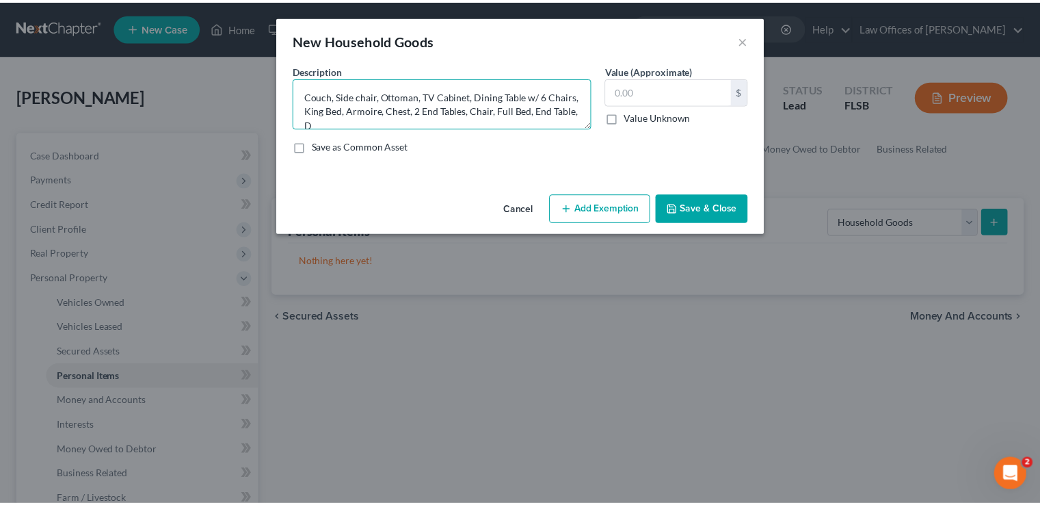
scroll to position [3, 0]
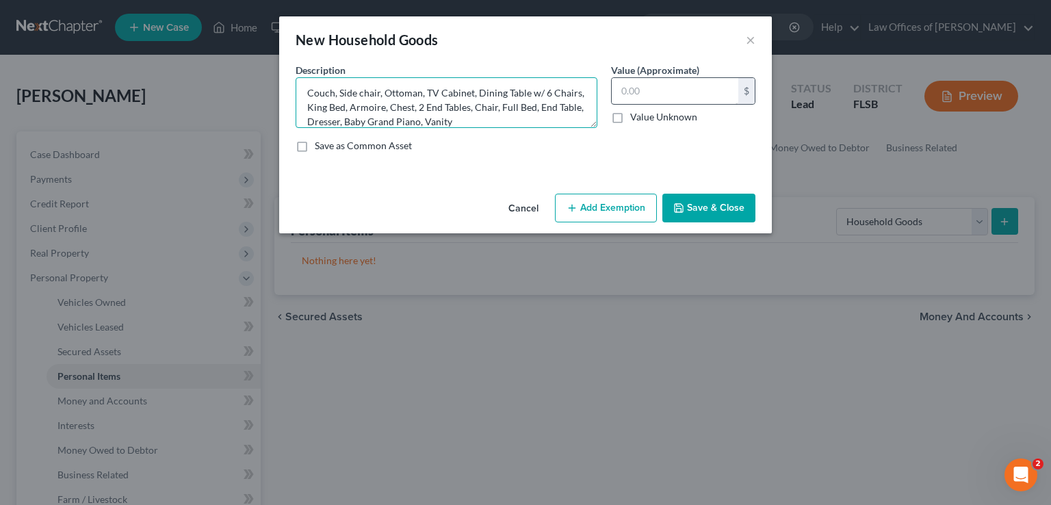
type textarea "Couch, Side chair, Ottoman, TV Cabinet, Dining Table w/ 6 Chairs, King Bed, Arm…"
click at [666, 97] on input "text" at bounding box center [675, 91] width 127 height 26
type input "2,500"
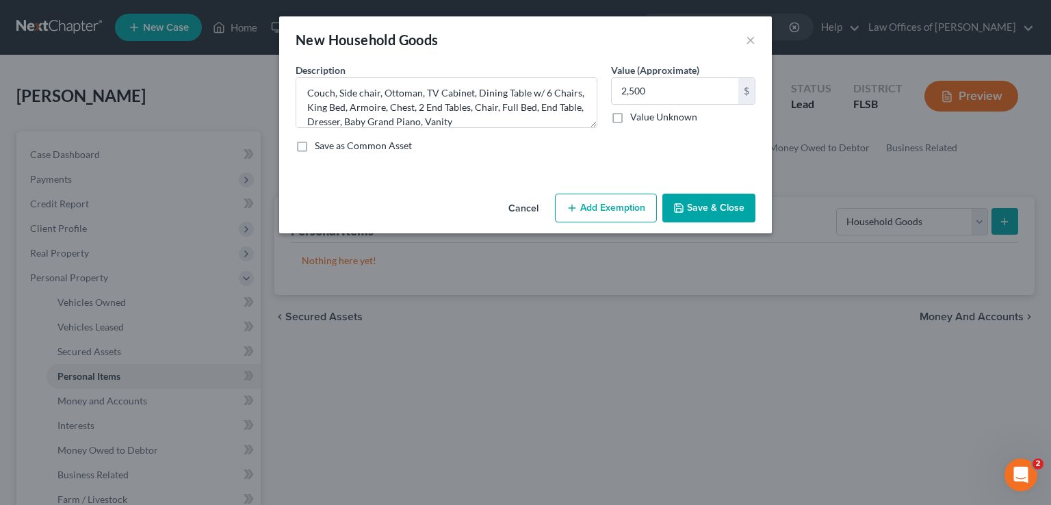
click at [701, 214] on button "Save & Close" at bounding box center [708, 208] width 93 height 29
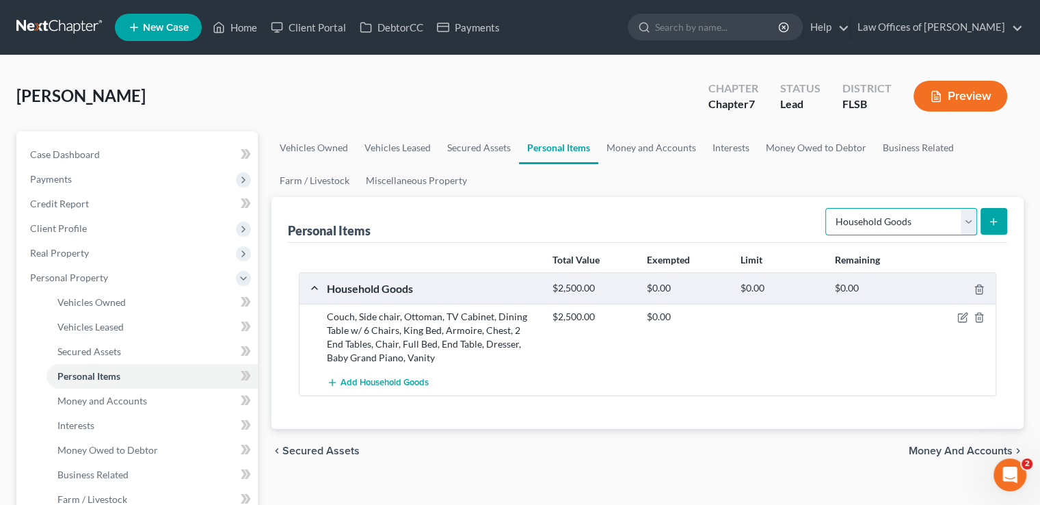
click at [851, 223] on select "Select Item Type Clothing Collectibles Of Value Electronics Firearms Household …" at bounding box center [902, 221] width 152 height 27
select select "electronics"
click at [827, 208] on select "Select Item Type Clothing Collectibles Of Value Electronics Firearms Household …" at bounding box center [902, 221] width 152 height 27
click at [982, 231] on button "submit" at bounding box center [994, 221] width 27 height 27
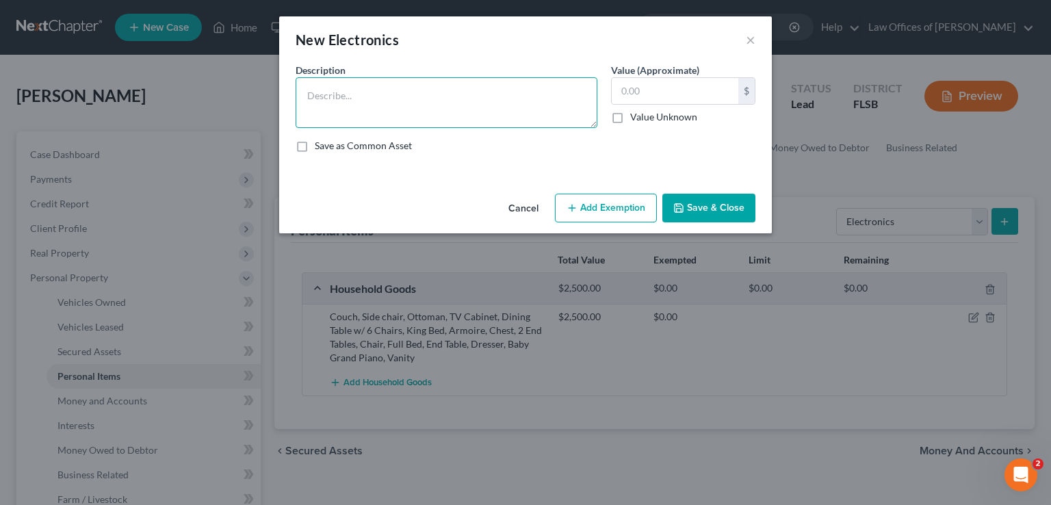
click at [503, 90] on textarea at bounding box center [446, 102] width 302 height 51
type textarea "2 TV's, Desktop, Laptop"
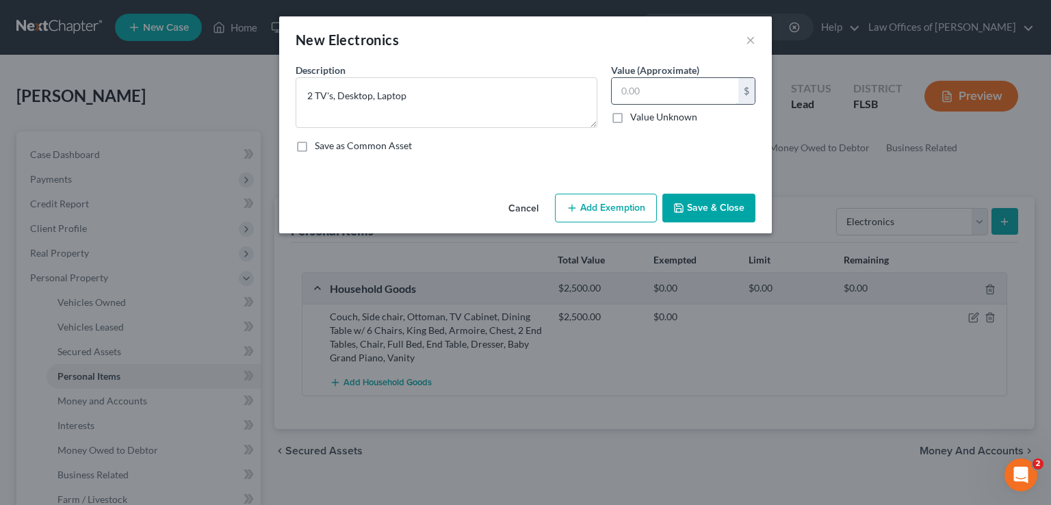
click at [678, 94] on input "text" at bounding box center [675, 91] width 127 height 26
type input "300"
click at [710, 208] on button "Save & Close" at bounding box center [708, 208] width 93 height 29
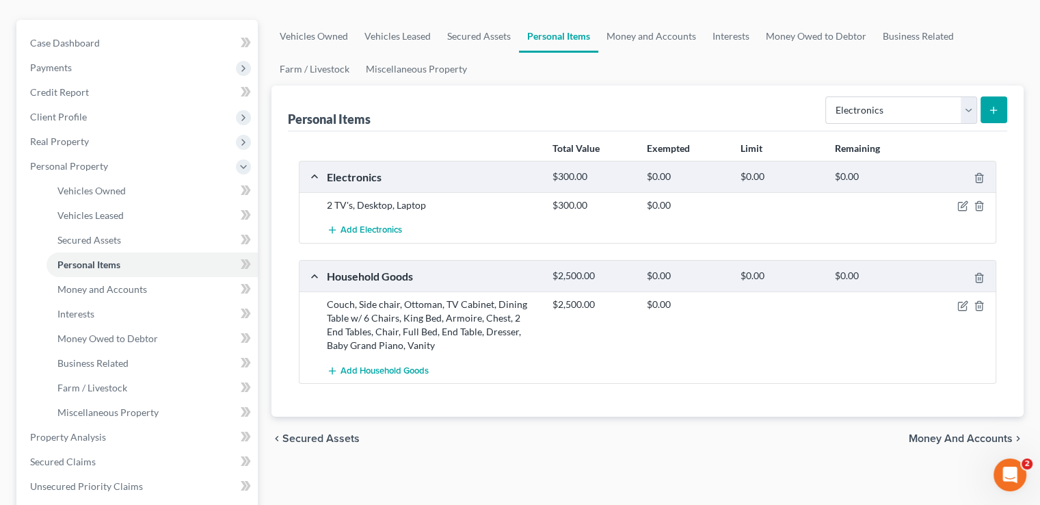
scroll to position [114, 0]
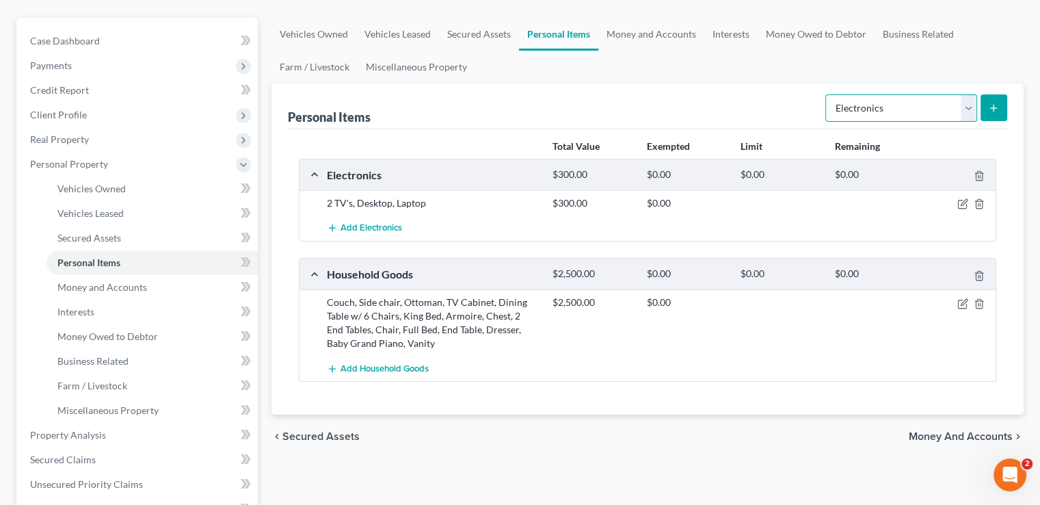
click at [897, 113] on select "Select Item Type Clothing Collectibles Of Value Electronics Firearms Household …" at bounding box center [902, 107] width 152 height 27
select select "jewelry"
click at [827, 94] on select "Select Item Type Clothing Collectibles Of Value Electronics Firearms Household …" at bounding box center [902, 107] width 152 height 27
click at [1015, 103] on div "Personal Items Select Item Type Clothing Collectibles Of Value Electronics Fire…" at bounding box center [648, 248] width 752 height 331
click at [1001, 107] on button "submit" at bounding box center [994, 107] width 27 height 27
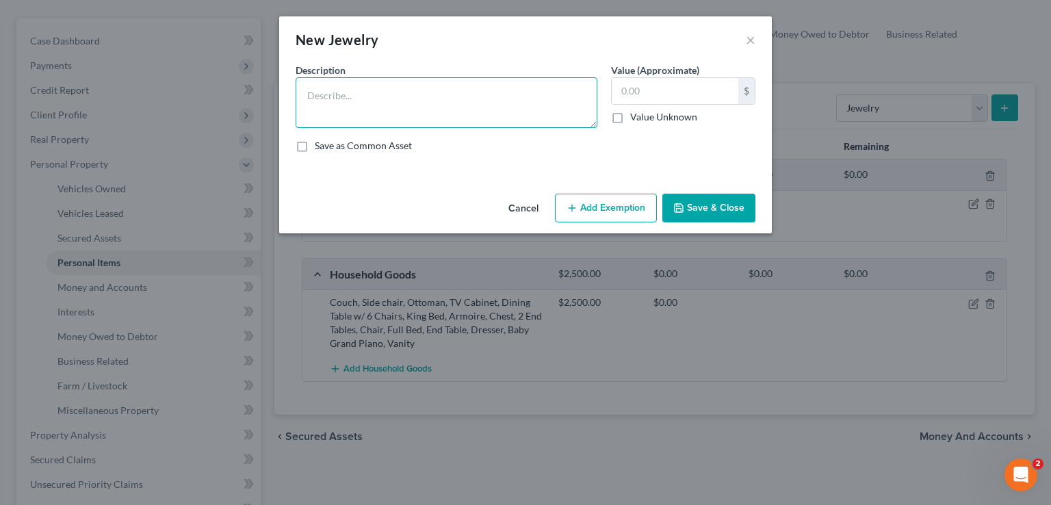
click at [363, 96] on textarea at bounding box center [446, 102] width 302 height 51
type textarea "Wedding Band"
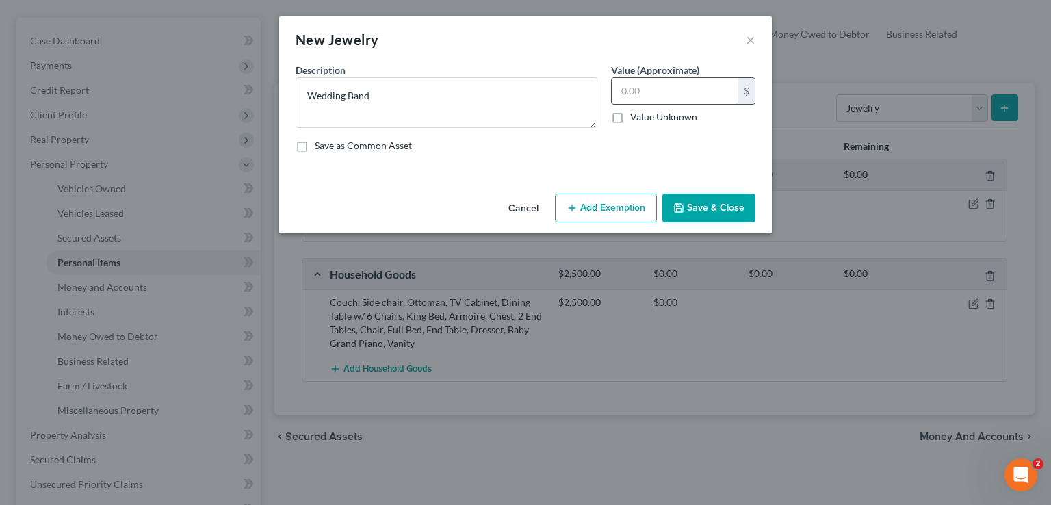
click at [643, 96] on input "text" at bounding box center [675, 91] width 127 height 26
type input "25"
click at [711, 211] on button "Save & Close" at bounding box center [708, 208] width 93 height 29
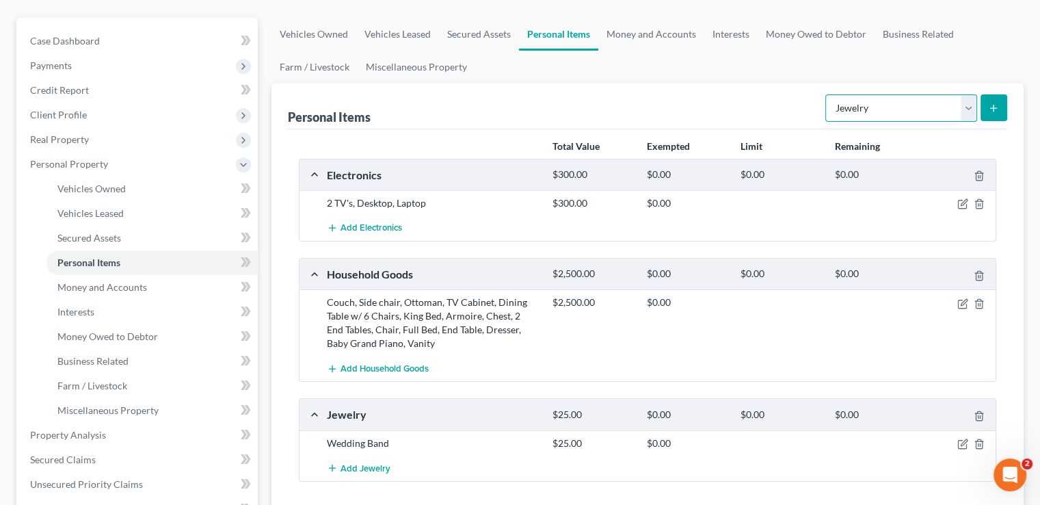
click at [848, 107] on select "Select Item Type Clothing Collectibles Of Value Electronics Firearms Household …" at bounding box center [902, 107] width 152 height 27
select select "firearms"
click at [827, 94] on select "Select Item Type Clothing Collectibles Of Value Electronics Firearms Household …" at bounding box center [902, 107] width 152 height 27
click at [988, 104] on icon "submit" at bounding box center [993, 108] width 11 height 11
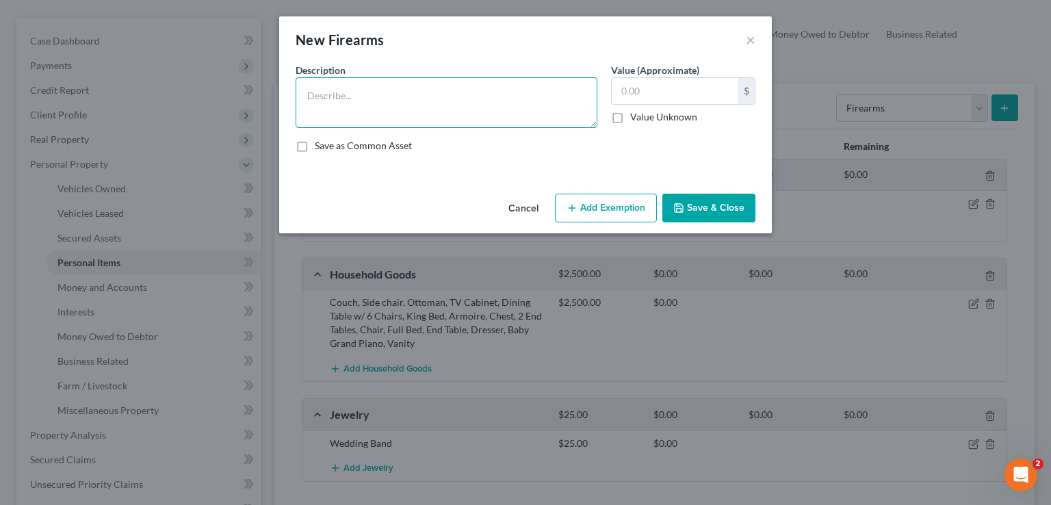
click at [460, 93] on textarea at bounding box center [446, 102] width 302 height 51
type textarea "3 Handguns from Father"
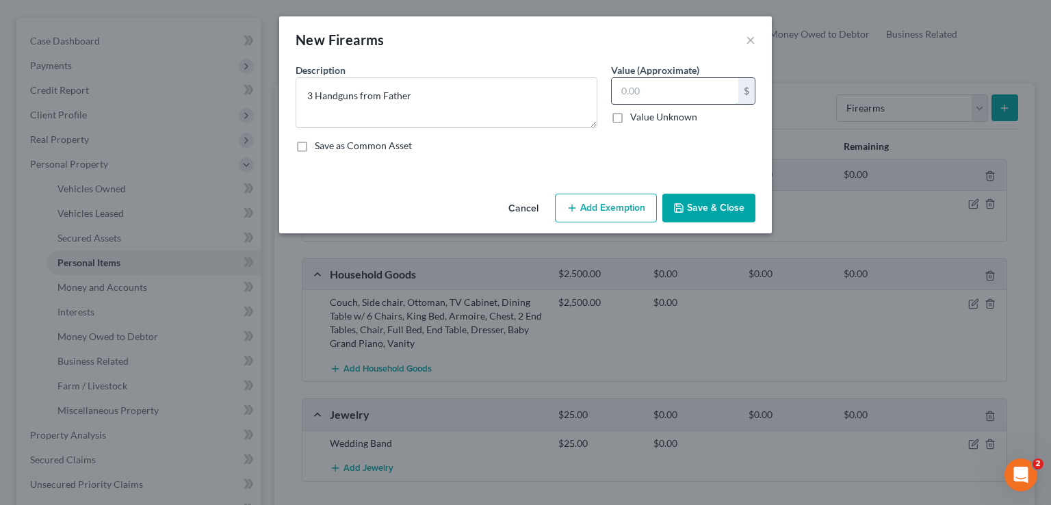
click at [642, 93] on input "text" at bounding box center [675, 91] width 127 height 26
type input "400"
click at [442, 95] on textarea "3 Handguns from Father" at bounding box center [446, 102] width 302 height 51
drag, startPoint x: 442, startPoint y: 95, endPoint x: 264, endPoint y: 88, distance: 178.0
click at [264, 88] on div "New Firearms × An exemption set must first be selected from the Filing Informat…" at bounding box center [525, 252] width 1051 height 505
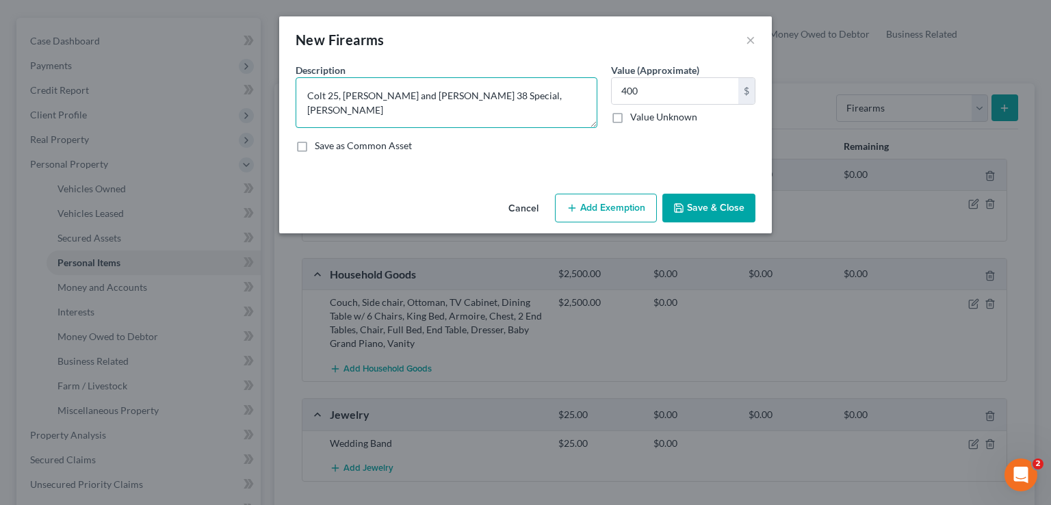
type textarea "Colt 25, [PERSON_NAME] and [PERSON_NAME] 38 Special, [PERSON_NAME]"
click at [707, 188] on div "Cancel Add Exemption Save & Close" at bounding box center [525, 210] width 492 height 45
click at [707, 200] on button "Save & Close" at bounding box center [708, 208] width 93 height 29
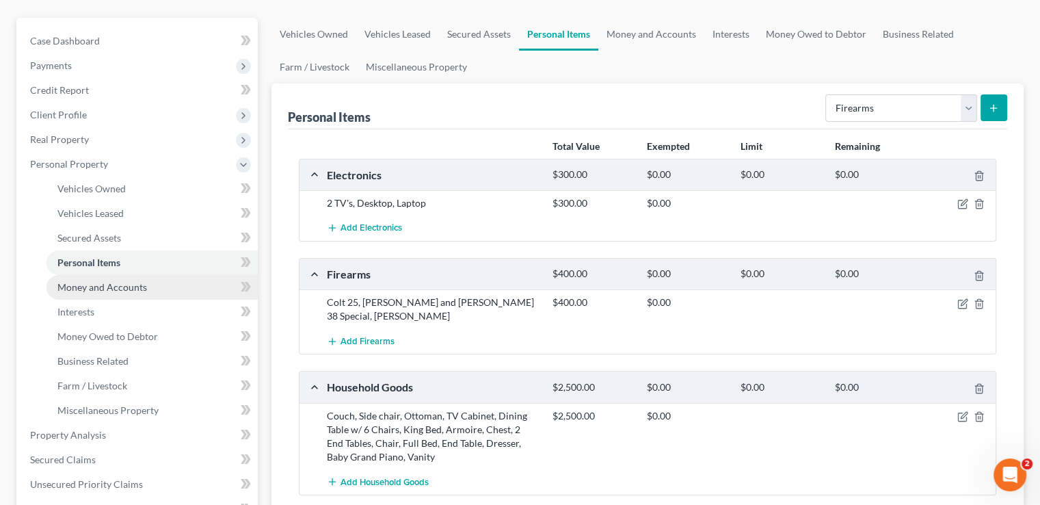
click at [141, 288] on span "Money and Accounts" at bounding box center [102, 287] width 90 height 12
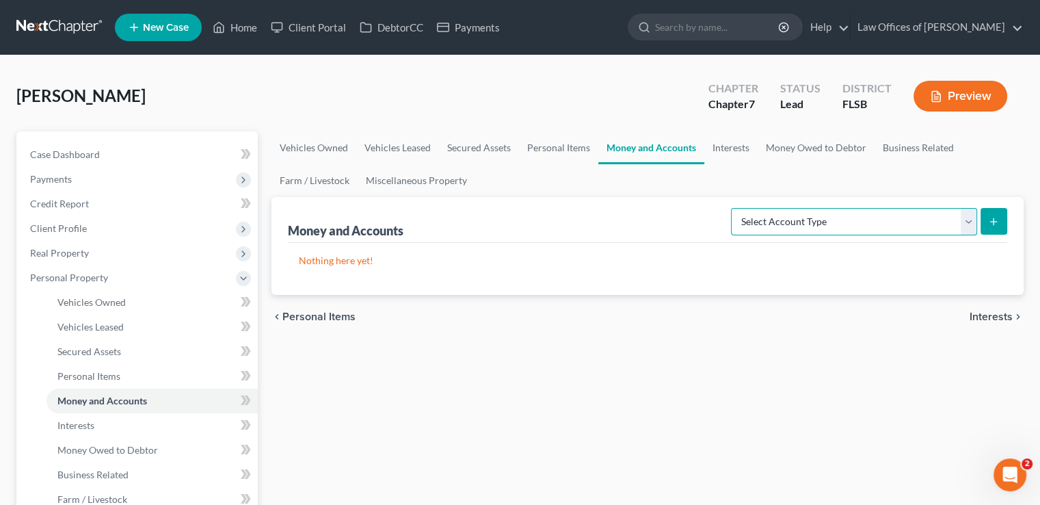
click at [813, 213] on select "Select Account Type Brokerage Cash on Hand Certificates of Deposit Checking Acc…" at bounding box center [854, 221] width 246 height 27
select select "checking"
click at [734, 208] on select "Select Account Type Brokerage Cash on Hand Certificates of Deposit Checking Acc…" at bounding box center [854, 221] width 246 height 27
click at [989, 227] on button "submit" at bounding box center [994, 221] width 27 height 27
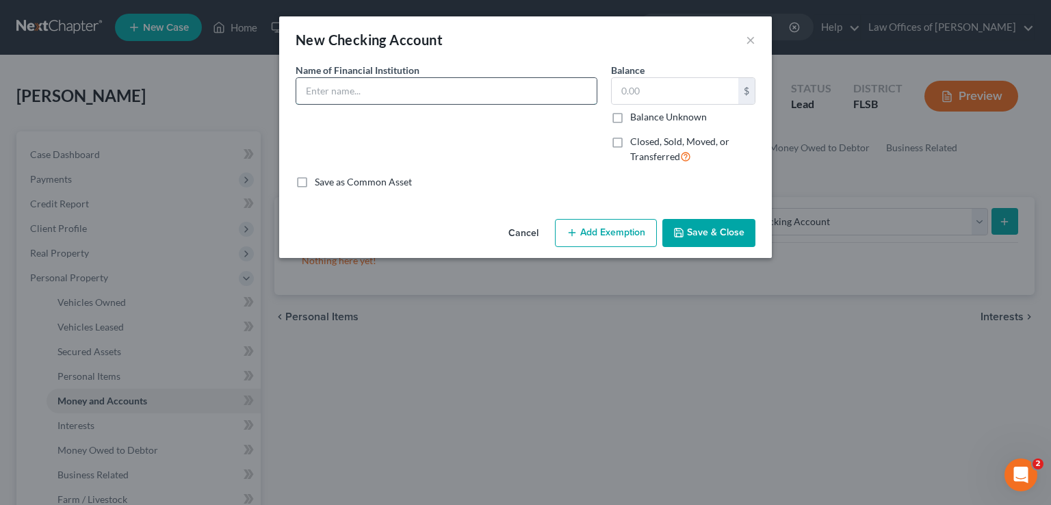
click at [534, 84] on input "text" at bounding box center [446, 91] width 300 height 26
type input "BOA - Joint - 8084"
click at [666, 96] on input "text" at bounding box center [675, 91] width 127 height 26
type input "553.81"
click at [707, 220] on button "Save & Close" at bounding box center [708, 233] width 93 height 29
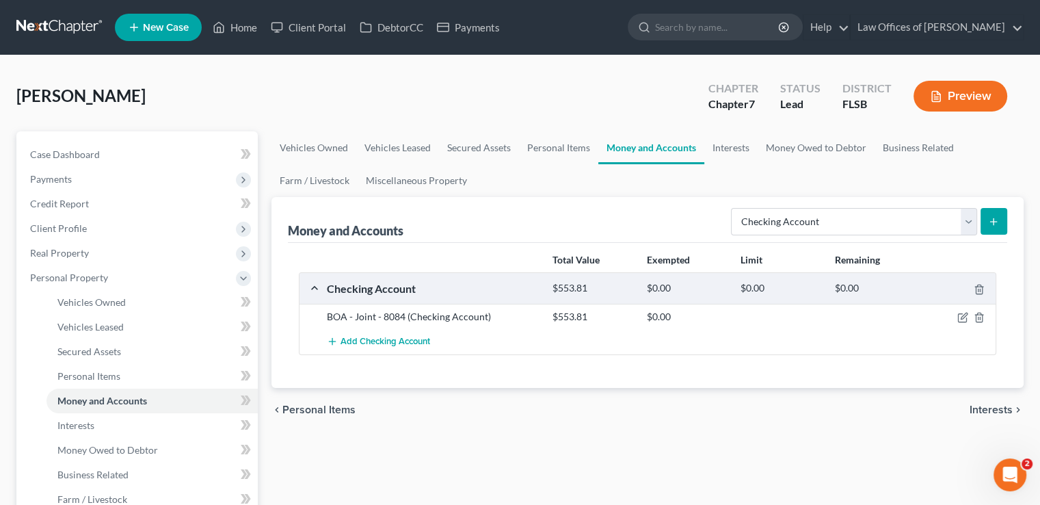
click at [994, 220] on line "submit" at bounding box center [994, 221] width 0 height 6
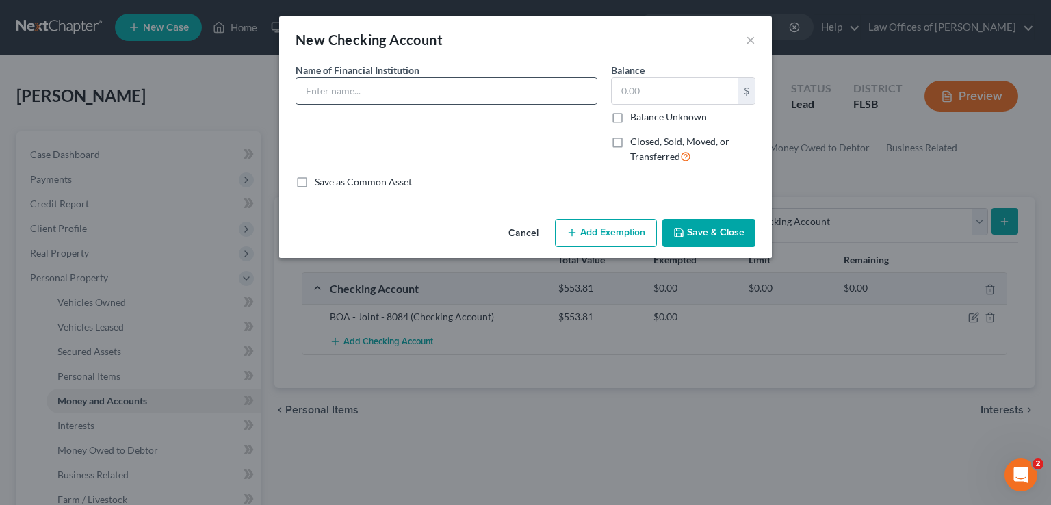
click at [486, 104] on div at bounding box center [446, 90] width 302 height 27
click at [458, 83] on input "text" at bounding box center [446, 91] width 300 height 26
type input "R"
type input "TD Bank - 6927"
click at [654, 96] on input "text" at bounding box center [675, 91] width 127 height 26
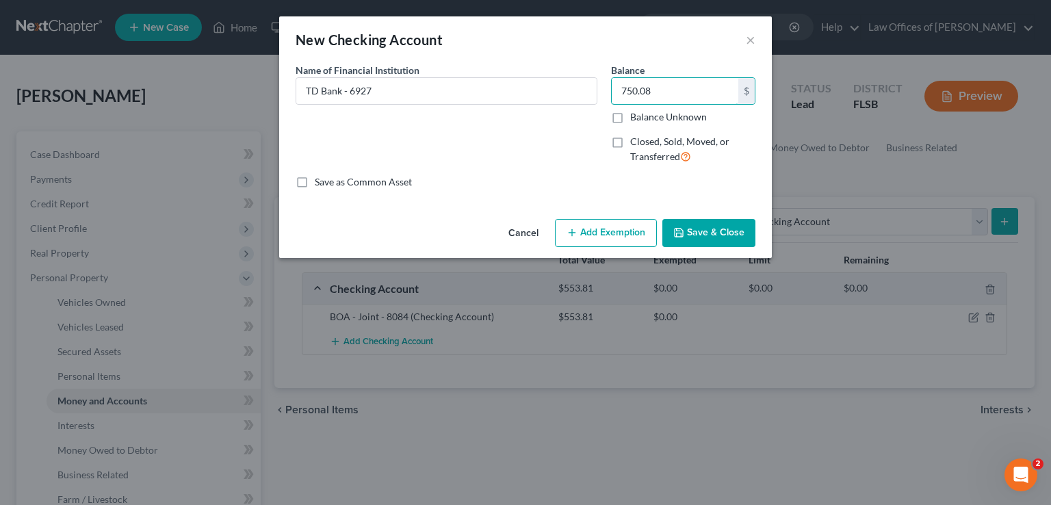
type input "750.08"
click at [711, 224] on button "Save & Close" at bounding box center [708, 233] width 93 height 29
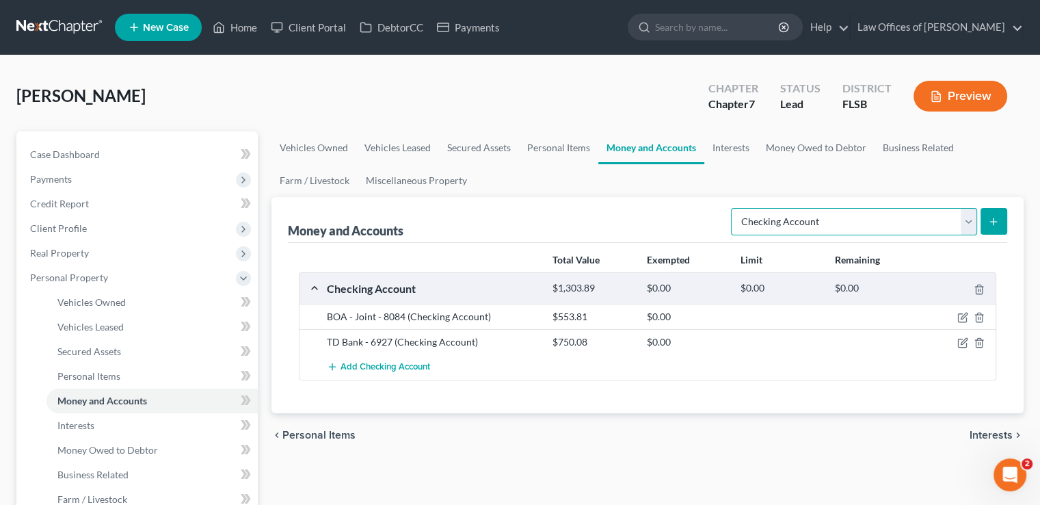
click at [830, 228] on select "Select Account Type Brokerage Cash on Hand Certificates of Deposit Checking Acc…" at bounding box center [854, 221] width 246 height 27
select select "cash_on_hand"
click at [734, 208] on select "Select Account Type Brokerage Cash on Hand Certificates of Deposit Checking Acc…" at bounding box center [854, 221] width 246 height 27
click at [993, 232] on button "submit" at bounding box center [994, 221] width 27 height 27
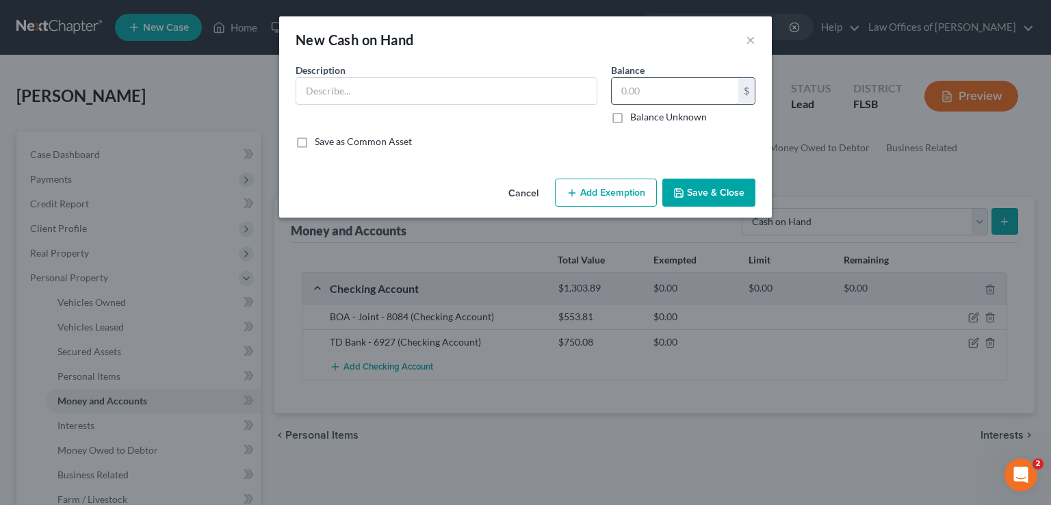
click at [648, 83] on input "text" at bounding box center [675, 91] width 127 height 26
type input "100"
click at [555, 90] on input "text" at bounding box center [446, 91] width 300 height 26
type input "Cash"
click at [701, 181] on button "Save & Close" at bounding box center [708, 193] width 93 height 29
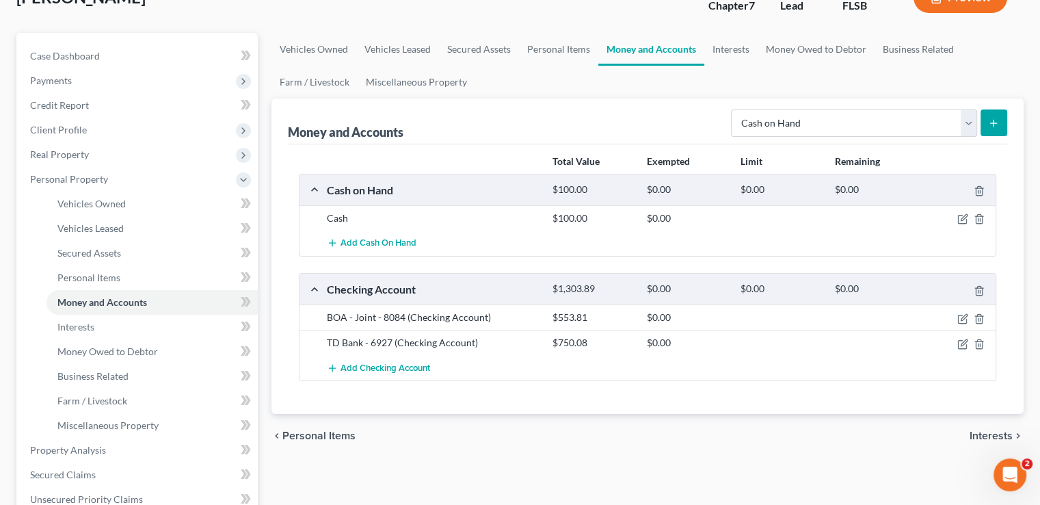
scroll to position [101, 0]
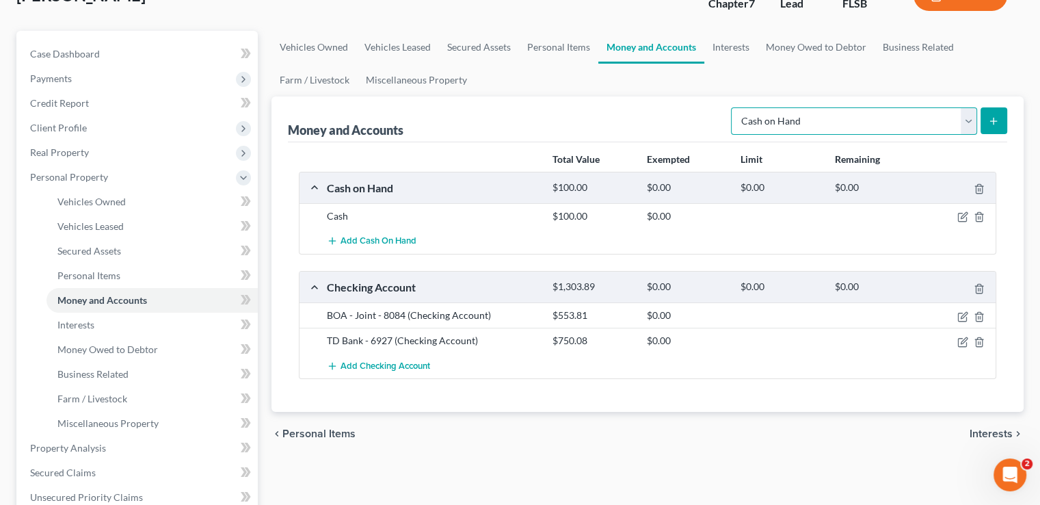
click at [802, 114] on select "Select Account Type Brokerage Cash on Hand Certificates of Deposit Checking Acc…" at bounding box center [854, 120] width 246 height 27
click at [983, 429] on span "Interests" at bounding box center [991, 433] width 43 height 11
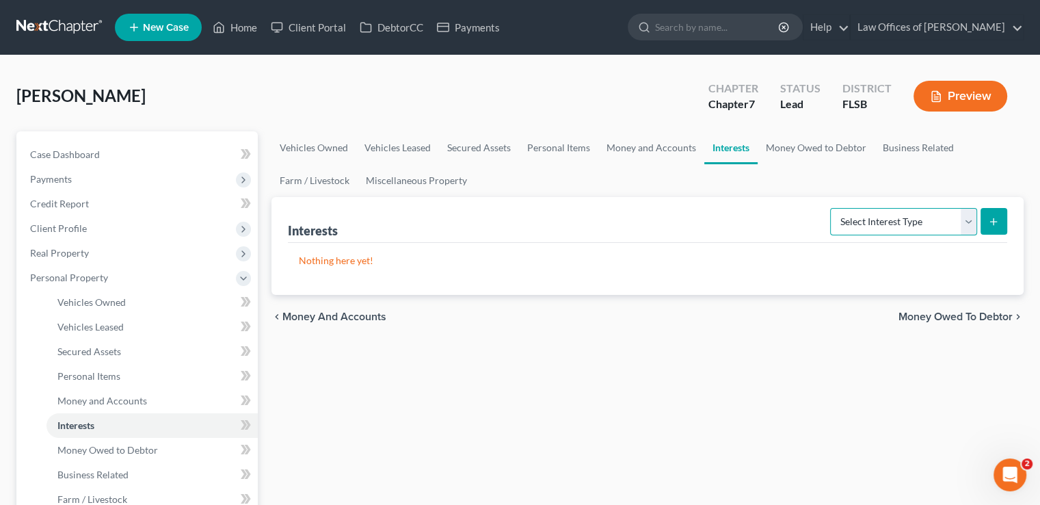
click at [900, 226] on select "Select Interest Type 401K Annuity Bond Education IRA Government Bond Government…" at bounding box center [903, 221] width 147 height 27
select select "401k"
click at [832, 208] on select "Select Interest Type 401K Annuity Bond Education IRA Government Bond Government…" at bounding box center [903, 221] width 147 height 27
click at [993, 214] on button "submit" at bounding box center [994, 221] width 27 height 27
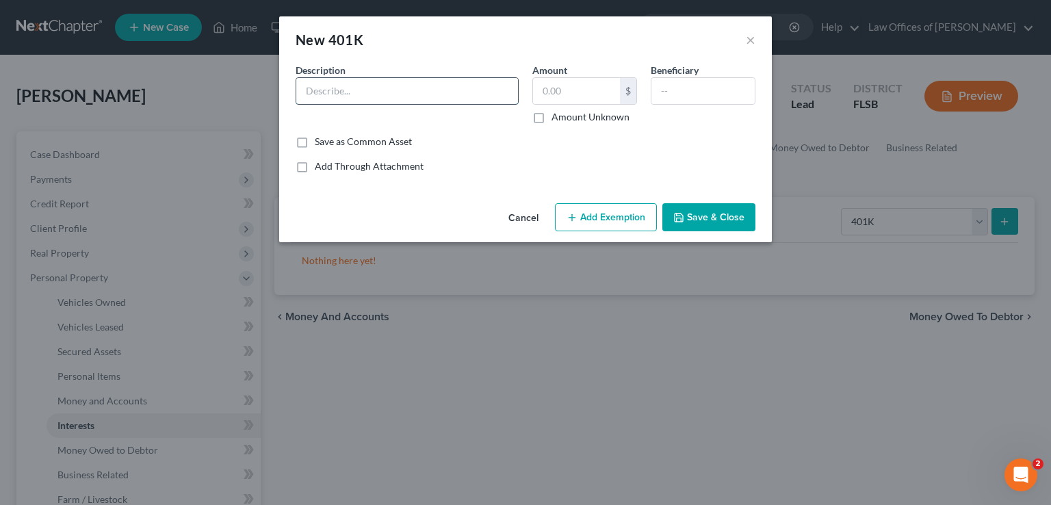
click at [349, 88] on input "text" at bounding box center [407, 91] width 222 height 26
click at [581, 92] on input "text" at bounding box center [576, 91] width 87 height 26
type input "106.56"
click at [359, 91] on input "text" at bounding box center [407, 91] width 222 height 26
type input "401K"
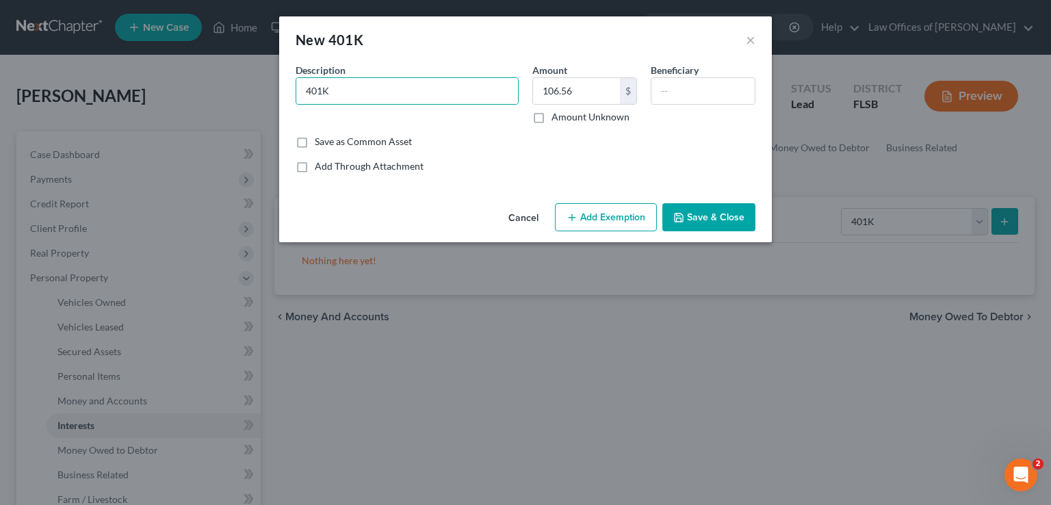
click at [705, 222] on button "Save & Close" at bounding box center [708, 217] width 93 height 29
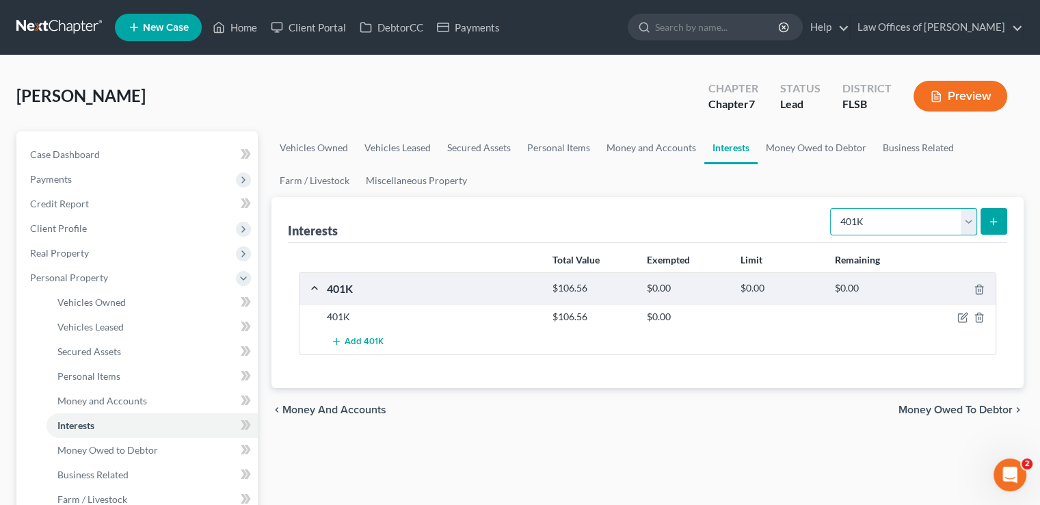
click at [955, 222] on select "Select Interest Type 401K Annuity Bond Education IRA Government Bond Government…" at bounding box center [903, 221] width 147 height 27
select select "term_life_insurance"
click at [832, 208] on select "Select Interest Type 401K Annuity Bond Education IRA Government Bond Government…" at bounding box center [903, 221] width 147 height 27
click at [996, 222] on icon "submit" at bounding box center [993, 221] width 11 height 11
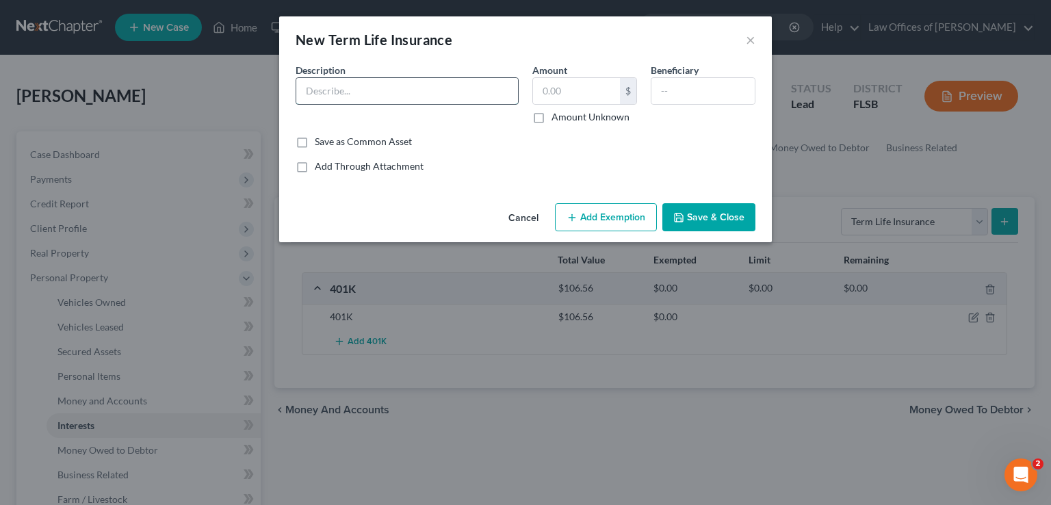
click at [377, 95] on input "text" at bounding box center [407, 91] width 222 height 26
type input "Term Life"
click at [551, 118] on label "Amount Unknown" at bounding box center [590, 117] width 78 height 14
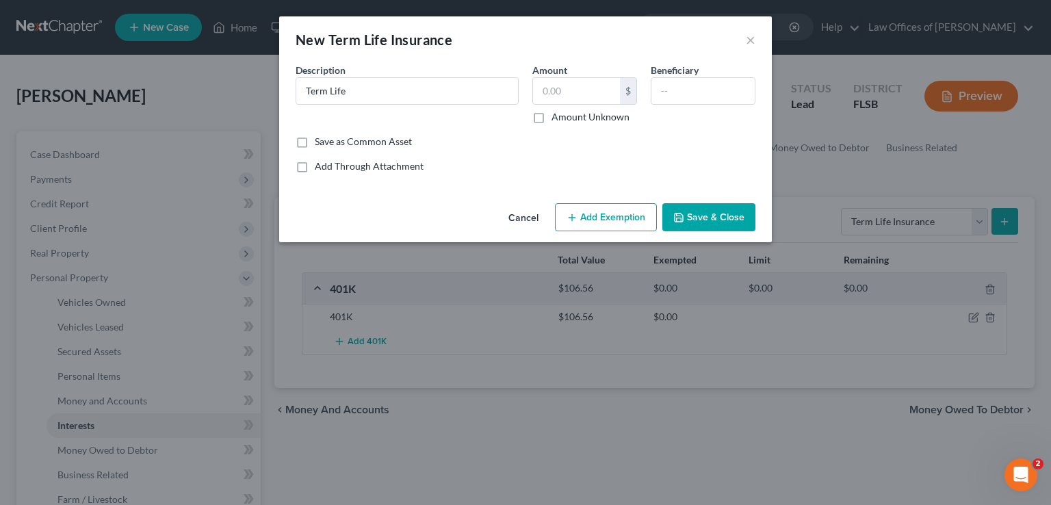
click at [557, 118] on input "Amount Unknown" at bounding box center [561, 114] width 9 height 9
click at [705, 222] on button "Save & Close" at bounding box center [708, 217] width 93 height 29
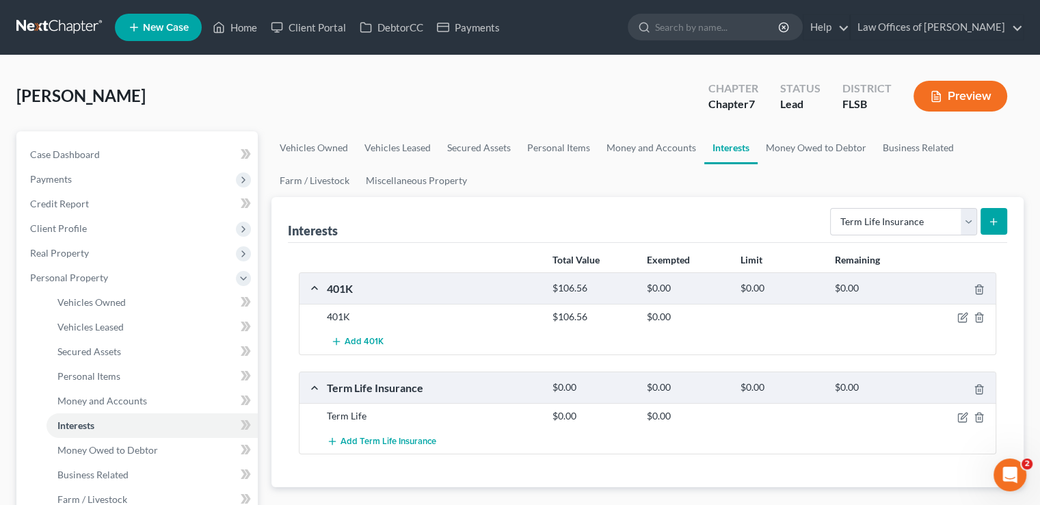
click at [993, 222] on line "submit" at bounding box center [994, 222] width 6 height 0
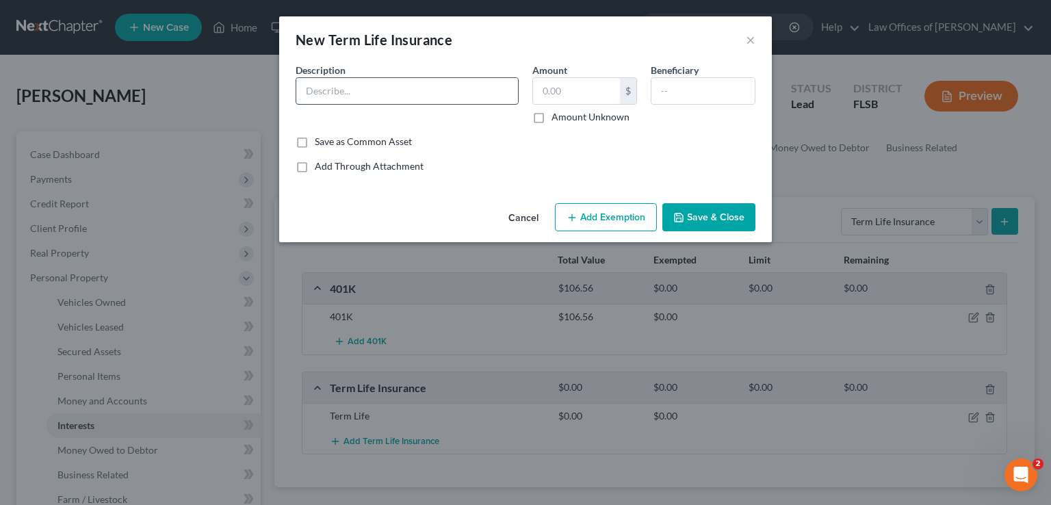
click at [342, 86] on input "text" at bounding box center [407, 91] width 222 height 26
click at [586, 115] on label "Amount Unknown" at bounding box center [590, 117] width 78 height 14
click at [566, 115] on input "Amount Unknown" at bounding box center [561, 114] width 9 height 9
click at [696, 222] on button "Save & Close" at bounding box center [708, 217] width 93 height 29
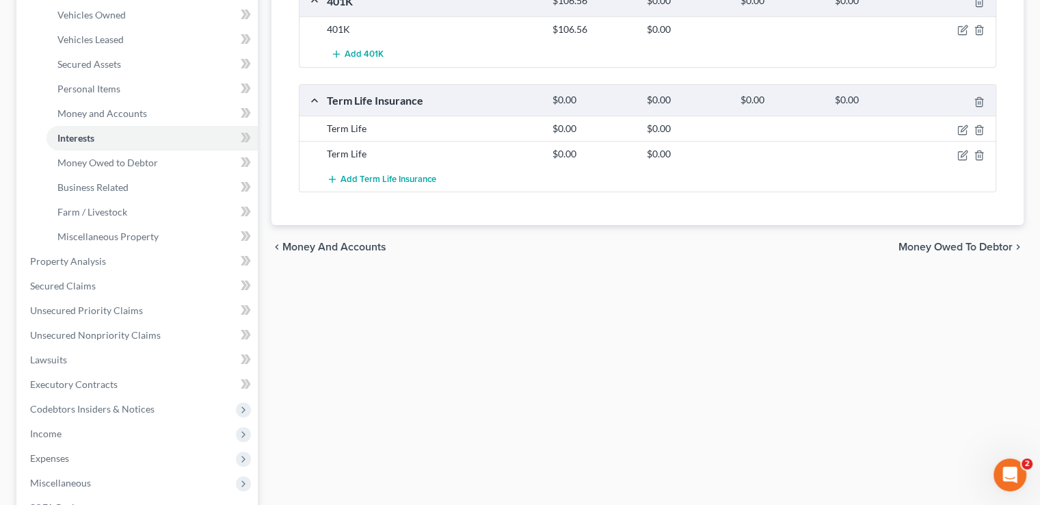
scroll to position [289, 0]
click at [112, 189] on span "Business Related" at bounding box center [92, 186] width 71 height 12
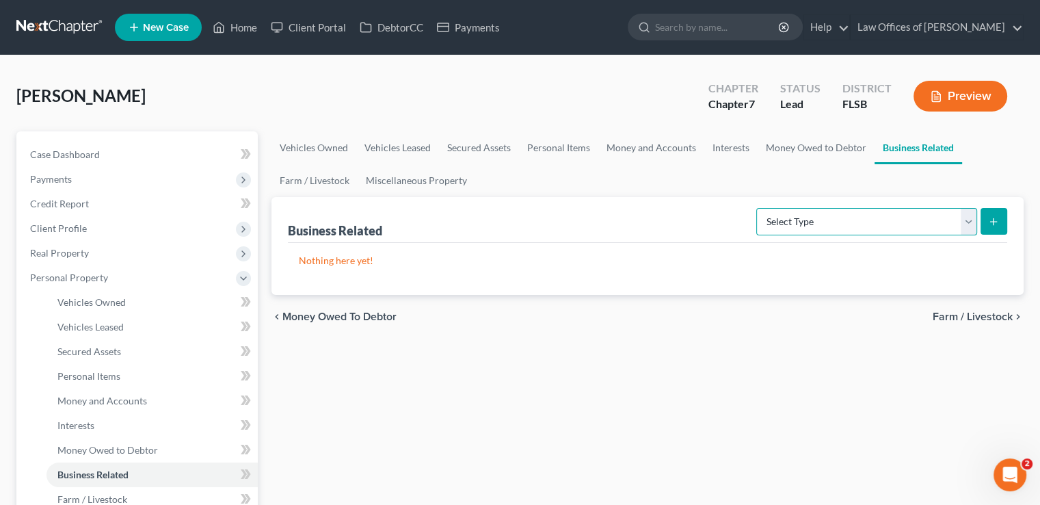
click at [868, 231] on select "Select Type Customer Lists Franchises Inventory Licenses Machinery Office Equip…" at bounding box center [867, 221] width 221 height 27
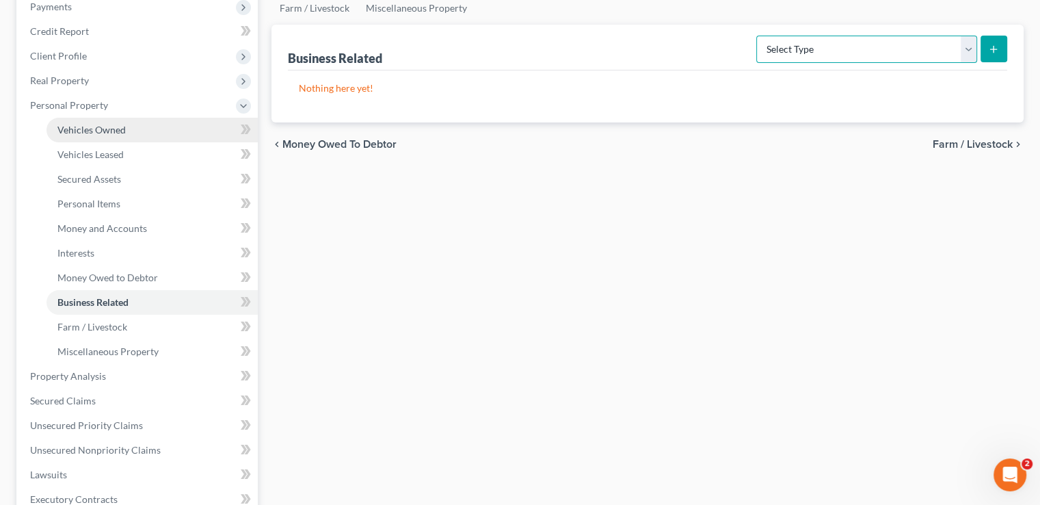
scroll to position [177, 0]
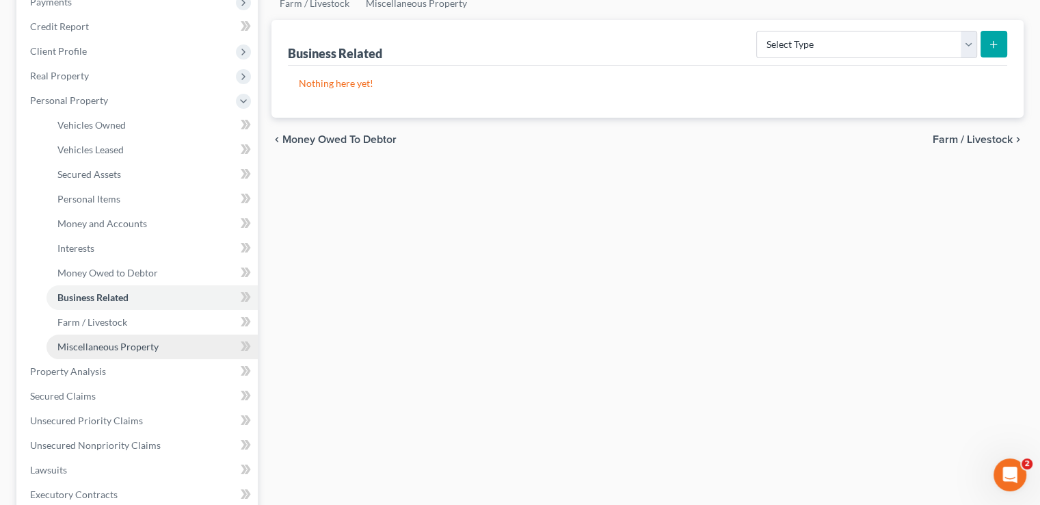
click at [104, 345] on span "Miscellaneous Property" at bounding box center [107, 347] width 101 height 12
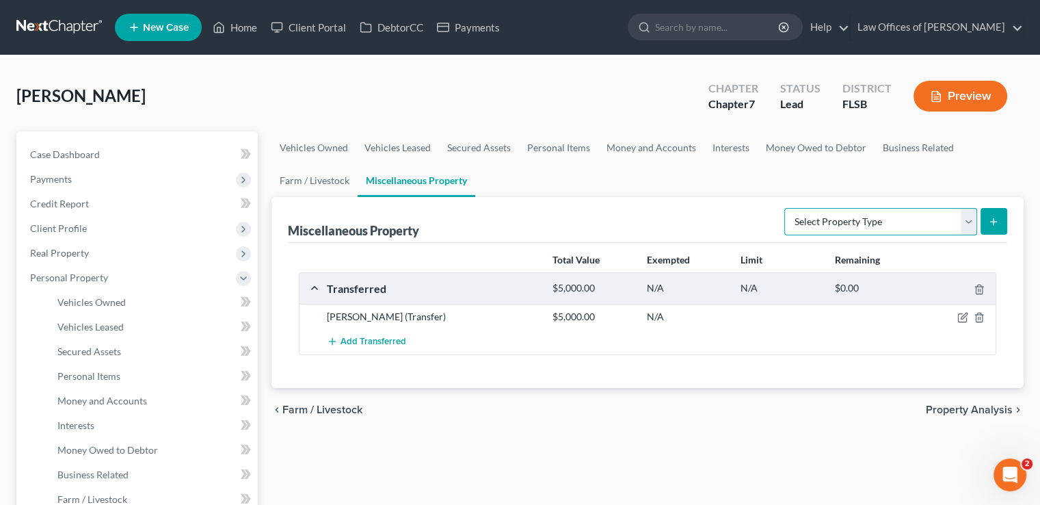
click at [815, 218] on select "Select Property Type Assigned for Creditor Benefit [DATE] Holding for Another N…" at bounding box center [881, 221] width 193 height 27
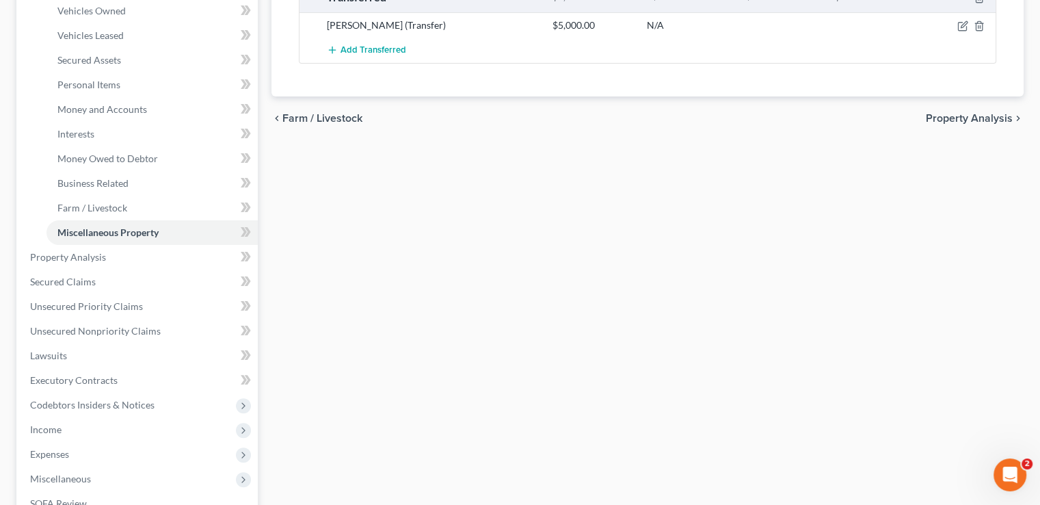
scroll to position [292, 0]
click at [131, 131] on link "Interests" at bounding box center [152, 133] width 211 height 25
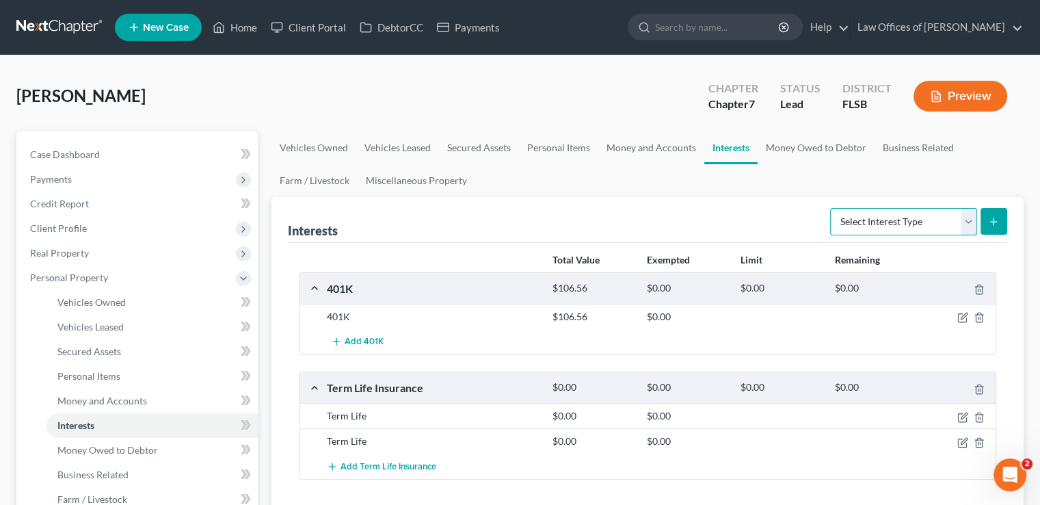
click at [908, 231] on select "Select Interest Type 401K Annuity Bond Education IRA Government Bond Government…" at bounding box center [903, 221] width 147 height 27
click at [832, 208] on select "Select Interest Type 401K Annuity Bond Education IRA Government Bond Government…" at bounding box center [903, 221] width 147 height 27
click at [1002, 215] on button "submit" at bounding box center [994, 221] width 27 height 27
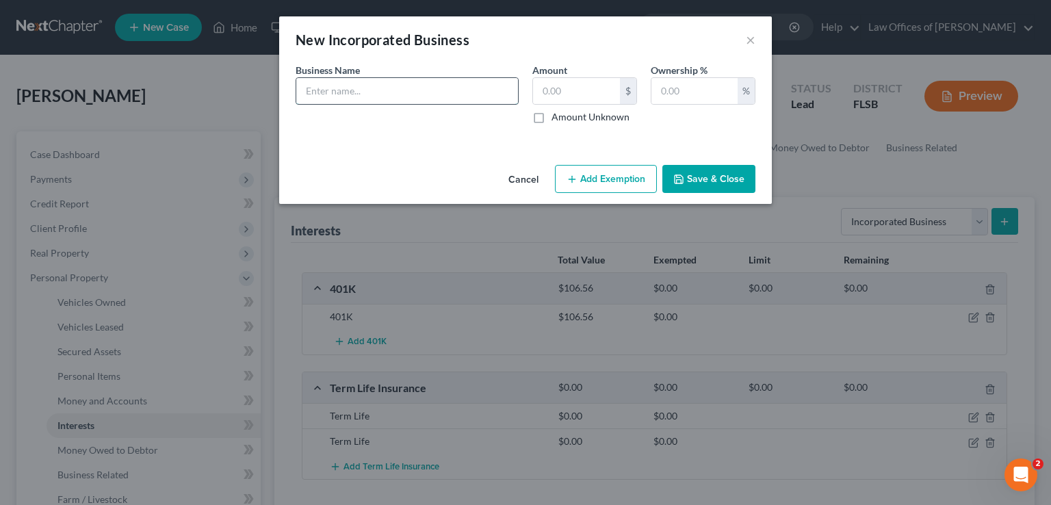
click at [370, 87] on input "text" at bounding box center [407, 91] width 222 height 26
click at [586, 94] on input "text" at bounding box center [576, 91] width 87 height 26
click at [713, 92] on input "text" at bounding box center [694, 91] width 86 height 26
click at [698, 179] on button "Save & Close" at bounding box center [708, 179] width 93 height 29
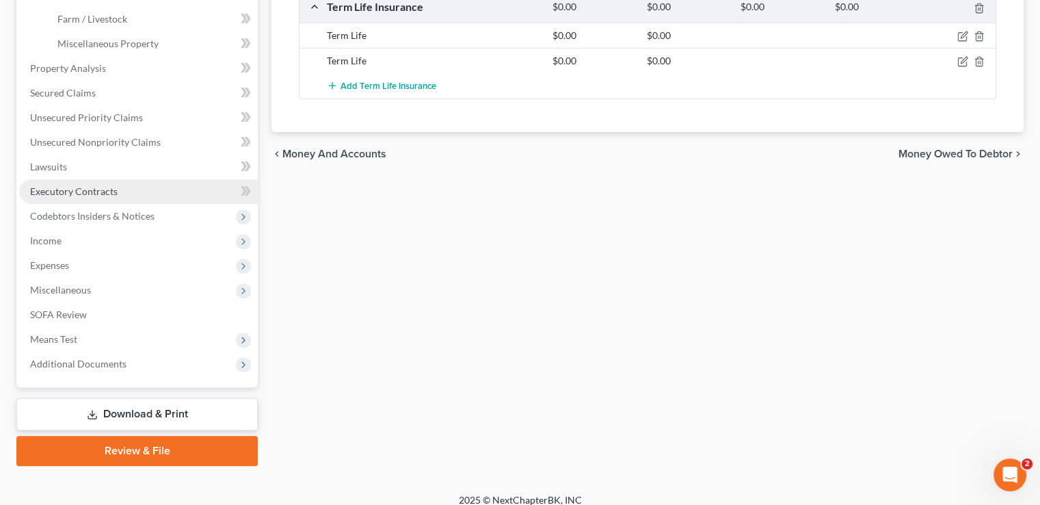
scroll to position [481, 0]
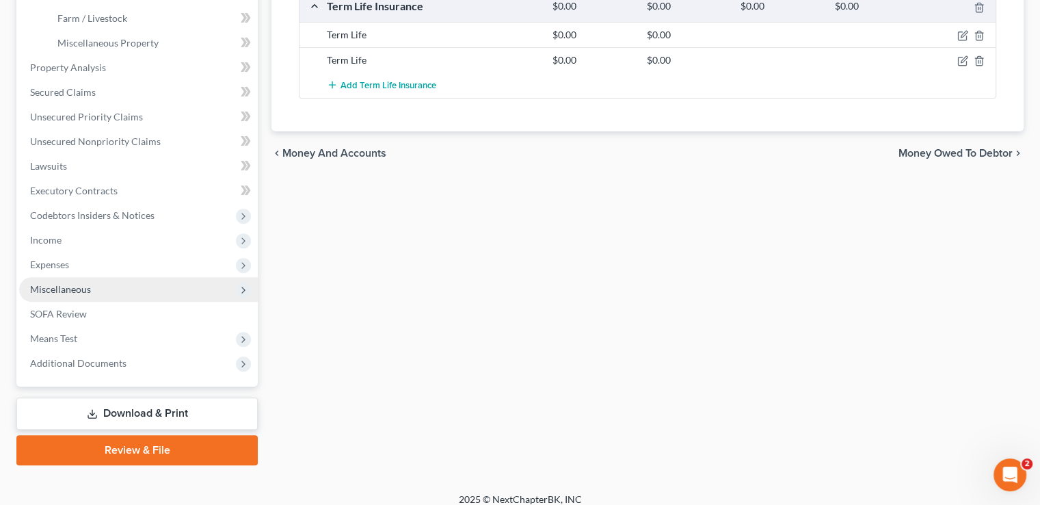
click at [111, 286] on span "Miscellaneous" at bounding box center [138, 289] width 239 height 25
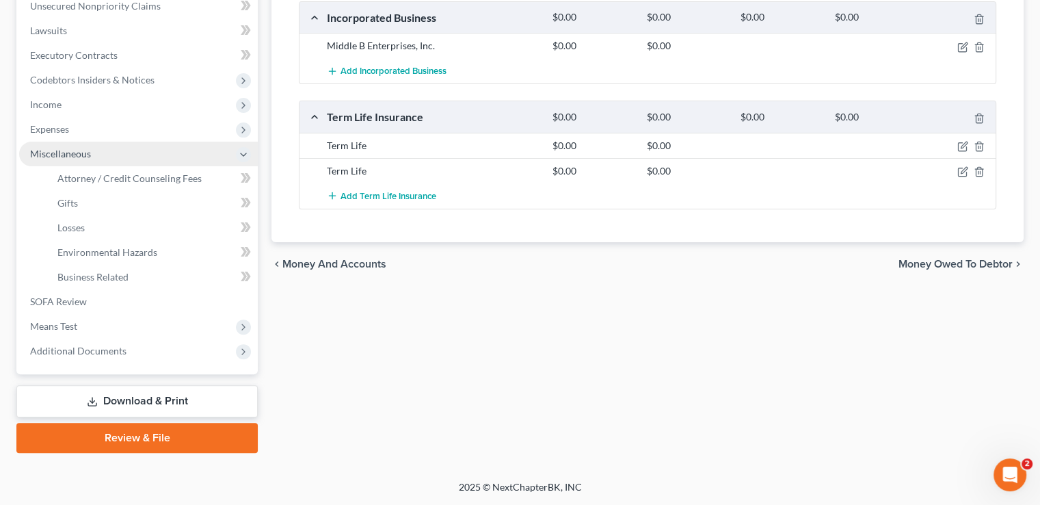
scroll to position [369, 0]
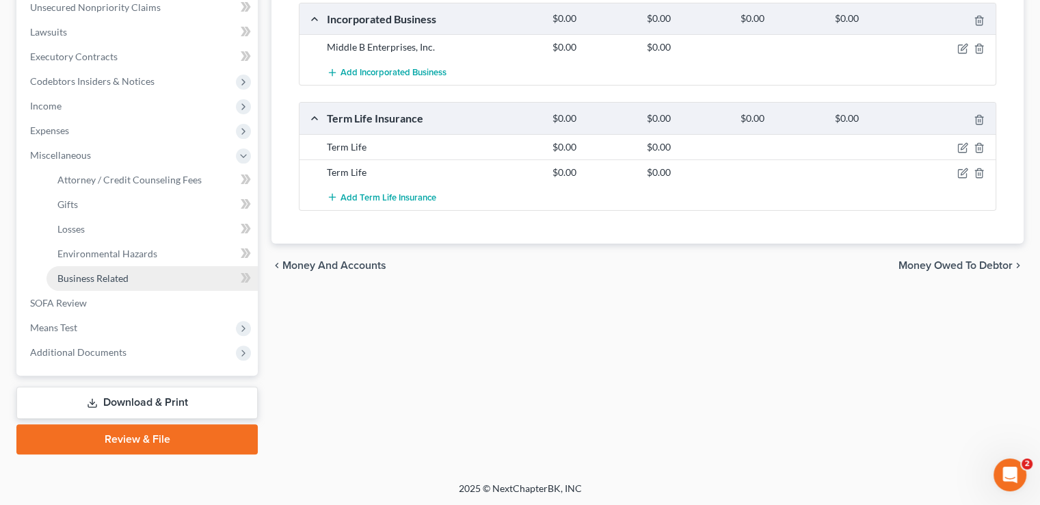
click at [112, 279] on span "Business Related" at bounding box center [92, 278] width 71 height 12
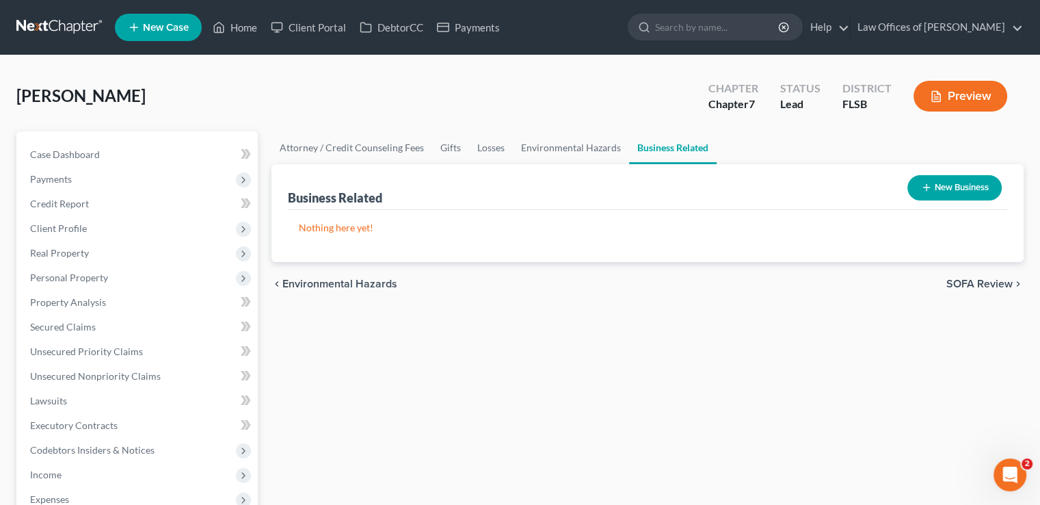
click at [932, 183] on button "New Business" at bounding box center [955, 187] width 94 height 25
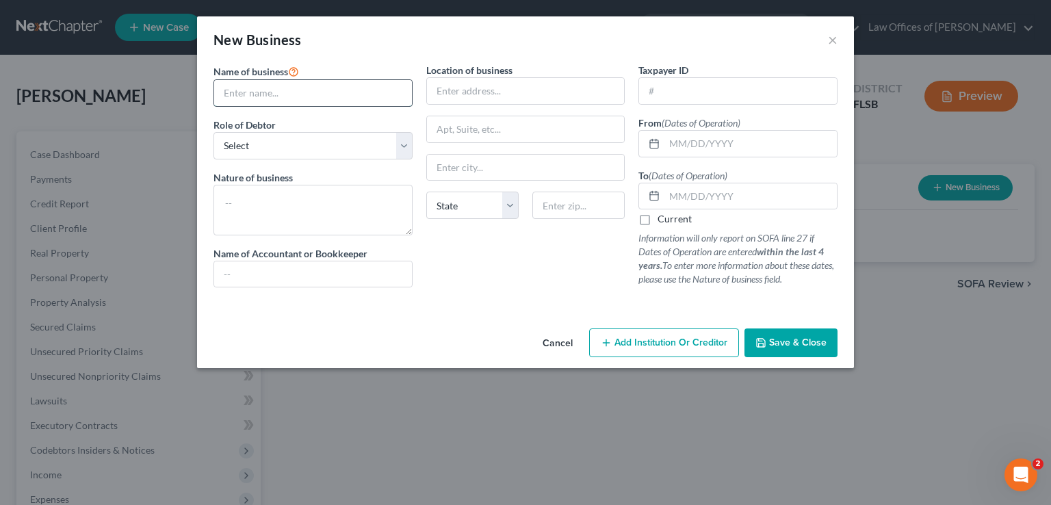
click at [312, 82] on input "text" at bounding box center [313, 93] width 198 height 26
click at [302, 145] on select "Select A member of a limited liability company (LLC) or limited liability partn…" at bounding box center [312, 145] width 199 height 27
click at [213, 132] on select "Select A member of a limited liability company (LLC) or limited liability partn…" at bounding box center [312, 145] width 199 height 27
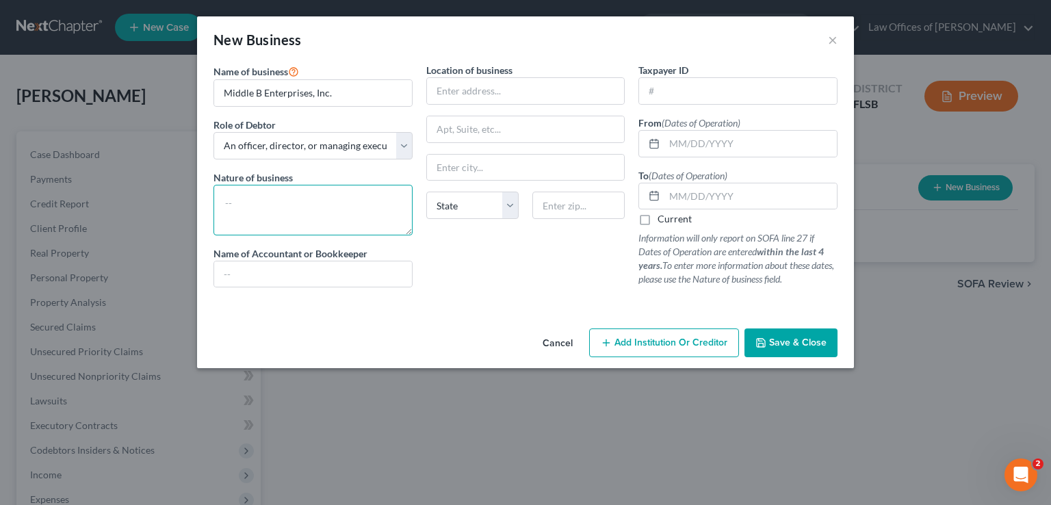
click at [311, 209] on textarea at bounding box center [312, 210] width 199 height 51
click at [462, 91] on input "text" at bounding box center [526, 91] width 198 height 26
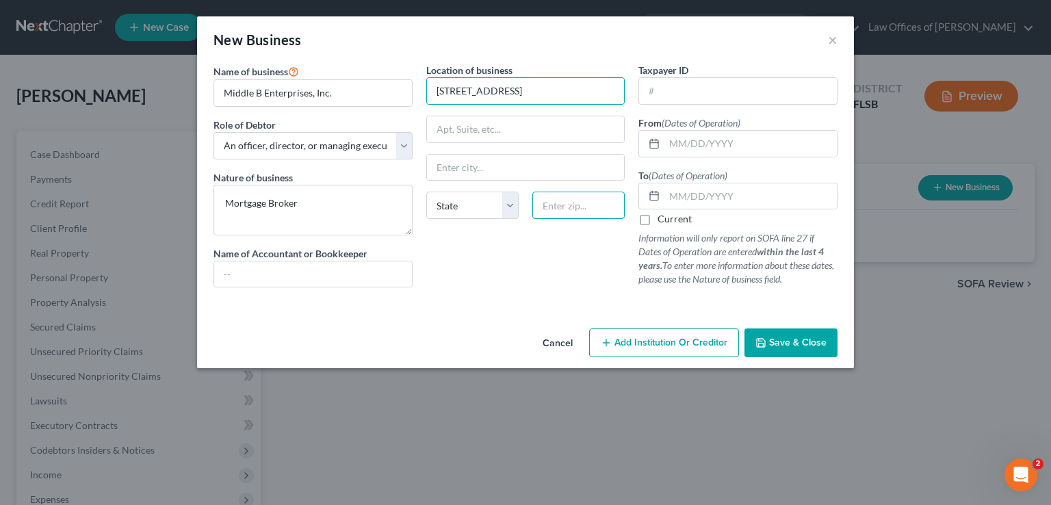
click at [561, 206] on input "text" at bounding box center [578, 205] width 92 height 27
click at [486, 173] on input "text" at bounding box center [526, 168] width 198 height 26
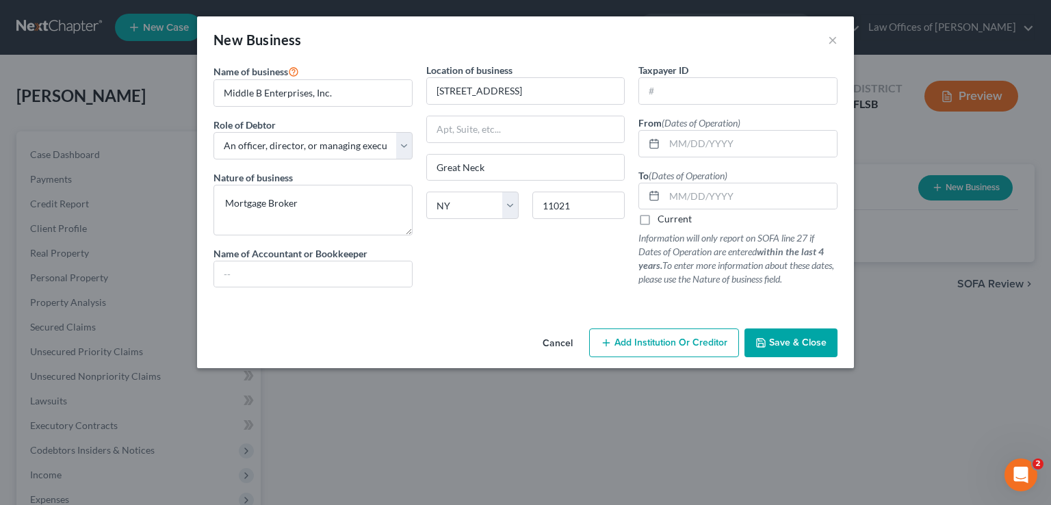
click at [441, 281] on div "Location of business [STREET_ADDRESS] [GEOGRAPHIC_DATA] [US_STATE] AK AR AZ [GE…" at bounding box center [525, 180] width 213 height 235
click at [503, 133] on input "text" at bounding box center [526, 129] width 198 height 26
click at [684, 142] on input "text" at bounding box center [750, 144] width 172 height 26
click at [680, 203] on input "text" at bounding box center [750, 196] width 172 height 26
click at [790, 343] on span "Save & Close" at bounding box center [797, 343] width 57 height 12
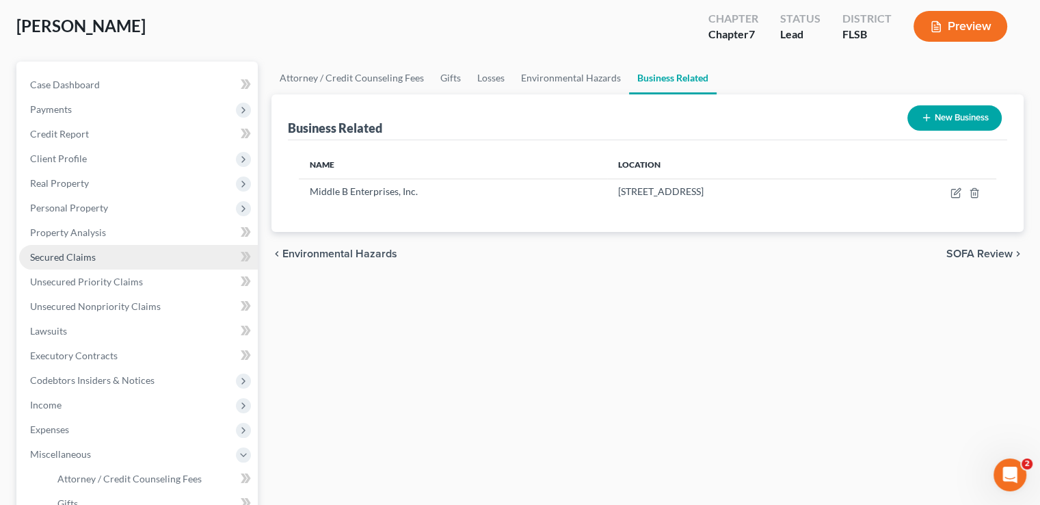
scroll to position [68, 0]
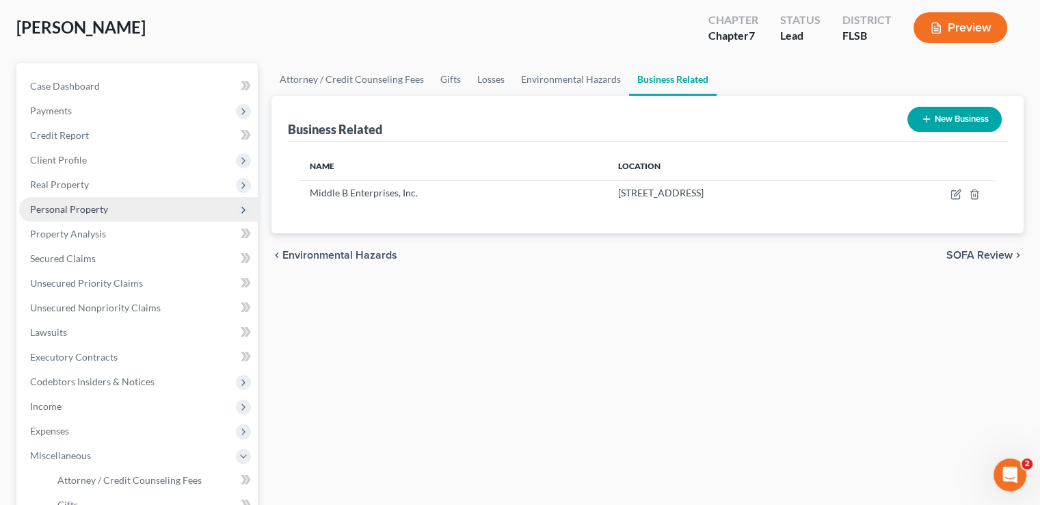
click at [129, 209] on span "Personal Property" at bounding box center [138, 209] width 239 height 25
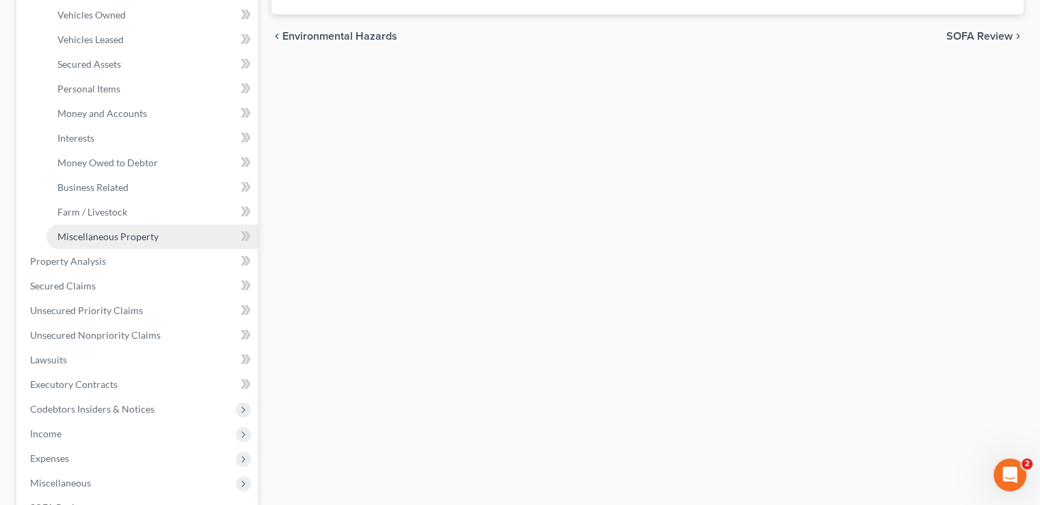
scroll to position [287, 0]
click at [117, 234] on span "Miscellaneous Property" at bounding box center [107, 237] width 101 height 12
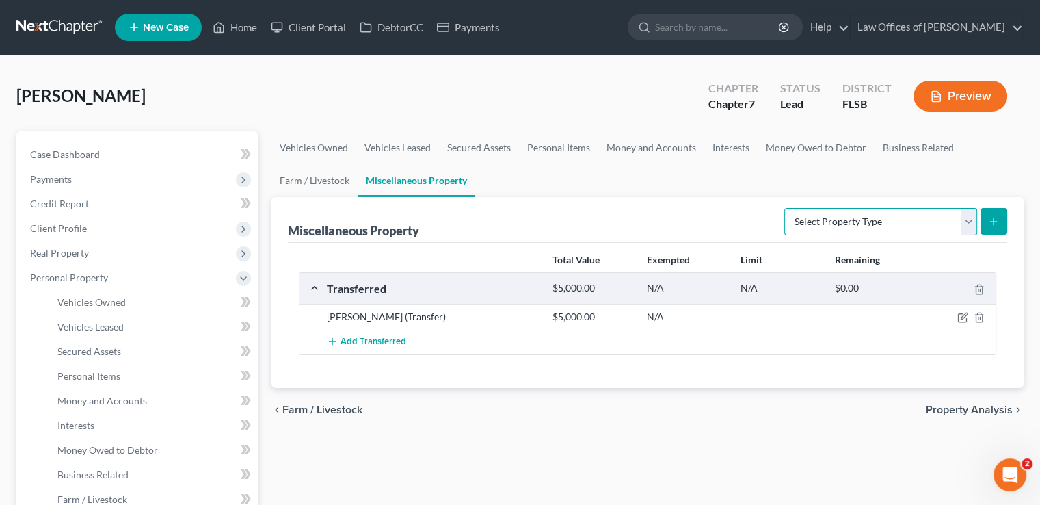
click at [852, 215] on select "Select Property Type Assigned for Creditor Benefit [DATE] Holding for Another N…" at bounding box center [881, 221] width 193 height 27
click at [785, 208] on select "Select Property Type Assigned for Creditor Benefit [DATE] Holding for Another N…" at bounding box center [881, 221] width 193 height 27
click at [994, 213] on button "submit" at bounding box center [994, 221] width 27 height 27
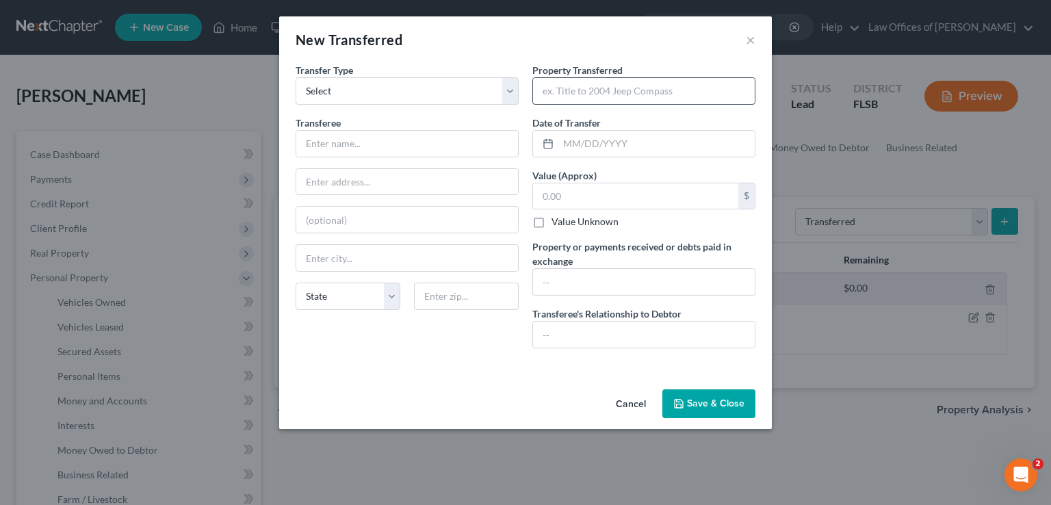
click at [577, 94] on input "text" at bounding box center [644, 91] width 222 height 26
click at [573, 148] on input "text" at bounding box center [656, 144] width 196 height 26
click at [574, 198] on input "text" at bounding box center [635, 196] width 205 height 26
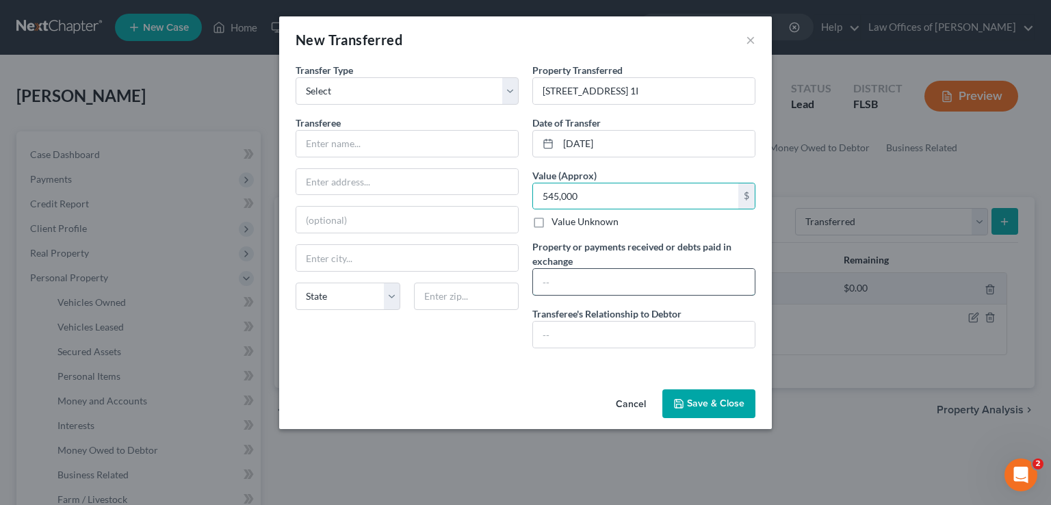
click at [568, 272] on input "text" at bounding box center [644, 282] width 222 height 26
click at [544, 282] on input "150,000" at bounding box center [644, 282] width 222 height 26
click at [573, 337] on input "text" at bounding box center [644, 334] width 222 height 26
click at [344, 137] on input "text" at bounding box center [407, 144] width 222 height 26
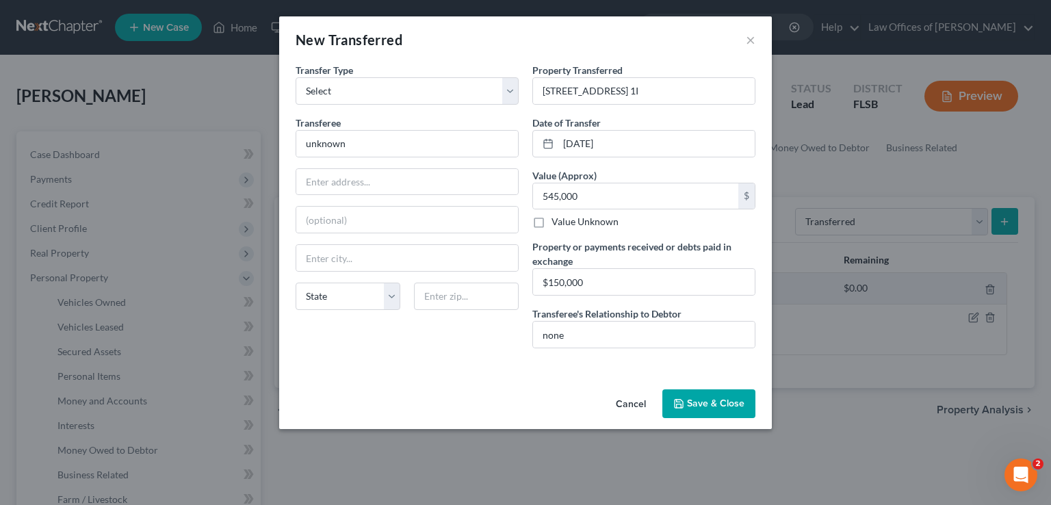
click at [696, 406] on button "Save & Close" at bounding box center [708, 403] width 93 height 29
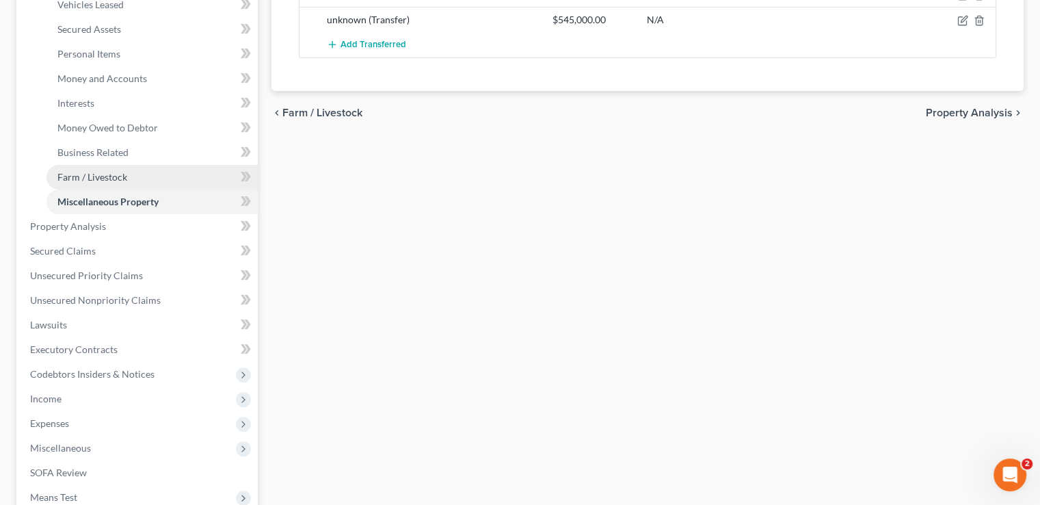
scroll to position [323, 0]
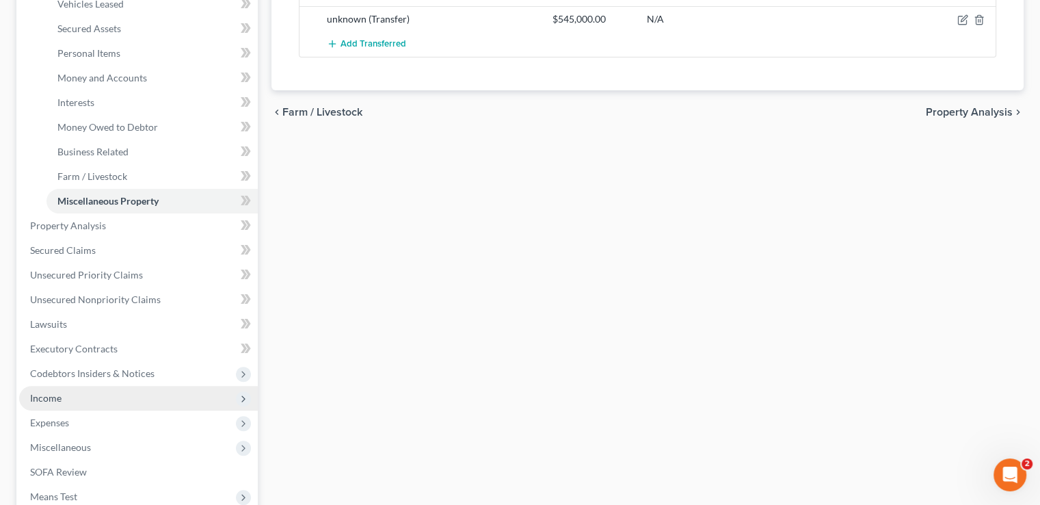
click at [91, 391] on span "Income" at bounding box center [138, 398] width 239 height 25
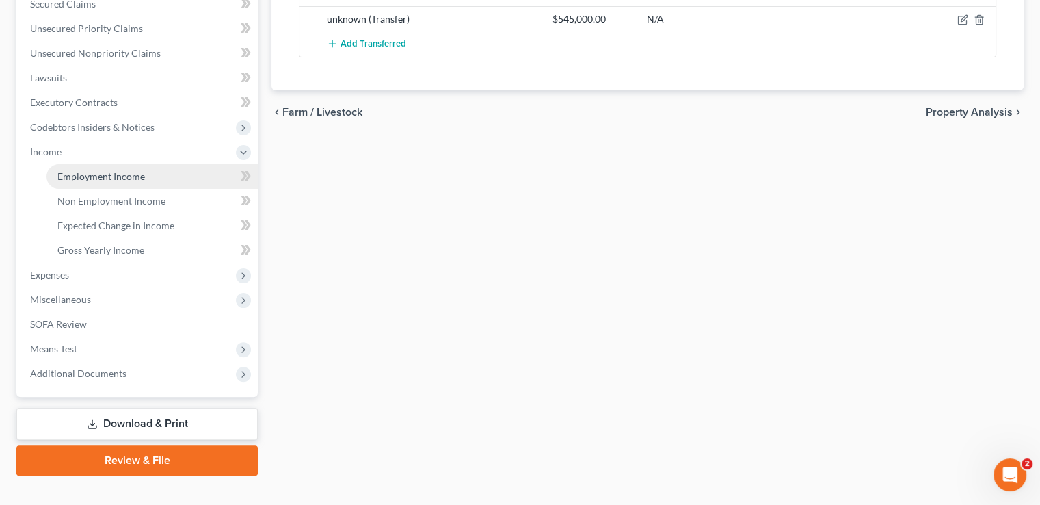
click at [113, 175] on span "Employment Income" at bounding box center [101, 176] width 88 height 12
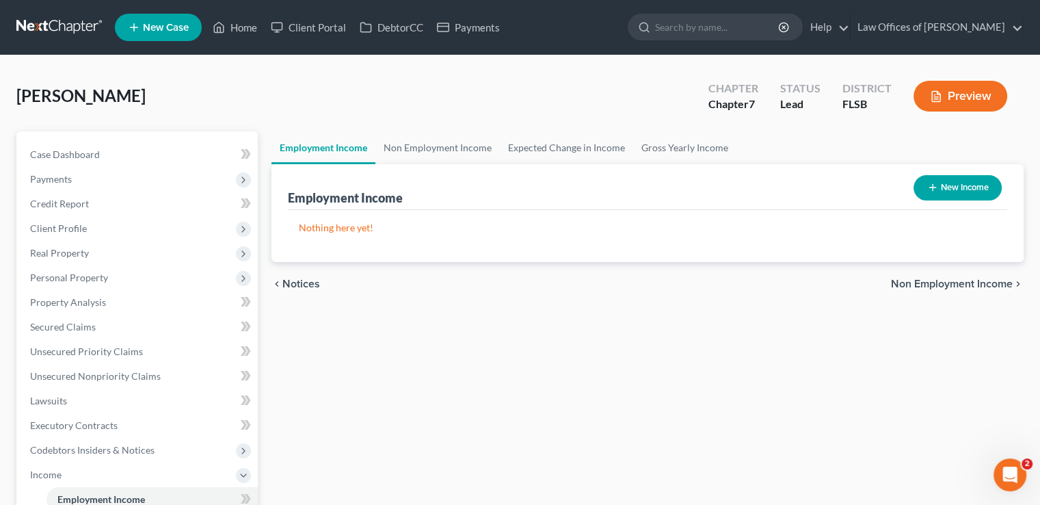
click at [964, 187] on button "New Income" at bounding box center [958, 187] width 88 height 25
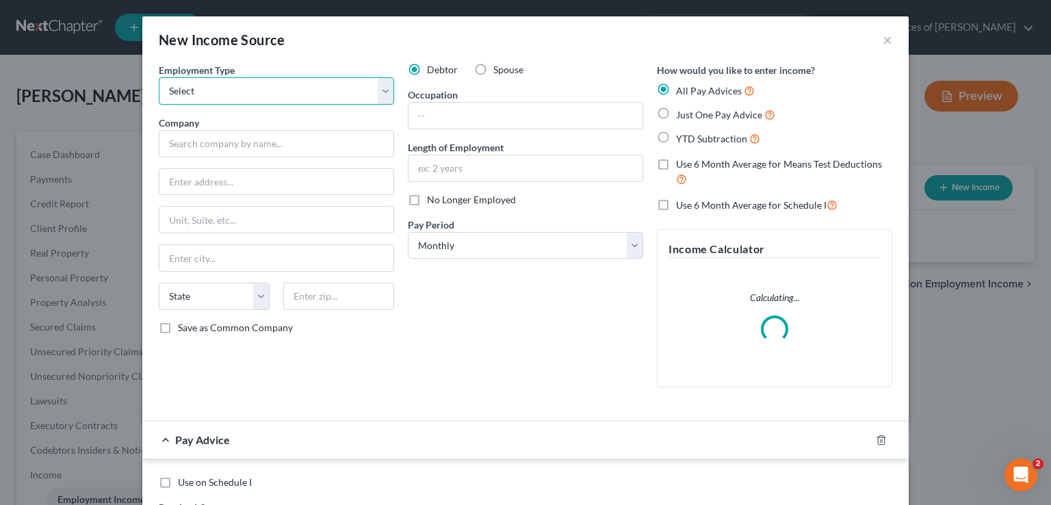
click at [238, 98] on select "Select Full or [DEMOGRAPHIC_DATA] Employment Self Employment" at bounding box center [276, 90] width 235 height 27
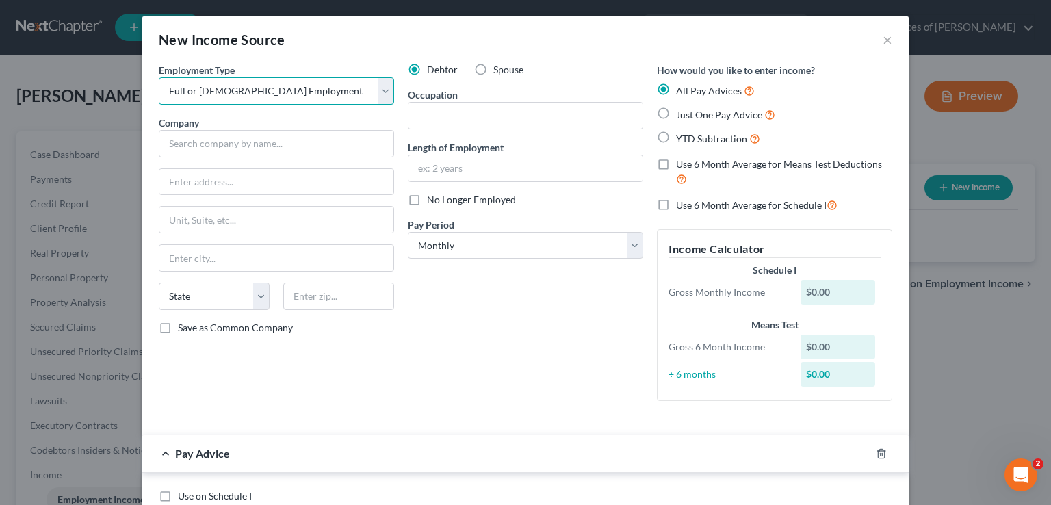
click at [159, 77] on select "Select Full or [DEMOGRAPHIC_DATA] Employment Self Employment" at bounding box center [276, 90] width 235 height 27
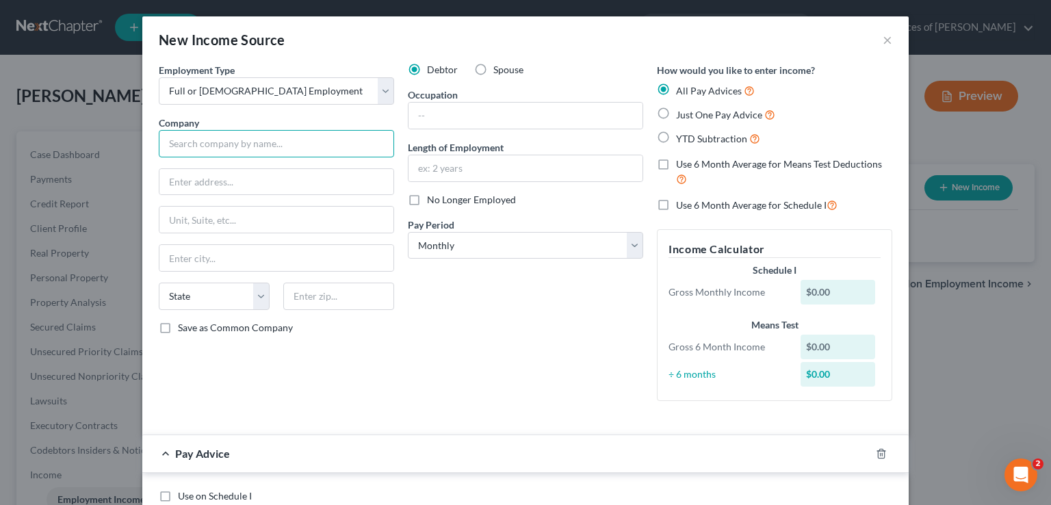
click at [222, 145] on input "text" at bounding box center [276, 143] width 235 height 27
click at [199, 180] on input "text" at bounding box center [276, 182] width 234 height 26
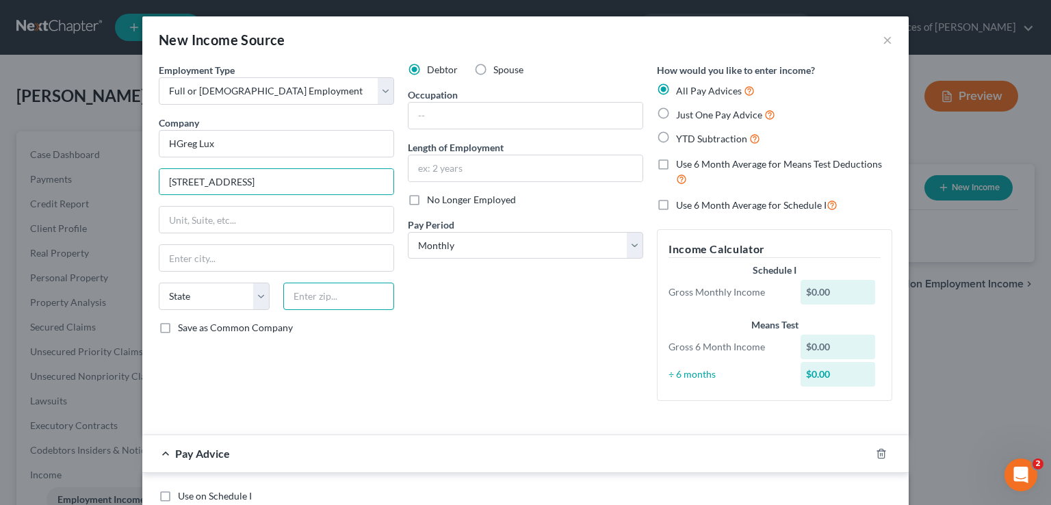
click at [303, 291] on input "text" at bounding box center [338, 295] width 111 height 27
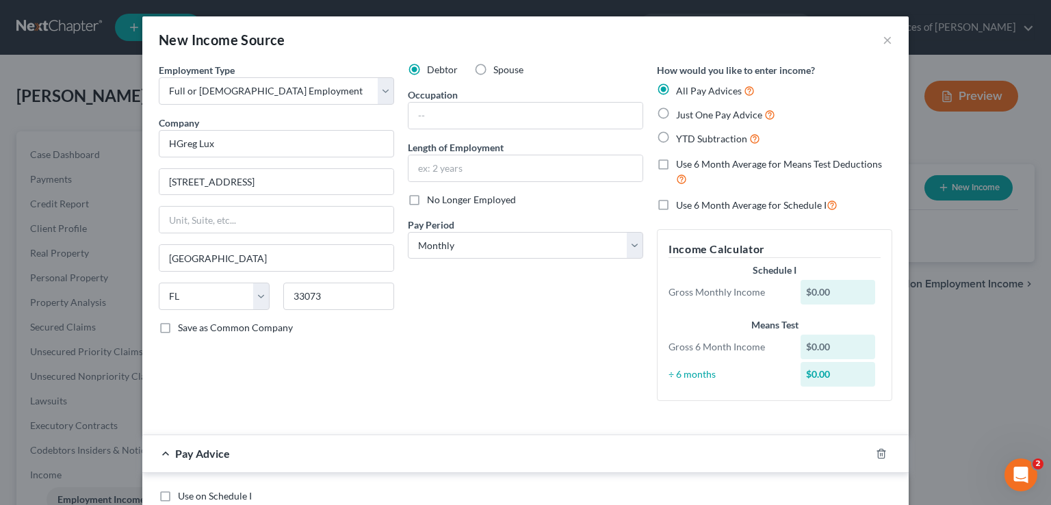
click at [449, 344] on div "Debtor Spouse Occupation Length of Employment No Longer Employed Pay Period * S…" at bounding box center [525, 237] width 249 height 349
click at [466, 116] on input "text" at bounding box center [525, 116] width 234 height 26
click at [438, 166] on input "text" at bounding box center [525, 168] width 234 height 26
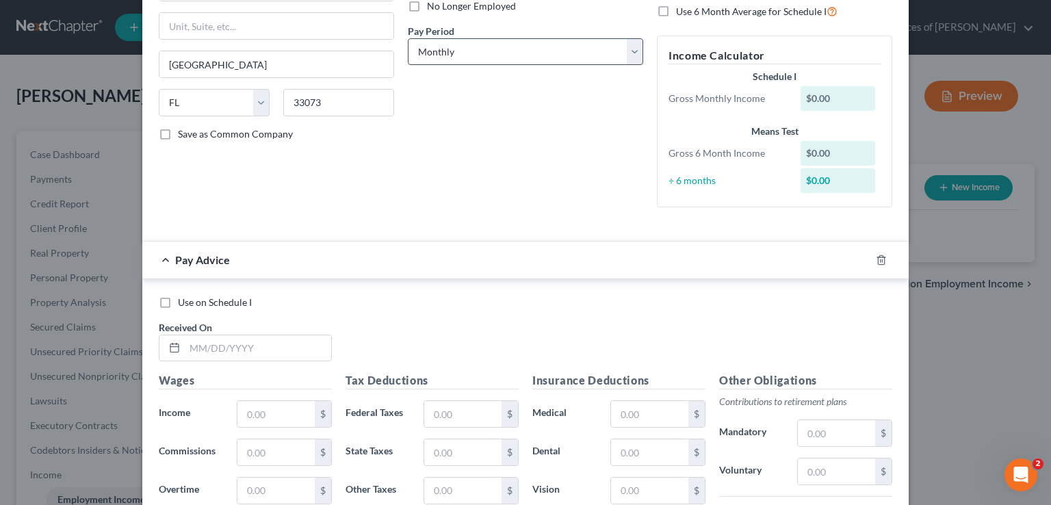
scroll to position [451, 0]
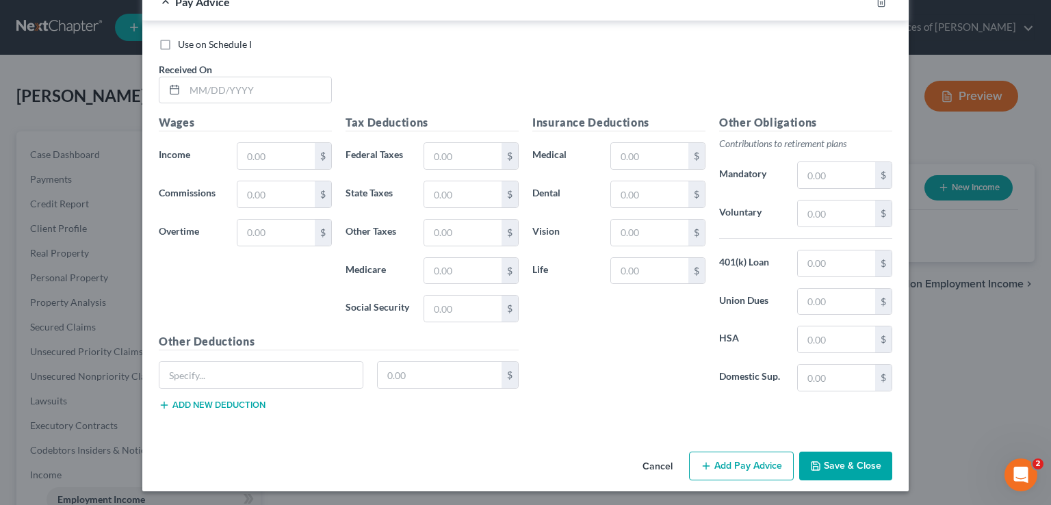
click at [876, 7] on div at bounding box center [889, 2] width 38 height 22
click at [882, 2] on line "button" at bounding box center [882, 2] width 0 height 3
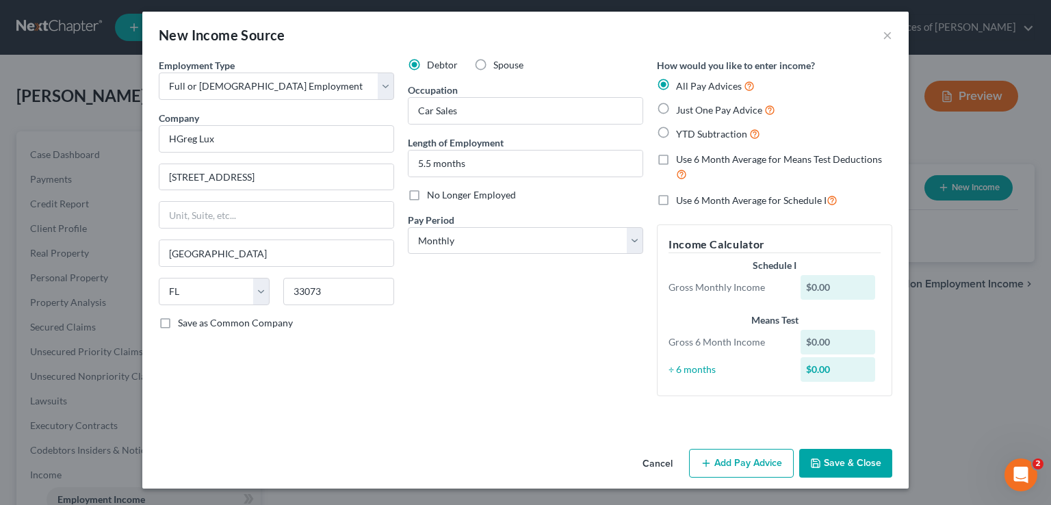
scroll to position [4, 0]
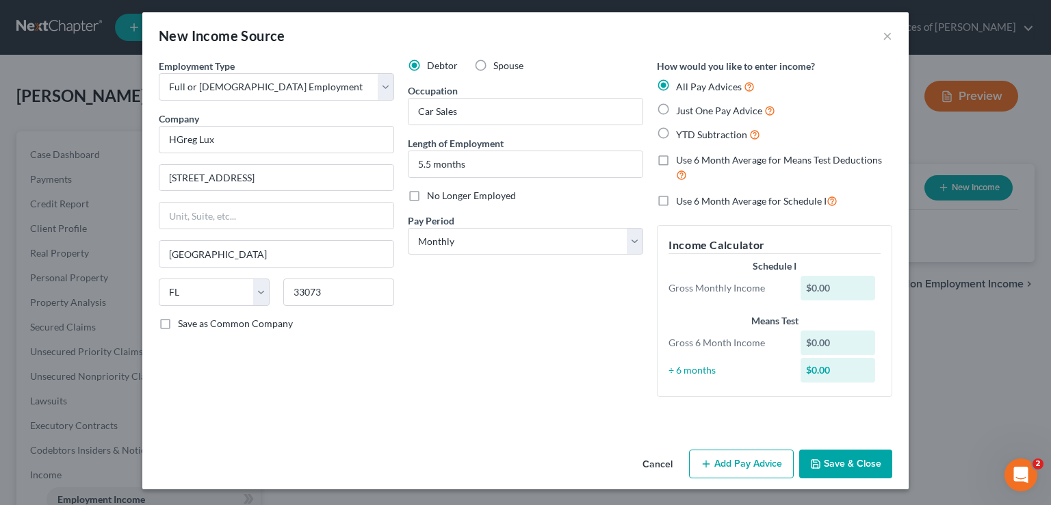
click at [830, 463] on button "Save & Close" at bounding box center [845, 463] width 93 height 29
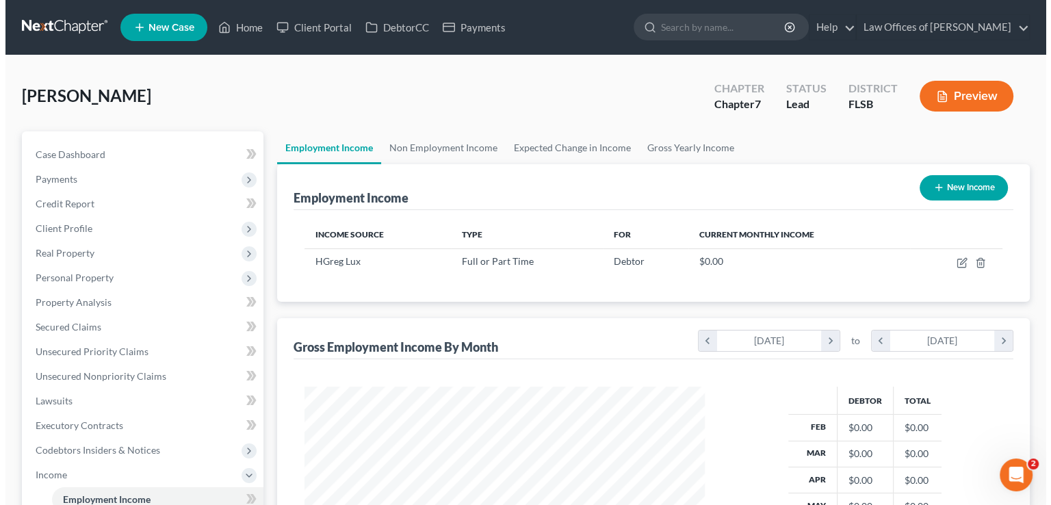
scroll to position [683763, 683583]
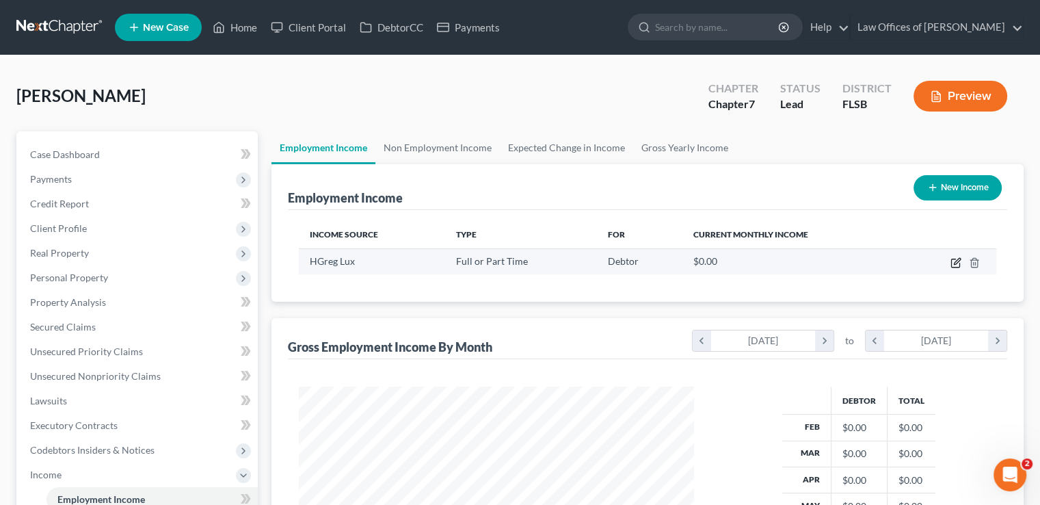
click at [958, 257] on icon "button" at bounding box center [956, 262] width 11 height 11
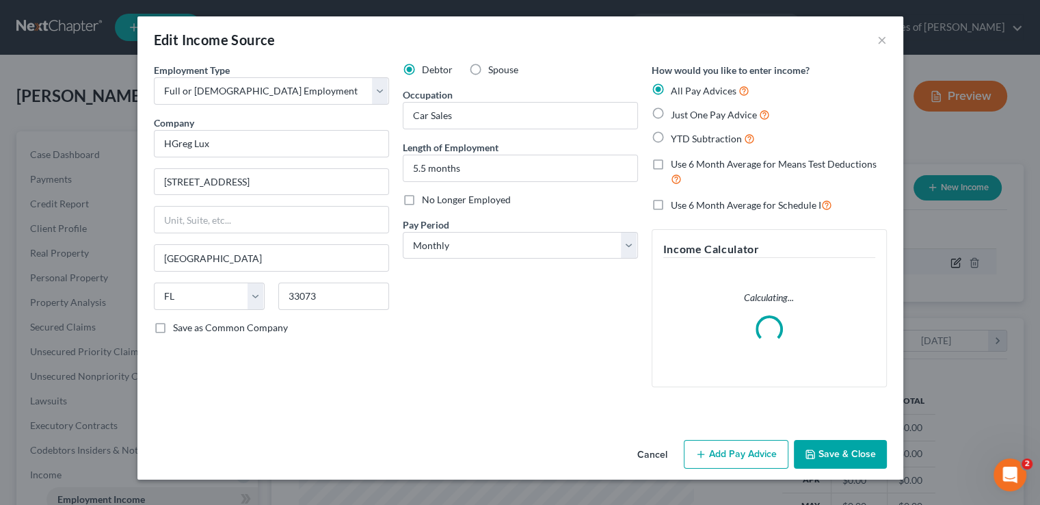
scroll to position [244, 427]
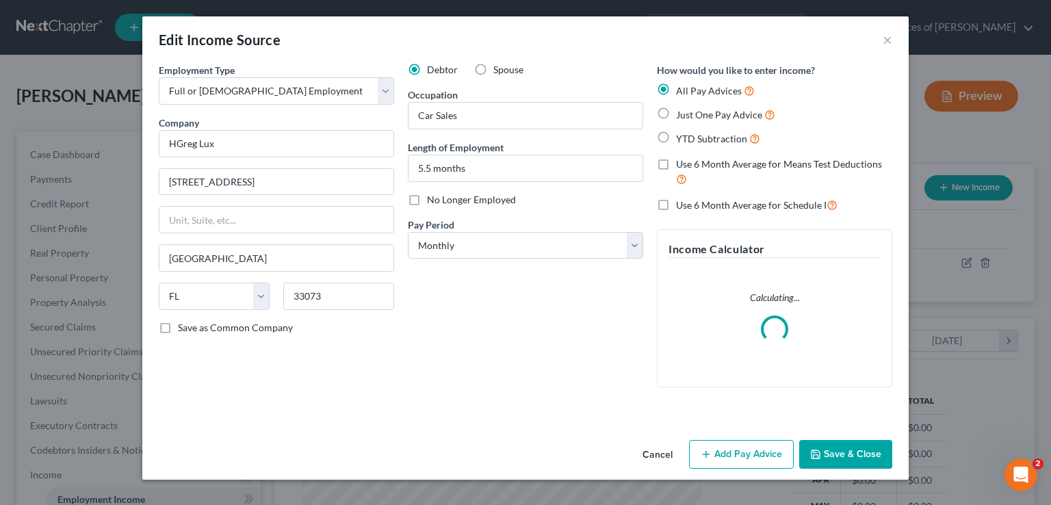
click at [493, 73] on label "Spouse" at bounding box center [508, 70] width 30 height 14
click at [499, 72] on input "Spouse" at bounding box center [503, 67] width 9 height 9
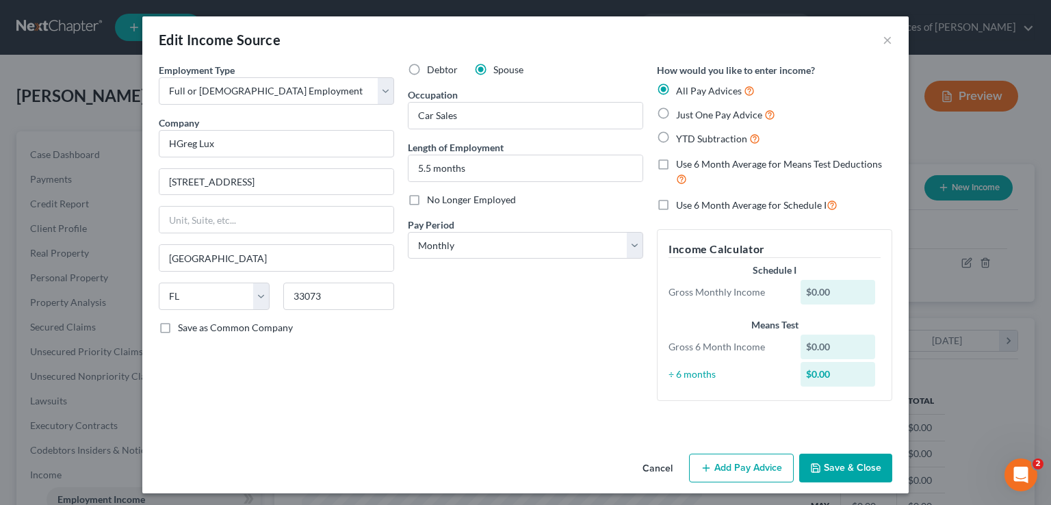
click at [665, 466] on button "Cancel" at bounding box center [657, 468] width 52 height 27
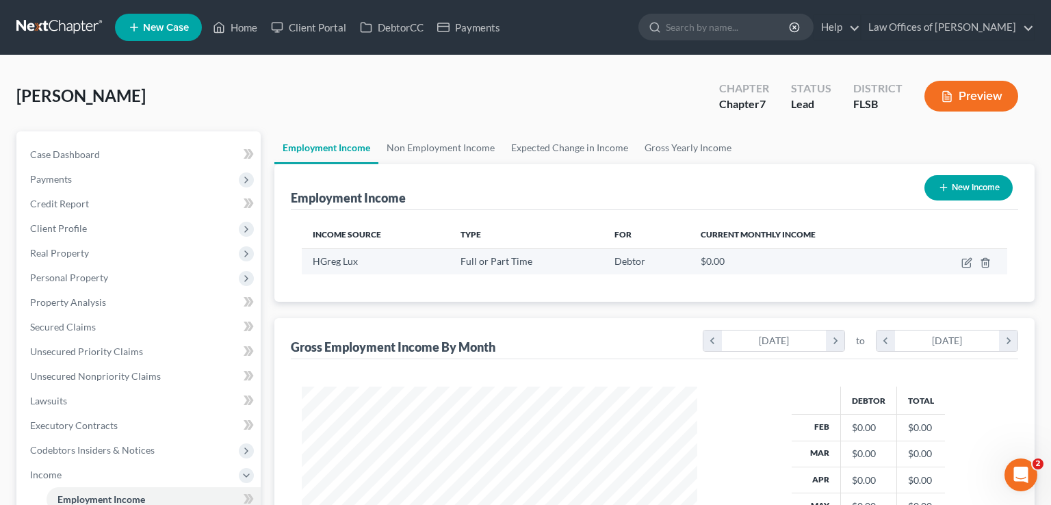
scroll to position [683763, 683583]
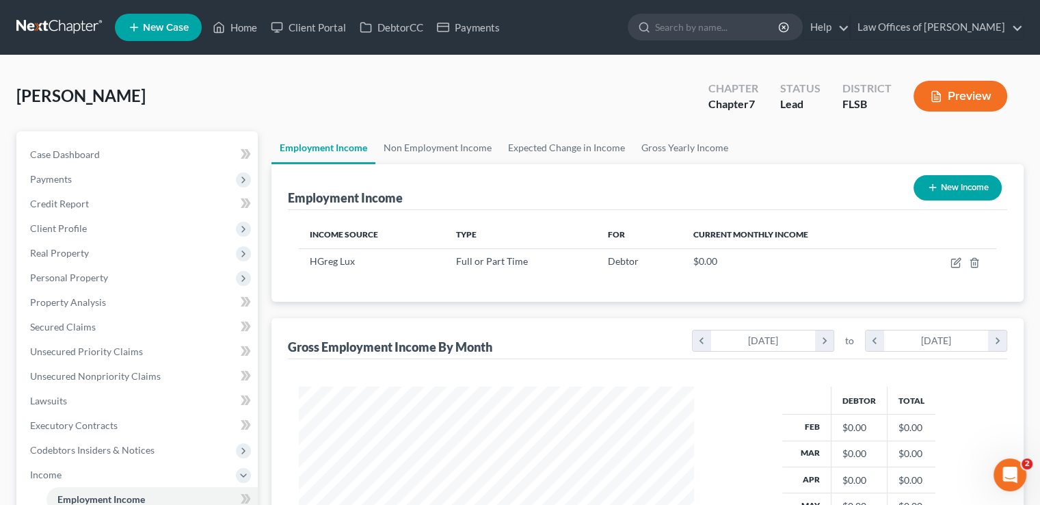
click at [936, 182] on icon "button" at bounding box center [933, 187] width 11 height 11
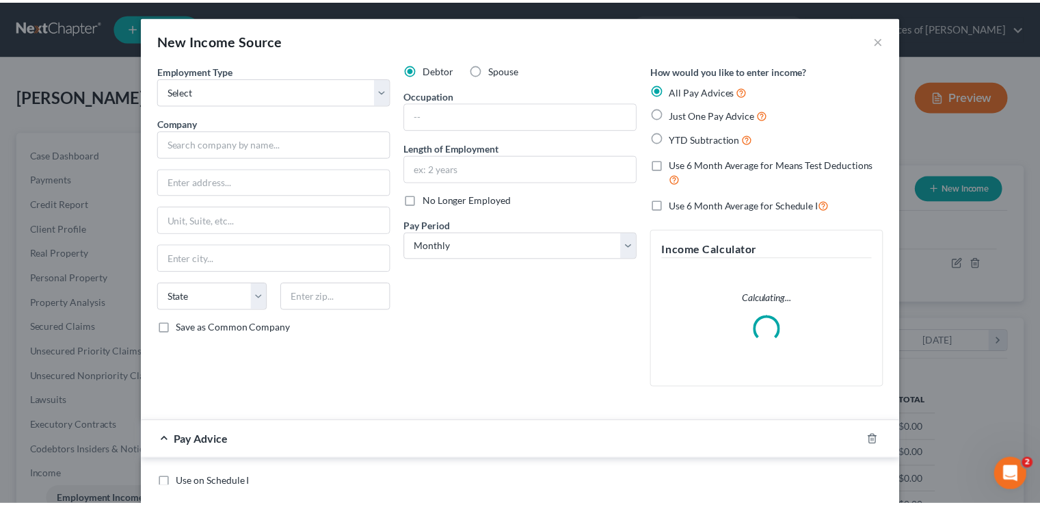
scroll to position [244, 427]
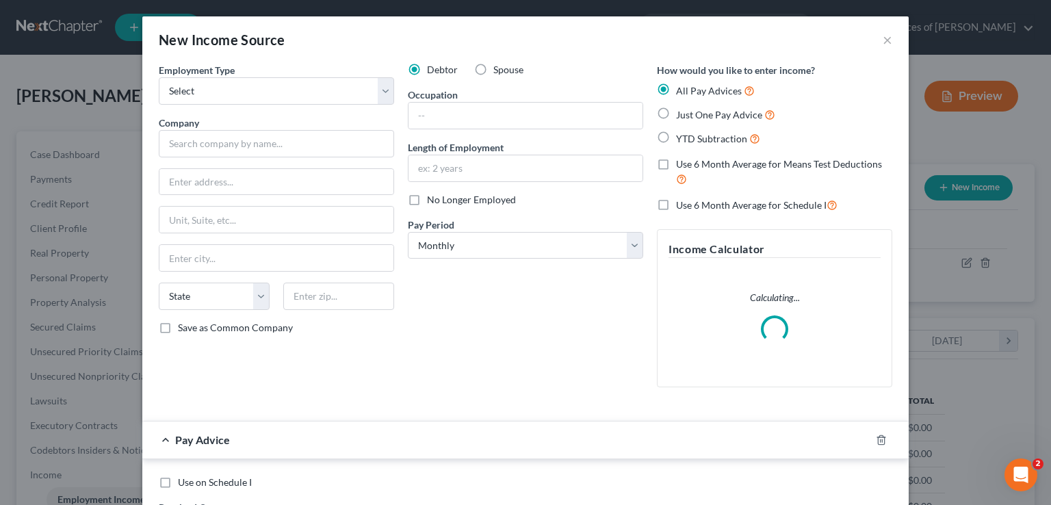
click at [493, 64] on label "Spouse" at bounding box center [508, 70] width 30 height 14
click at [499, 64] on input "Spouse" at bounding box center [503, 67] width 9 height 9
click at [264, 91] on select "Select Full or [DEMOGRAPHIC_DATA] Employment Self Employment" at bounding box center [276, 90] width 235 height 27
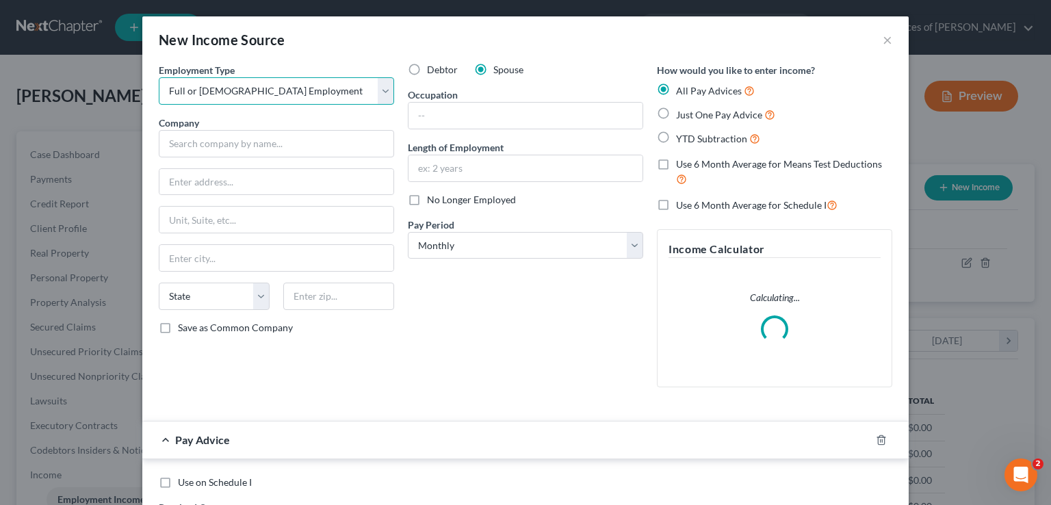
click at [159, 77] on select "Select Full or [DEMOGRAPHIC_DATA] Employment Self Employment" at bounding box center [276, 90] width 235 height 27
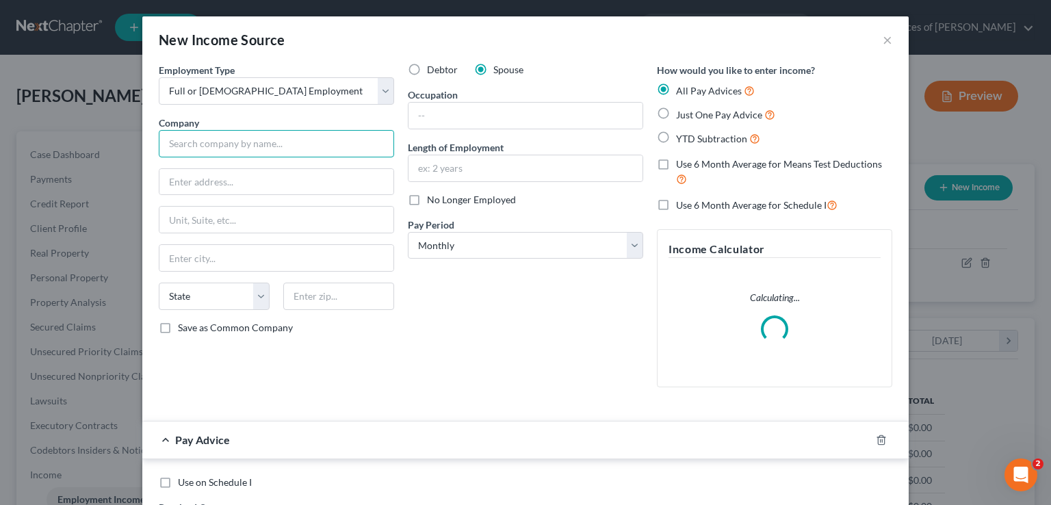
click at [208, 146] on input "text" at bounding box center [276, 143] width 235 height 27
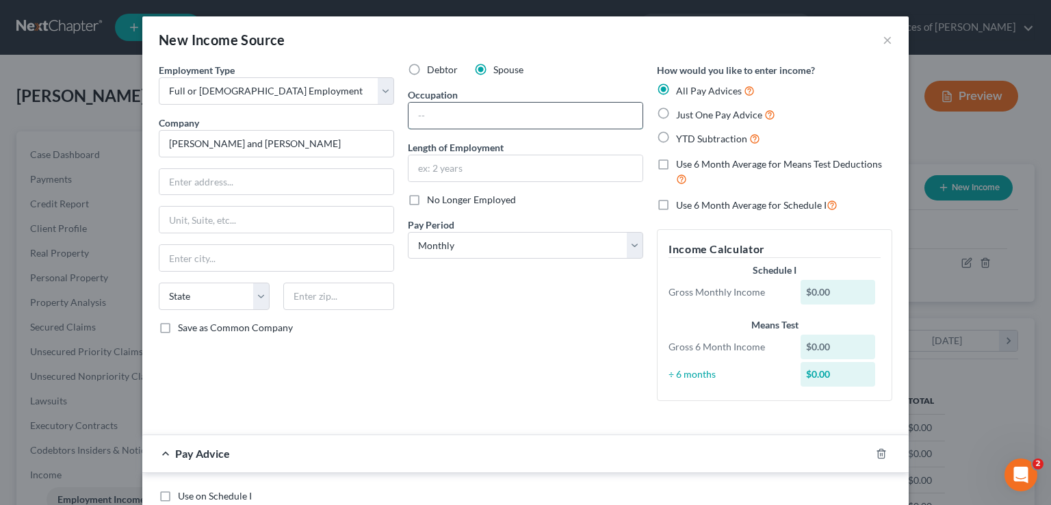
click at [463, 115] on input "text" at bounding box center [525, 116] width 234 height 26
click at [463, 168] on input "text" at bounding box center [525, 168] width 234 height 26
click at [882, 453] on line "button" at bounding box center [882, 454] width 0 height 3
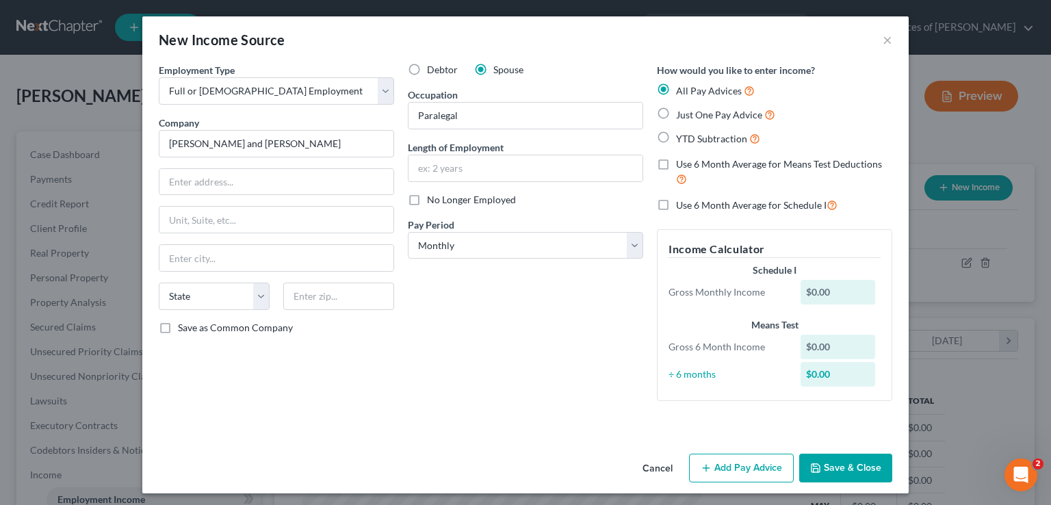
click at [821, 467] on button "Save & Close" at bounding box center [845, 467] width 93 height 29
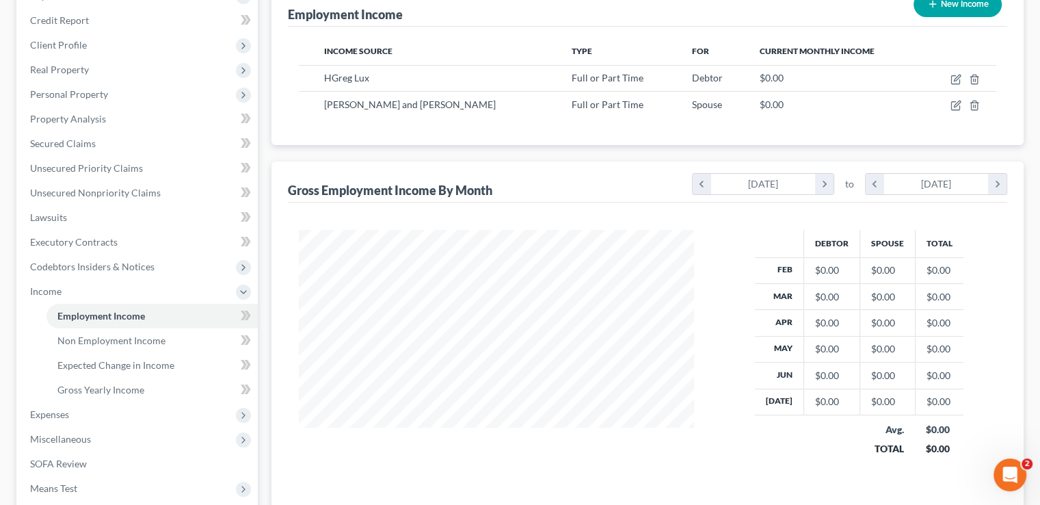
scroll to position [192, 0]
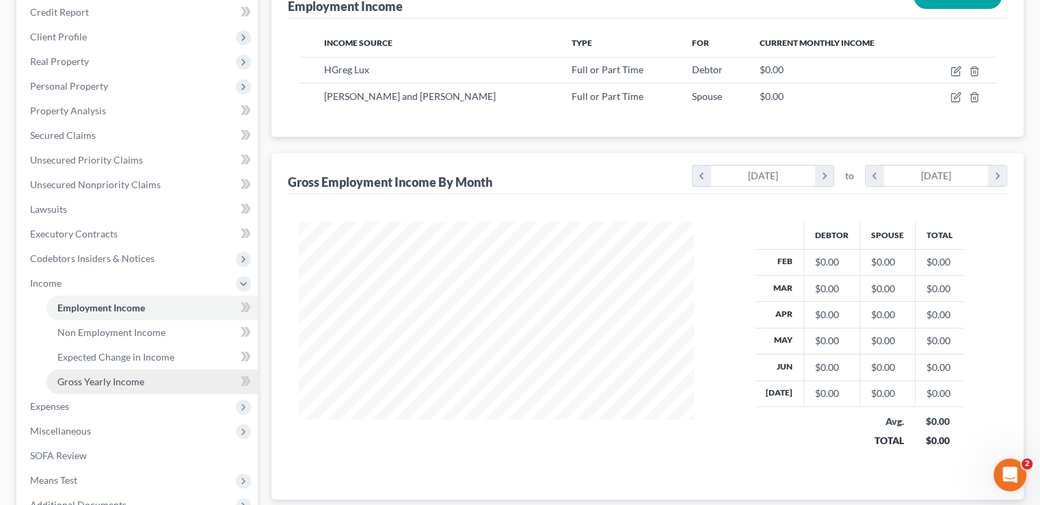
click at [131, 376] on span "Gross Yearly Income" at bounding box center [100, 382] width 87 height 12
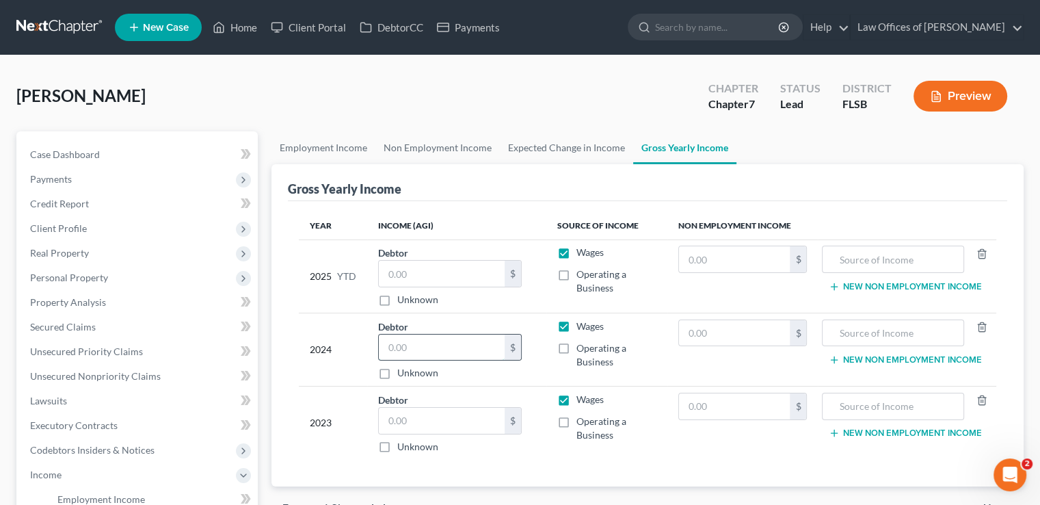
click at [458, 354] on input "text" at bounding box center [442, 347] width 126 height 26
click at [419, 425] on input "text" at bounding box center [442, 421] width 126 height 26
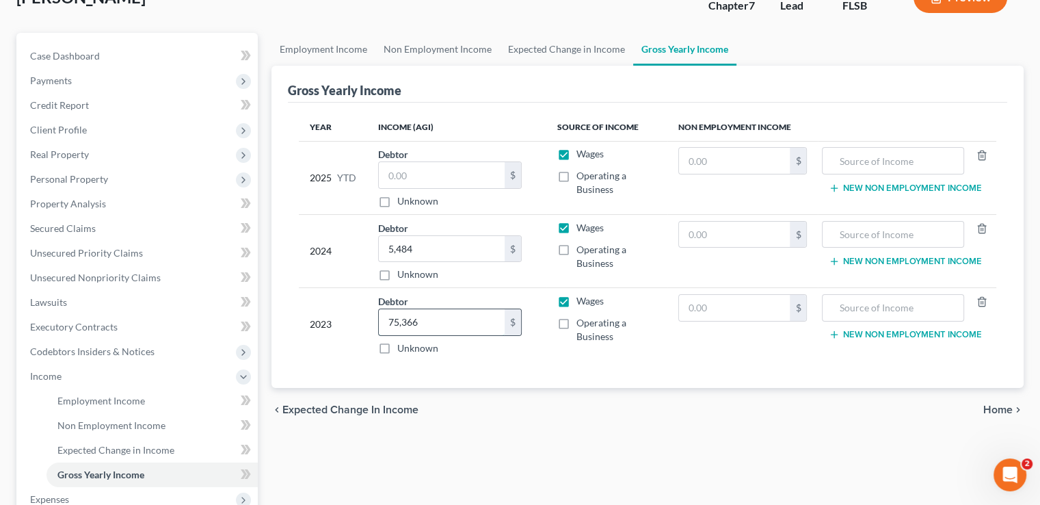
scroll to position [101, 0]
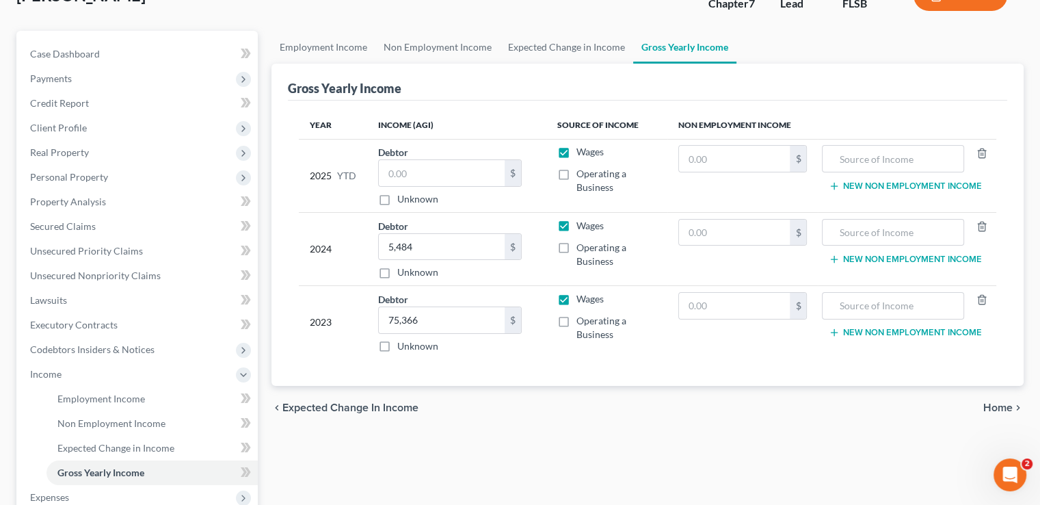
click at [995, 404] on span "Home" at bounding box center [998, 407] width 29 height 11
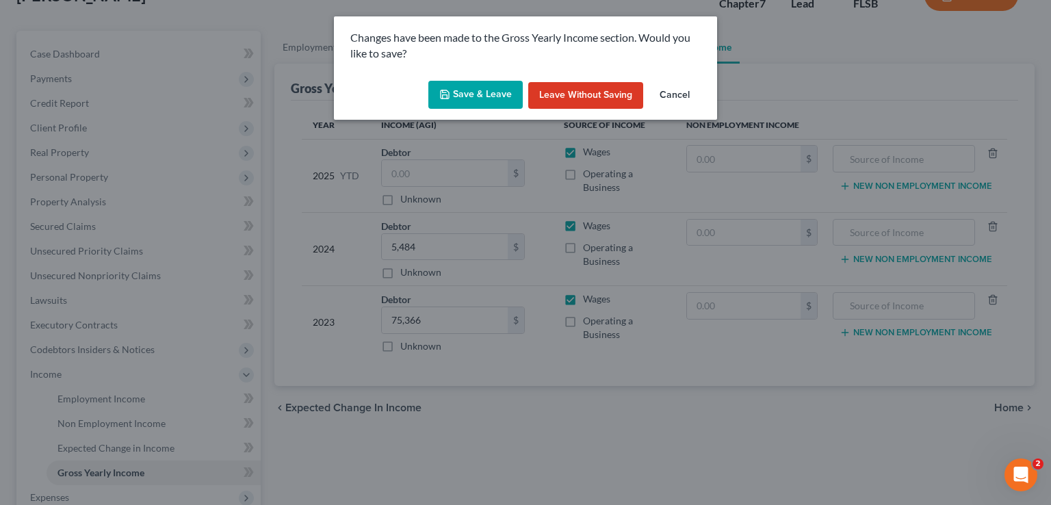
click at [485, 89] on button "Save & Leave" at bounding box center [475, 95] width 94 height 29
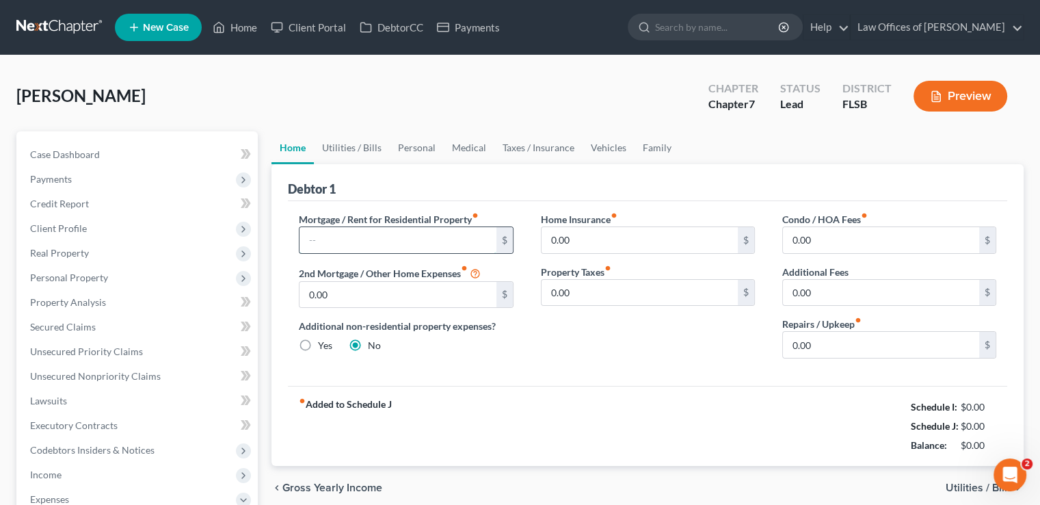
click at [399, 238] on input "text" at bounding box center [398, 240] width 196 height 26
click at [588, 239] on input "0.00" at bounding box center [640, 240] width 196 height 26
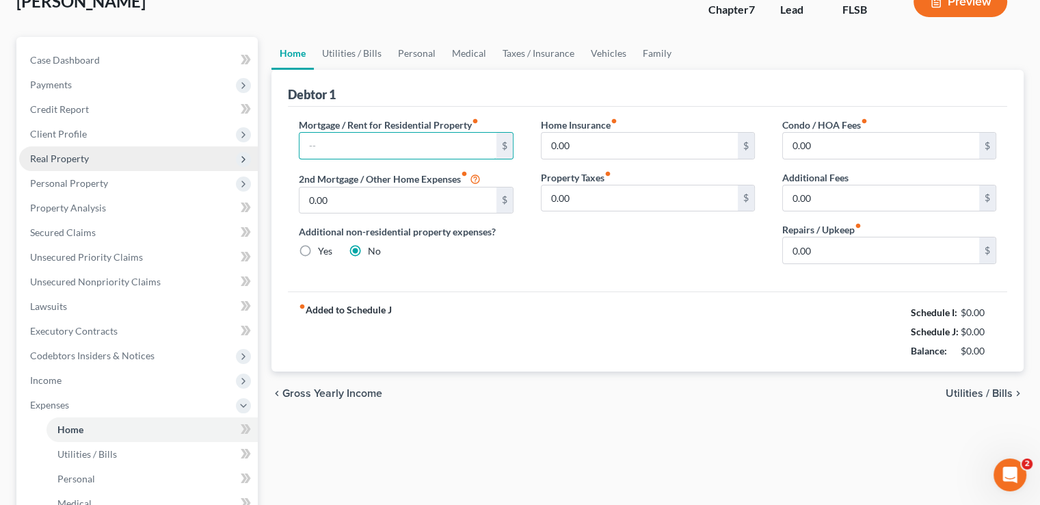
scroll to position [90, 0]
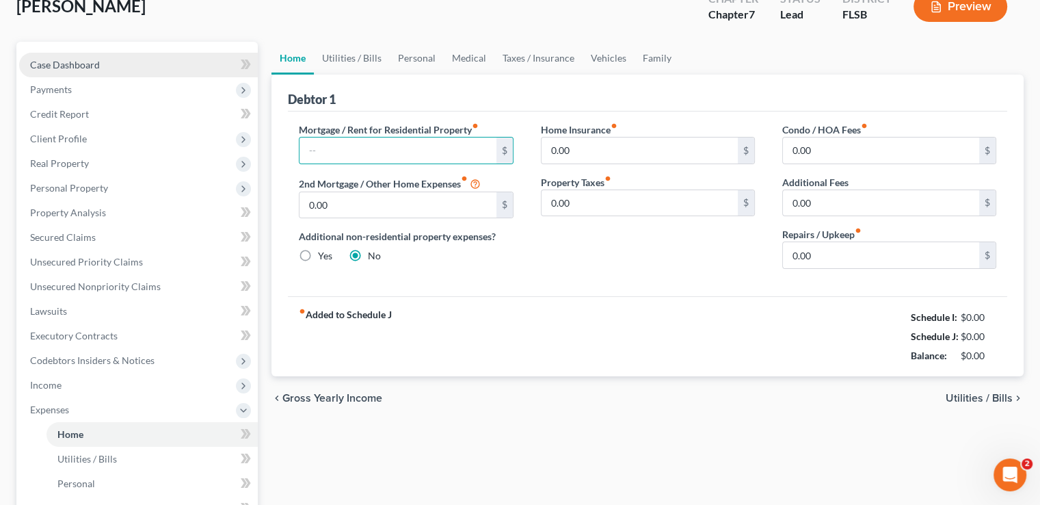
click at [62, 64] on span "Case Dashboard" at bounding box center [65, 65] width 70 height 12
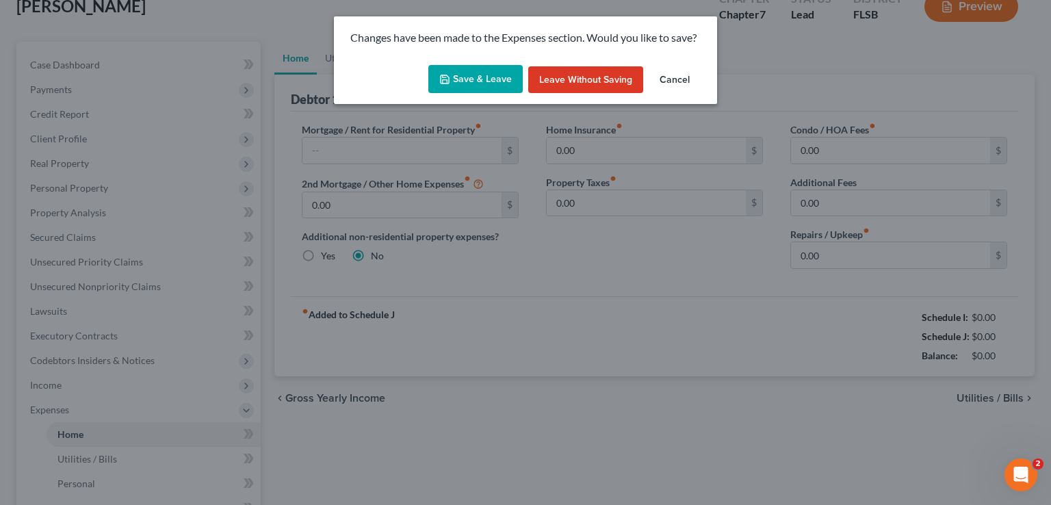
click at [484, 72] on button "Save & Leave" at bounding box center [475, 79] width 94 height 29
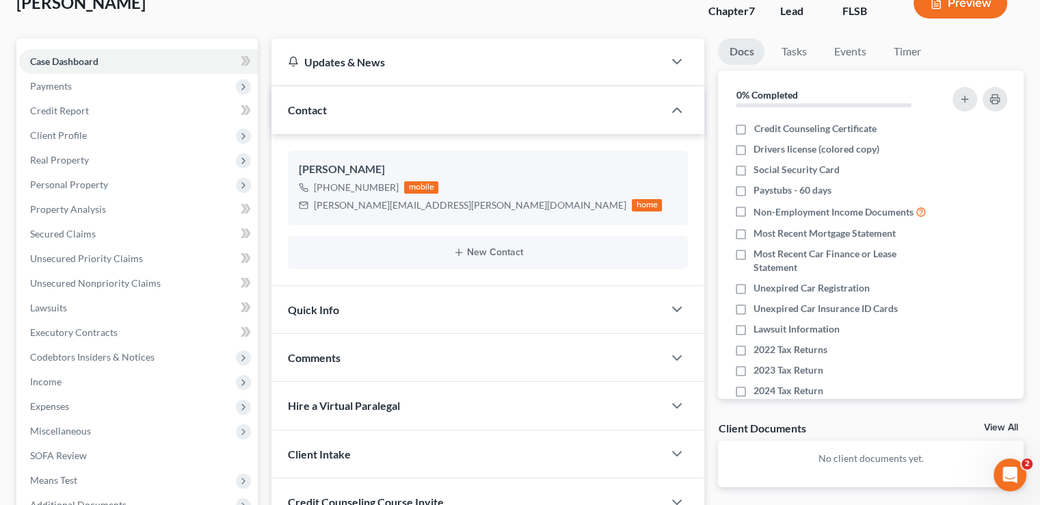
scroll to position [92, 0]
